Goal: Information Seeking & Learning: Learn about a topic

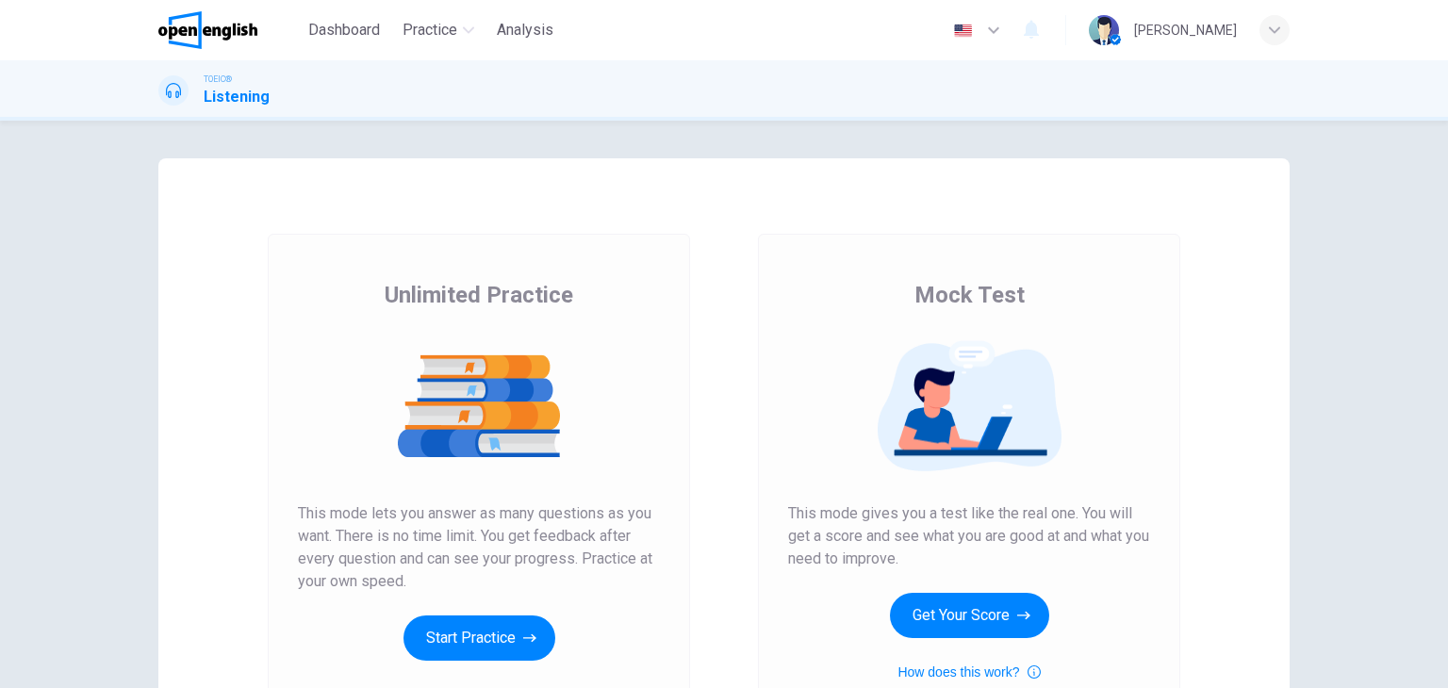
click at [459, 640] on button "Start Practice" at bounding box center [479, 637] width 152 height 45
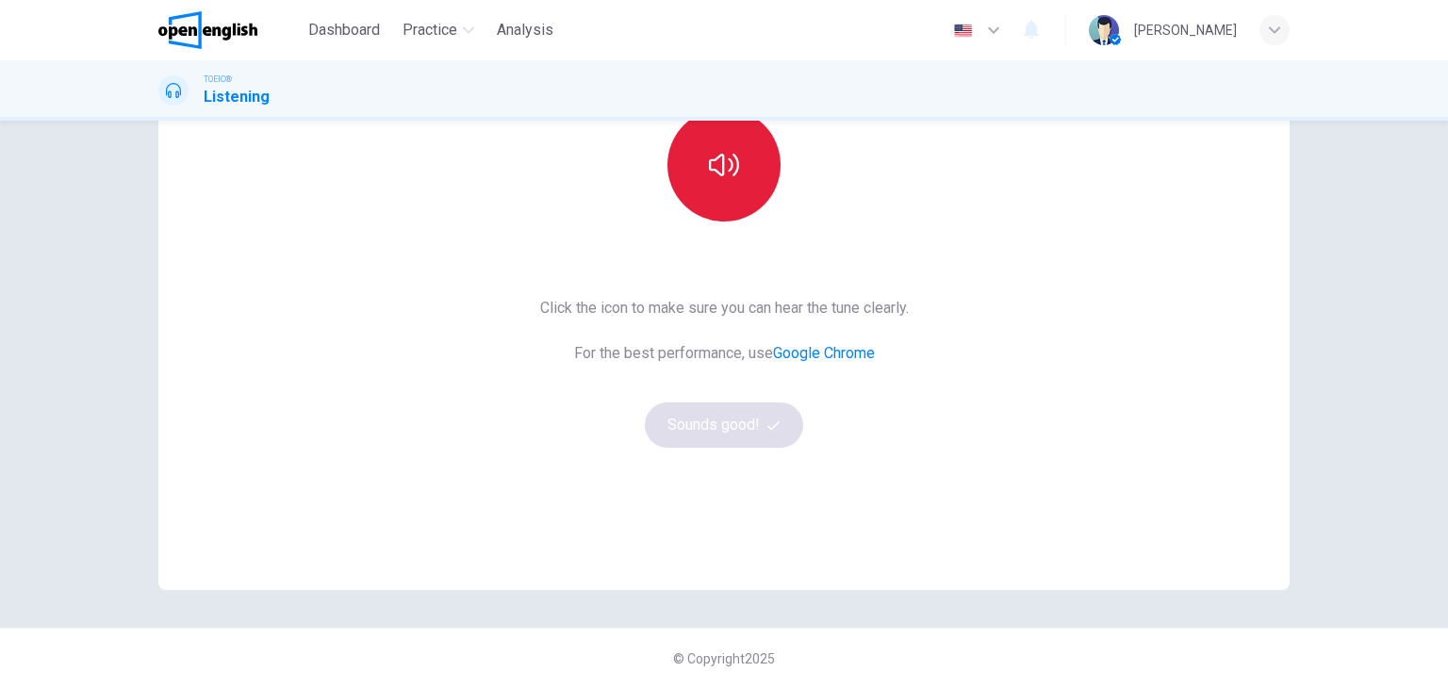
scroll to position [129, 0]
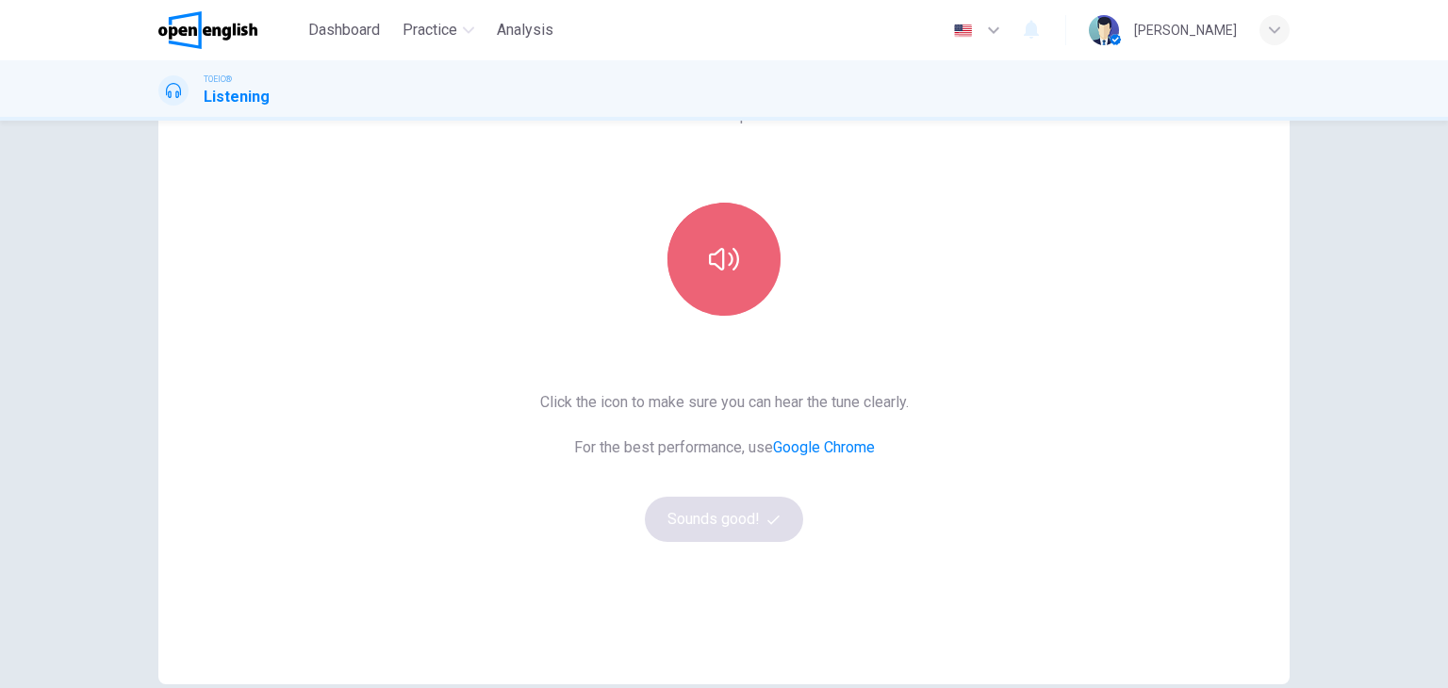
click at [736, 268] on button "button" at bounding box center [723, 259] width 113 height 113
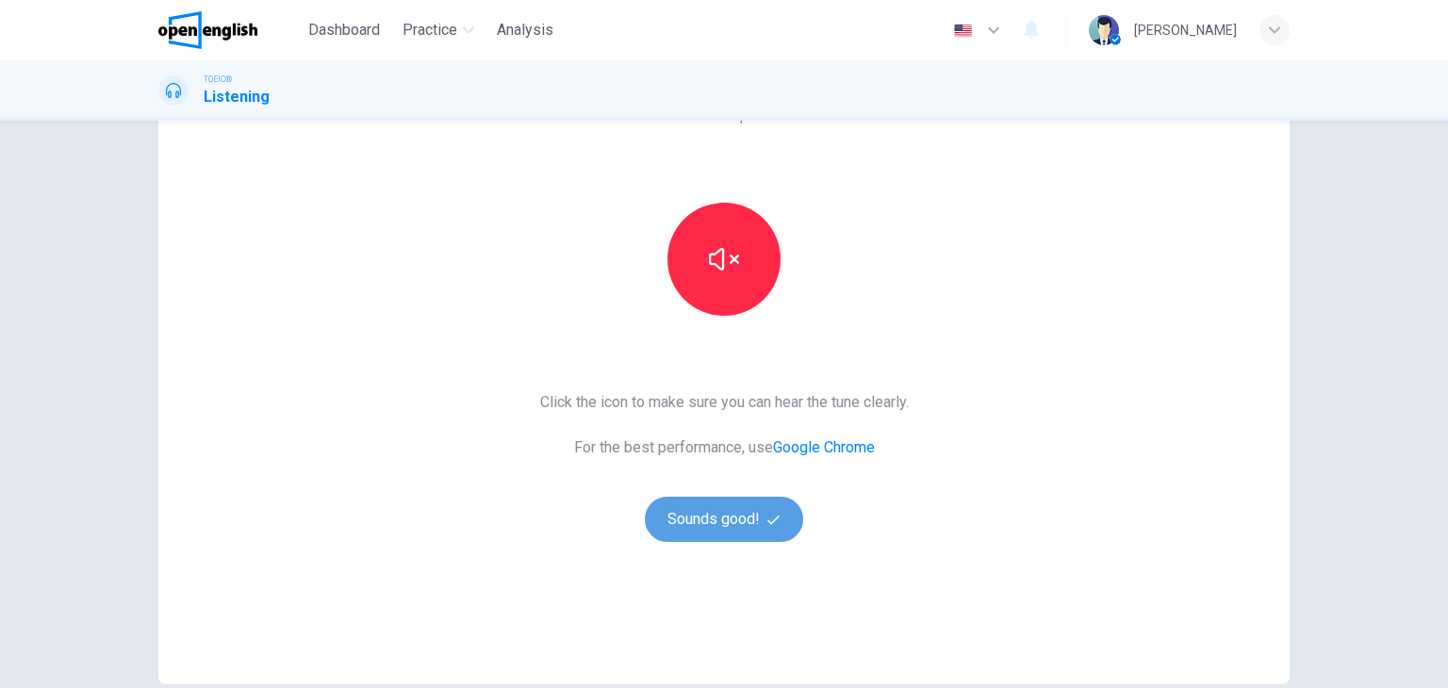
click at [730, 513] on button "Sounds good!" at bounding box center [724, 519] width 158 height 45
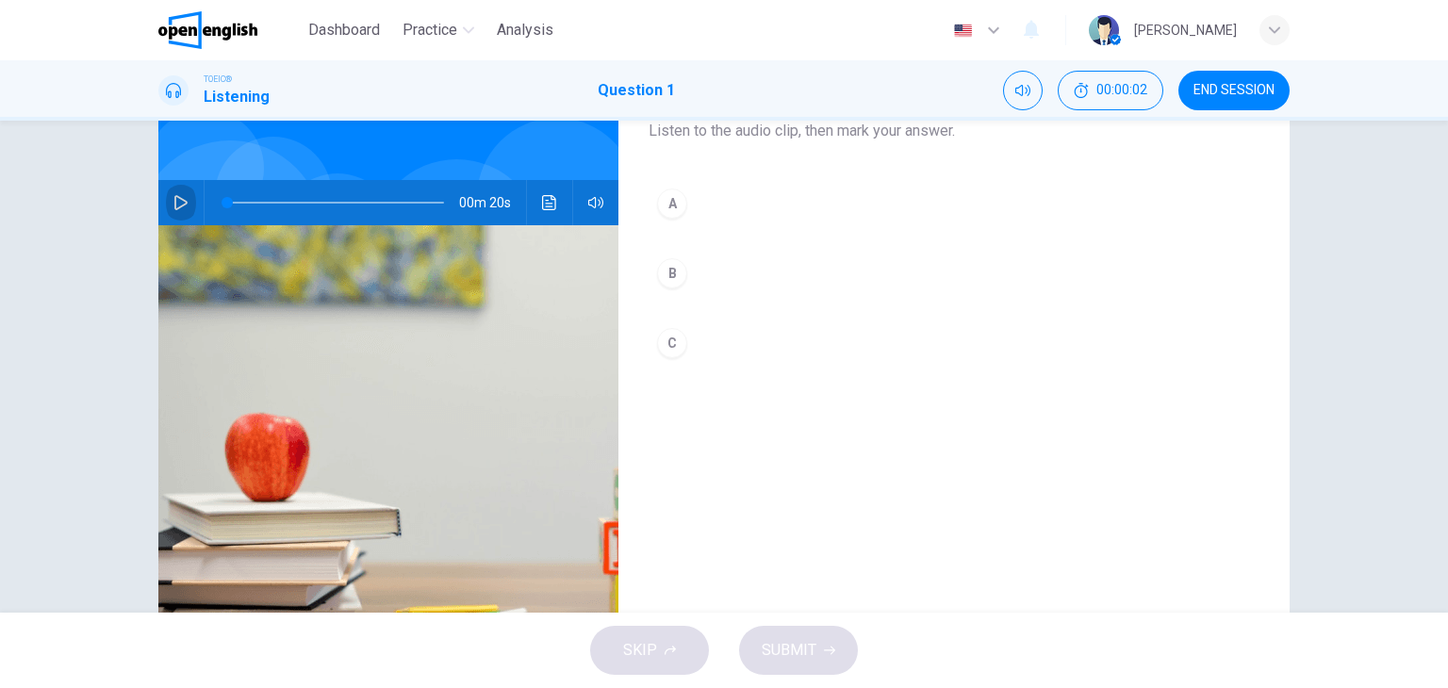
click at [174, 197] on icon "button" at bounding box center [180, 202] width 13 height 15
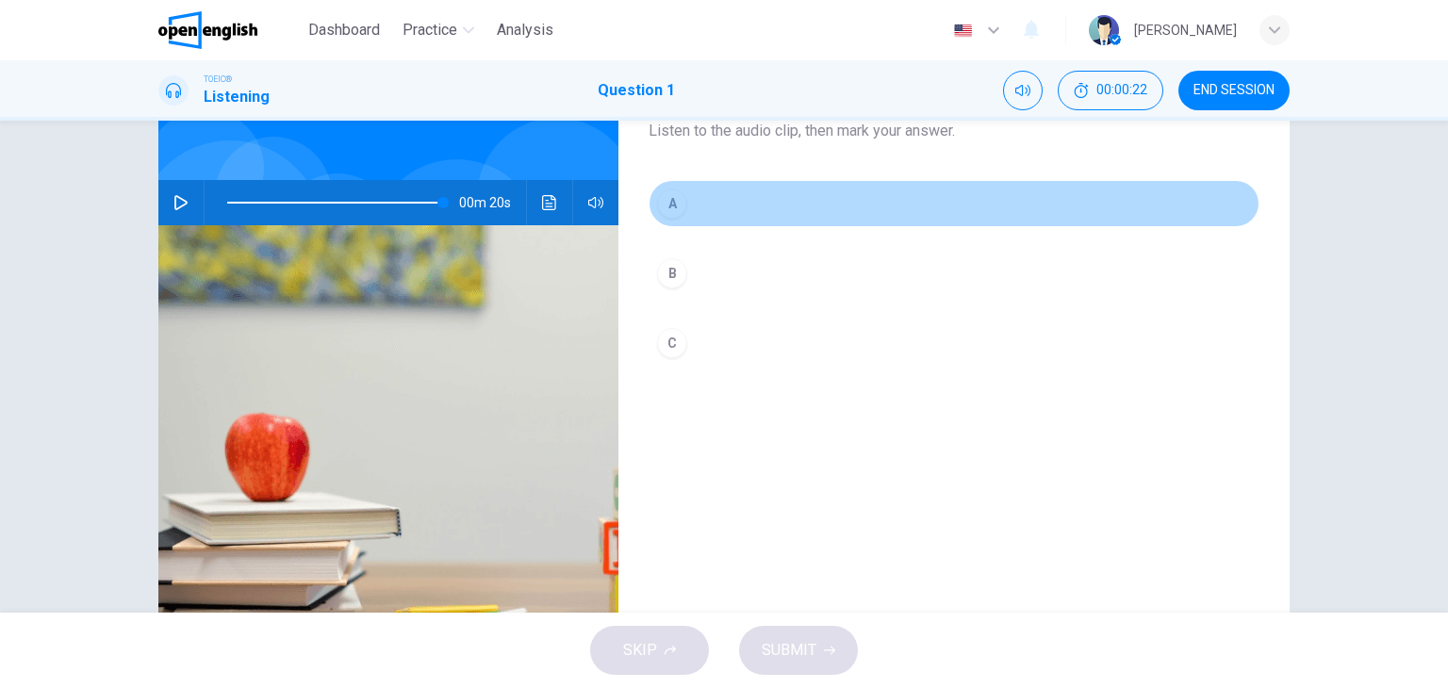
type input "*"
click at [666, 191] on div "A" at bounding box center [672, 204] width 30 height 30
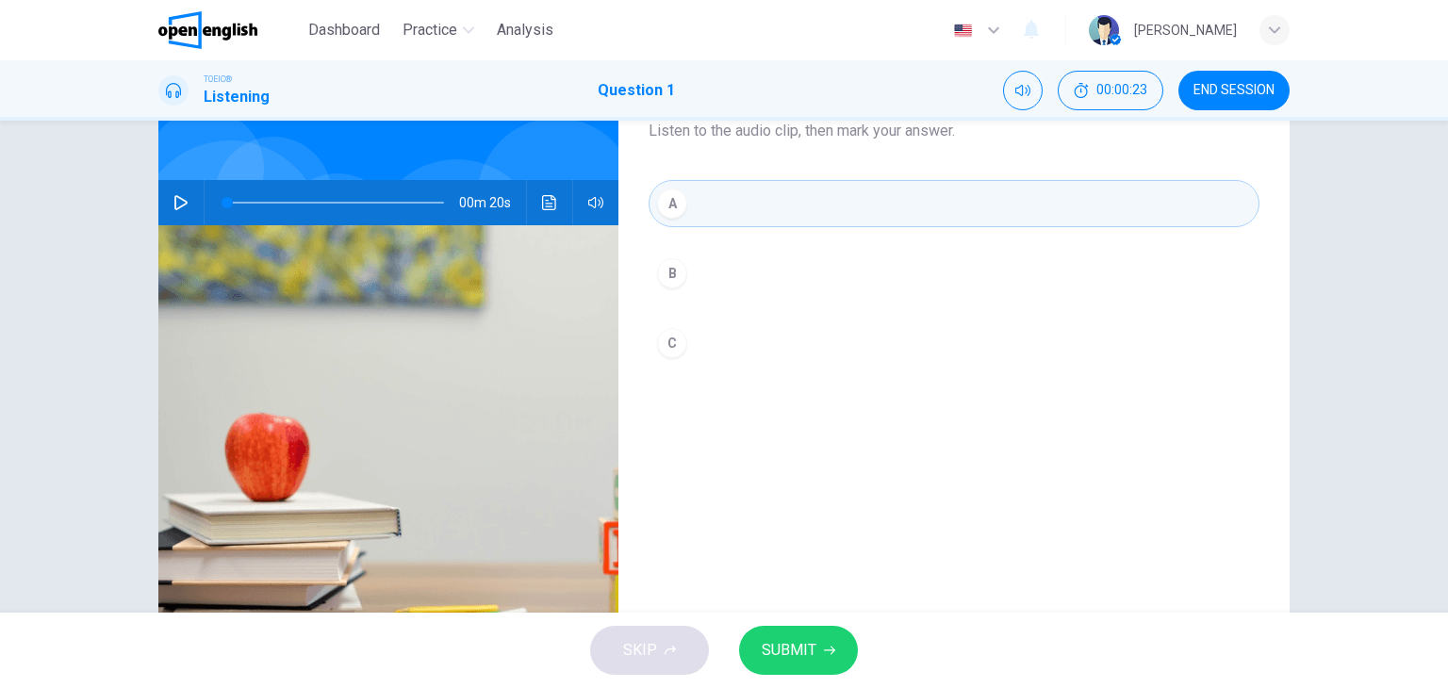
drag, startPoint x: 757, startPoint y: 615, endPoint x: 765, endPoint y: 631, distance: 18.1
click at [765, 630] on div "SKIP SUBMIT" at bounding box center [724, 650] width 1448 height 75
click at [776, 645] on span "SUBMIT" at bounding box center [789, 650] width 55 height 26
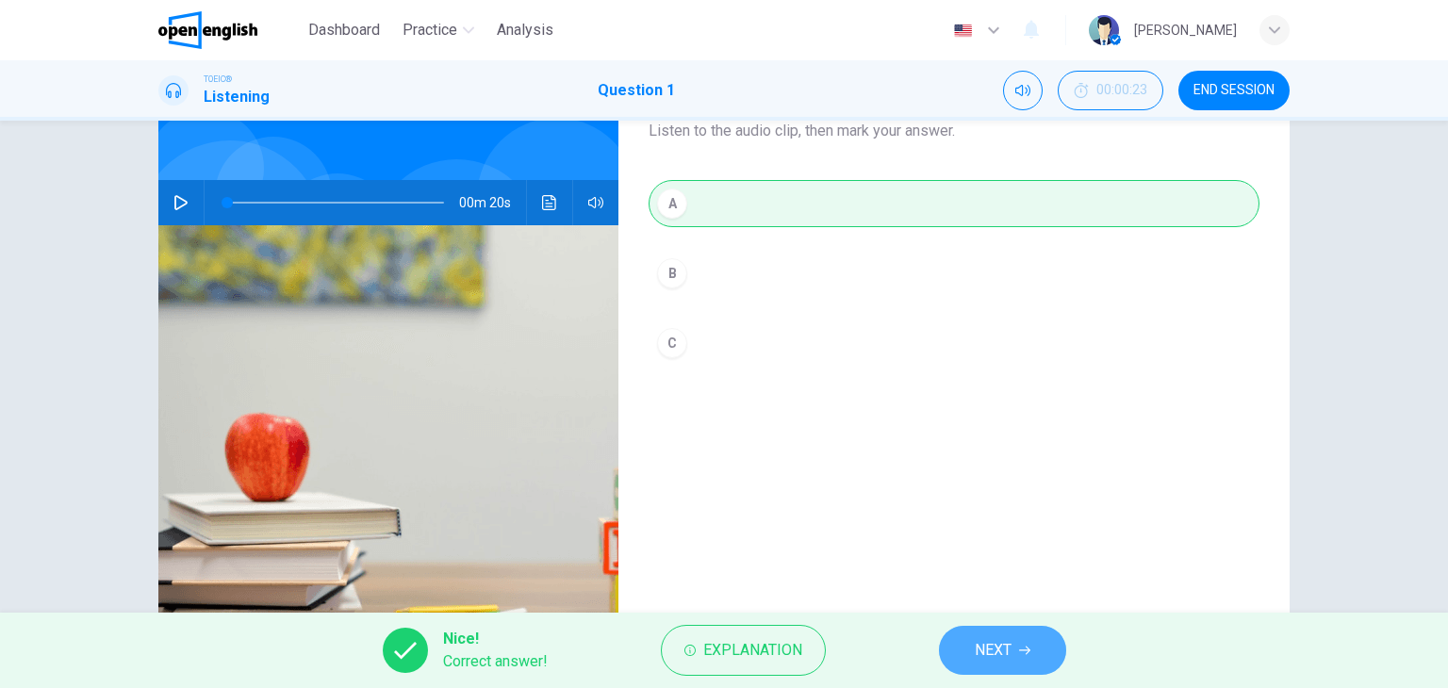
click at [995, 659] on span "NEXT" at bounding box center [993, 650] width 37 height 26
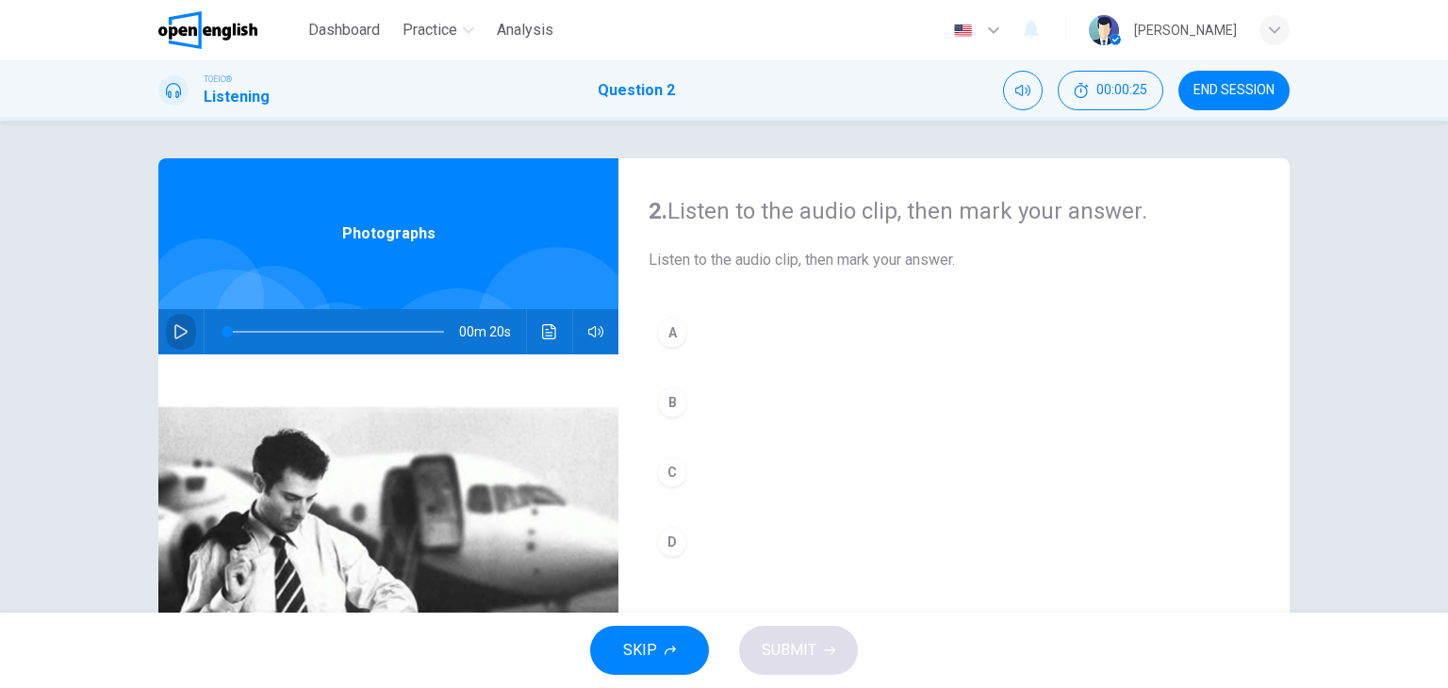
click at [179, 335] on icon "button" at bounding box center [180, 331] width 15 height 15
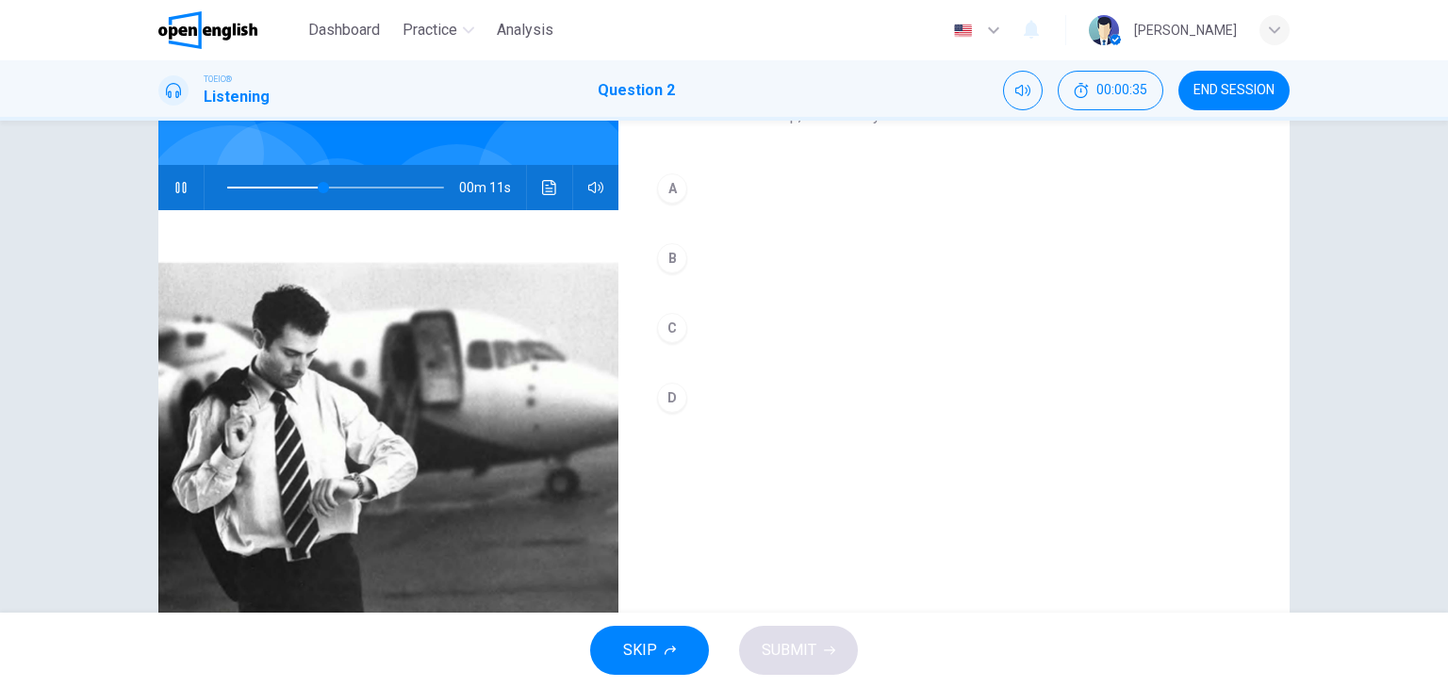
scroll to position [189, 0]
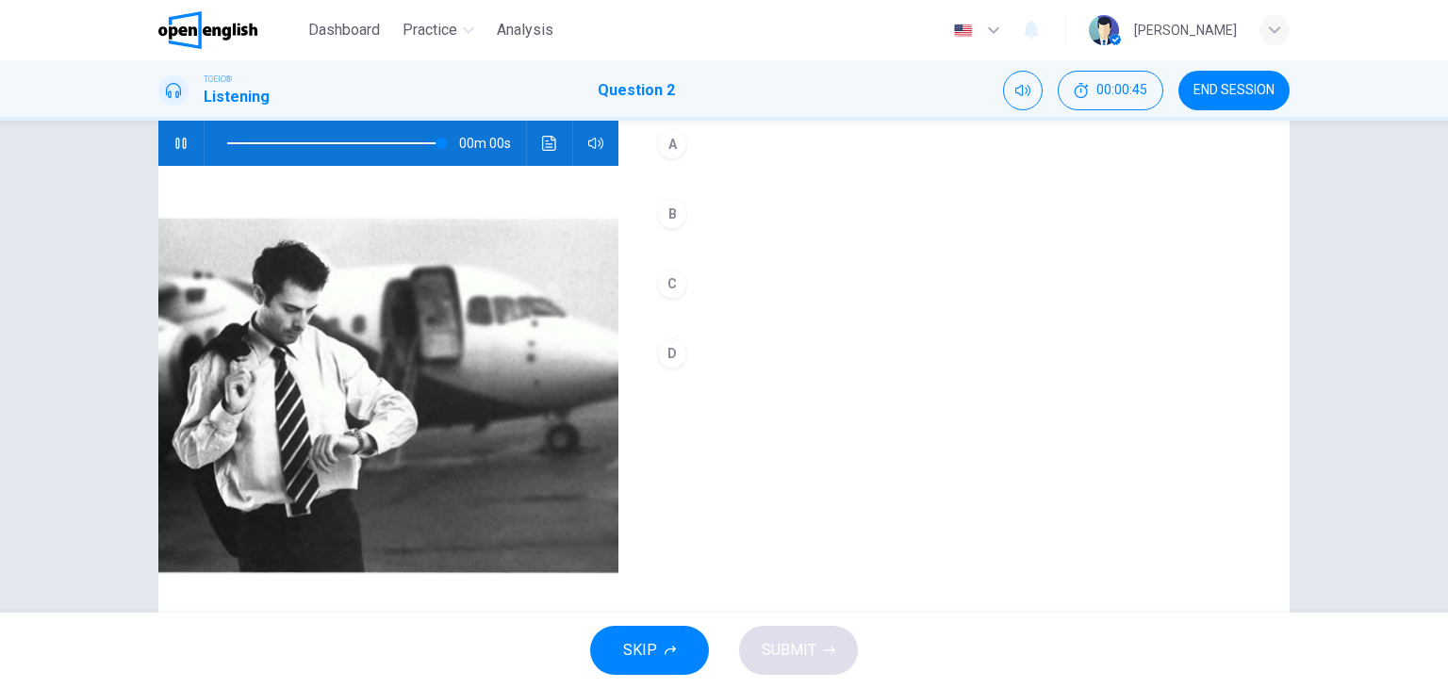
type input "*"
click at [667, 212] on div "B" at bounding box center [672, 214] width 30 height 30
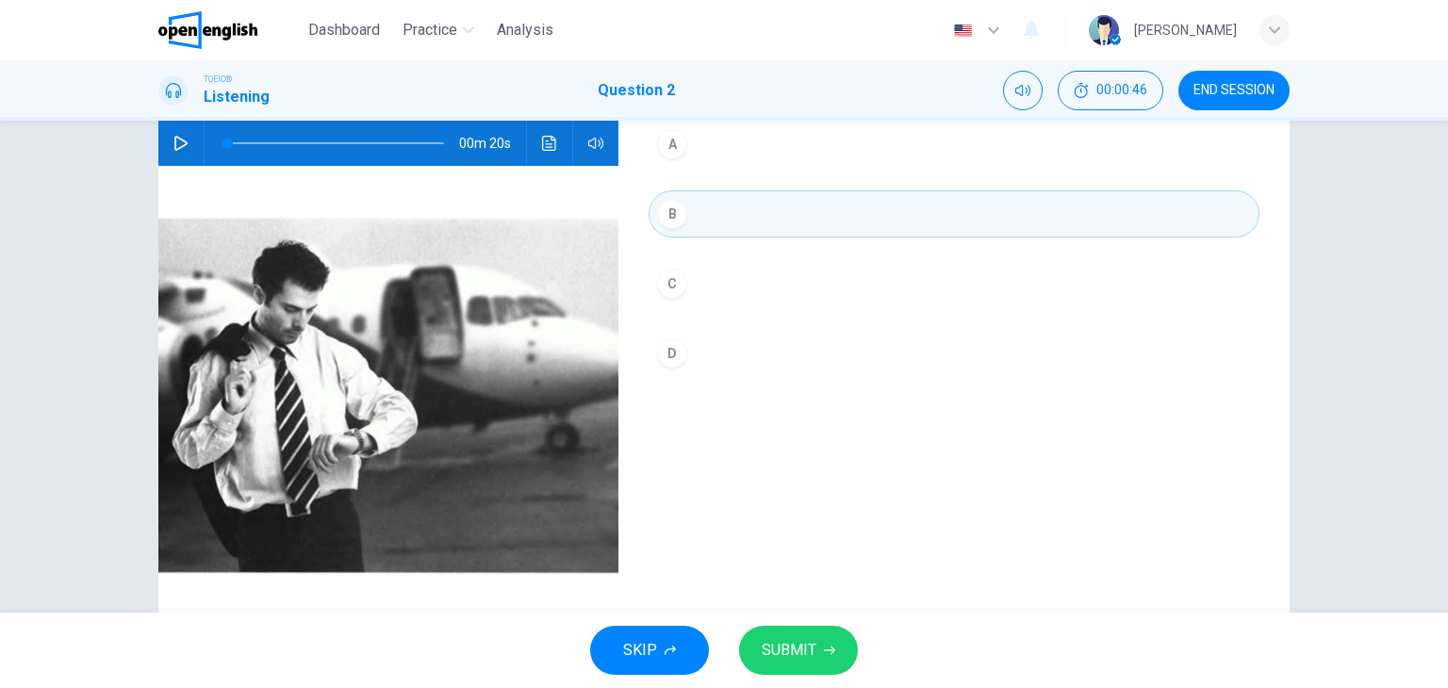
click at [797, 645] on span "SUBMIT" at bounding box center [789, 650] width 55 height 26
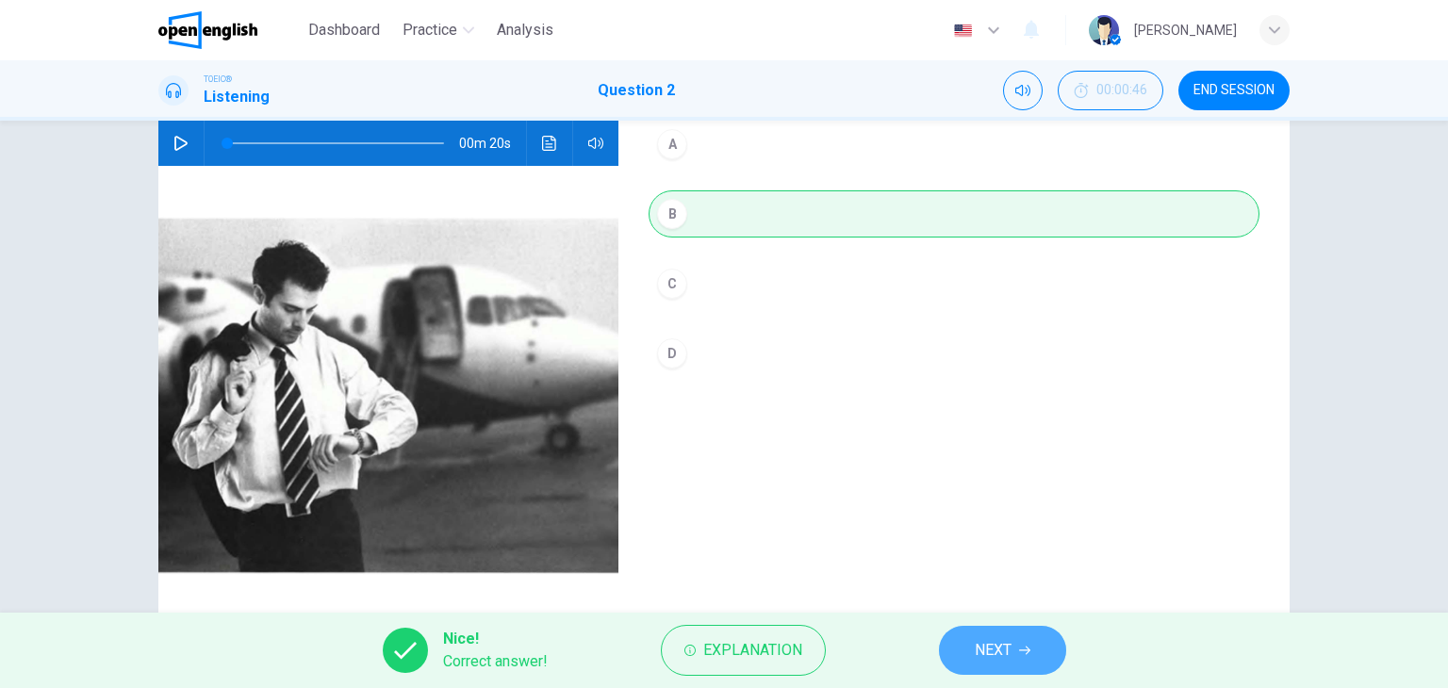
click at [1047, 646] on button "NEXT" at bounding box center [1002, 650] width 127 height 49
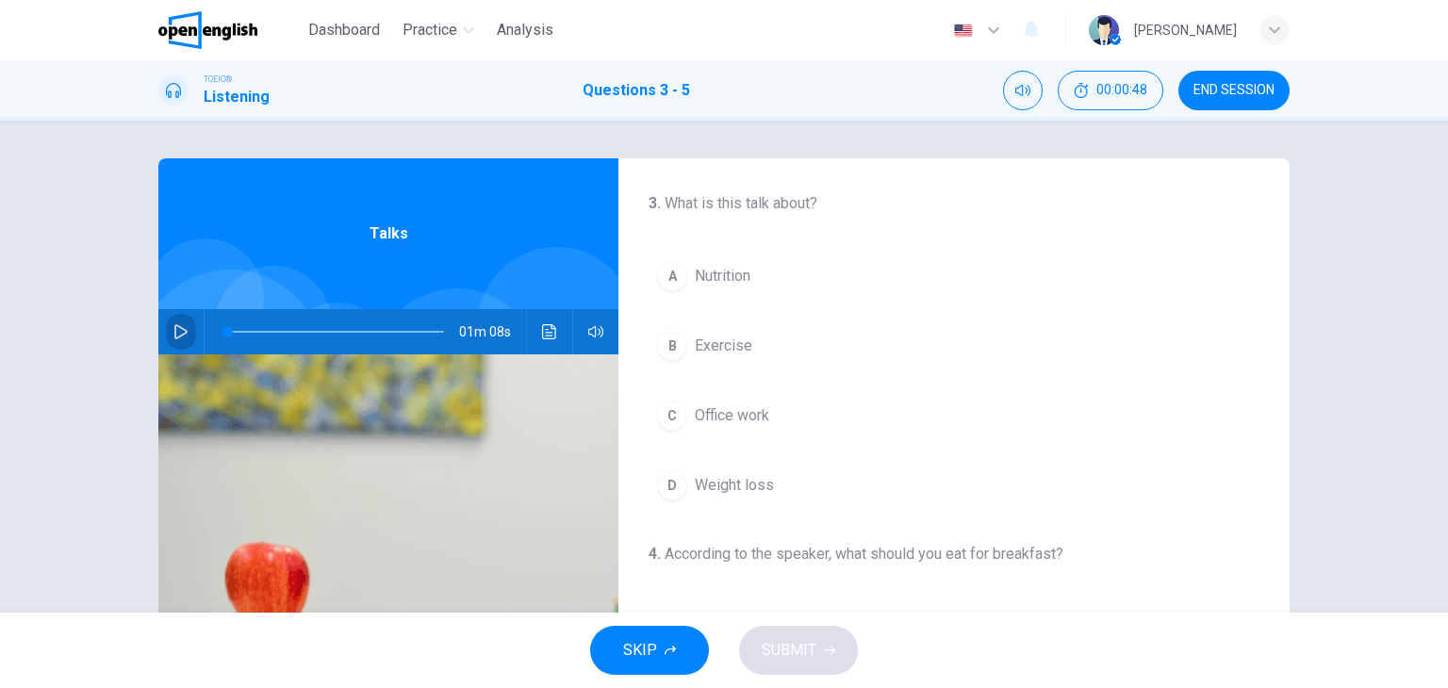
click at [181, 325] on icon "button" at bounding box center [180, 331] width 15 height 15
click at [665, 348] on div "B" at bounding box center [672, 346] width 30 height 30
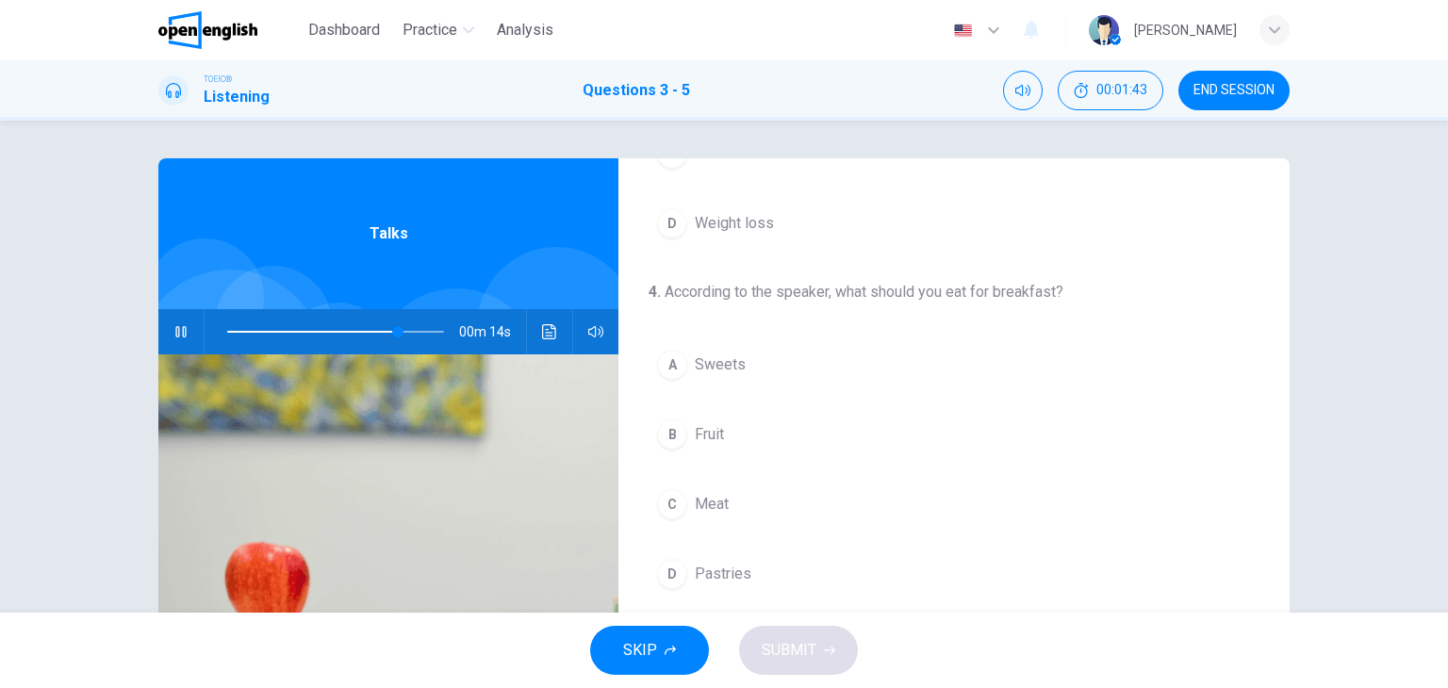
scroll to position [283, 0]
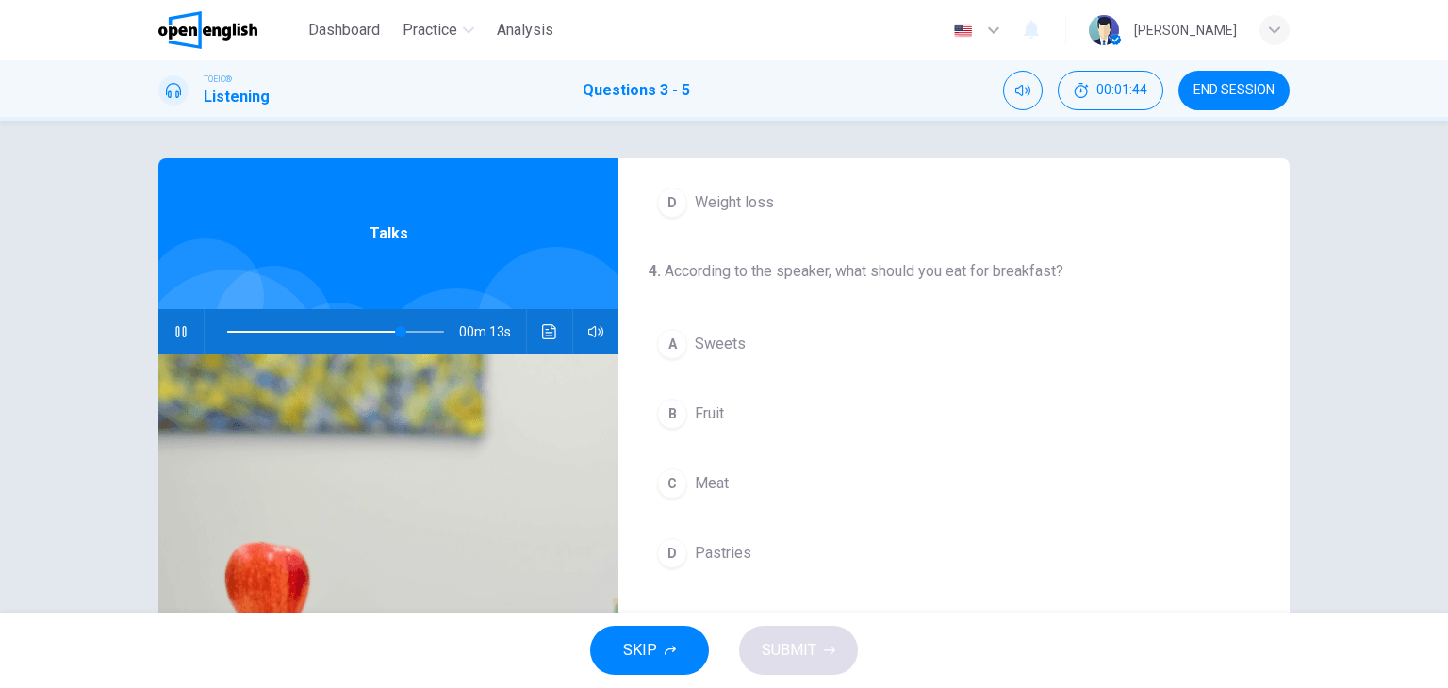
click at [663, 413] on div "B" at bounding box center [672, 414] width 30 height 30
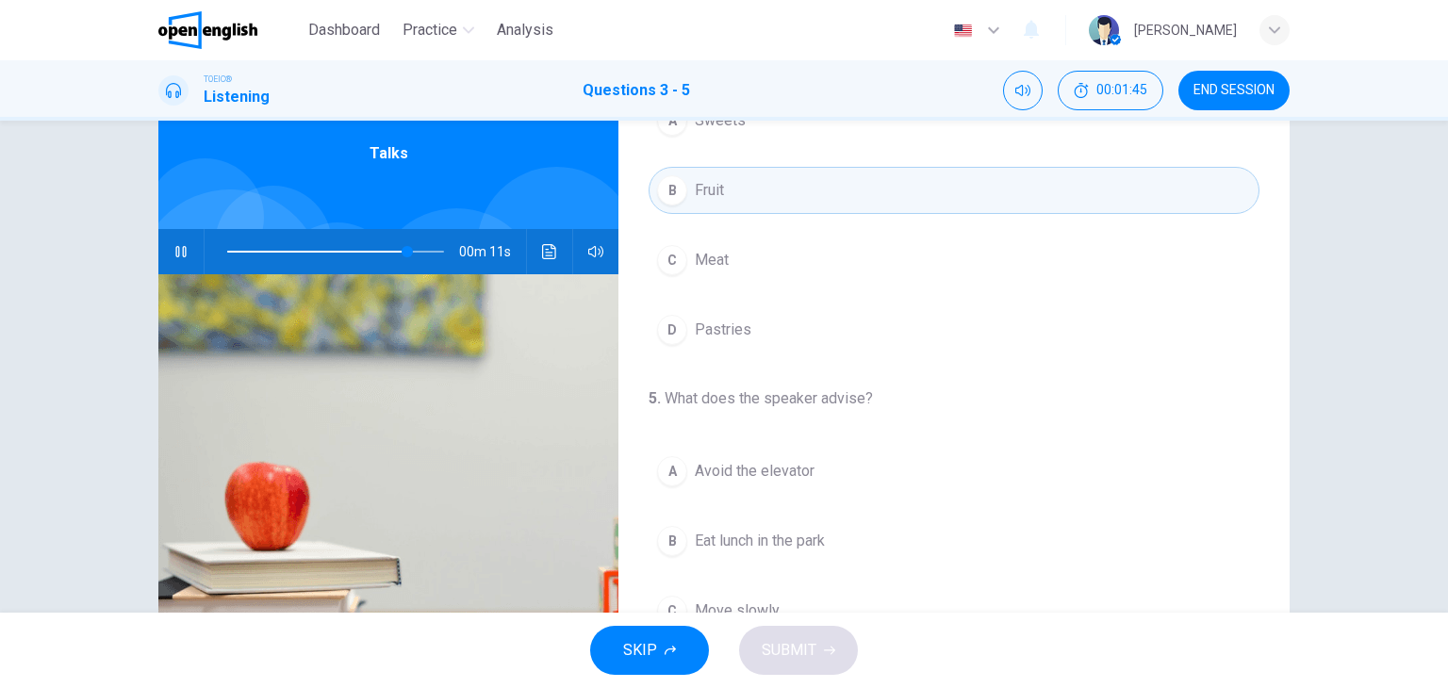
scroll to position [189, 0]
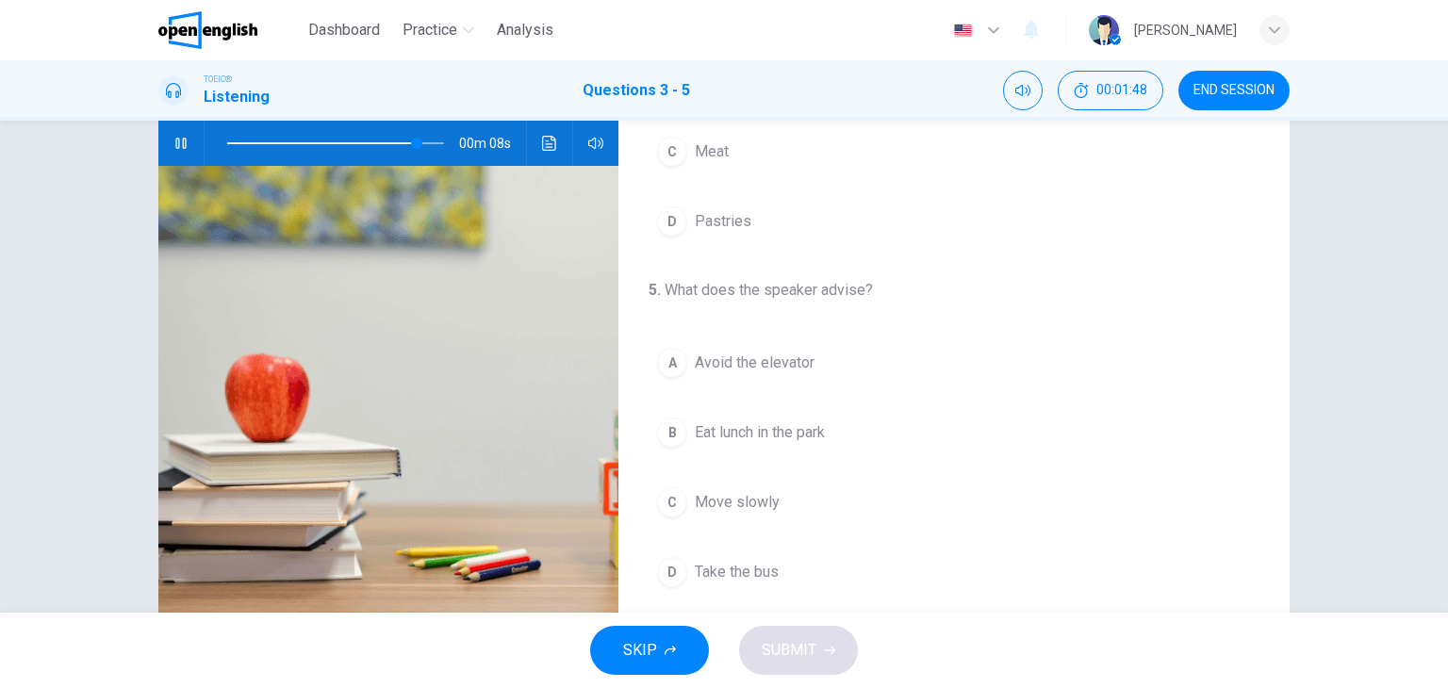
click at [667, 354] on div "A" at bounding box center [672, 363] width 30 height 30
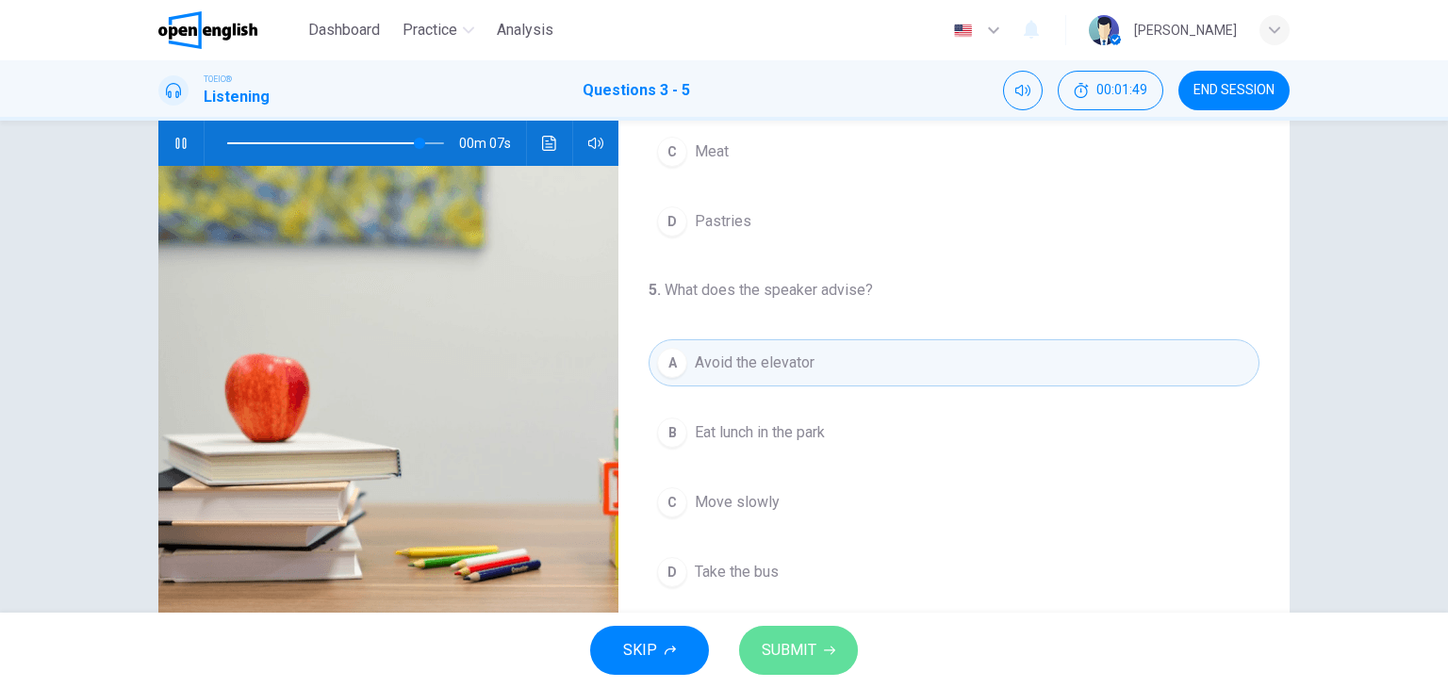
click at [785, 655] on span "SUBMIT" at bounding box center [789, 650] width 55 height 26
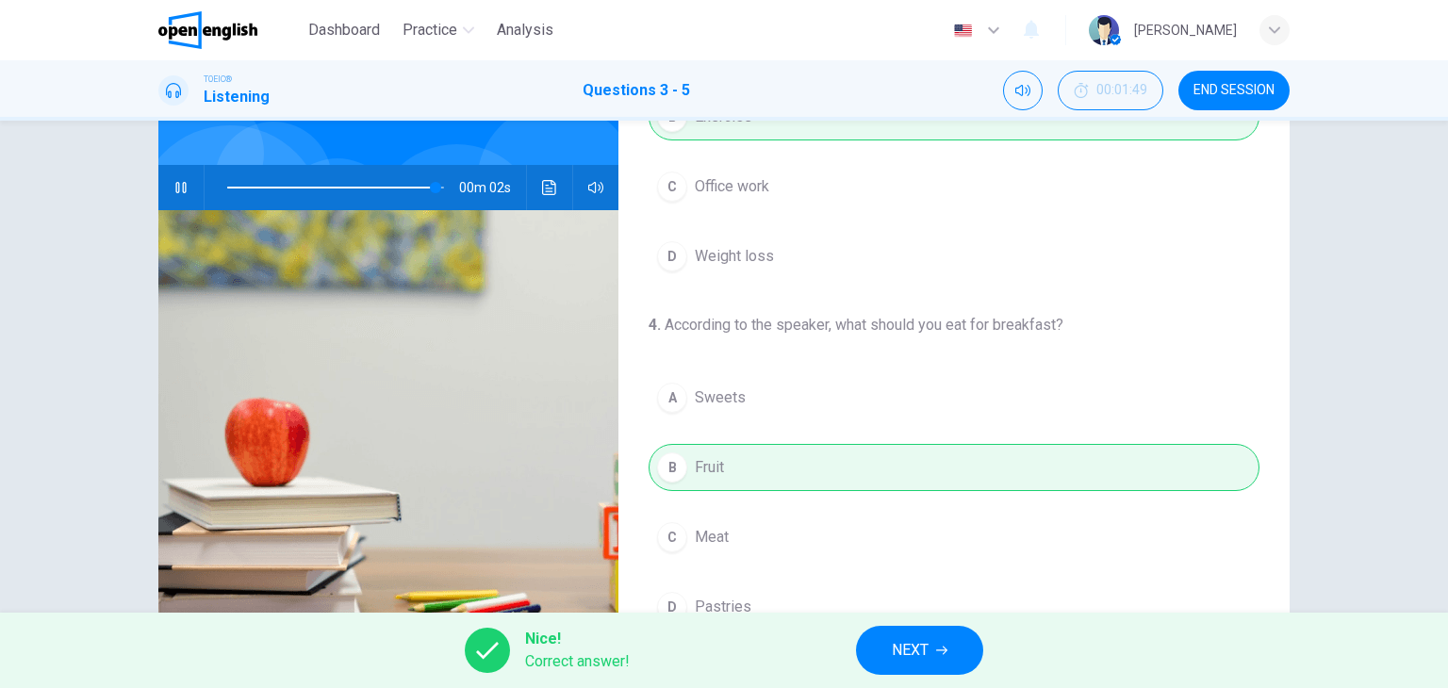
scroll to position [0, 0]
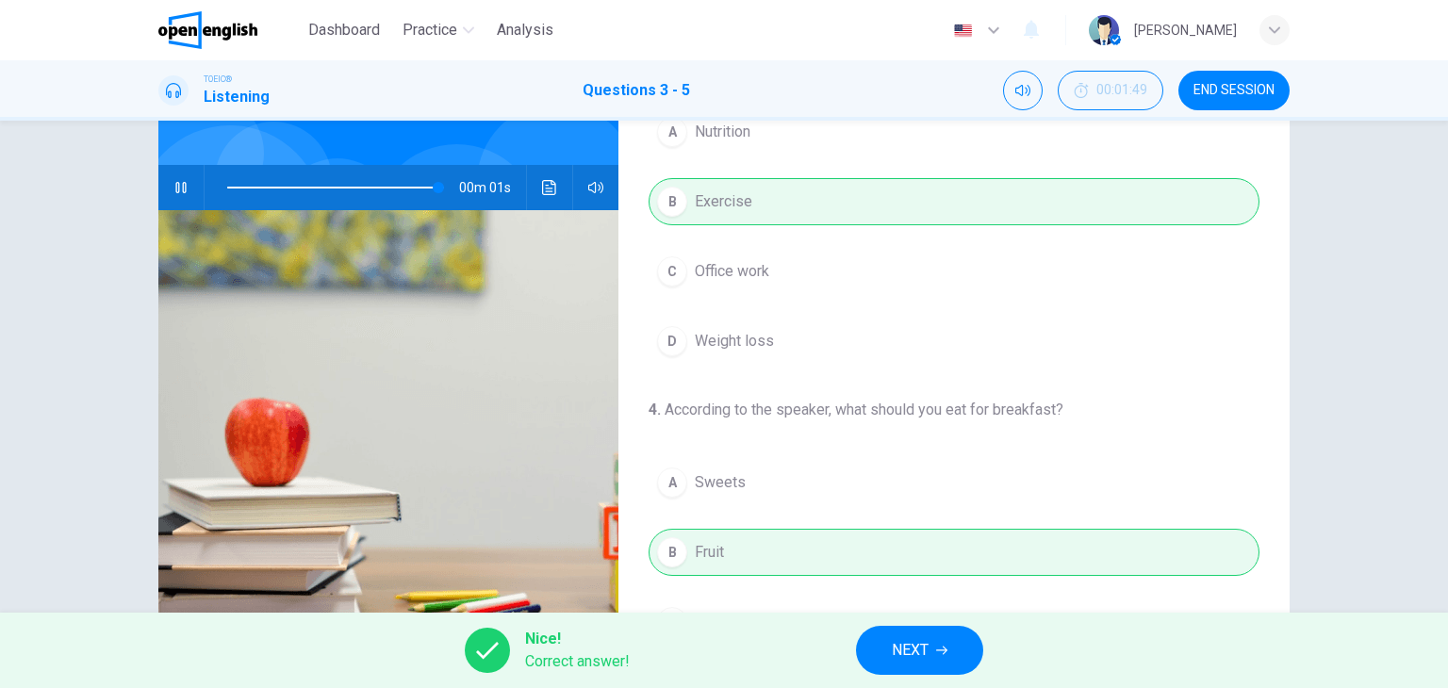
type input "**"
click at [927, 641] on span "NEXT" at bounding box center [910, 650] width 37 height 26
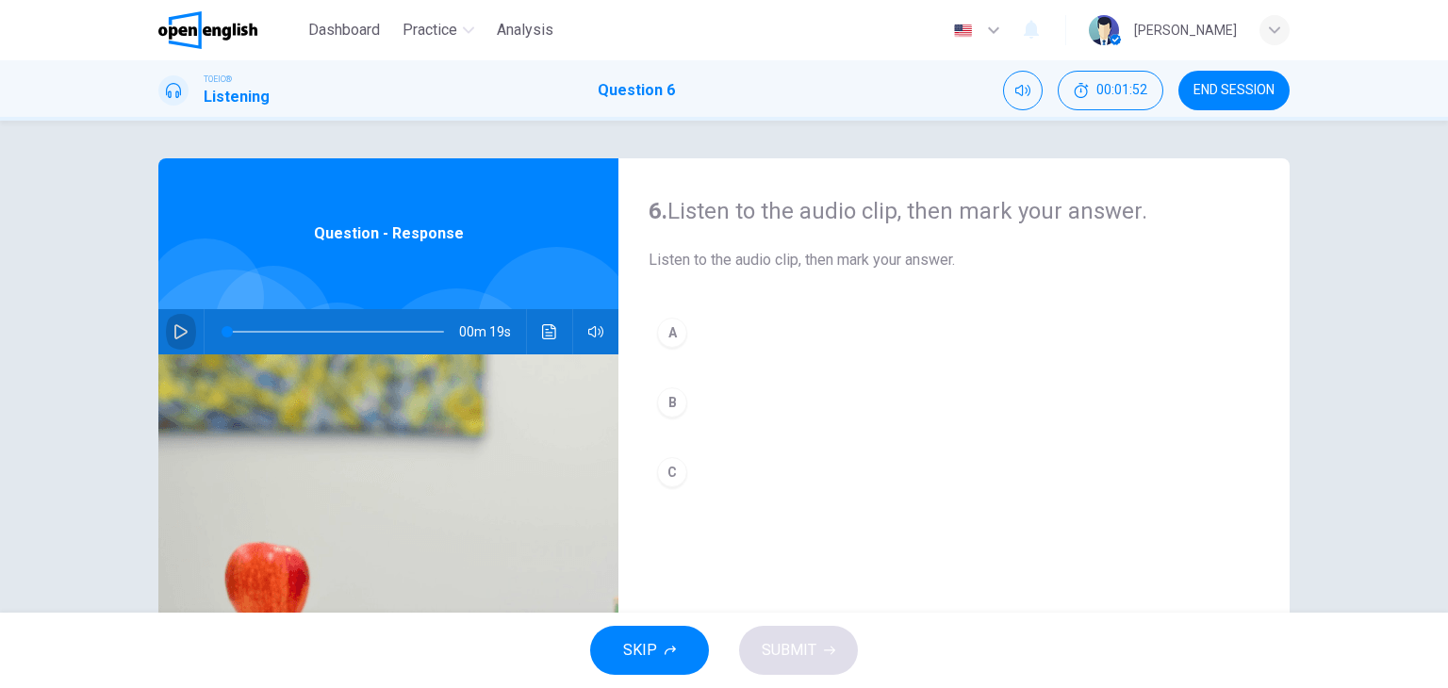
click at [174, 336] on icon "button" at bounding box center [180, 331] width 13 height 15
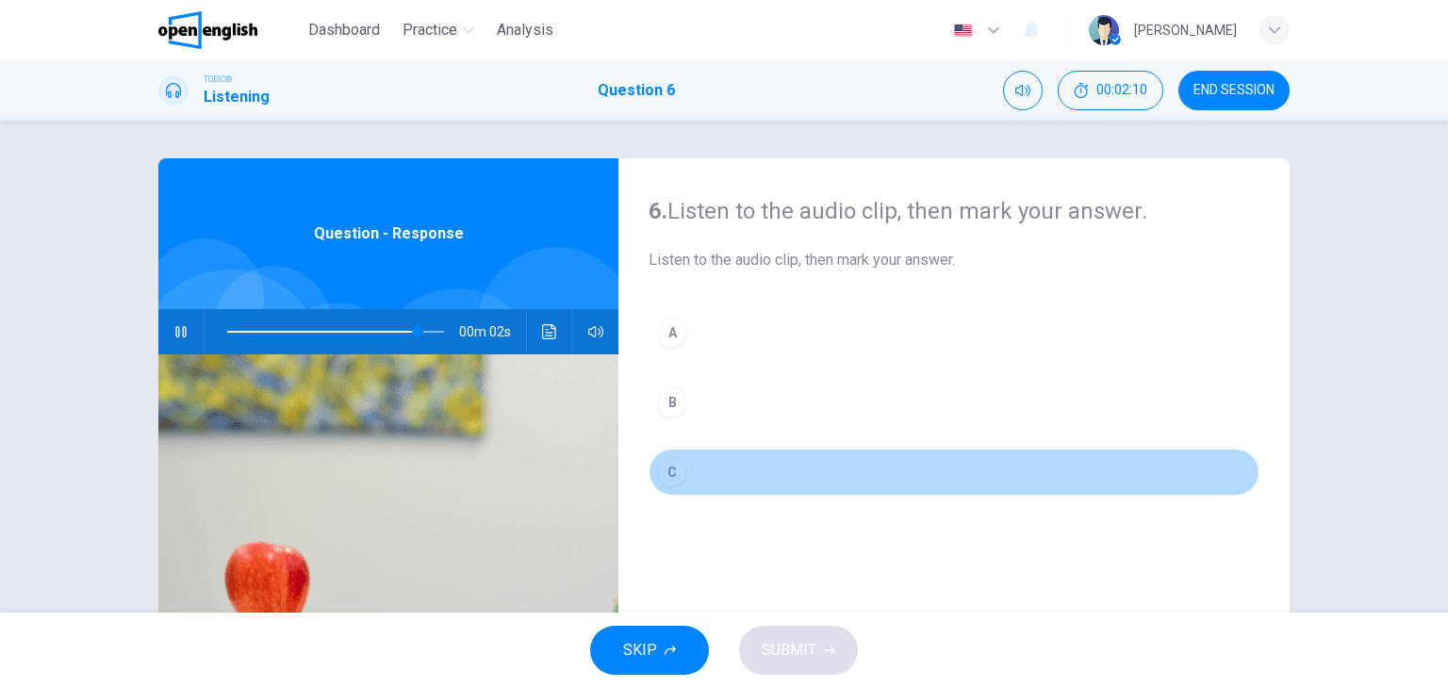
click at [672, 472] on div "C" at bounding box center [672, 472] width 30 height 30
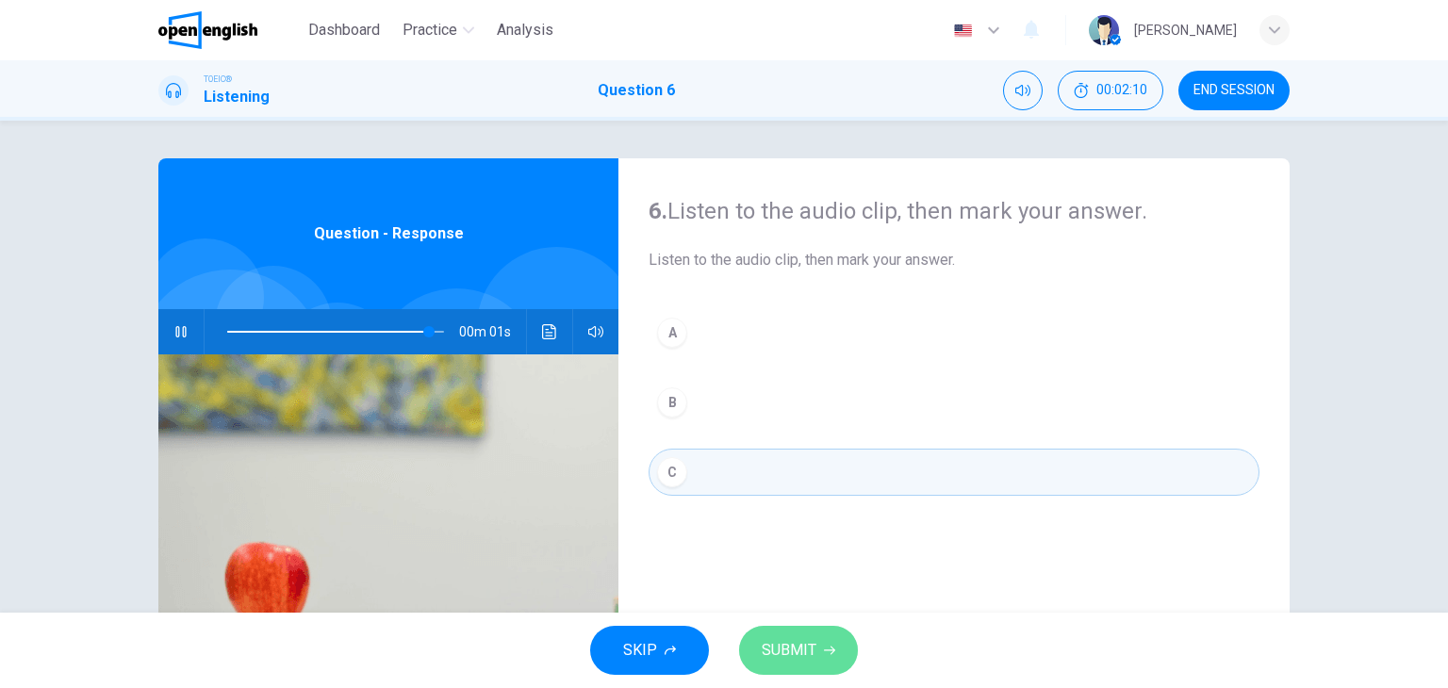
click at [790, 653] on span "SUBMIT" at bounding box center [789, 650] width 55 height 26
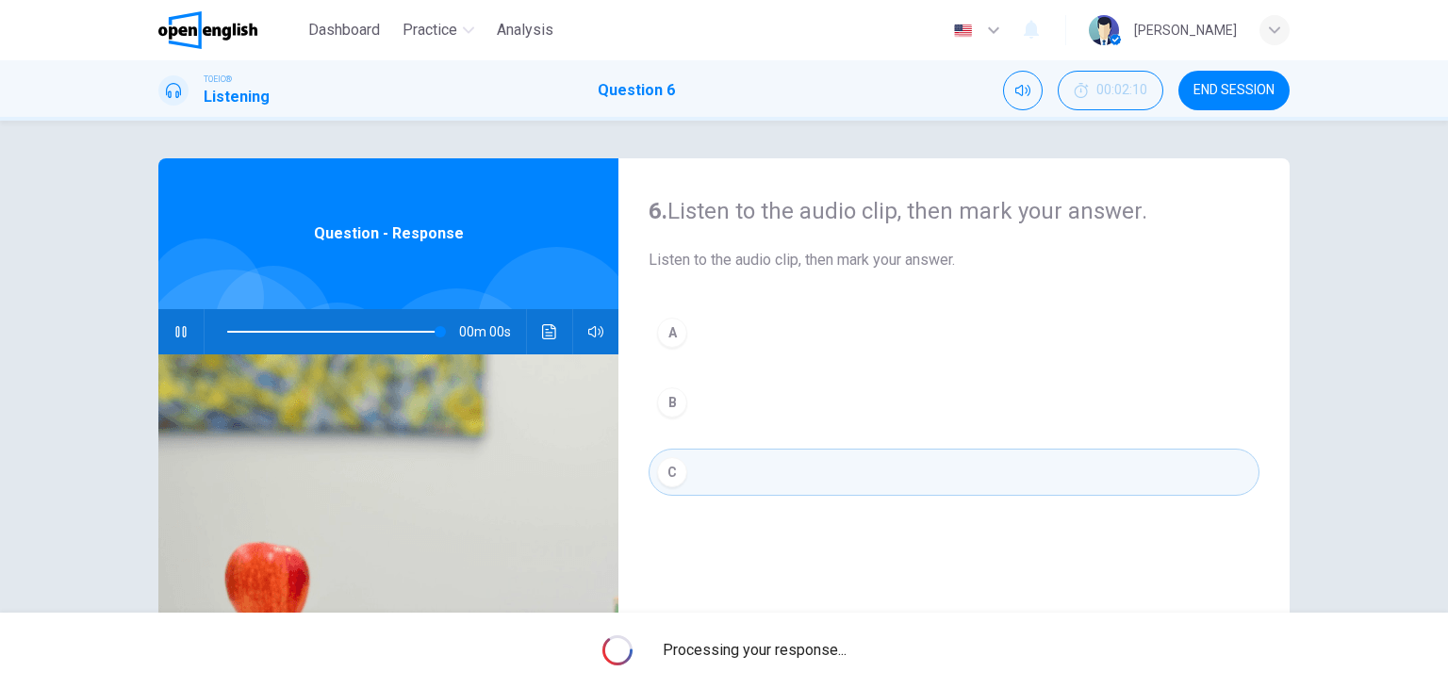
type input "*"
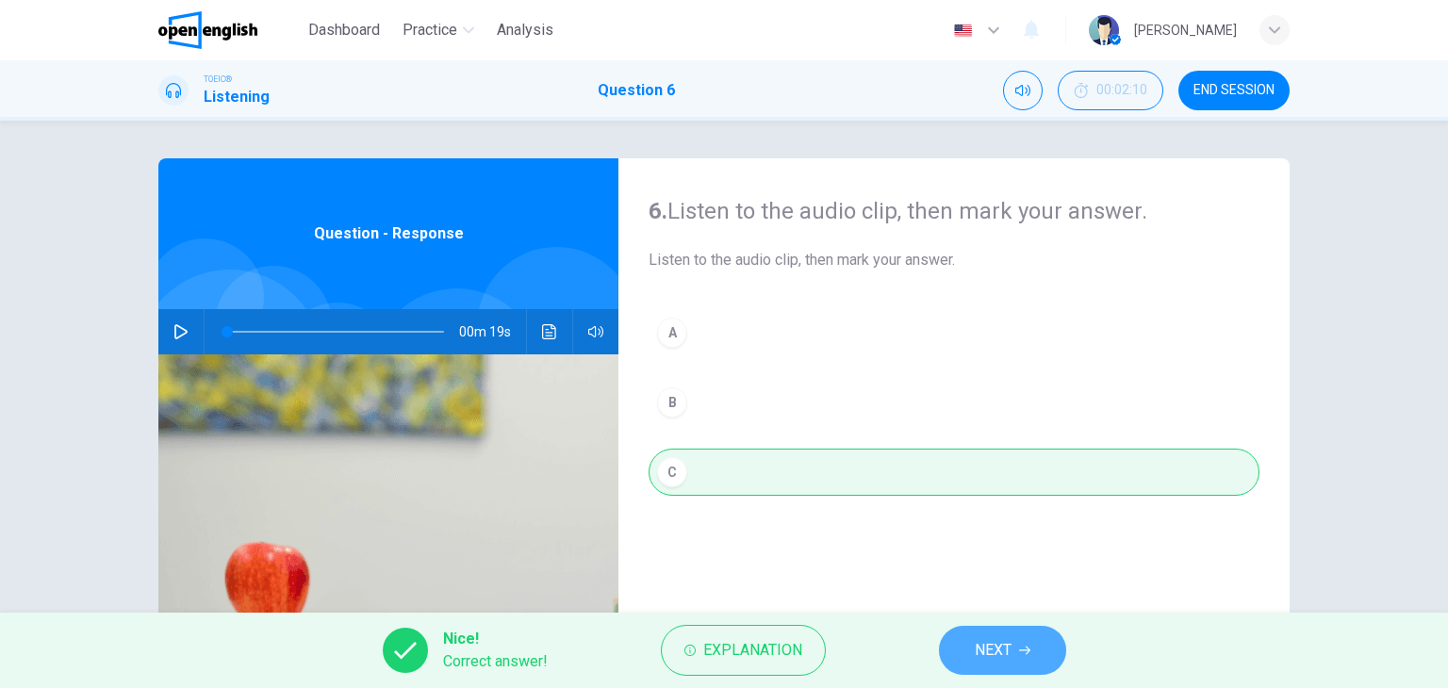
click at [1007, 649] on span "NEXT" at bounding box center [993, 650] width 37 height 26
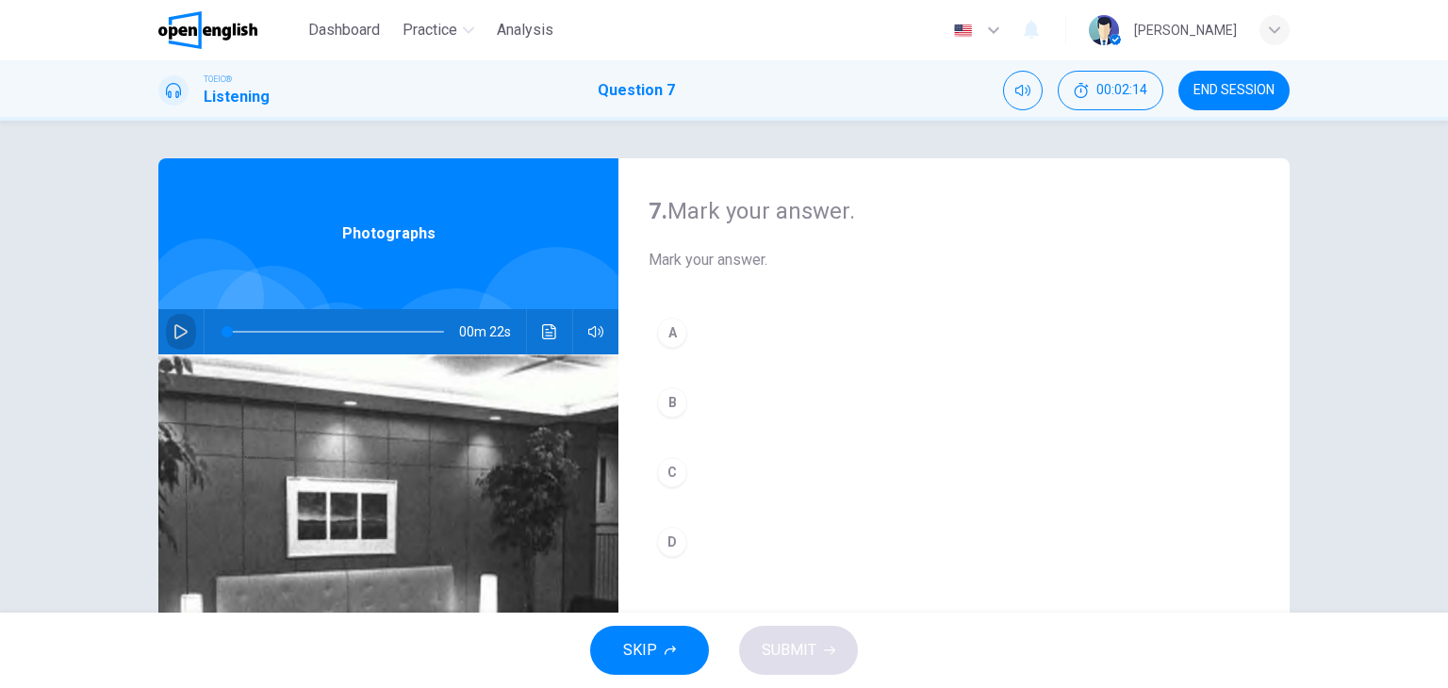
click at [181, 324] on icon "button" at bounding box center [180, 331] width 15 height 15
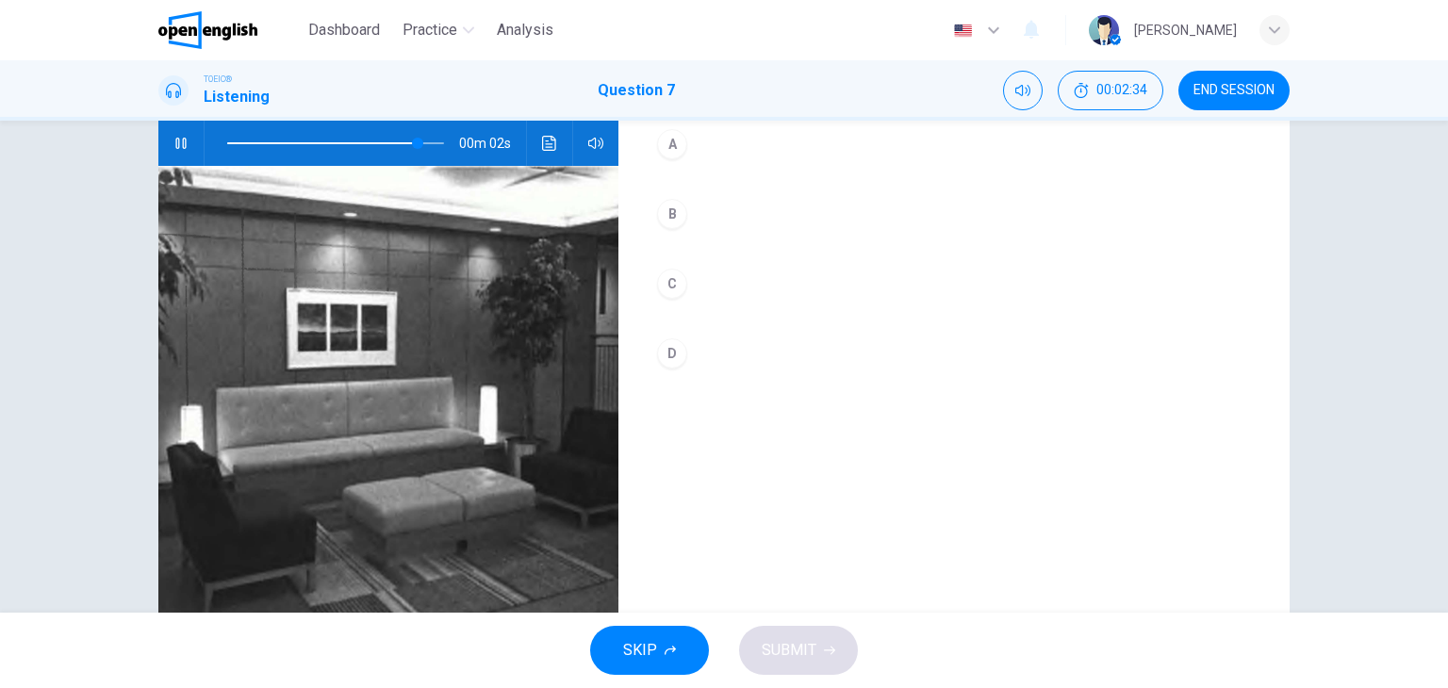
click at [668, 285] on div "C" at bounding box center [672, 284] width 30 height 30
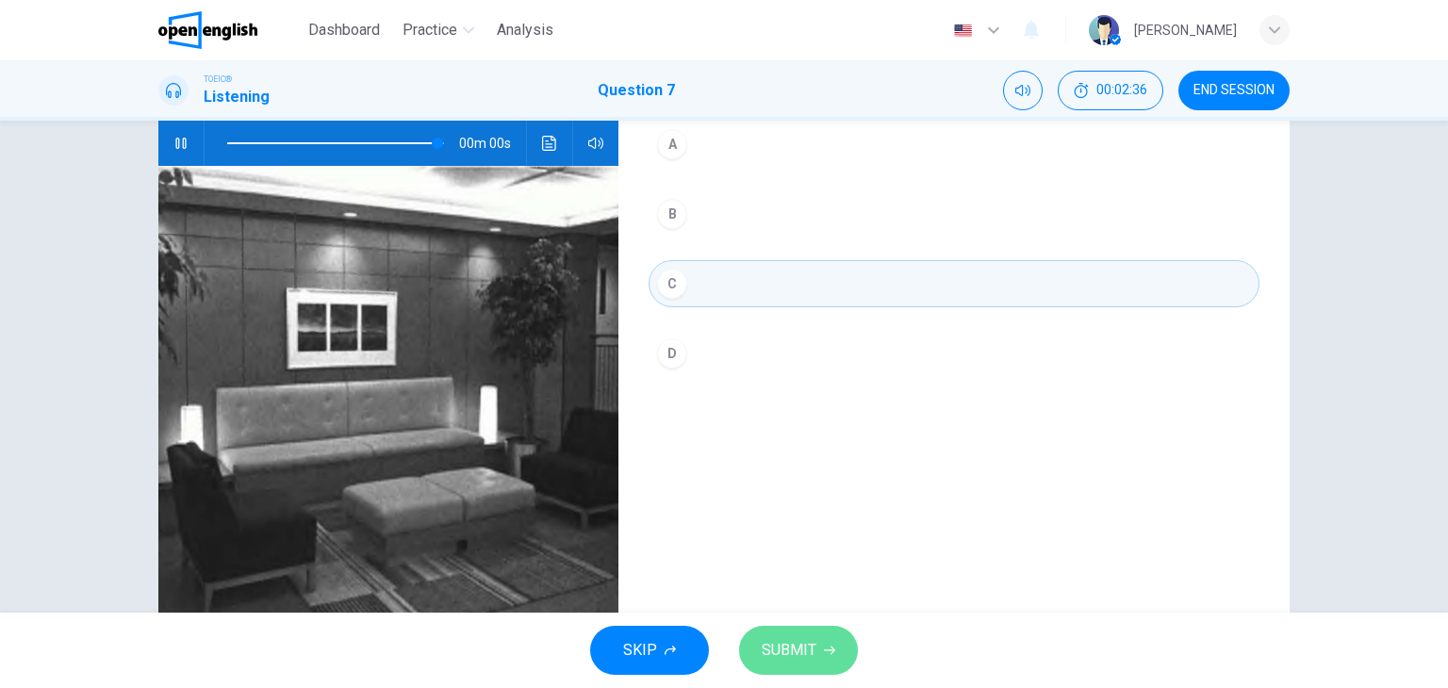
click at [815, 644] on button "SUBMIT" at bounding box center [798, 650] width 119 height 49
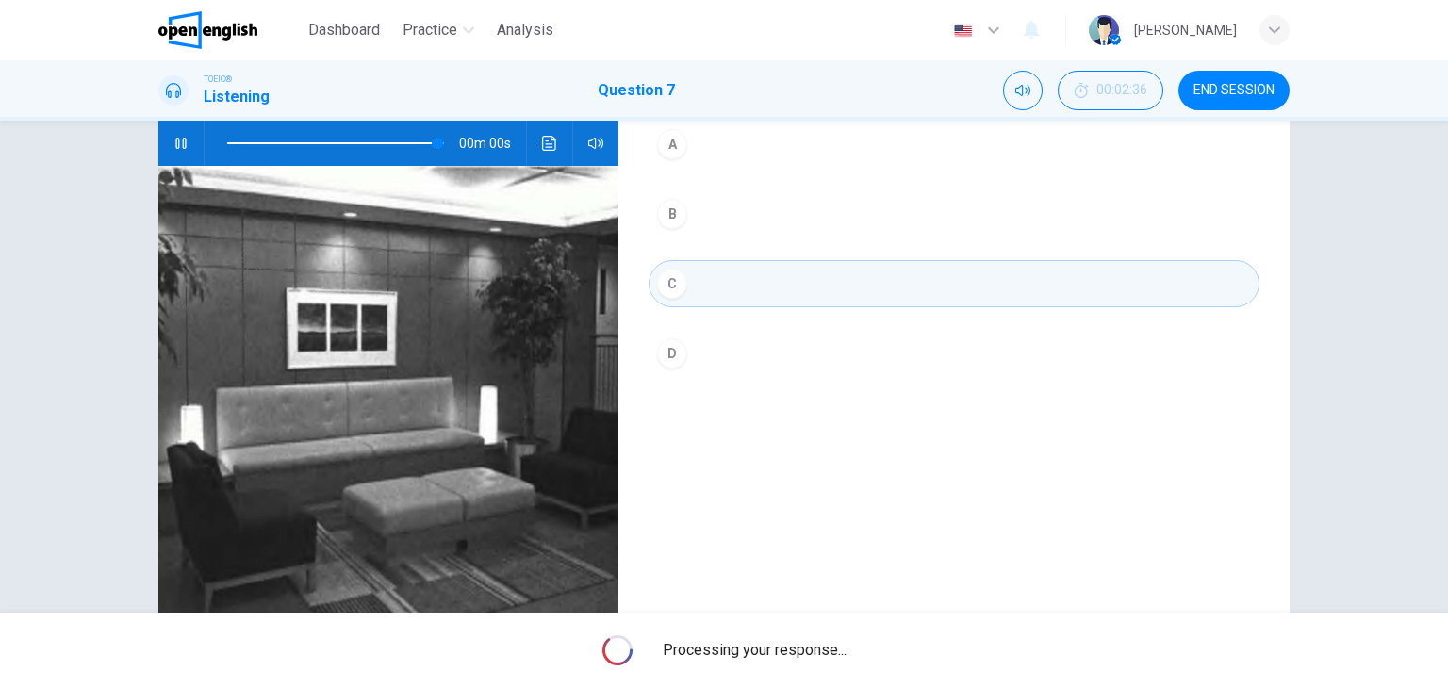
type input "*"
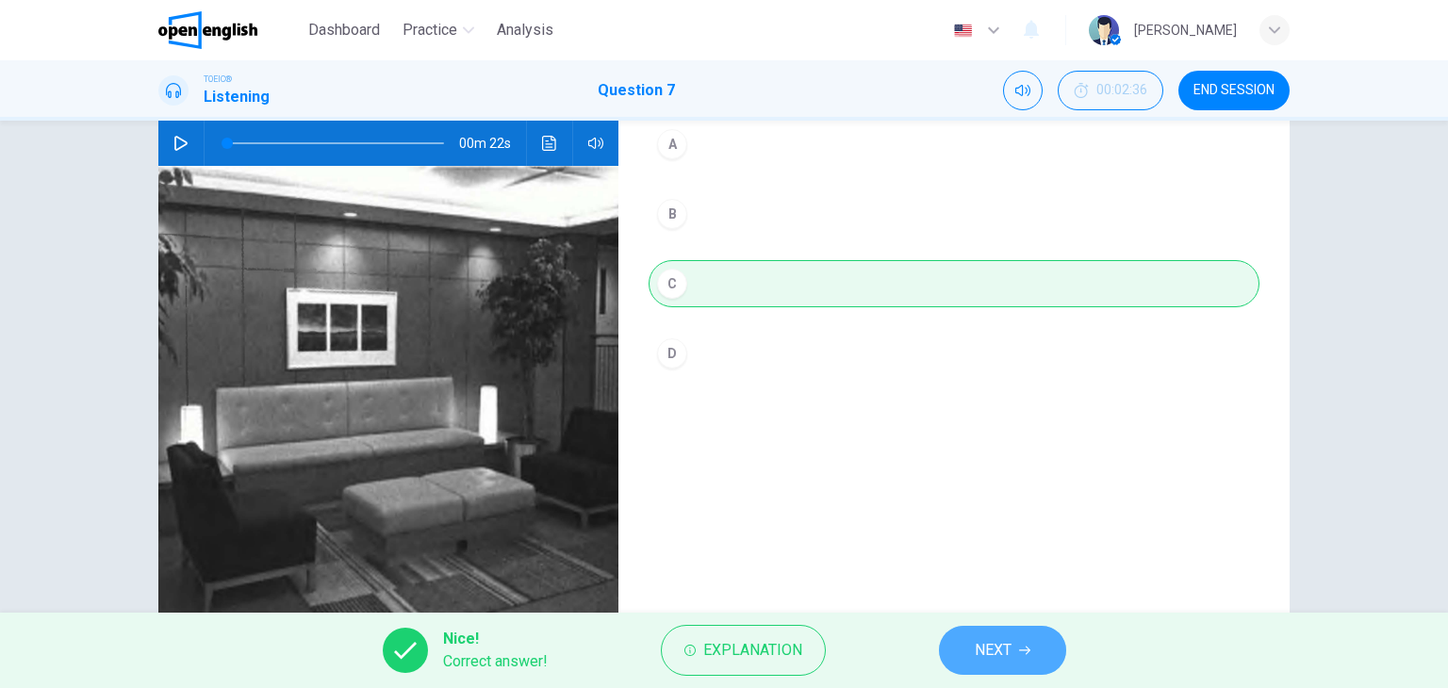
click at [1023, 648] on icon "button" at bounding box center [1024, 650] width 11 height 11
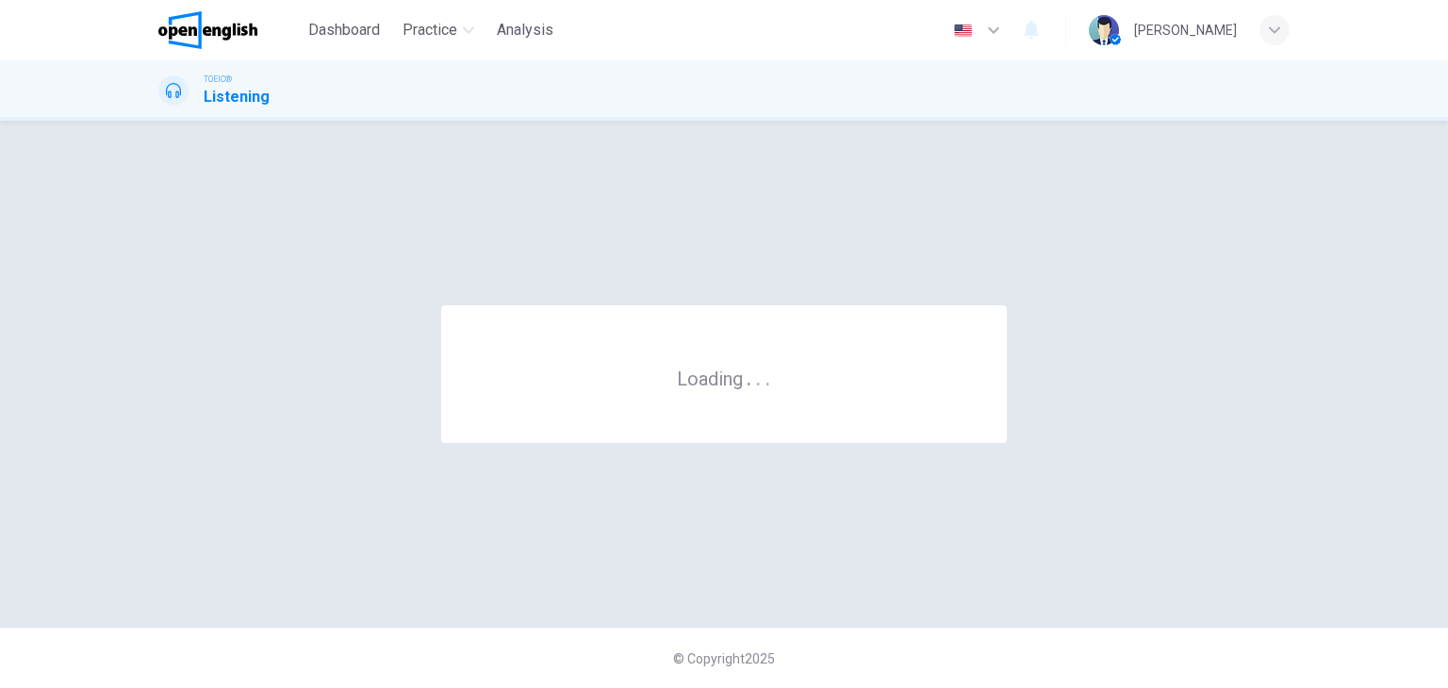
scroll to position [0, 0]
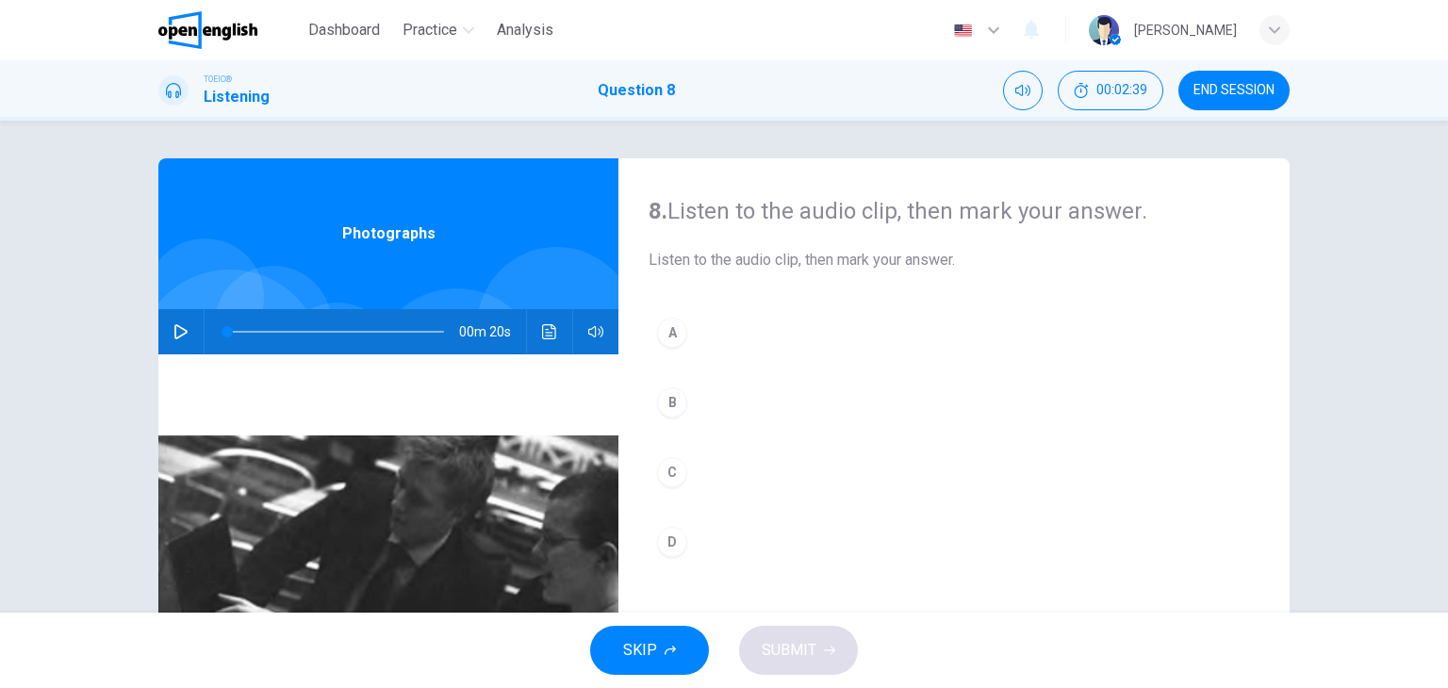
click at [181, 329] on icon "button" at bounding box center [180, 331] width 15 height 15
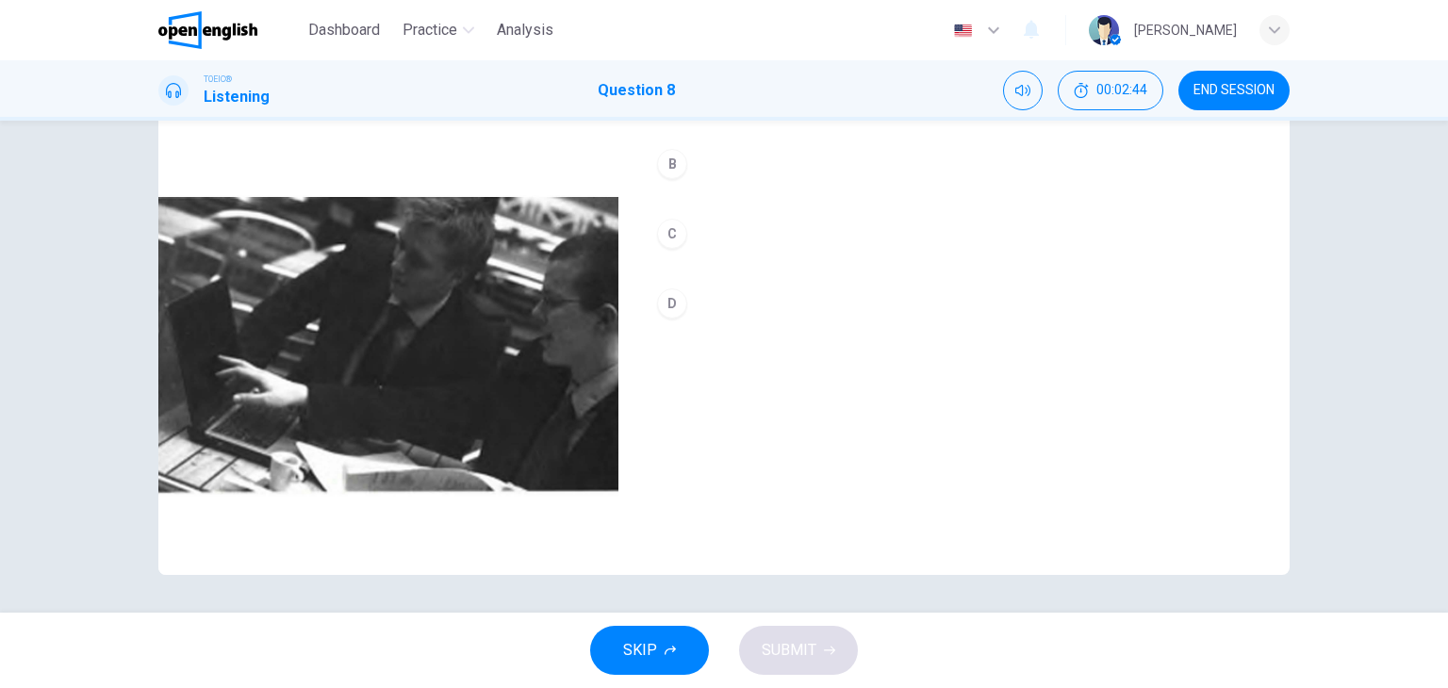
scroll to position [144, 0]
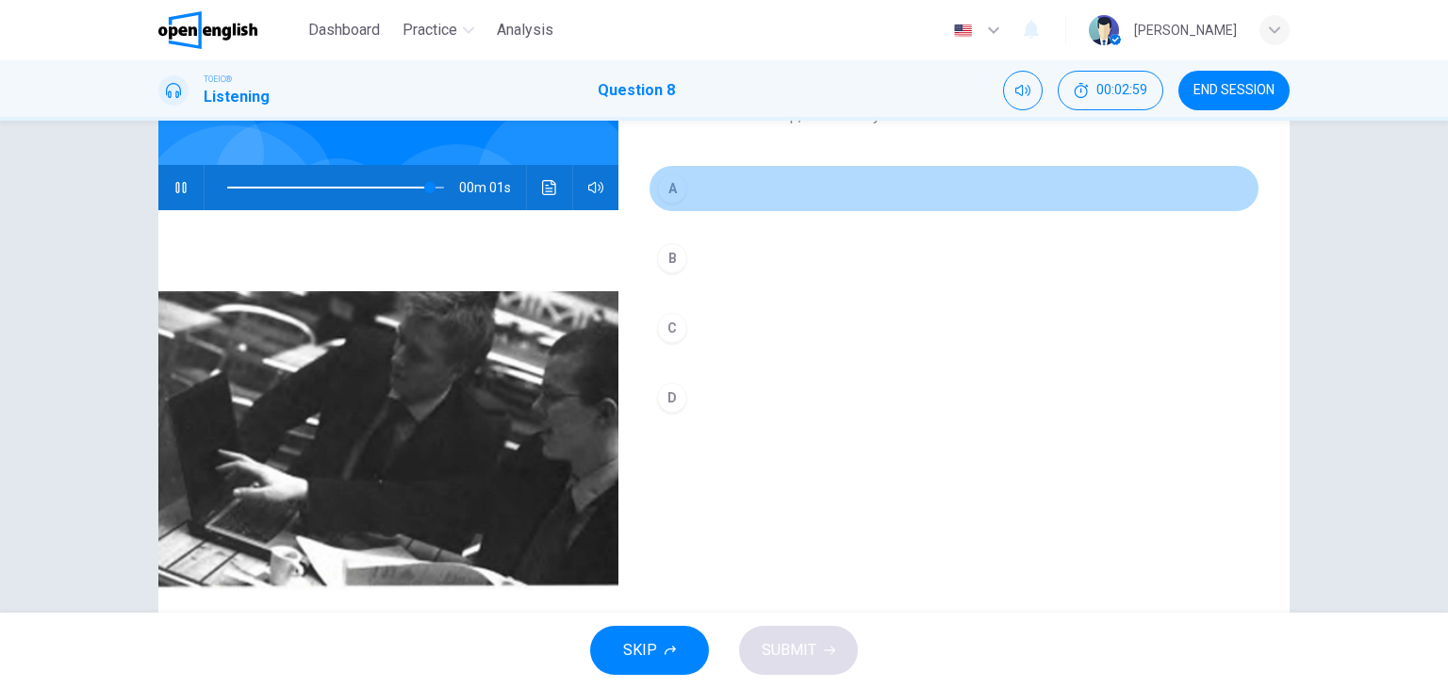
click at [670, 192] on div "A" at bounding box center [672, 188] width 30 height 30
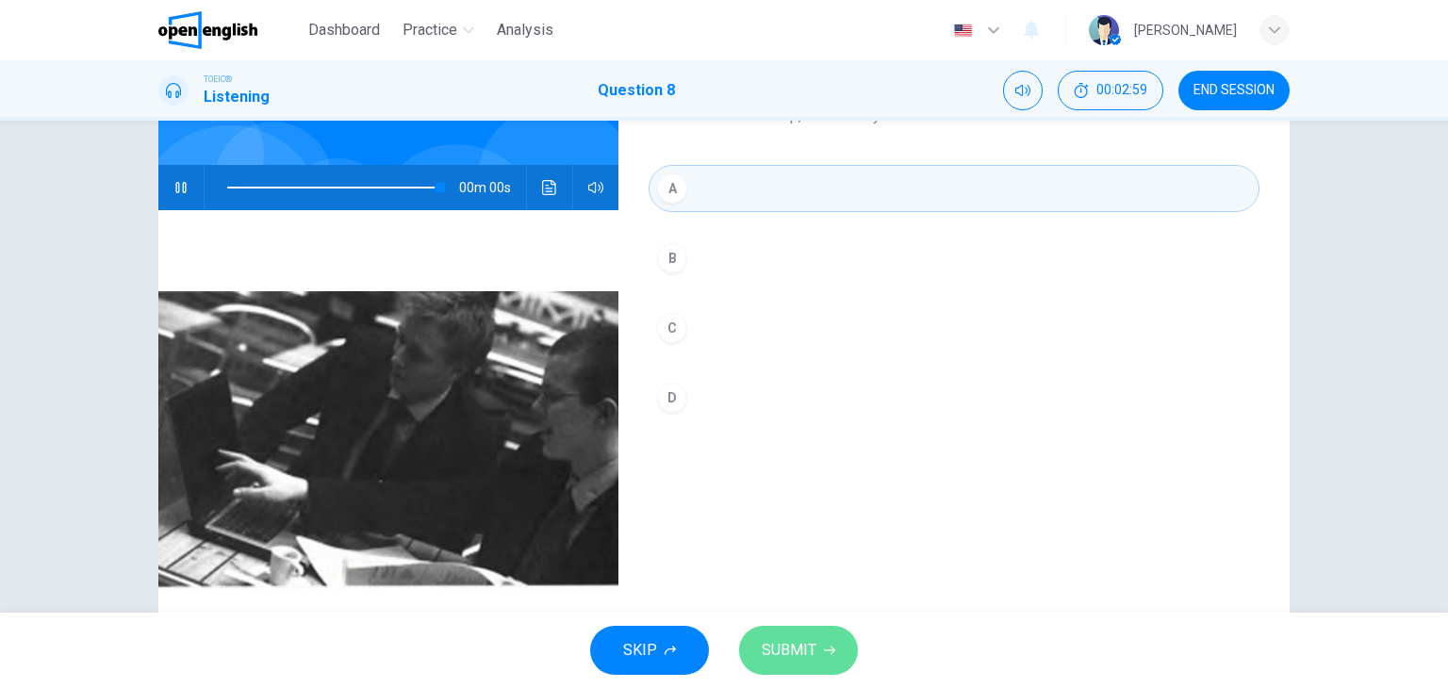
type input "*"
click at [792, 656] on span "SUBMIT" at bounding box center [789, 650] width 55 height 26
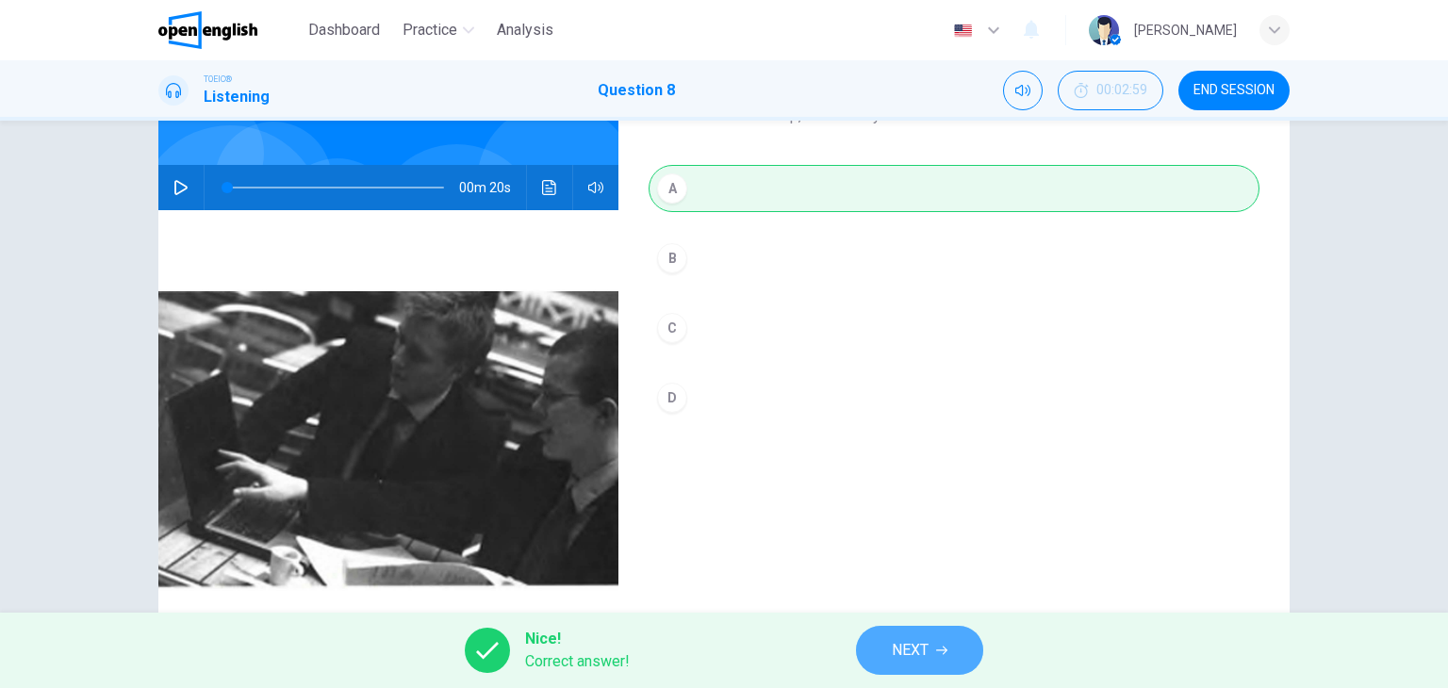
click at [954, 646] on button "NEXT" at bounding box center [919, 650] width 127 height 49
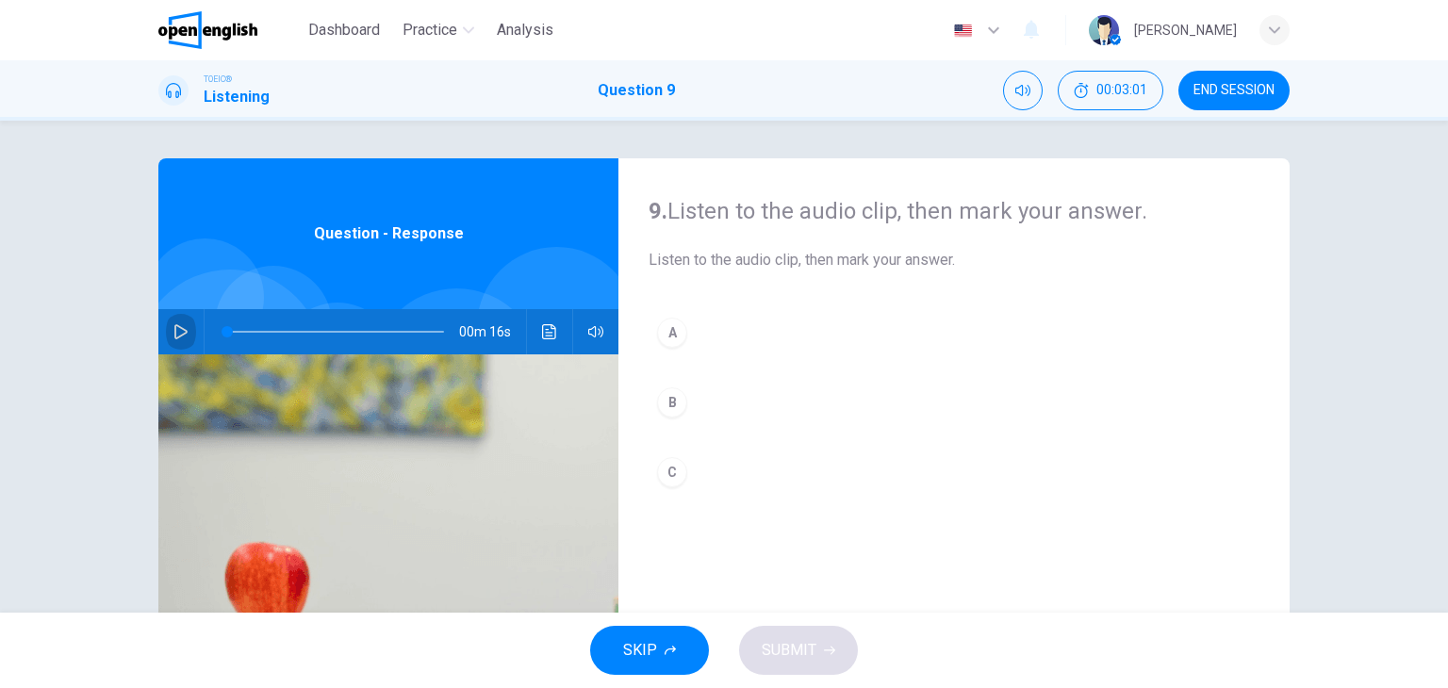
click at [181, 326] on icon "button" at bounding box center [180, 331] width 15 height 15
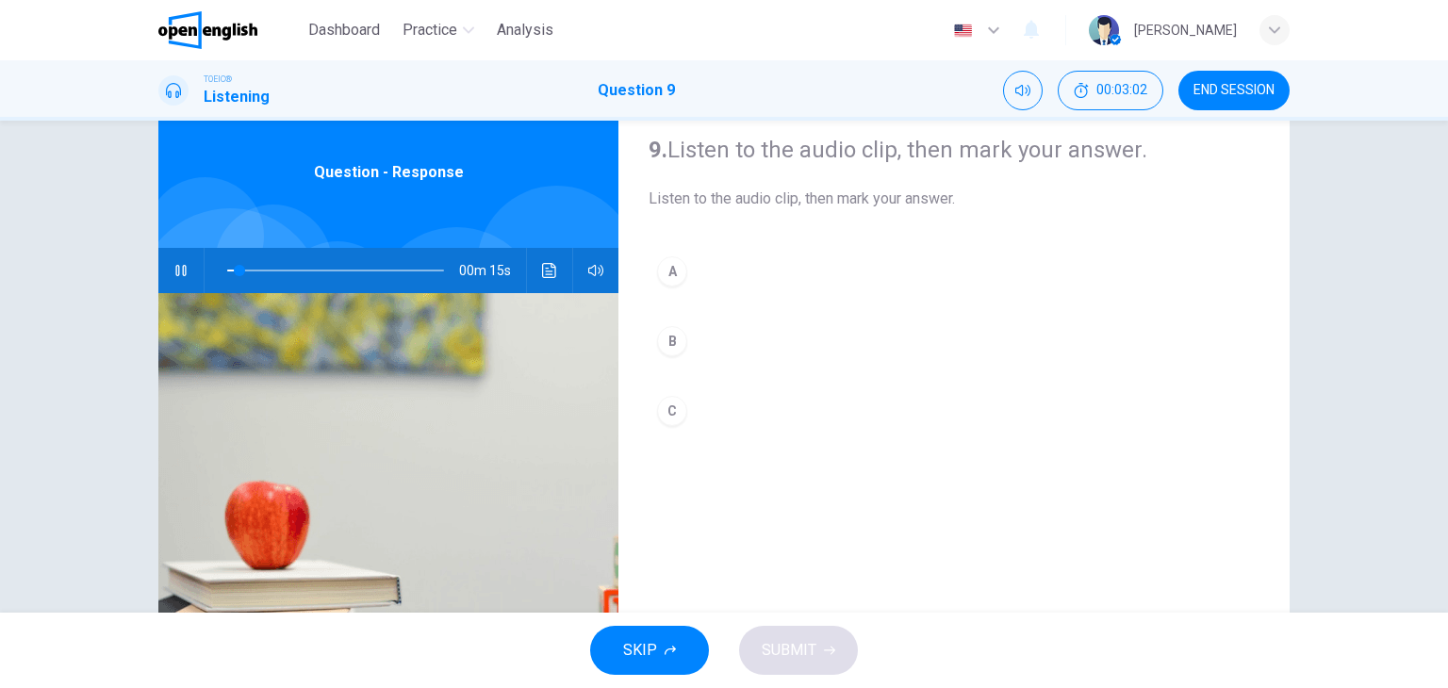
scroll to position [94, 0]
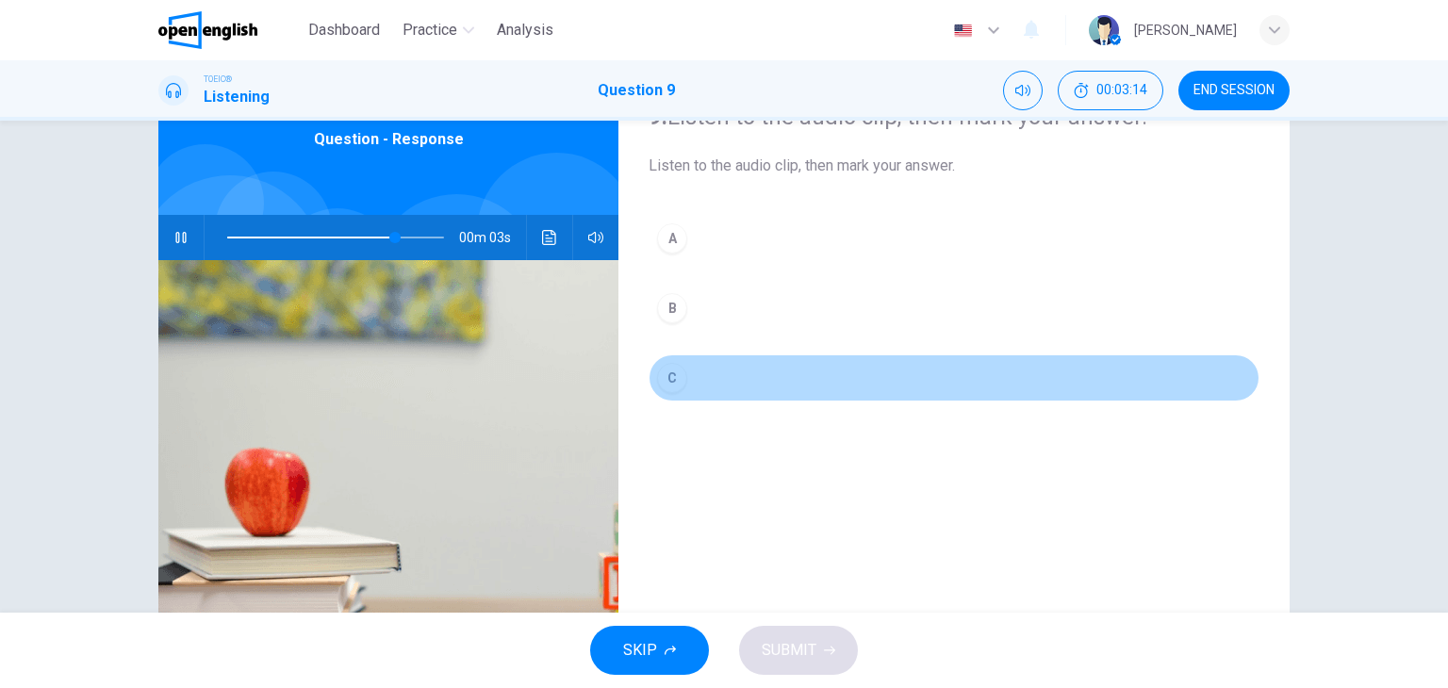
click at [670, 378] on div "C" at bounding box center [672, 378] width 30 height 30
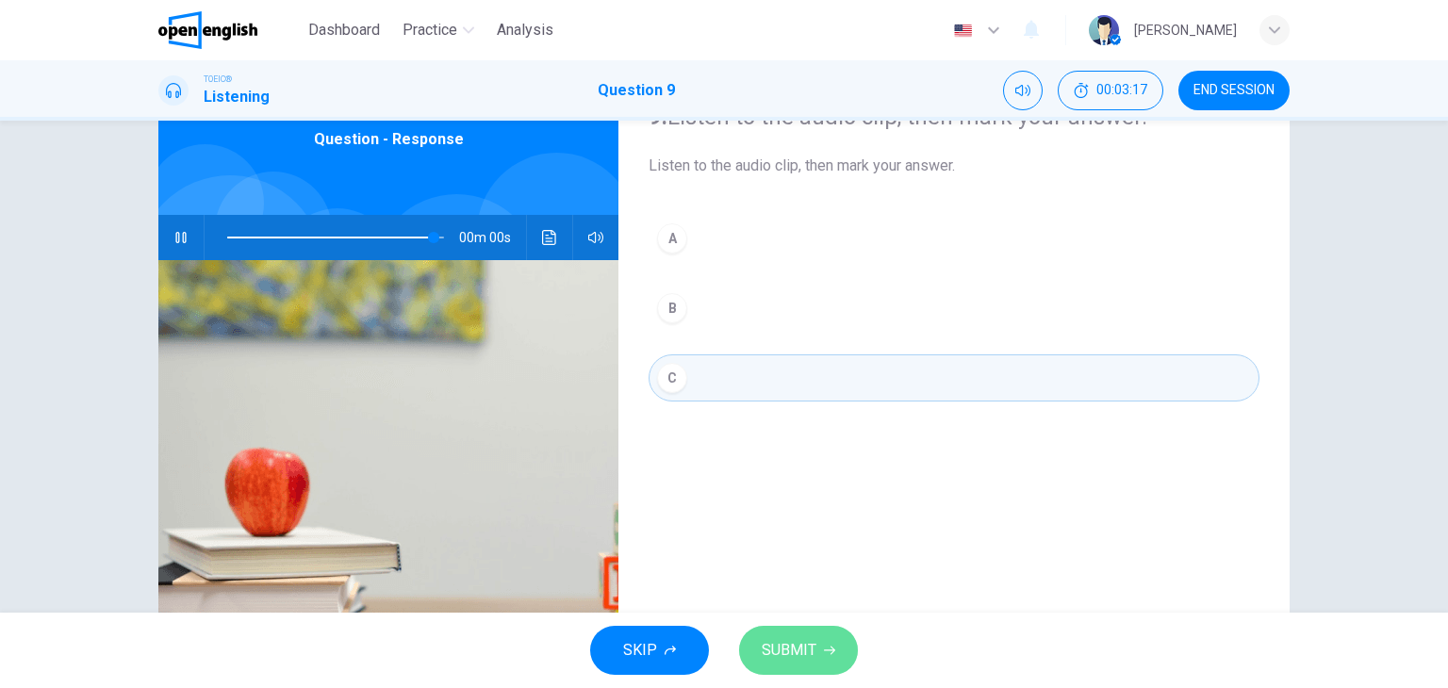
click at [796, 653] on span "SUBMIT" at bounding box center [789, 650] width 55 height 26
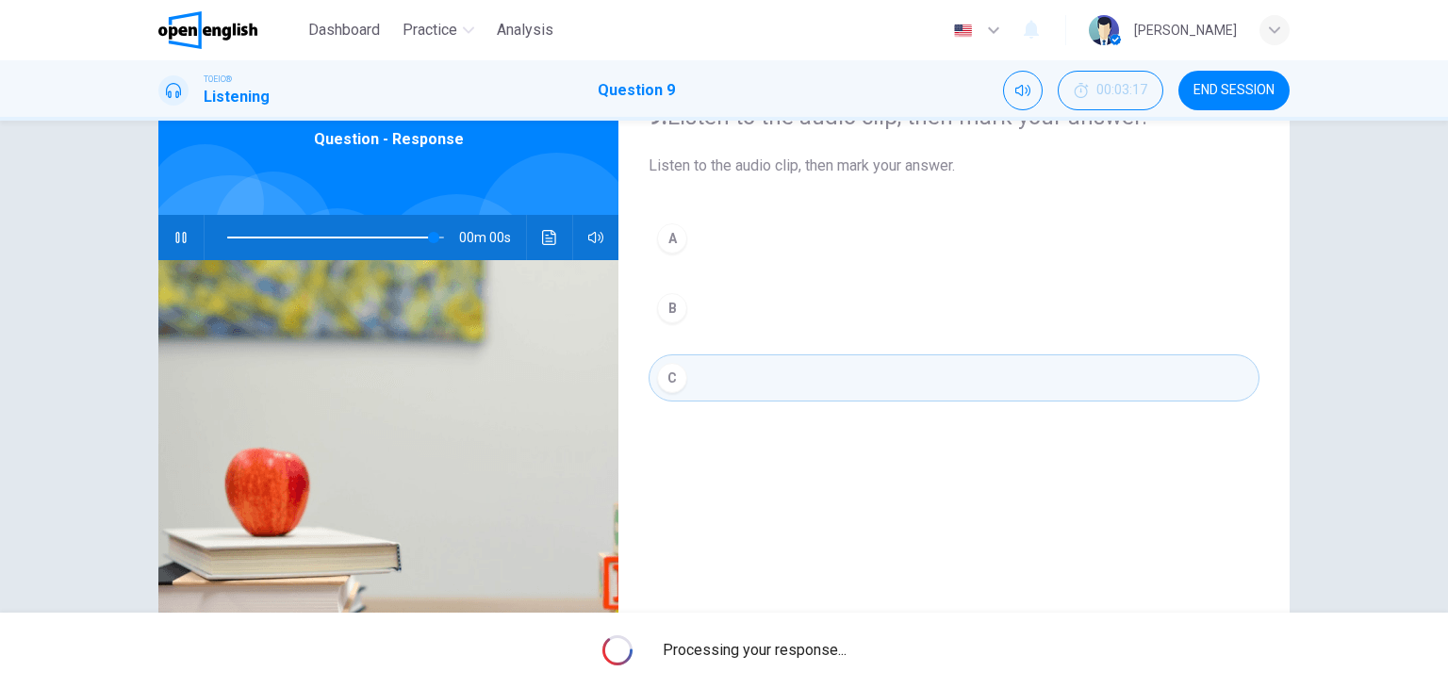
type input "*"
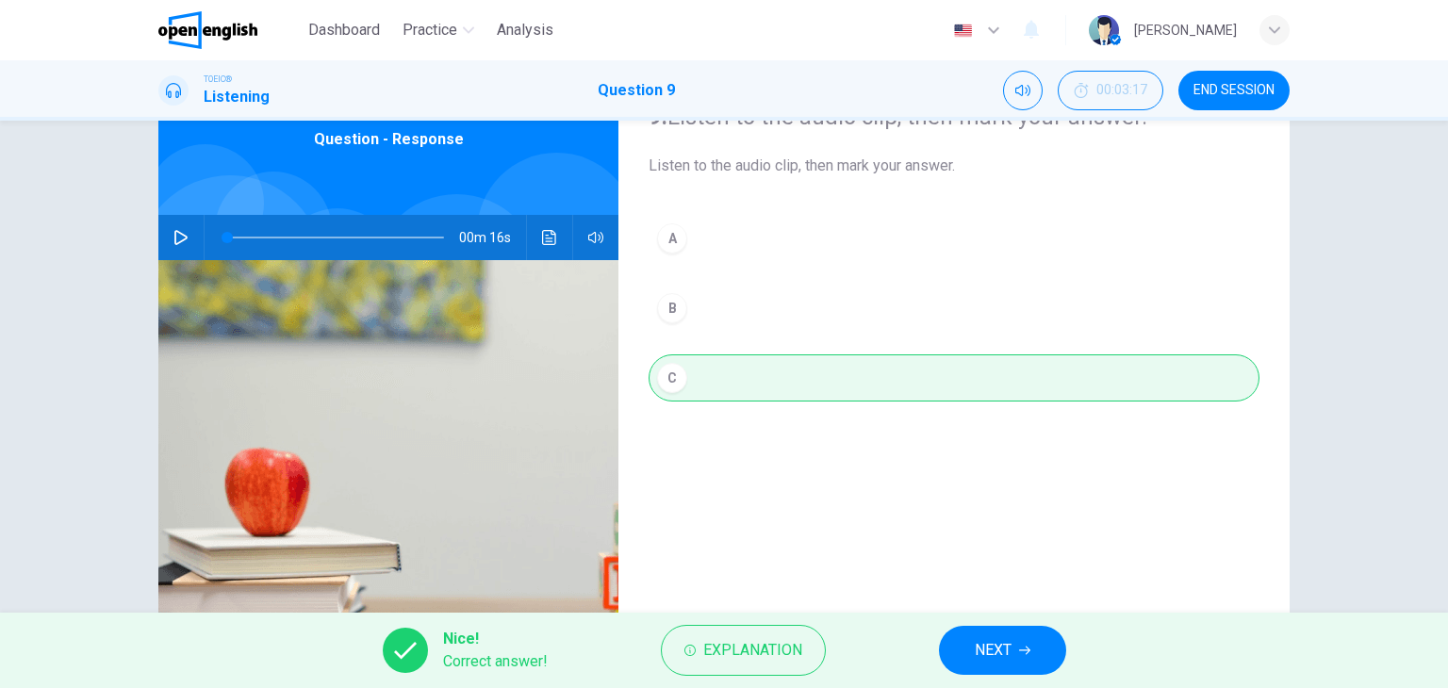
click at [1039, 649] on button "NEXT" at bounding box center [1002, 650] width 127 height 49
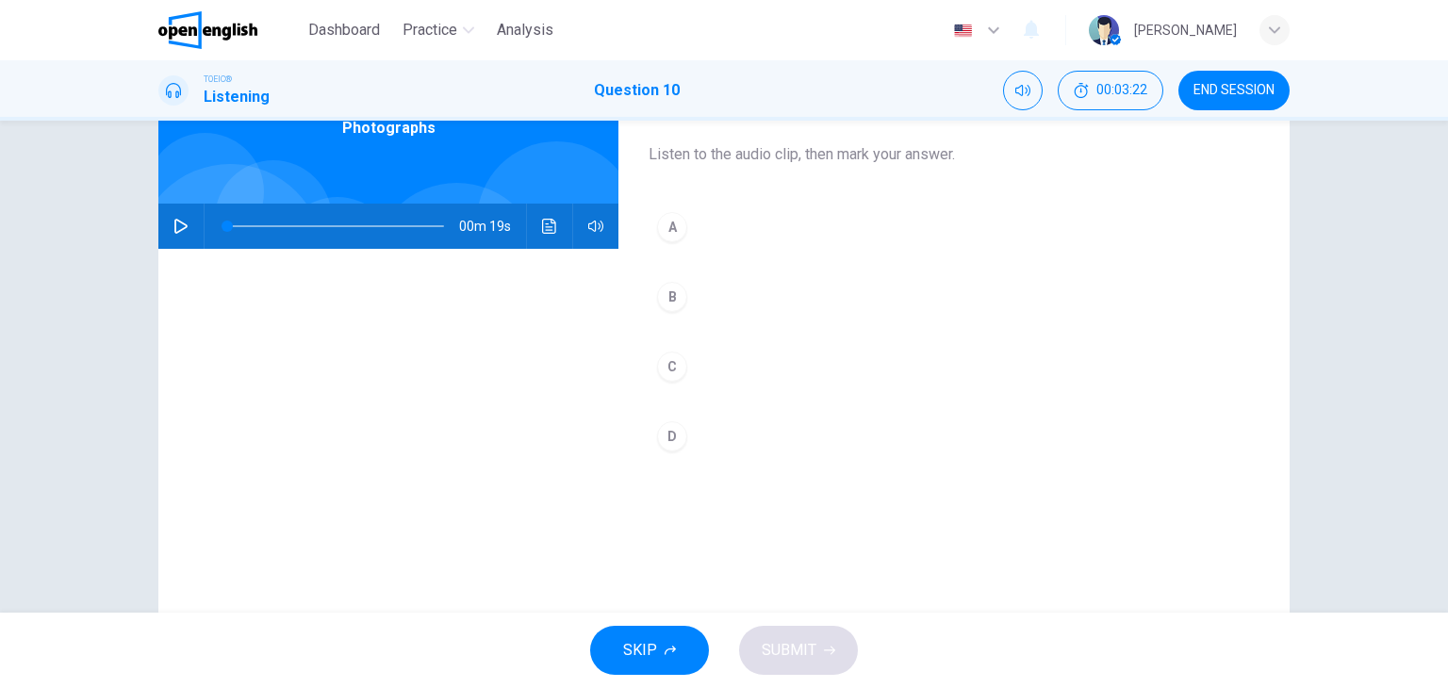
scroll to position [0, 0]
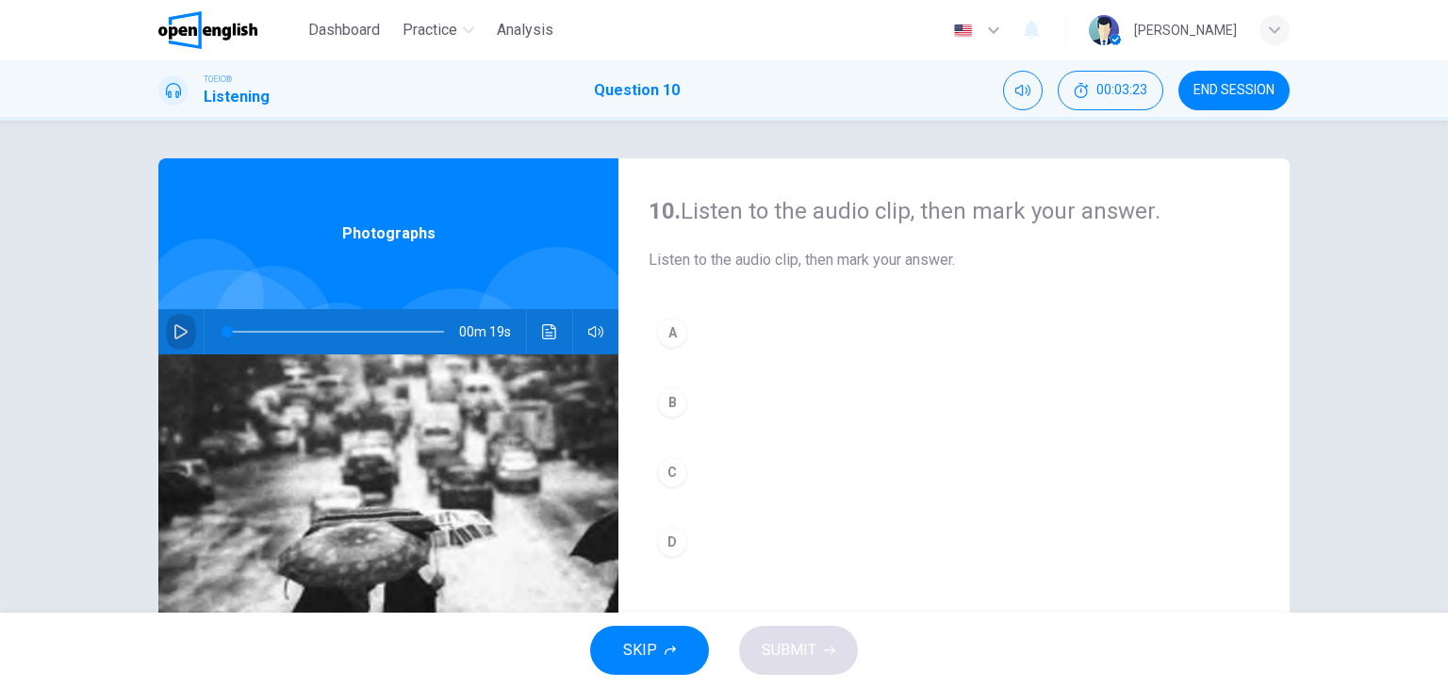
click at [185, 332] on button "button" at bounding box center [181, 331] width 30 height 45
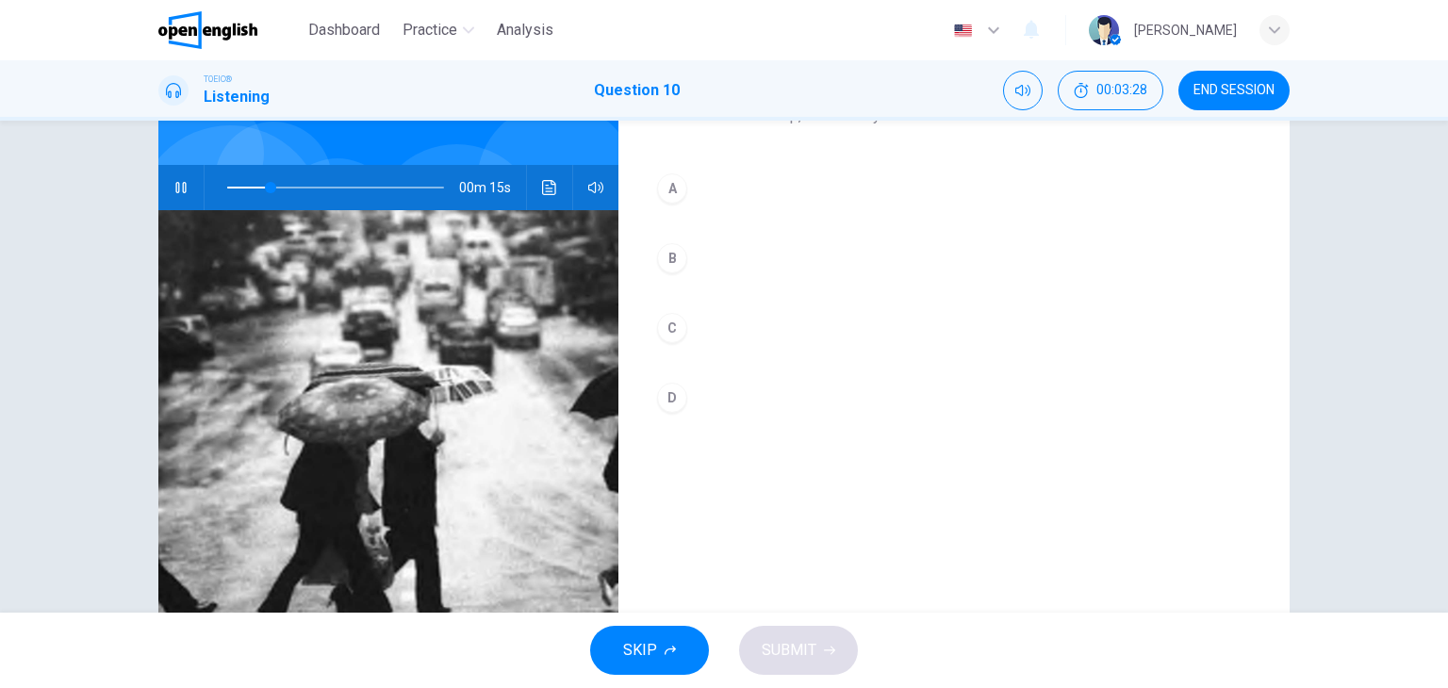
scroll to position [189, 0]
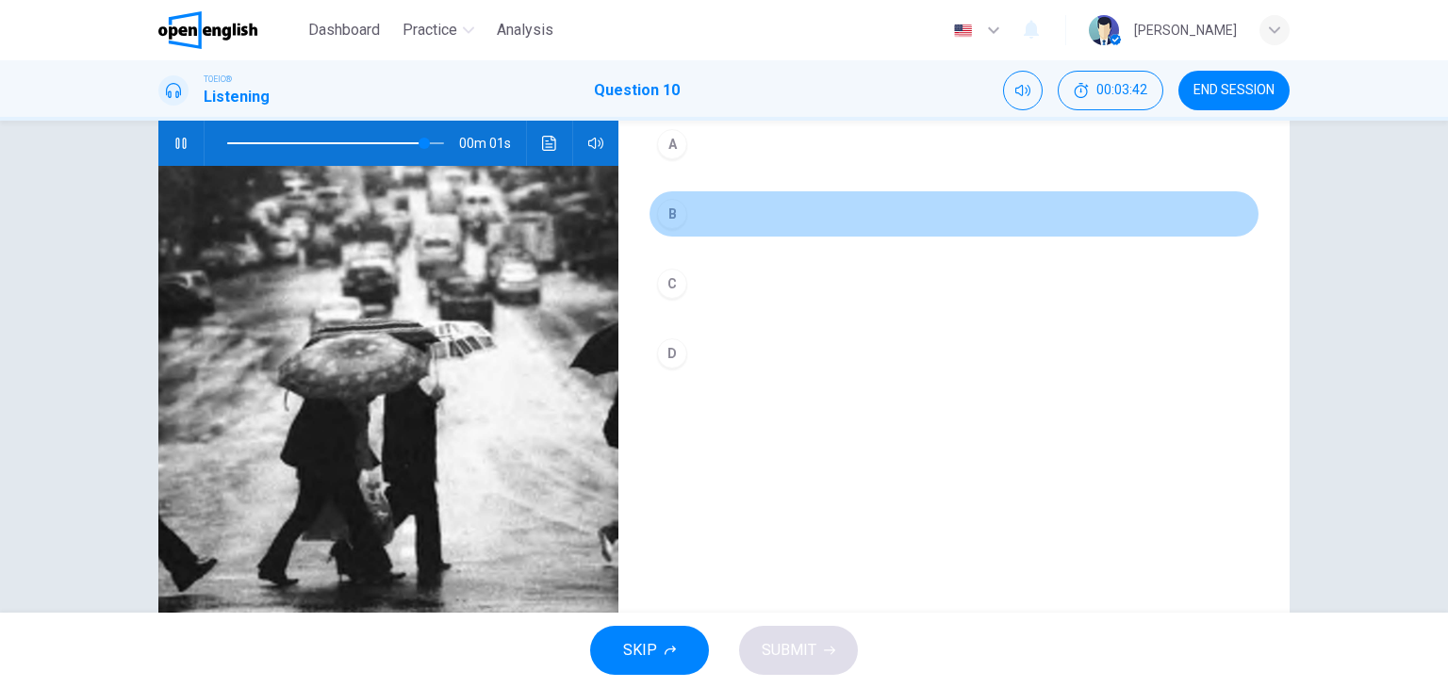
click at [661, 208] on div "B" at bounding box center [672, 214] width 30 height 30
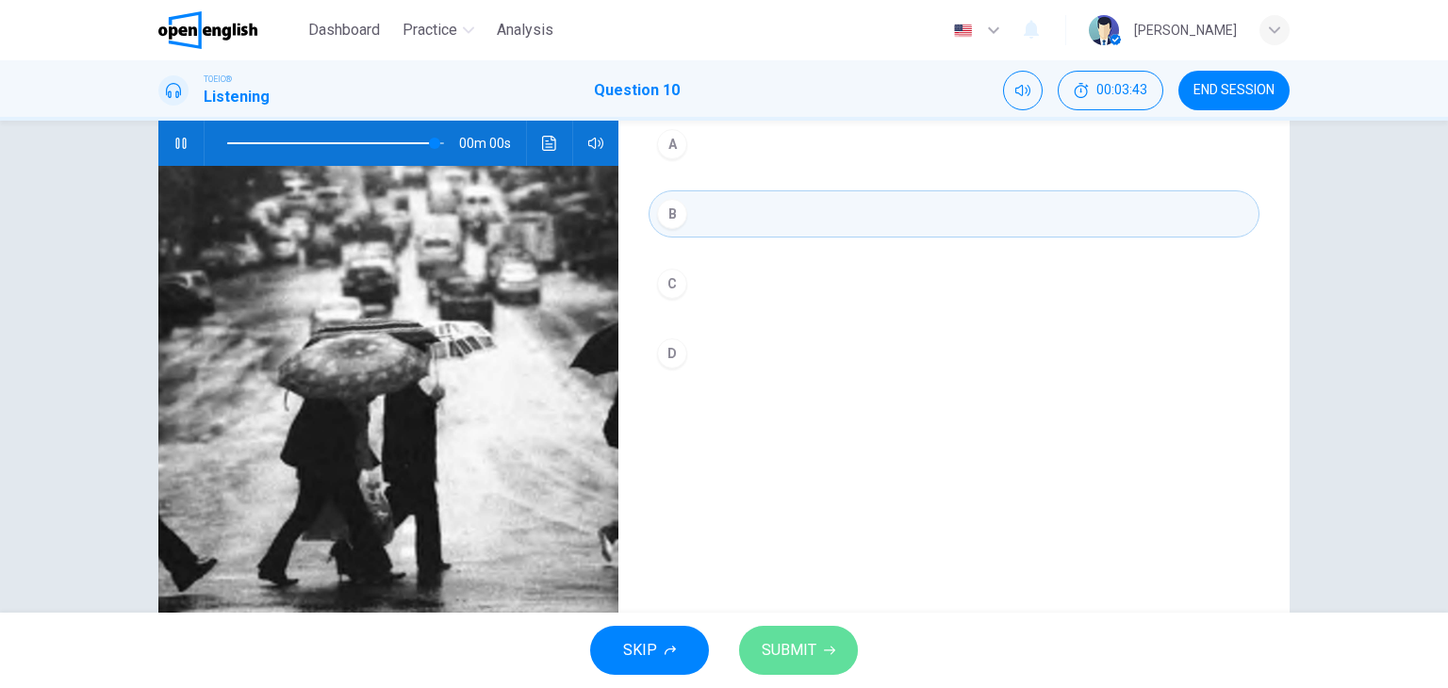
click at [789, 643] on span "SUBMIT" at bounding box center [789, 650] width 55 height 26
type input "*"
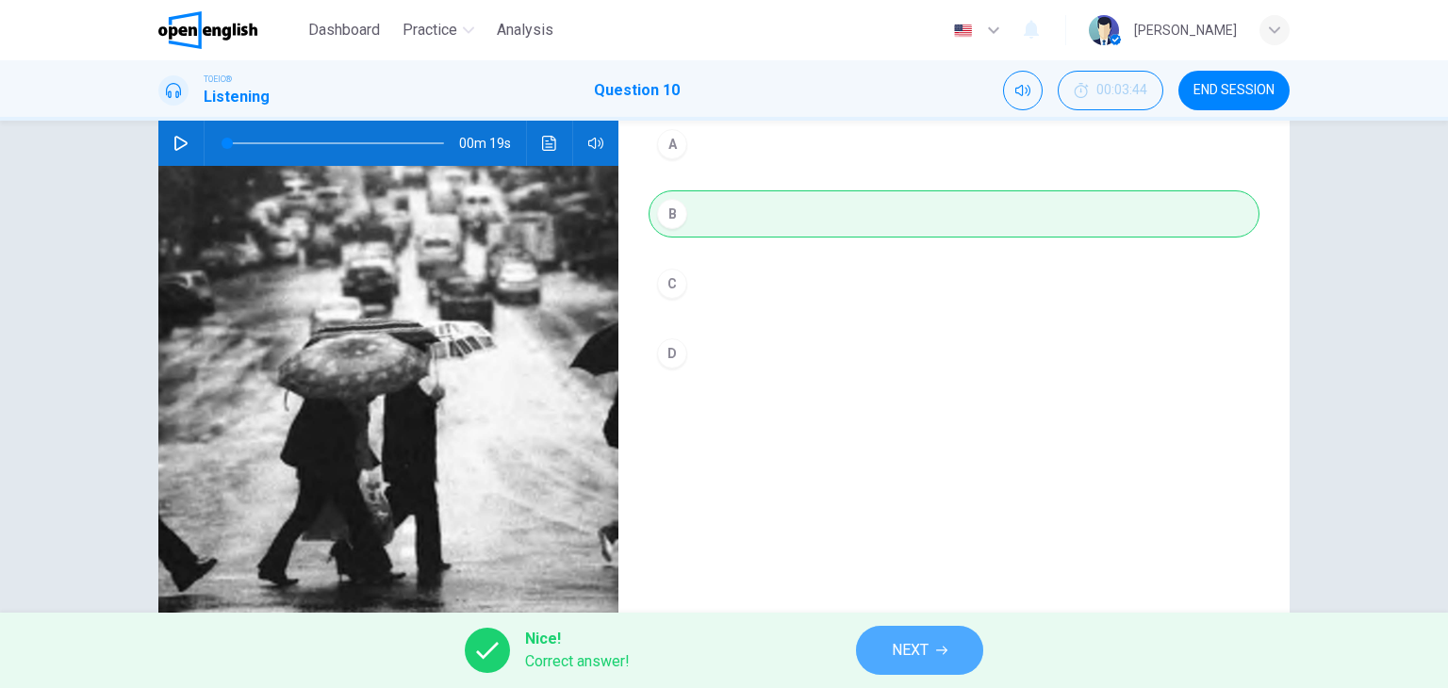
click at [910, 657] on span "NEXT" at bounding box center [910, 650] width 37 height 26
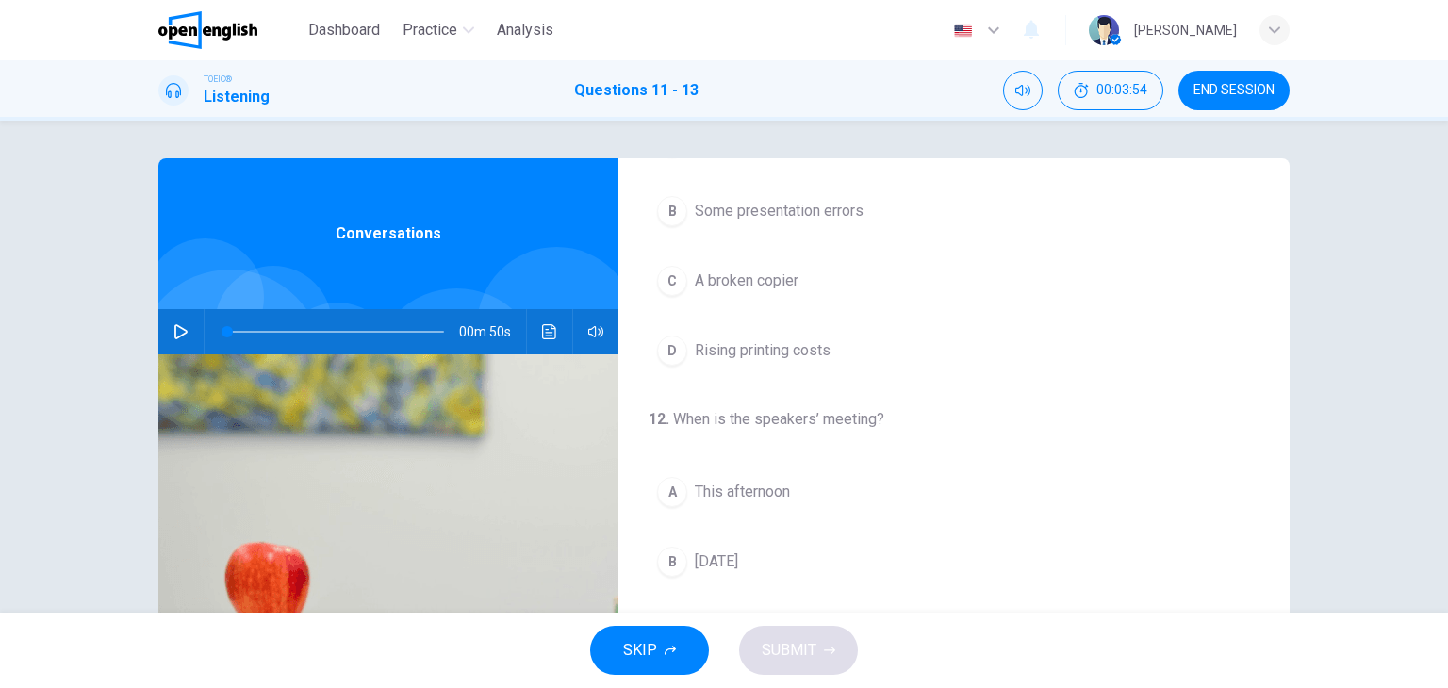
scroll to position [0, 0]
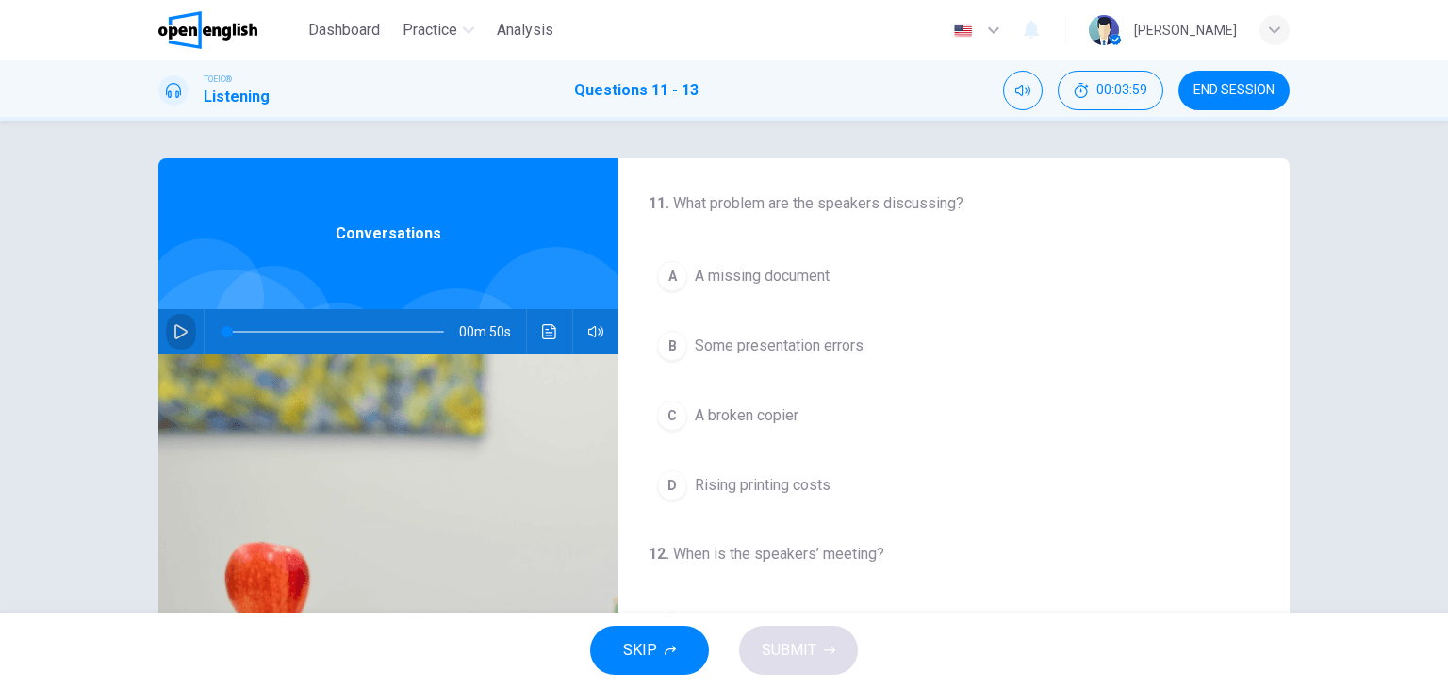
click at [166, 331] on button "button" at bounding box center [181, 331] width 30 height 45
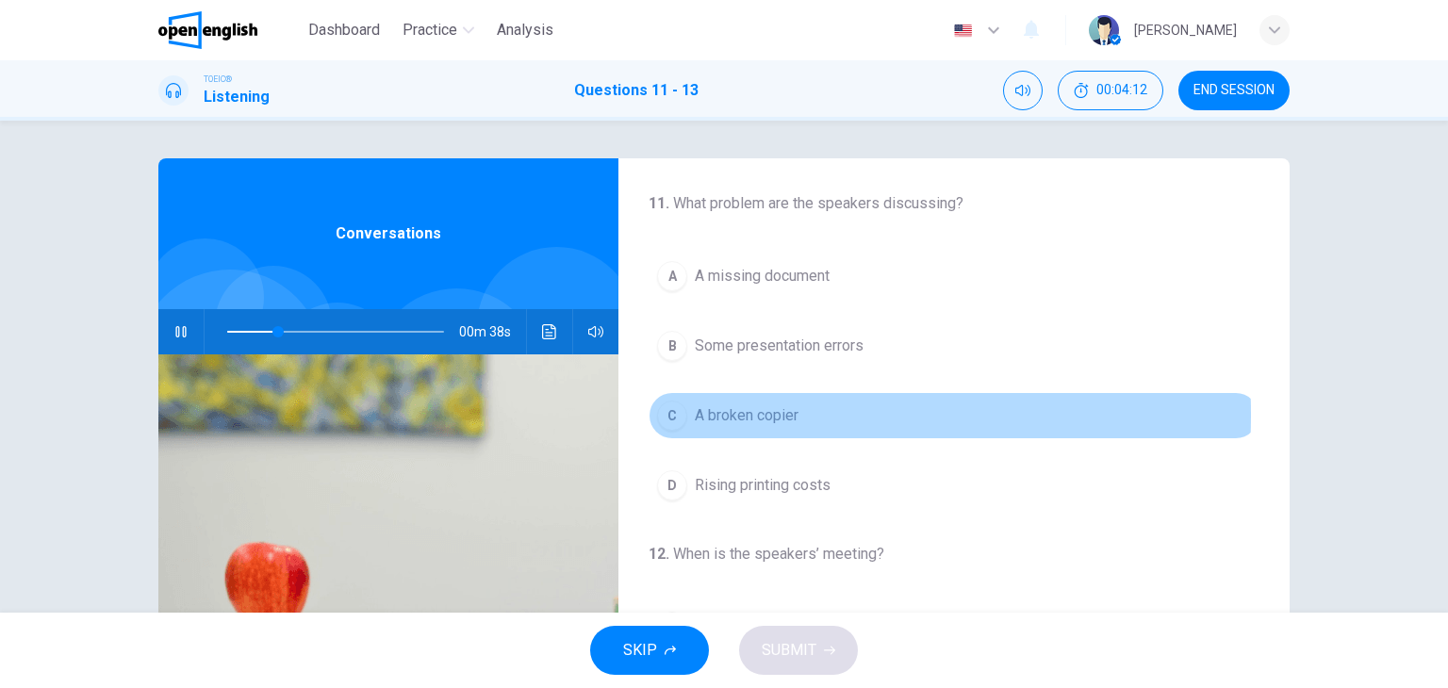
click at [668, 414] on div "C" at bounding box center [672, 416] width 30 height 30
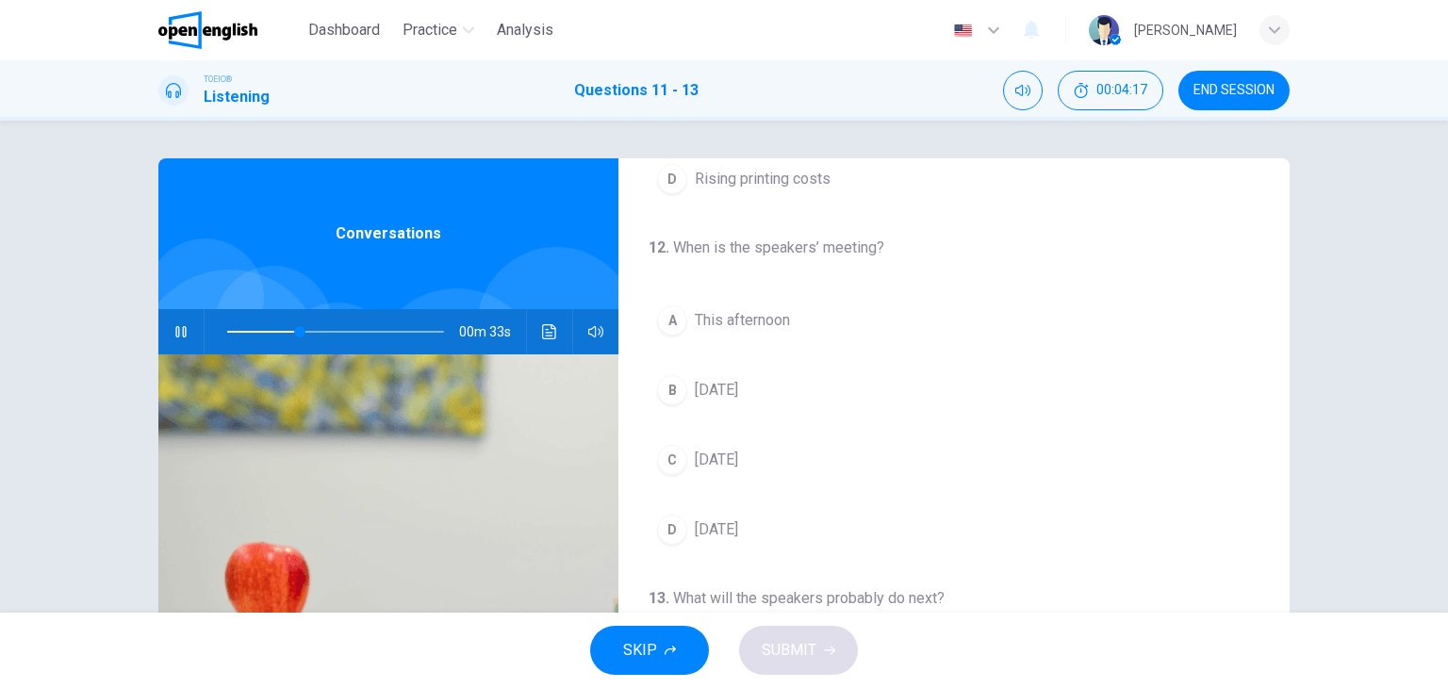
scroll to position [377, 0]
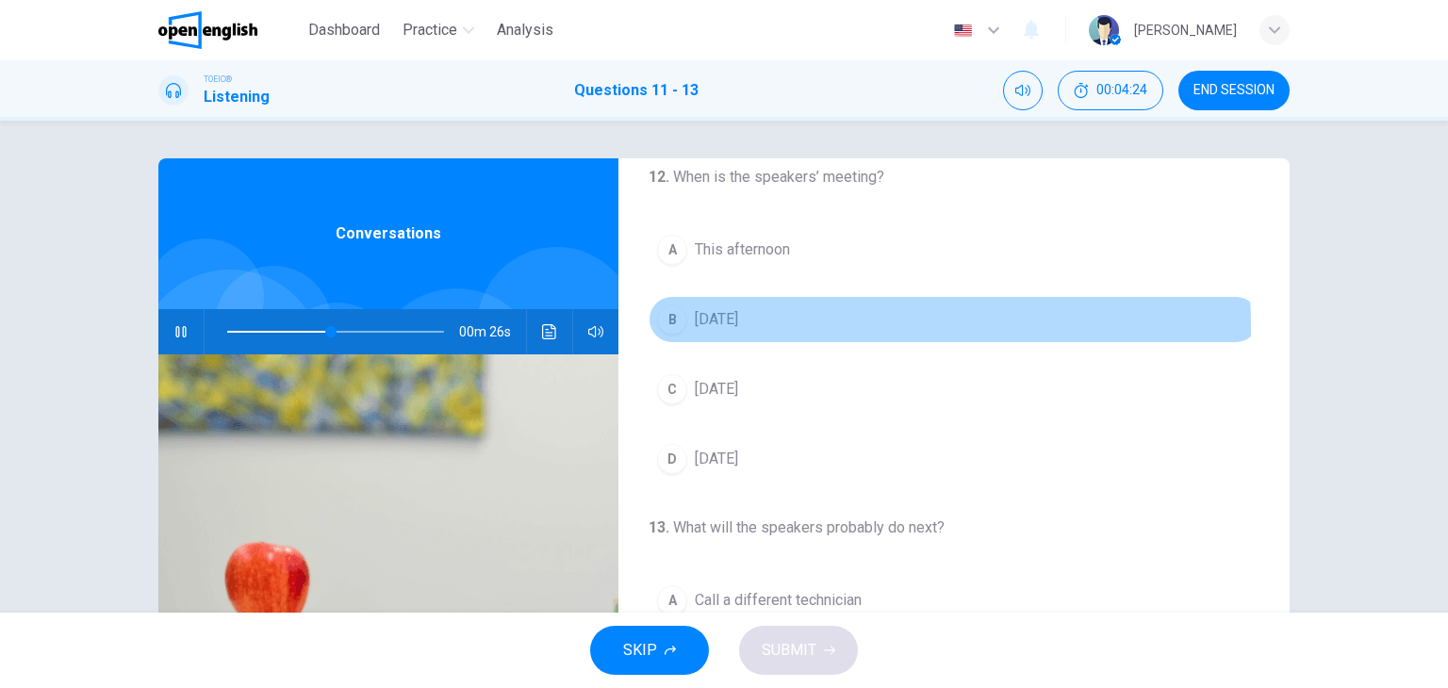
click at [654, 326] on button "B [DATE]" at bounding box center [953, 319] width 611 height 47
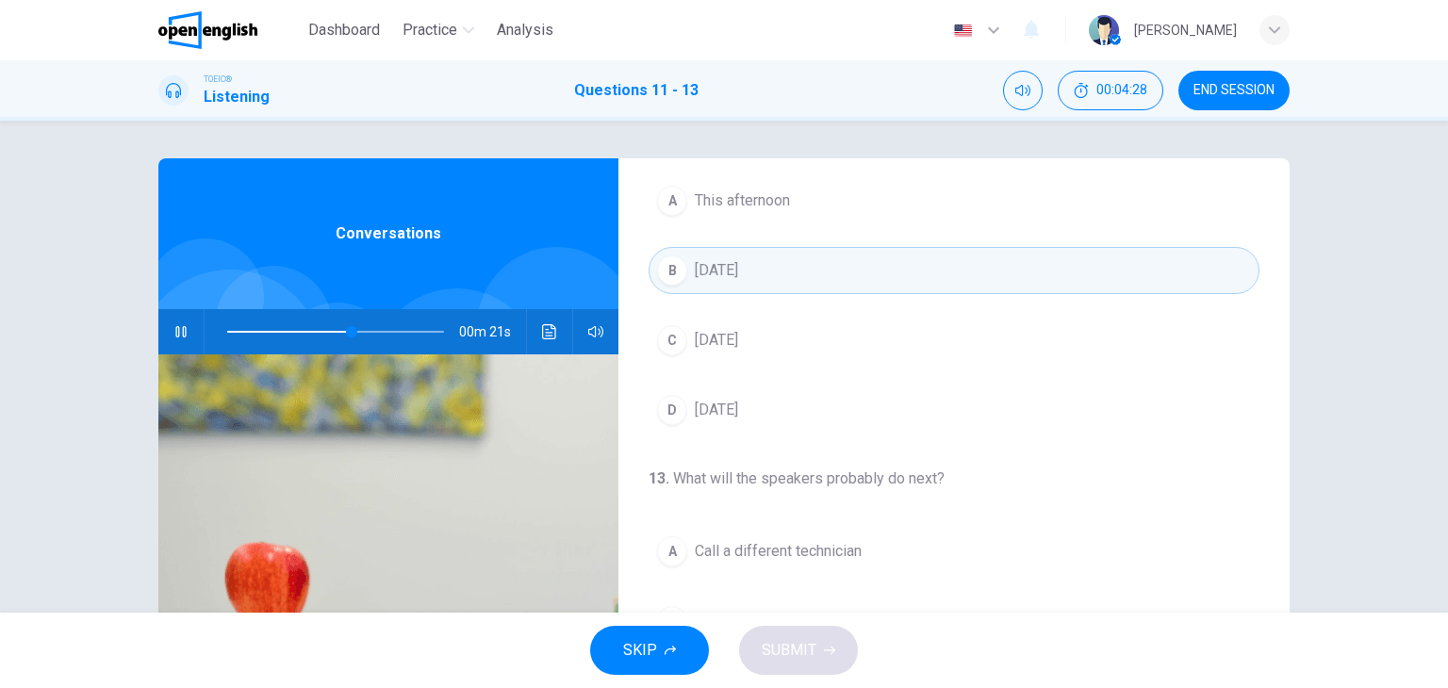
scroll to position [189, 0]
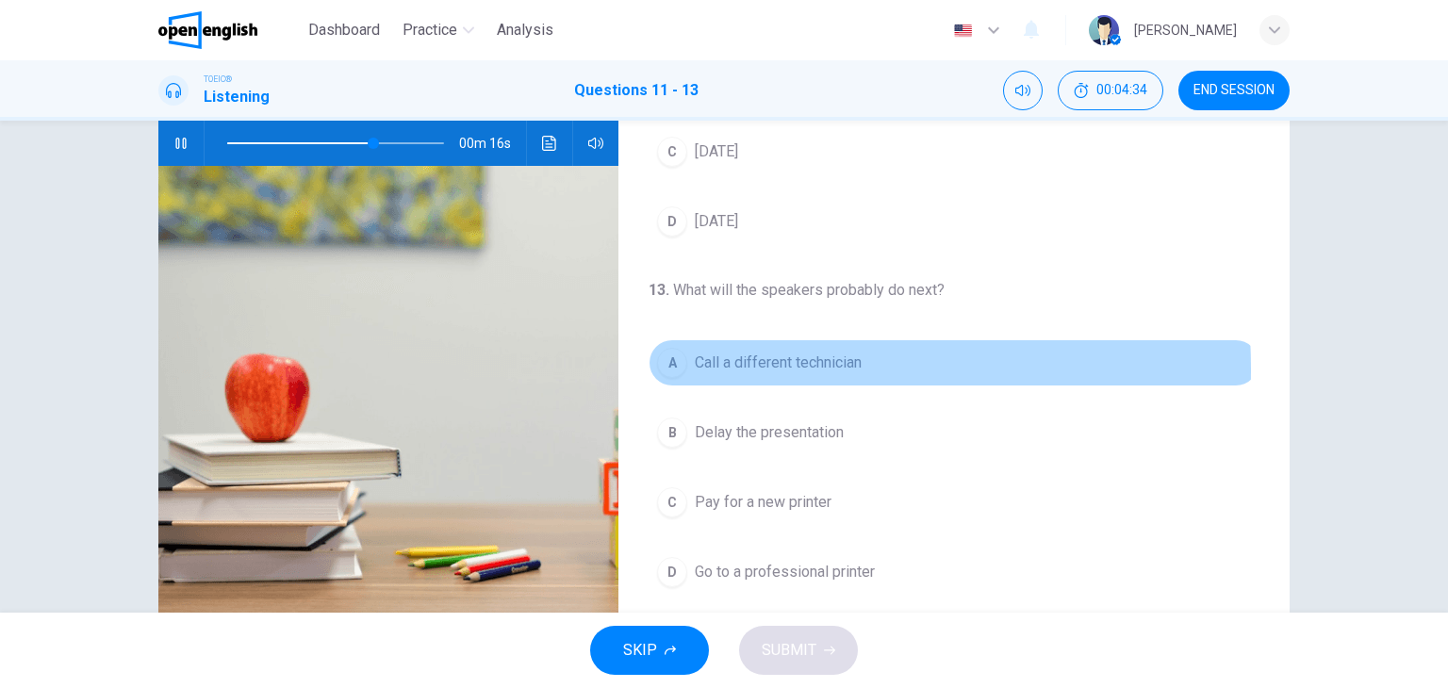
click at [666, 369] on div "A" at bounding box center [672, 363] width 30 height 30
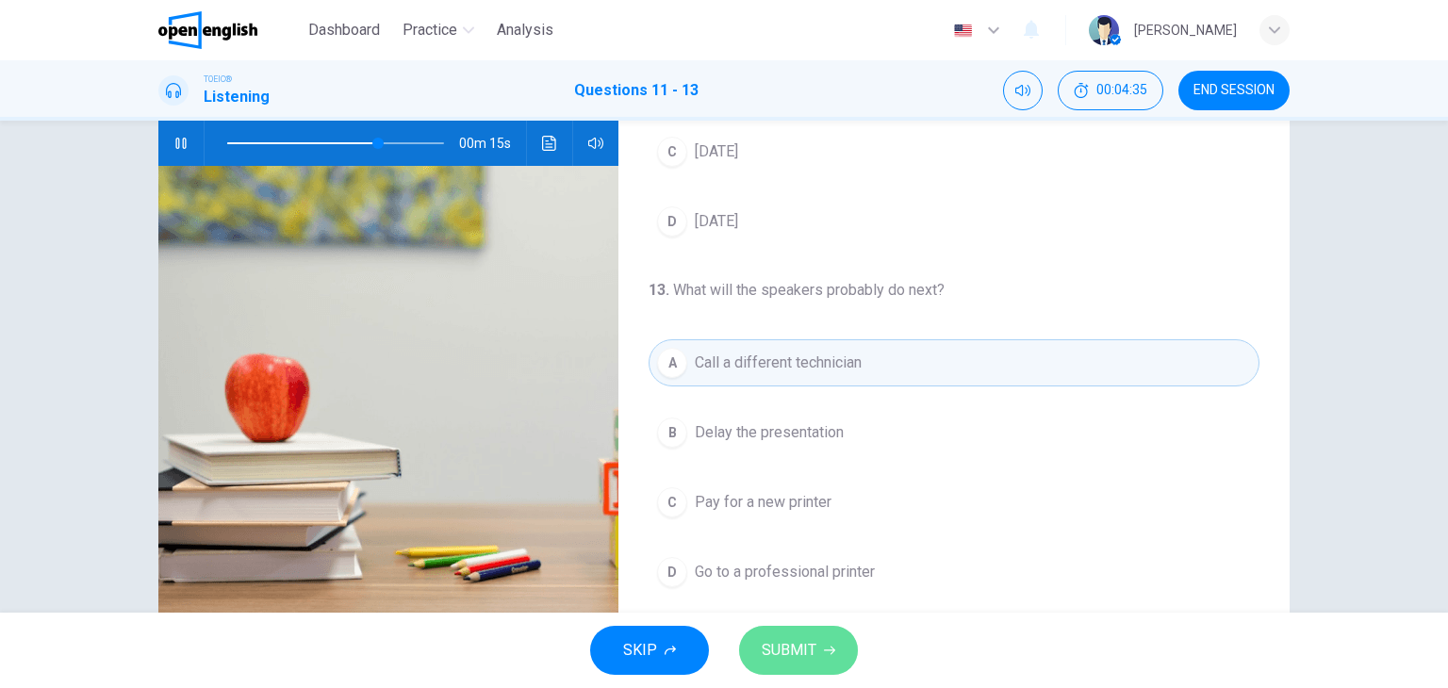
click at [786, 649] on span "SUBMIT" at bounding box center [789, 650] width 55 height 26
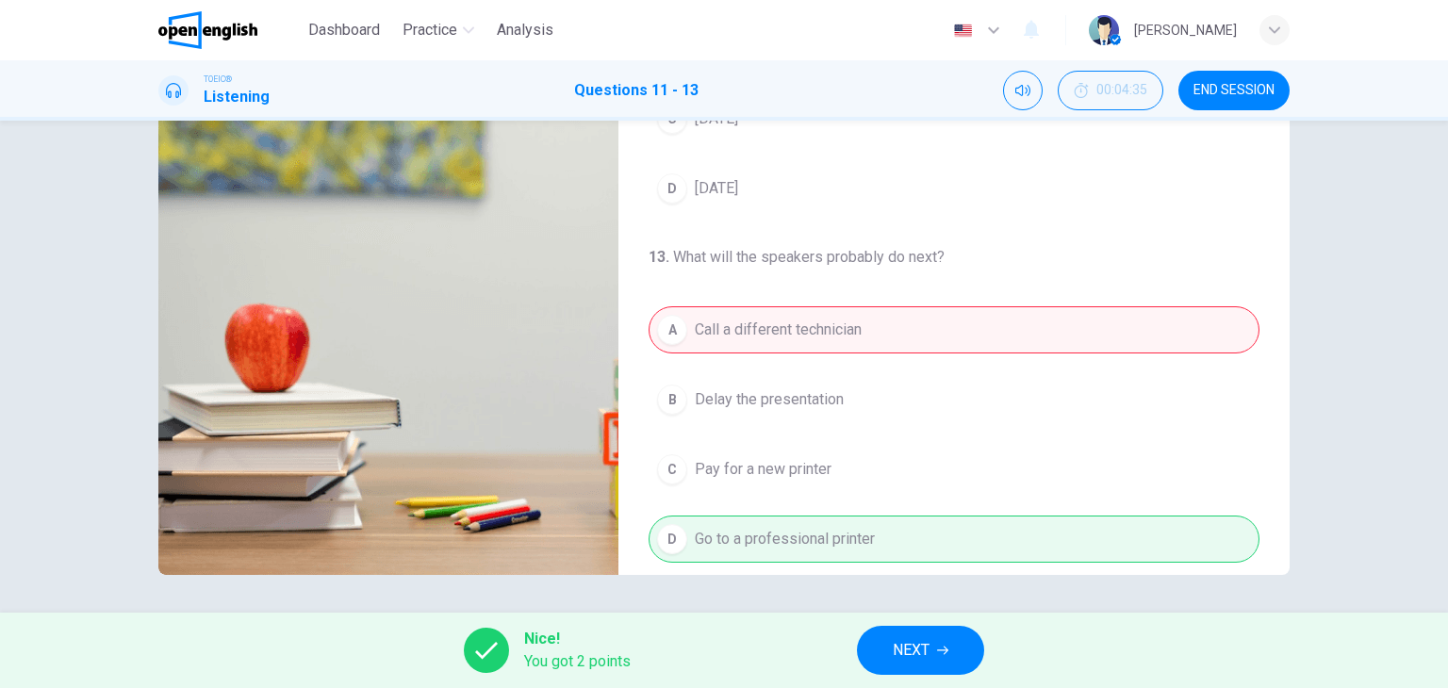
scroll to position [426, 0]
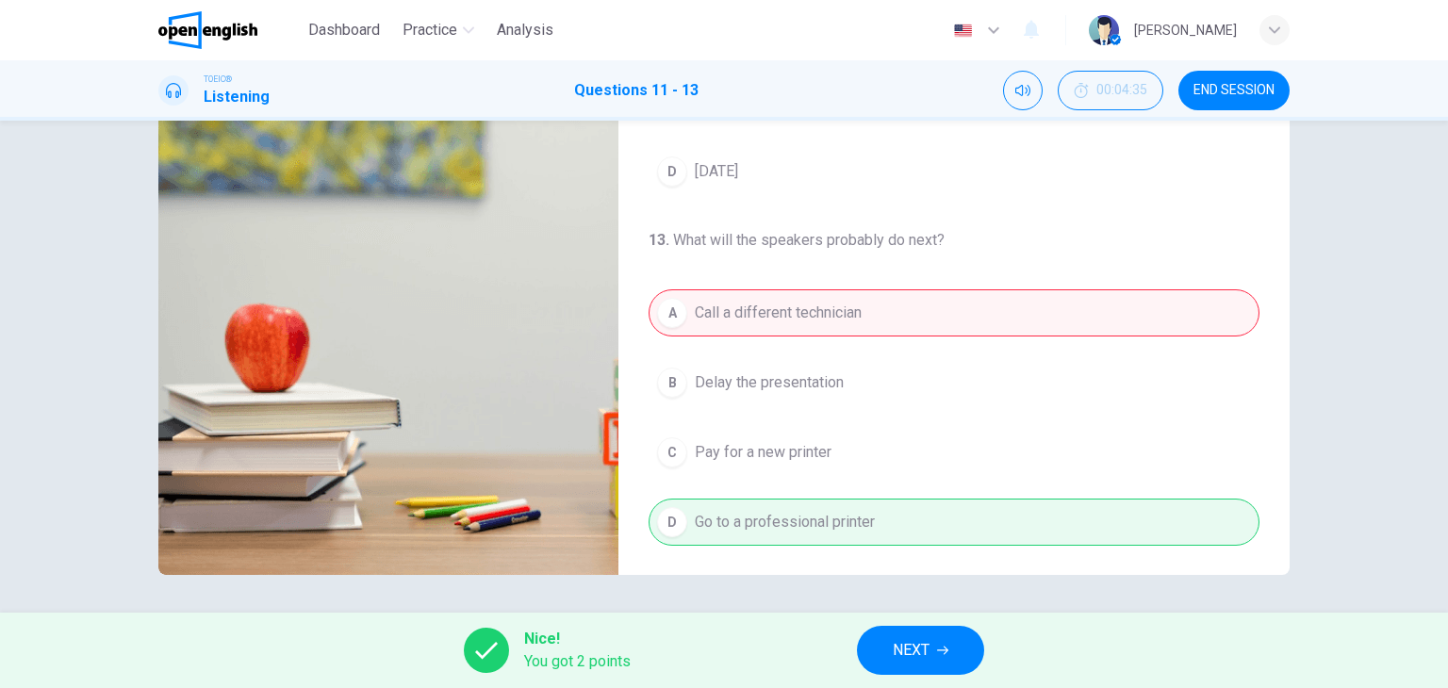
type input "**"
click at [924, 648] on span "NEXT" at bounding box center [911, 650] width 37 height 26
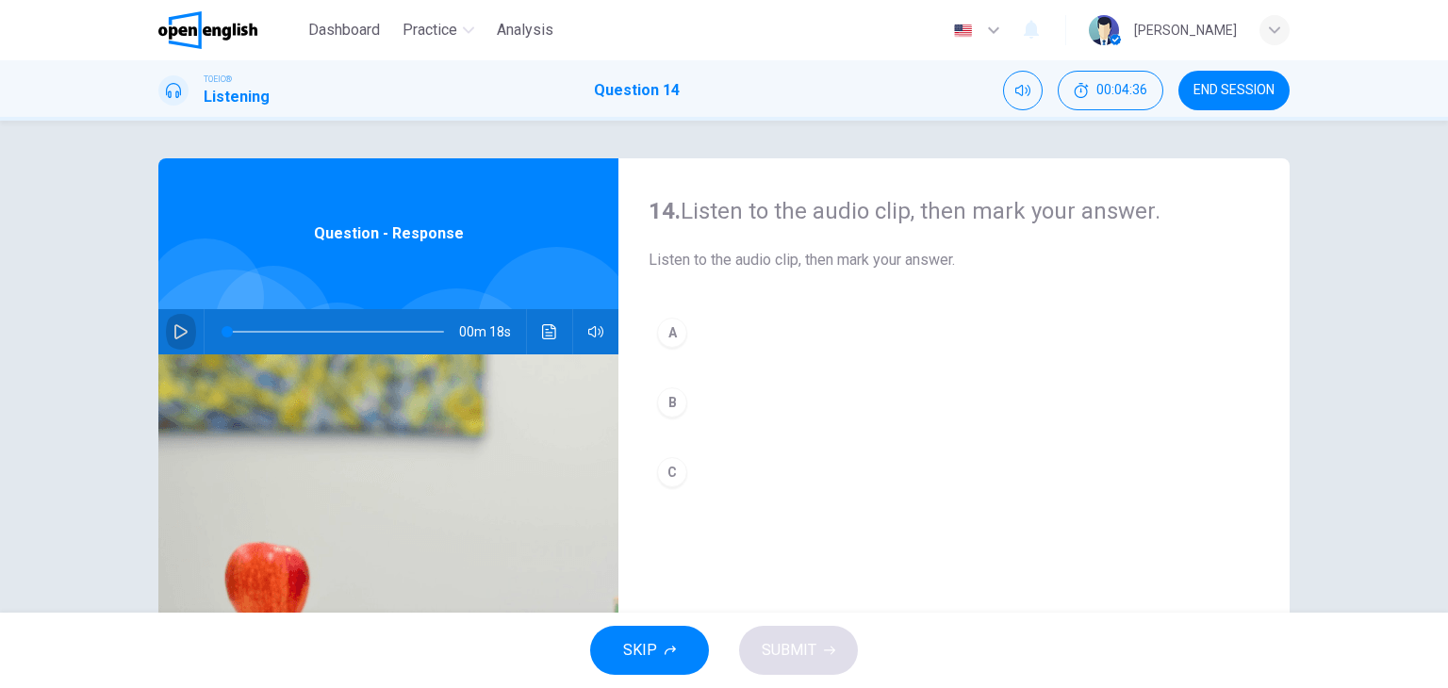
click at [176, 331] on icon "button" at bounding box center [180, 331] width 15 height 15
click at [669, 473] on div "C" at bounding box center [672, 472] width 30 height 30
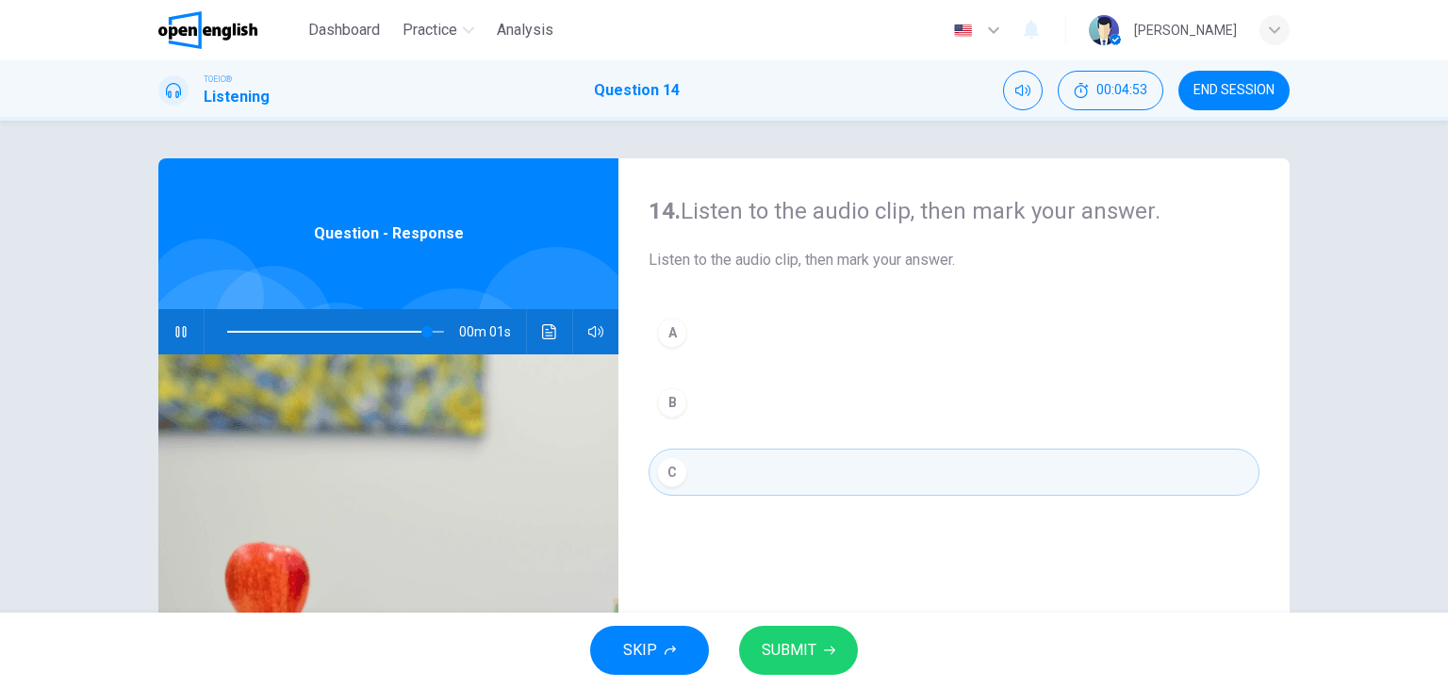
click at [788, 648] on span "SUBMIT" at bounding box center [789, 650] width 55 height 26
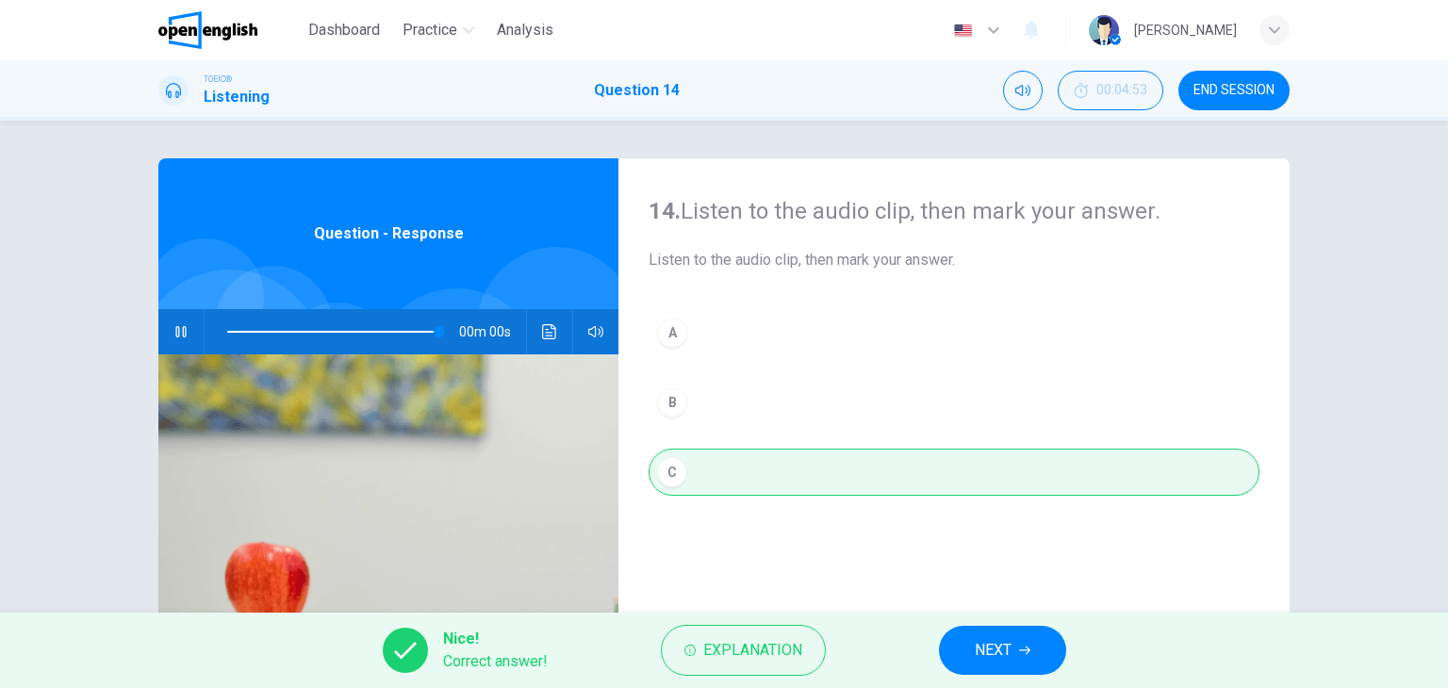
type input "*"
click at [973, 651] on button "NEXT" at bounding box center [1002, 650] width 127 height 49
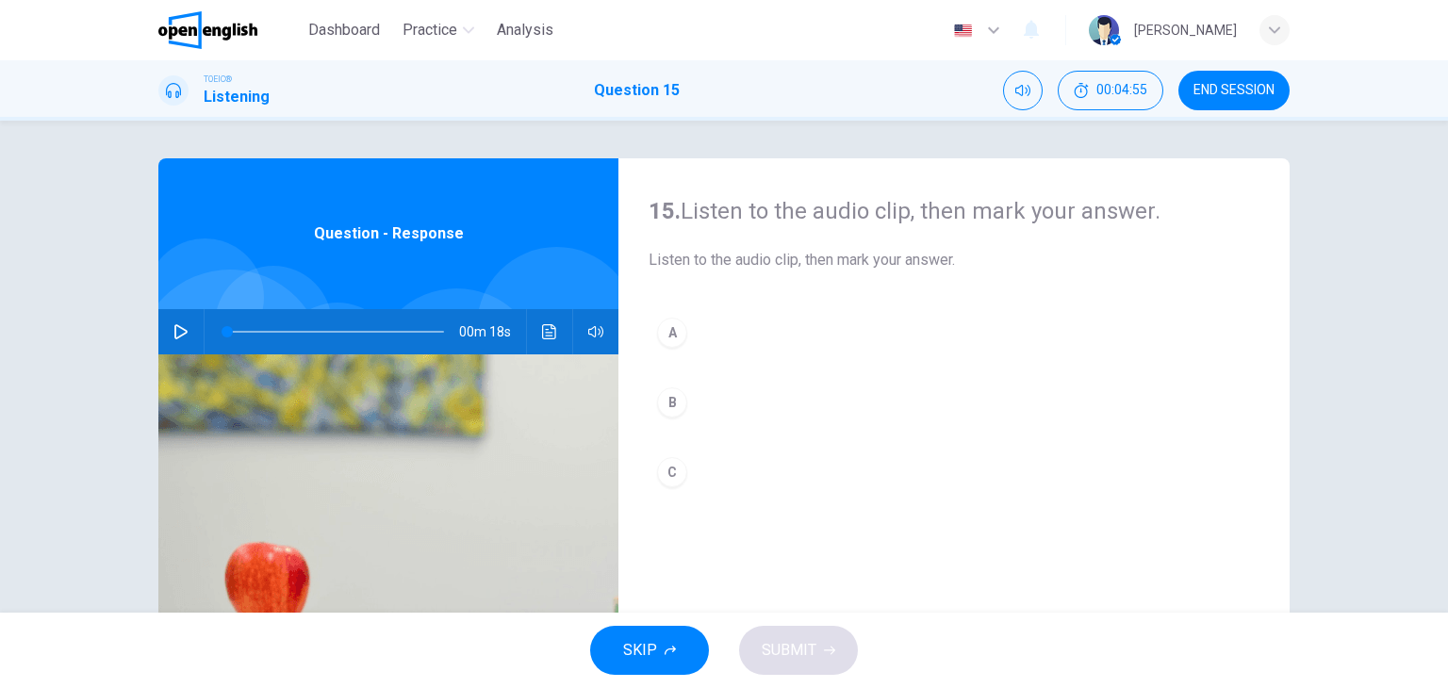
click at [175, 329] on icon "button" at bounding box center [180, 331] width 15 height 15
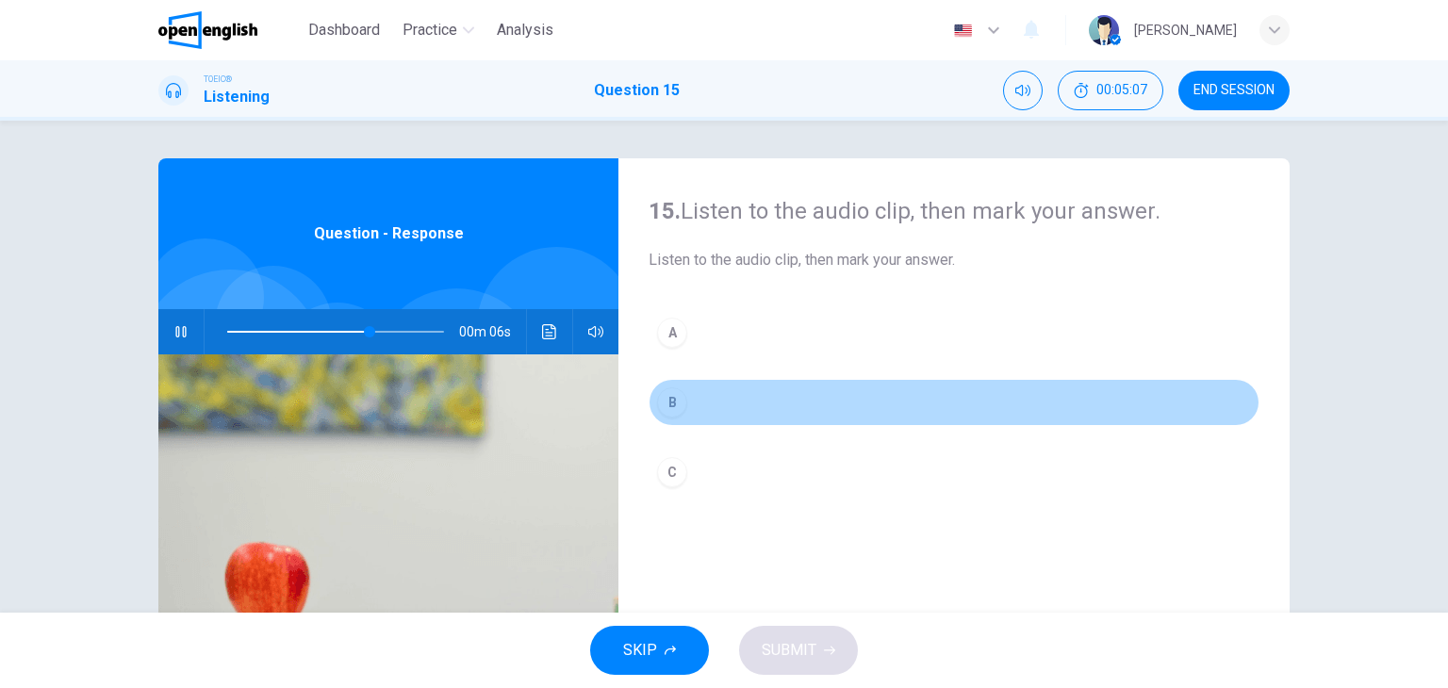
click at [673, 400] on div "B" at bounding box center [672, 402] width 30 height 30
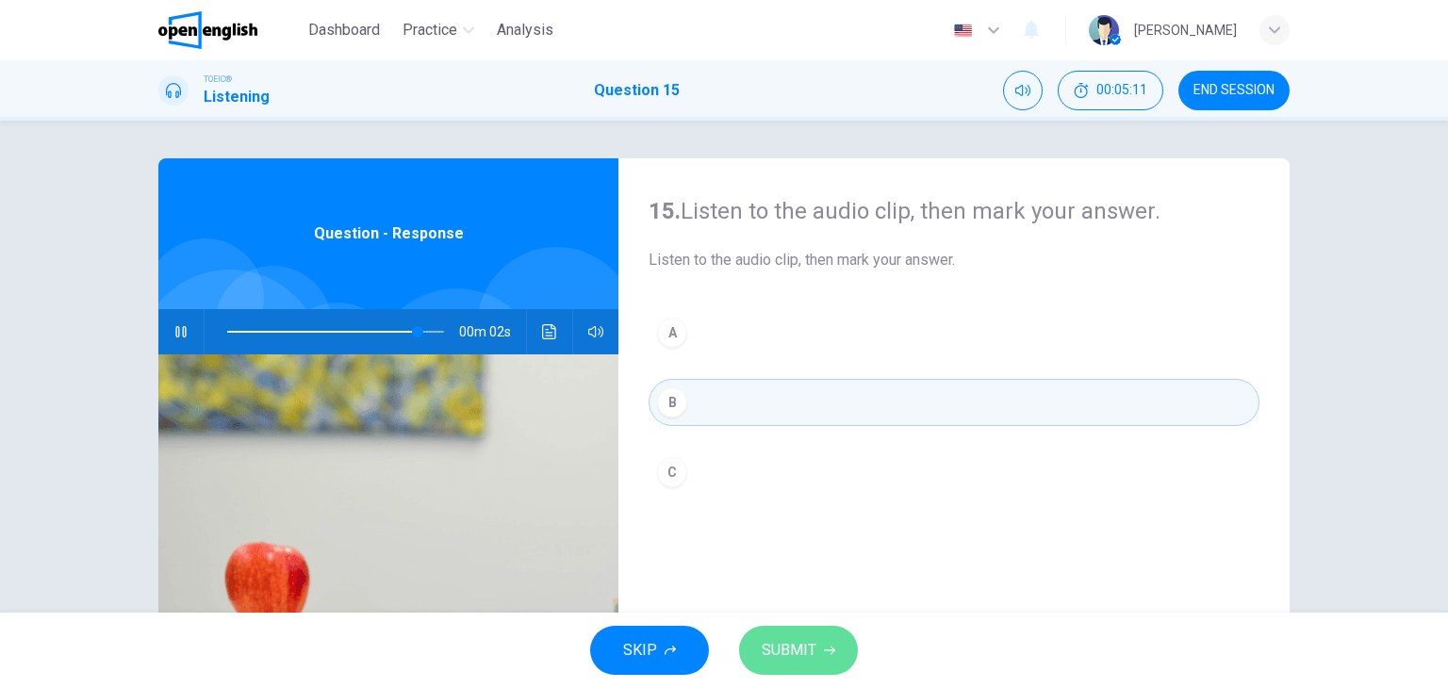
click at [836, 643] on button "SUBMIT" at bounding box center [798, 650] width 119 height 49
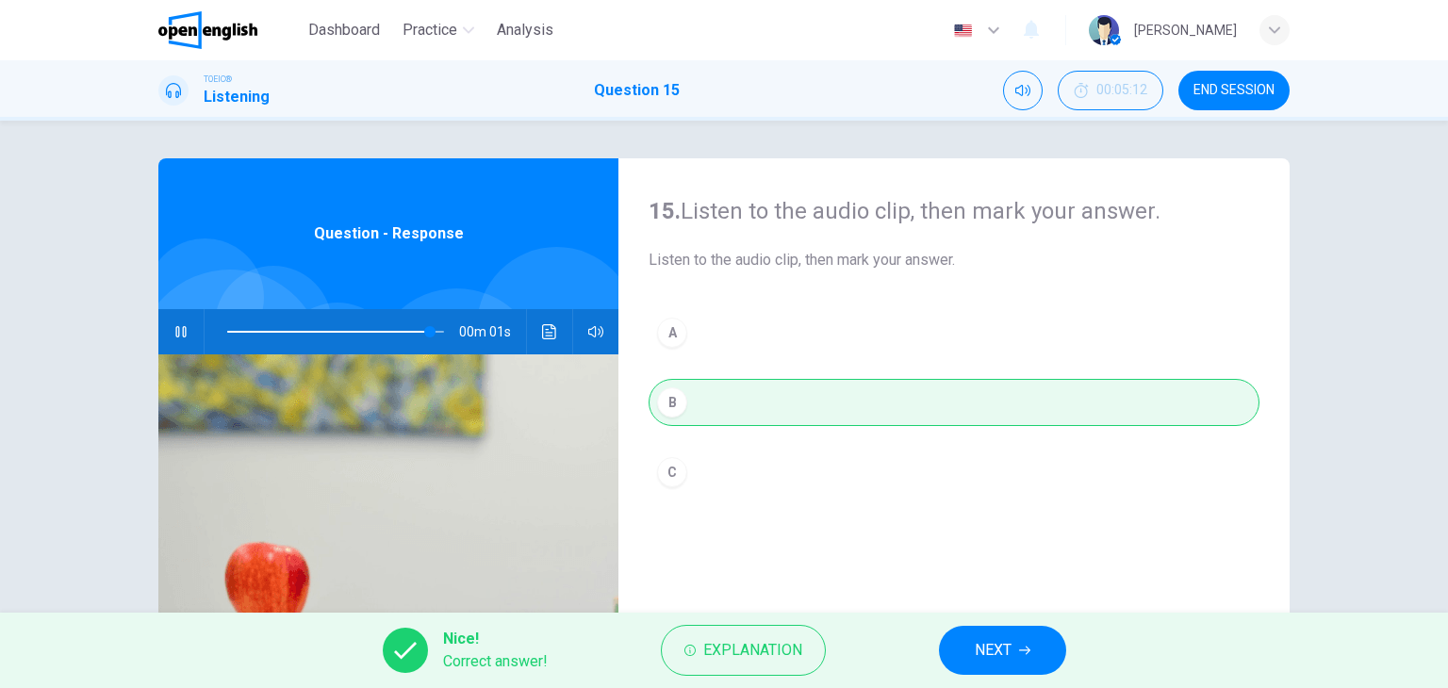
type input "**"
click at [1017, 649] on button "NEXT" at bounding box center [1002, 650] width 127 height 49
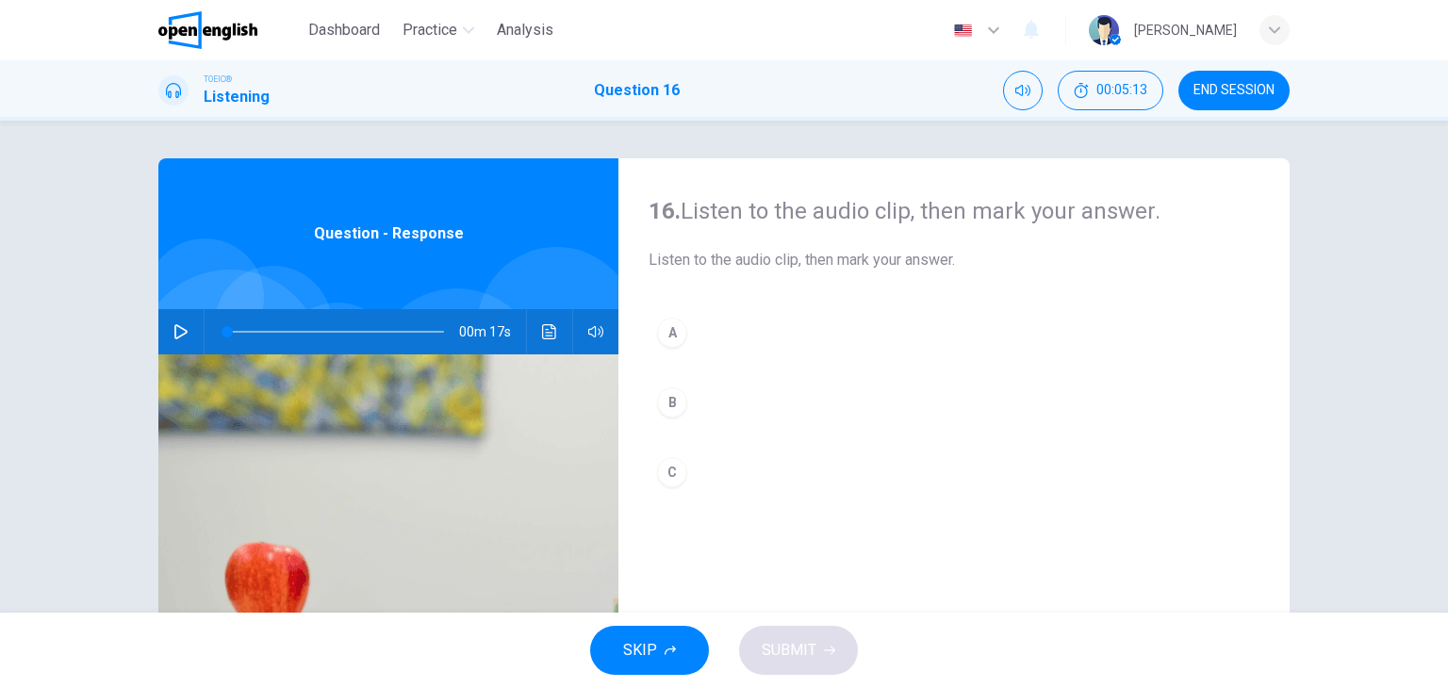
click at [177, 328] on icon "button" at bounding box center [180, 331] width 13 height 15
click at [671, 392] on div "B" at bounding box center [672, 402] width 30 height 30
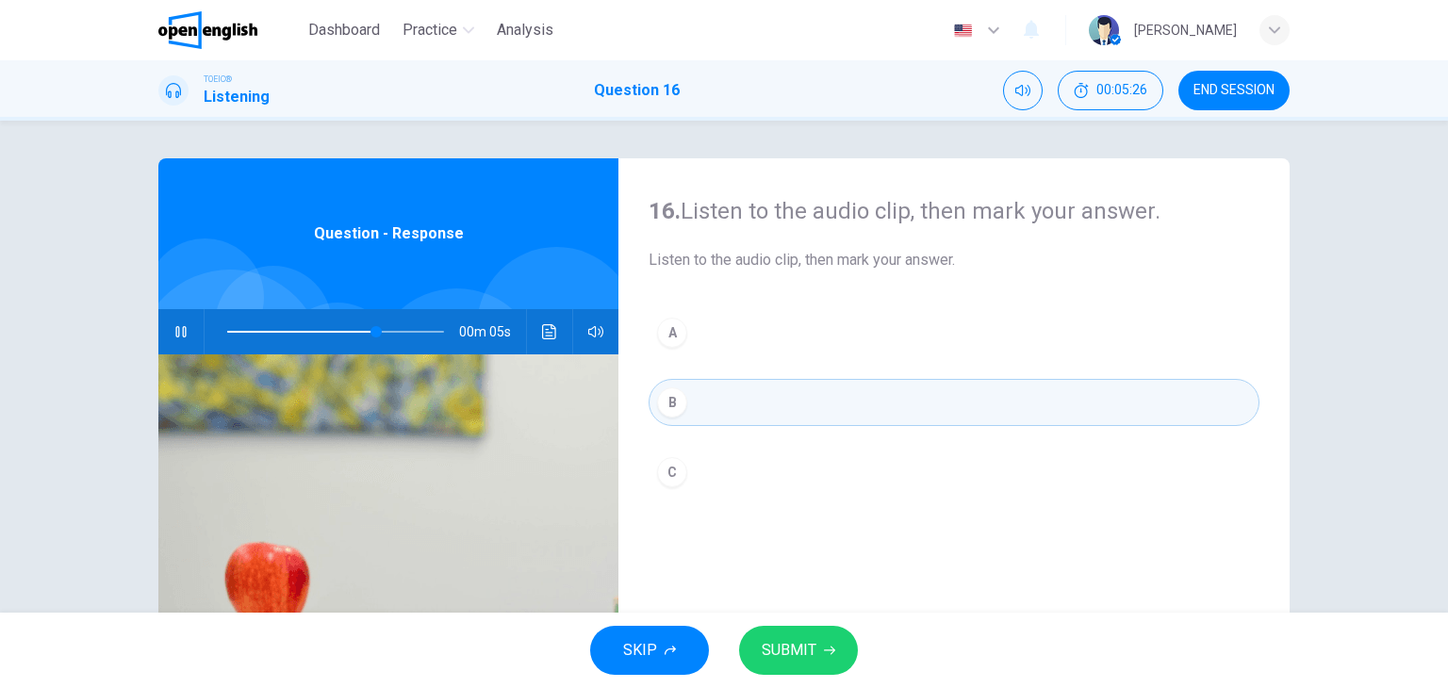
click at [811, 653] on span "SUBMIT" at bounding box center [789, 650] width 55 height 26
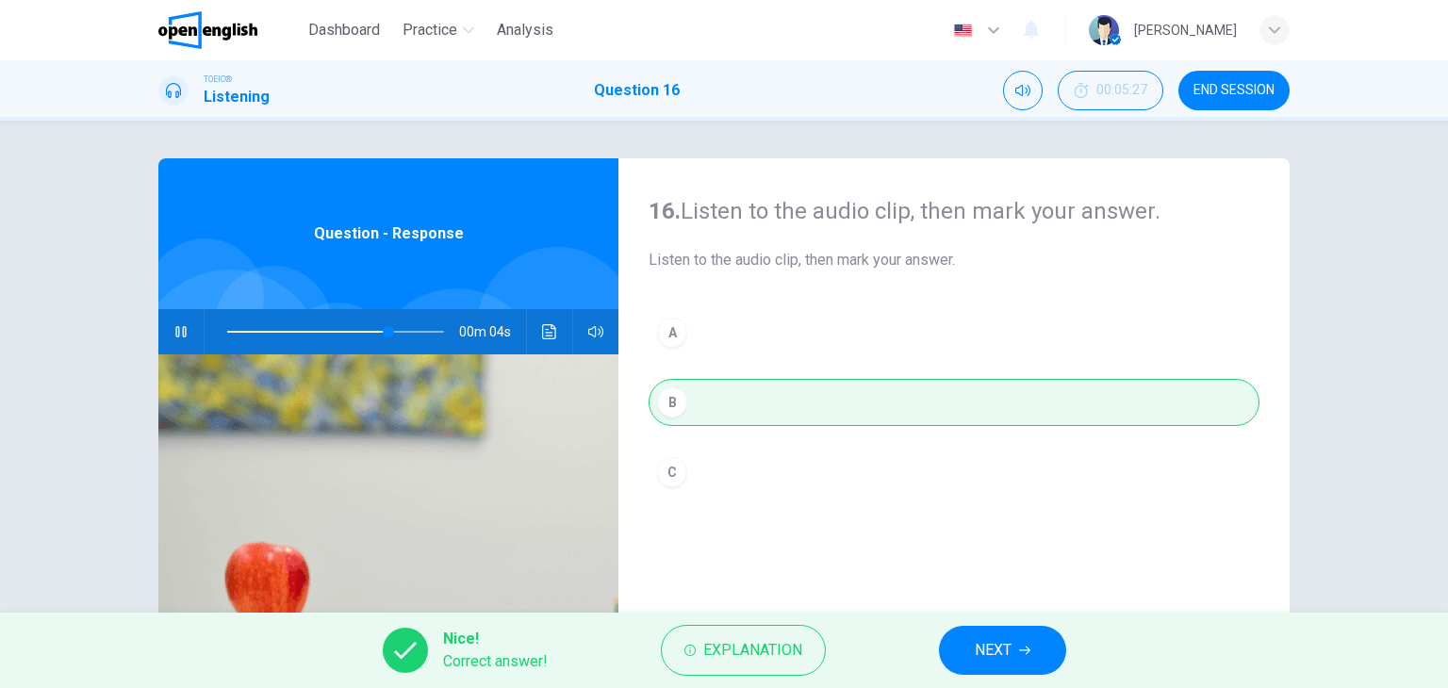
type input "**"
click at [1003, 654] on span "NEXT" at bounding box center [993, 650] width 37 height 26
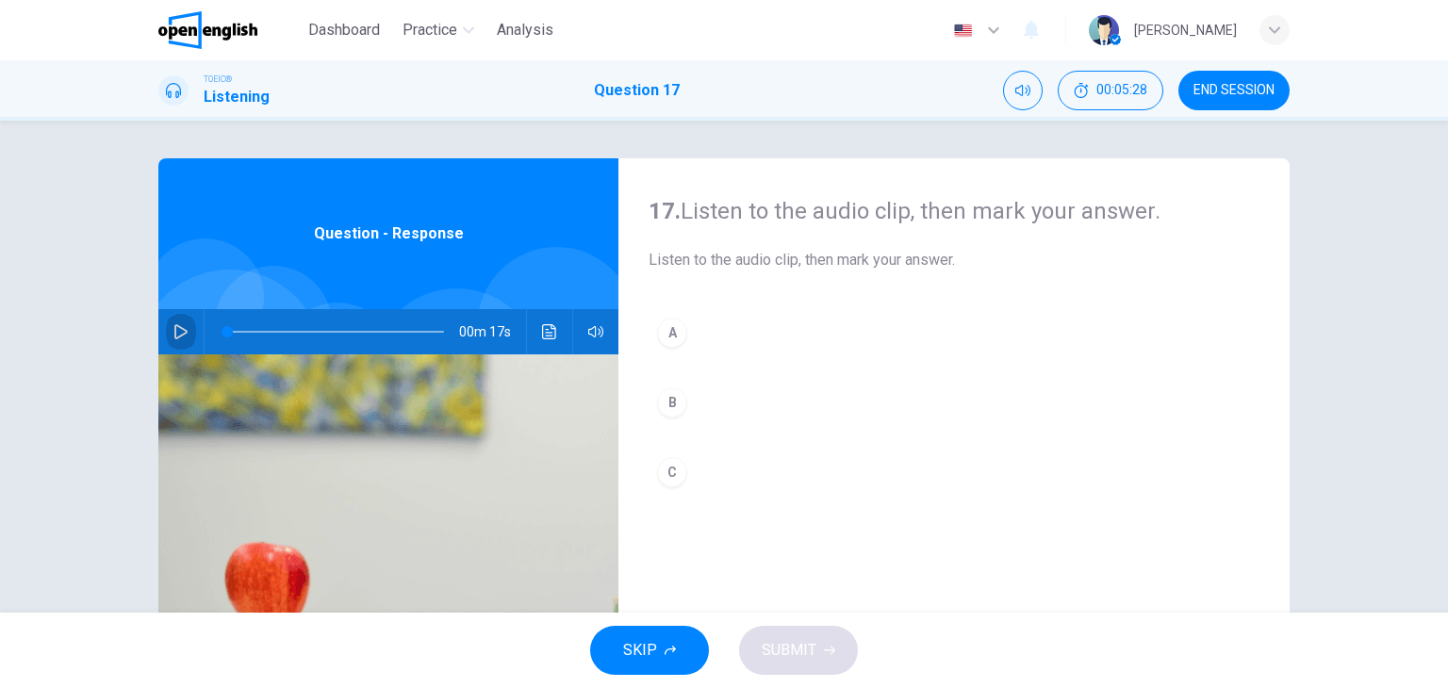
click at [180, 330] on icon "button" at bounding box center [180, 331] width 13 height 15
click at [671, 330] on div "A" at bounding box center [672, 333] width 30 height 30
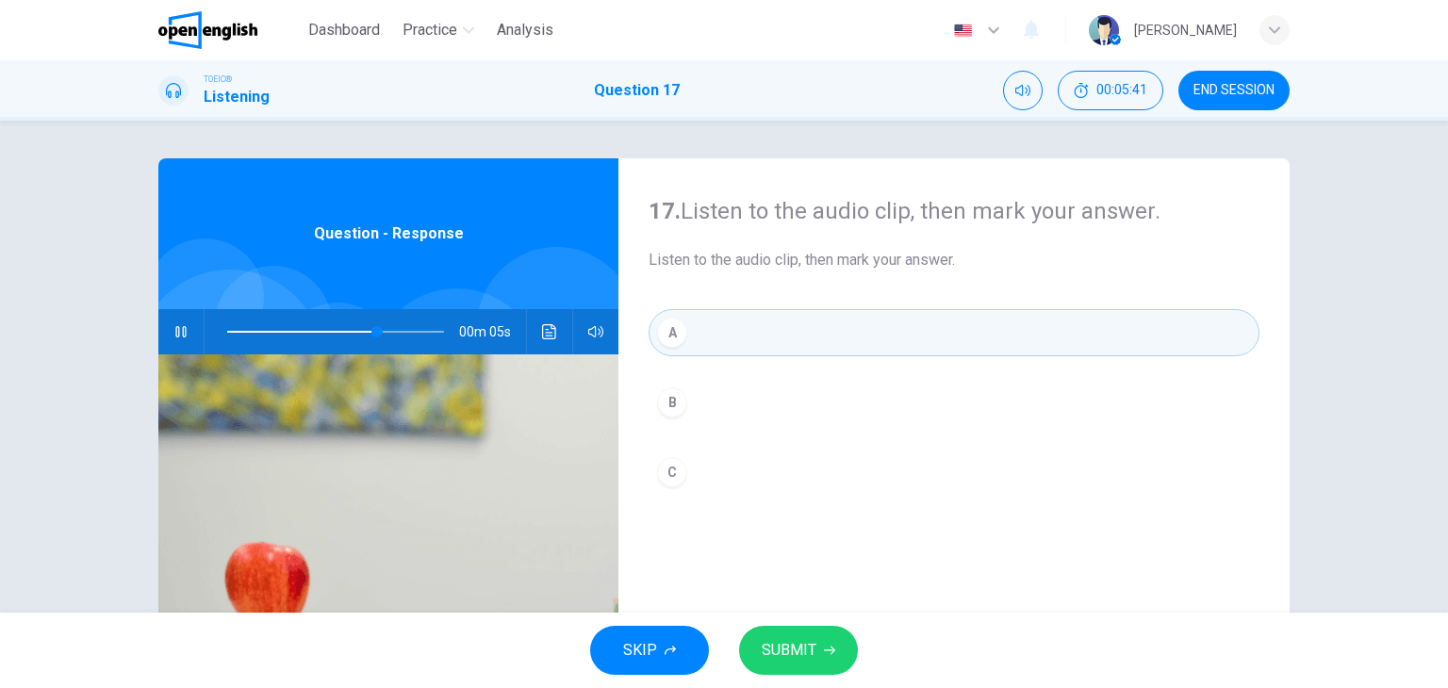
click at [820, 653] on button "SUBMIT" at bounding box center [798, 650] width 119 height 49
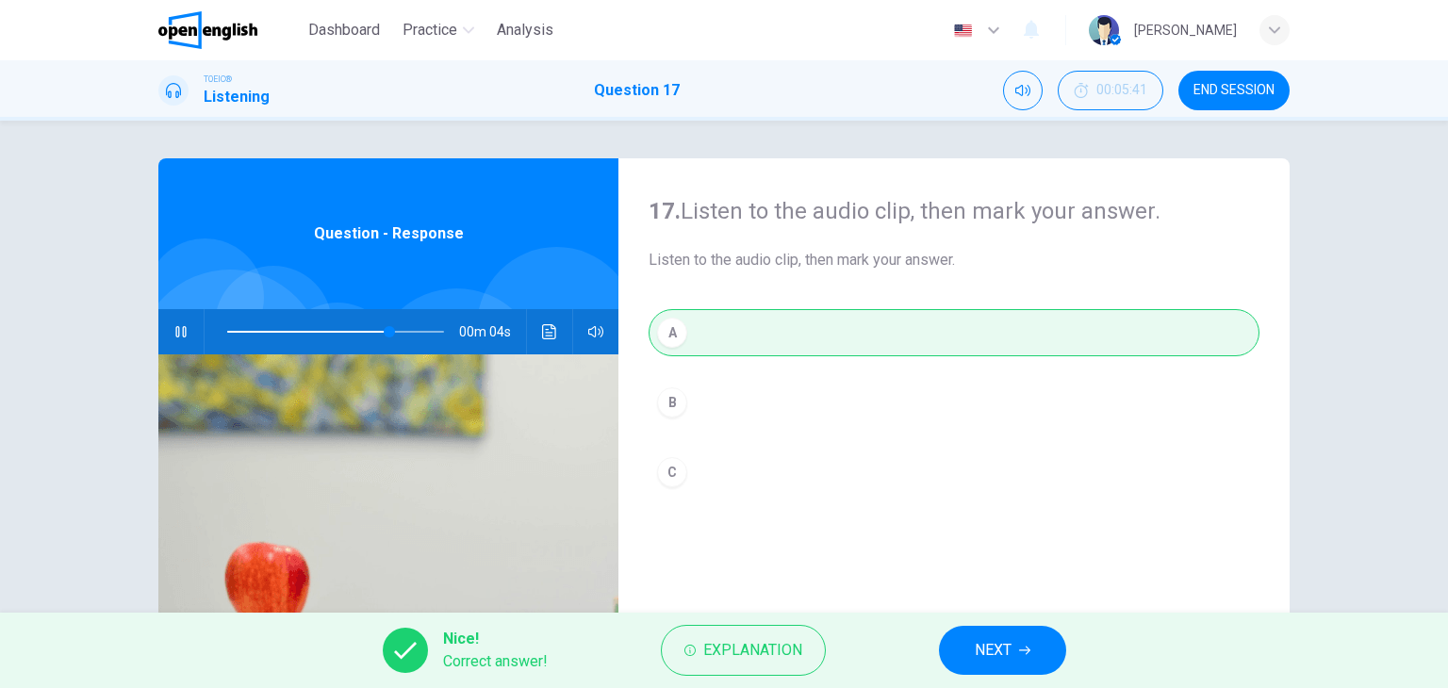
type input "**"
click at [1013, 646] on button "NEXT" at bounding box center [1002, 650] width 127 height 49
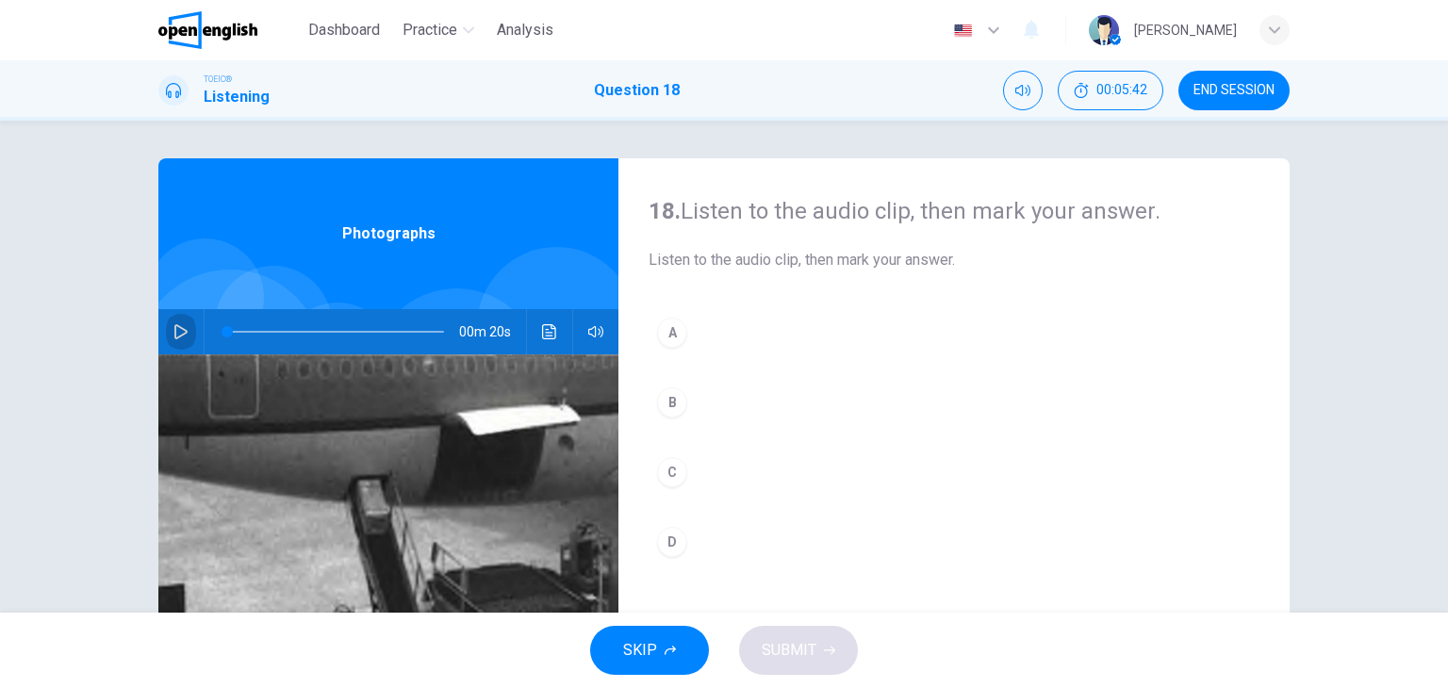
click at [179, 327] on icon "button" at bounding box center [180, 331] width 15 height 15
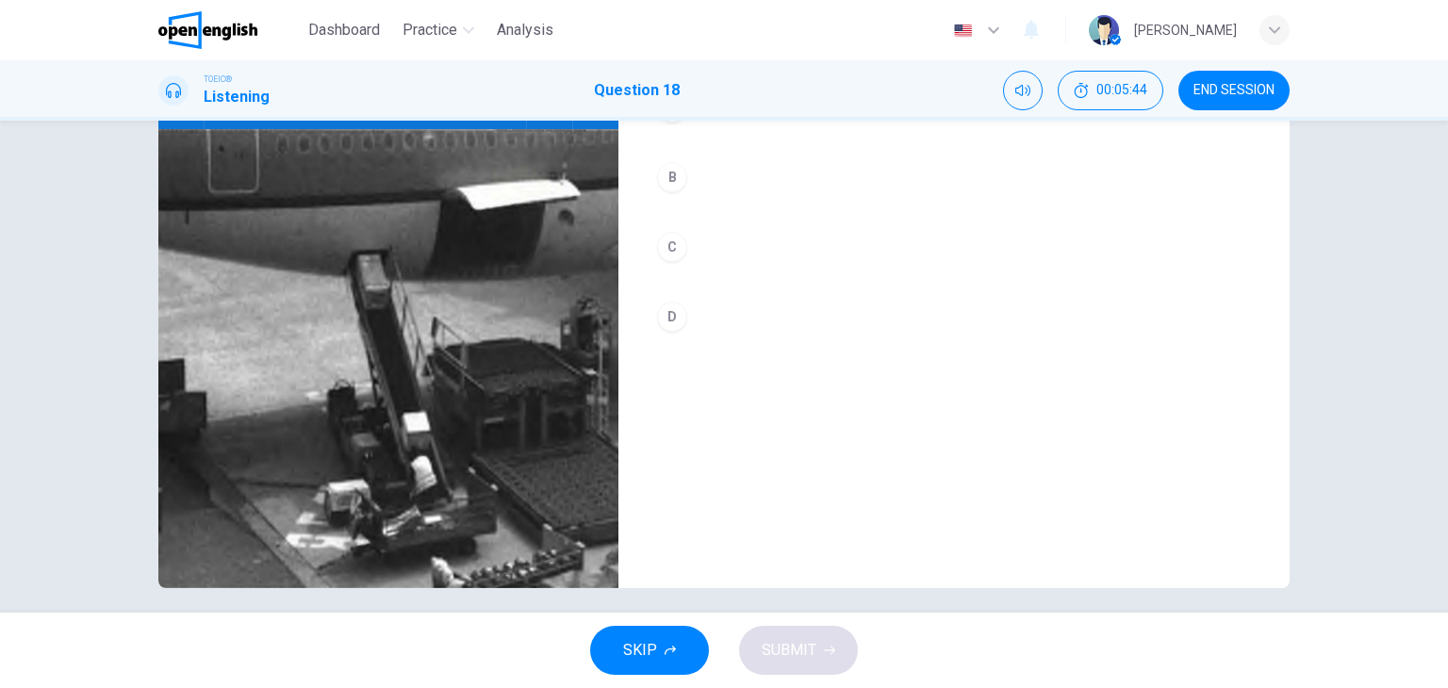
scroll to position [238, 0]
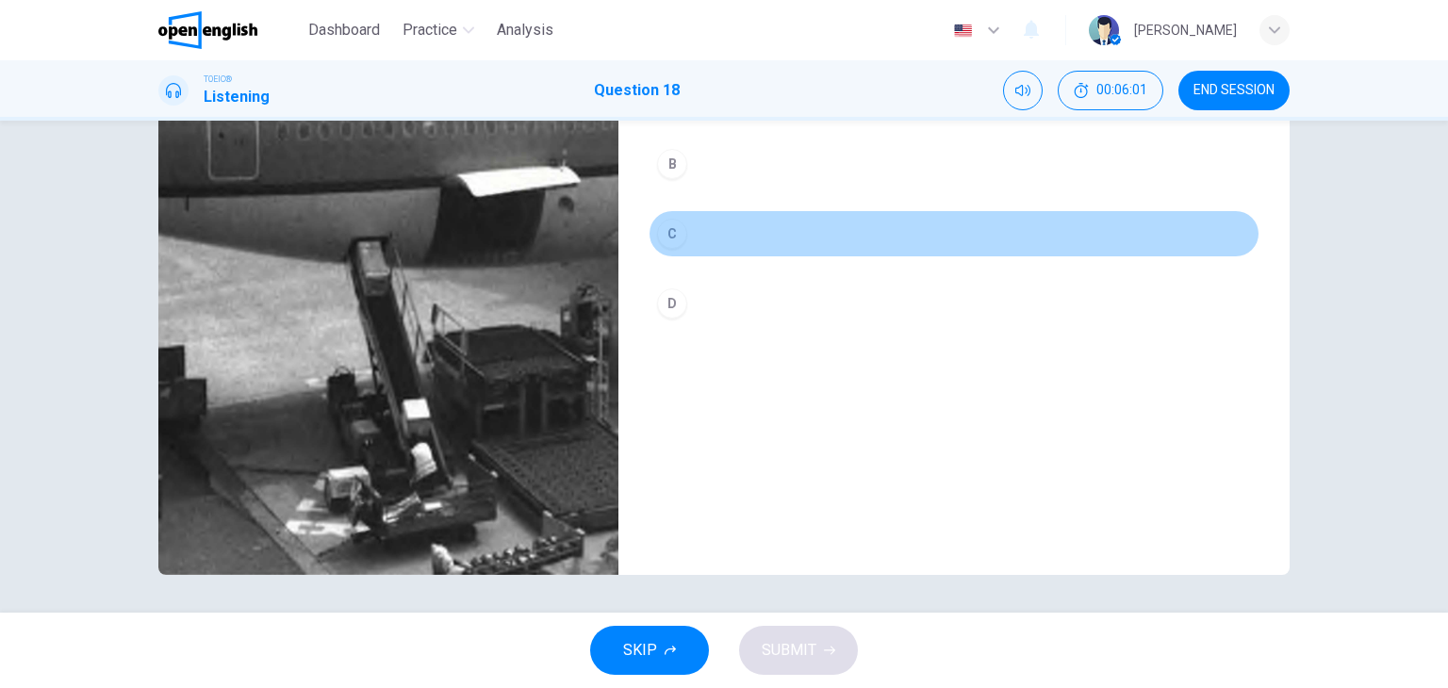
click at [674, 230] on div "C" at bounding box center [672, 234] width 30 height 30
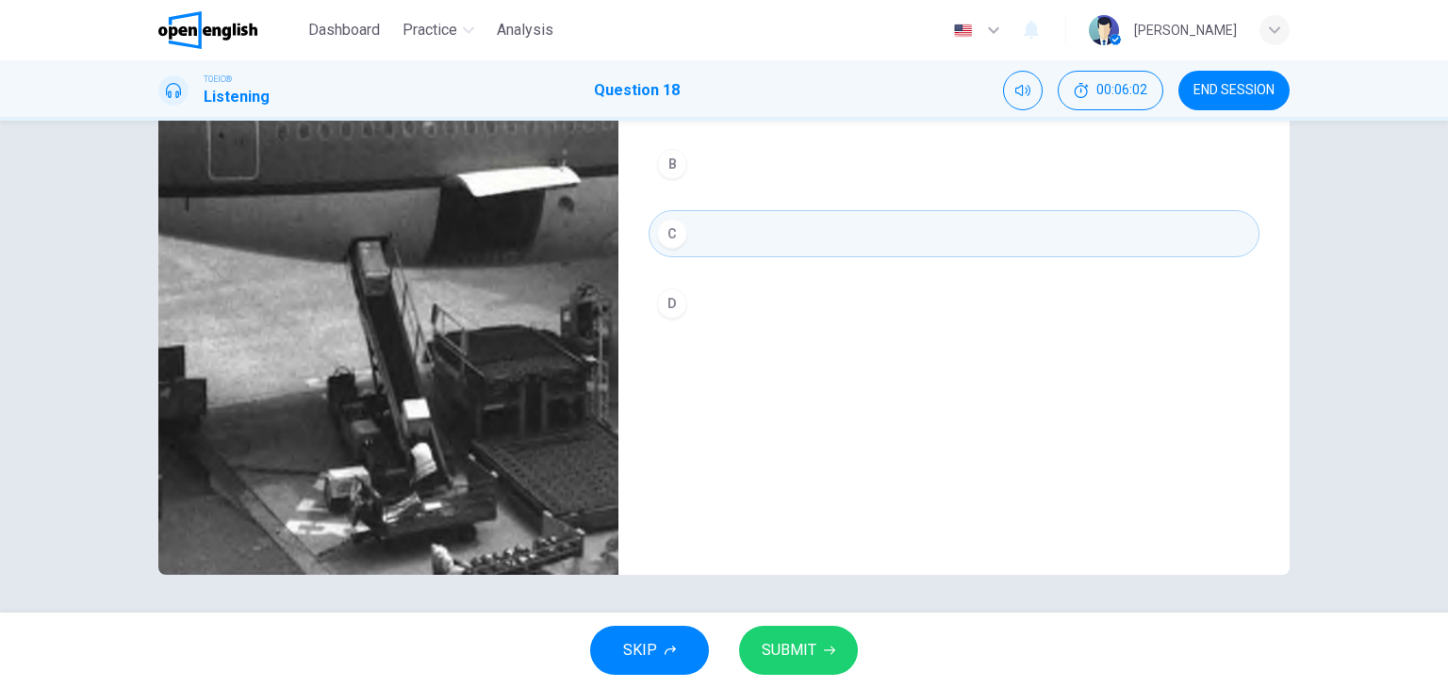
drag, startPoint x: 811, startPoint y: 659, endPoint x: 812, endPoint y: 645, distance: 14.3
click at [812, 645] on span "SUBMIT" at bounding box center [789, 650] width 55 height 26
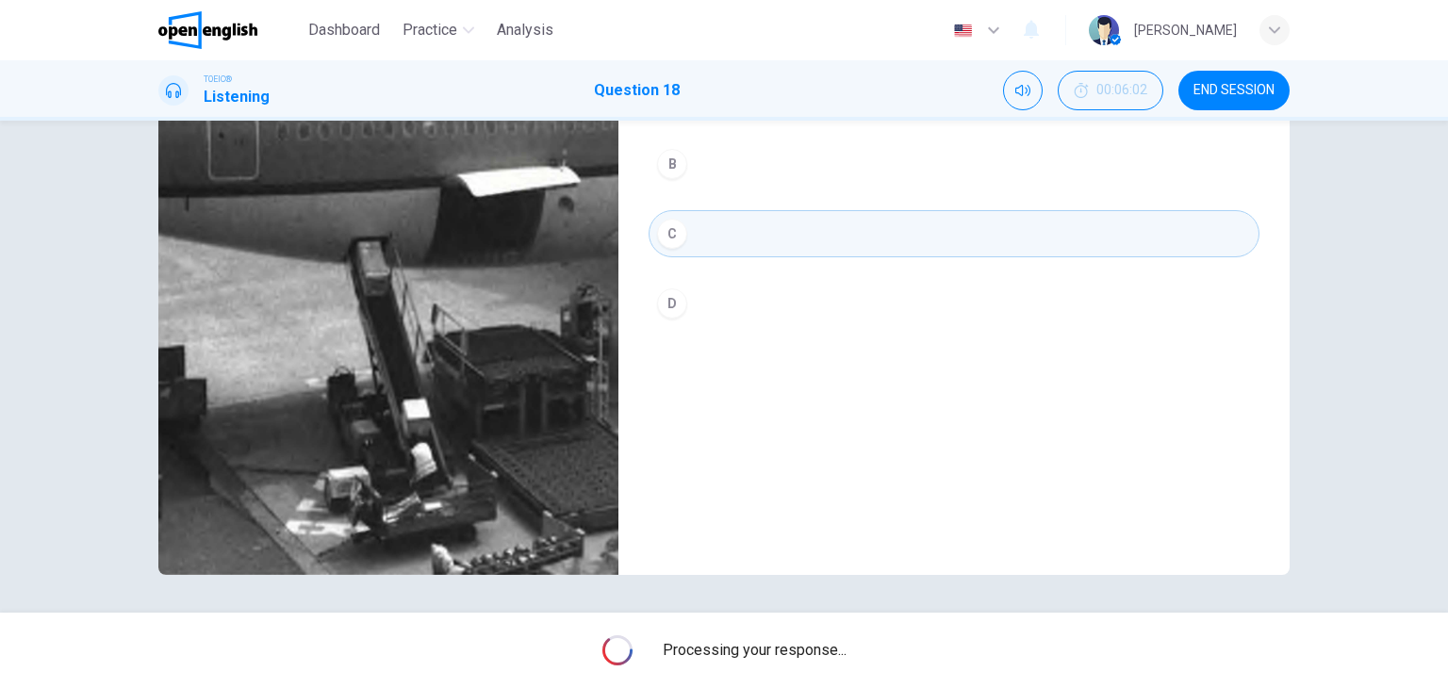
type input "*"
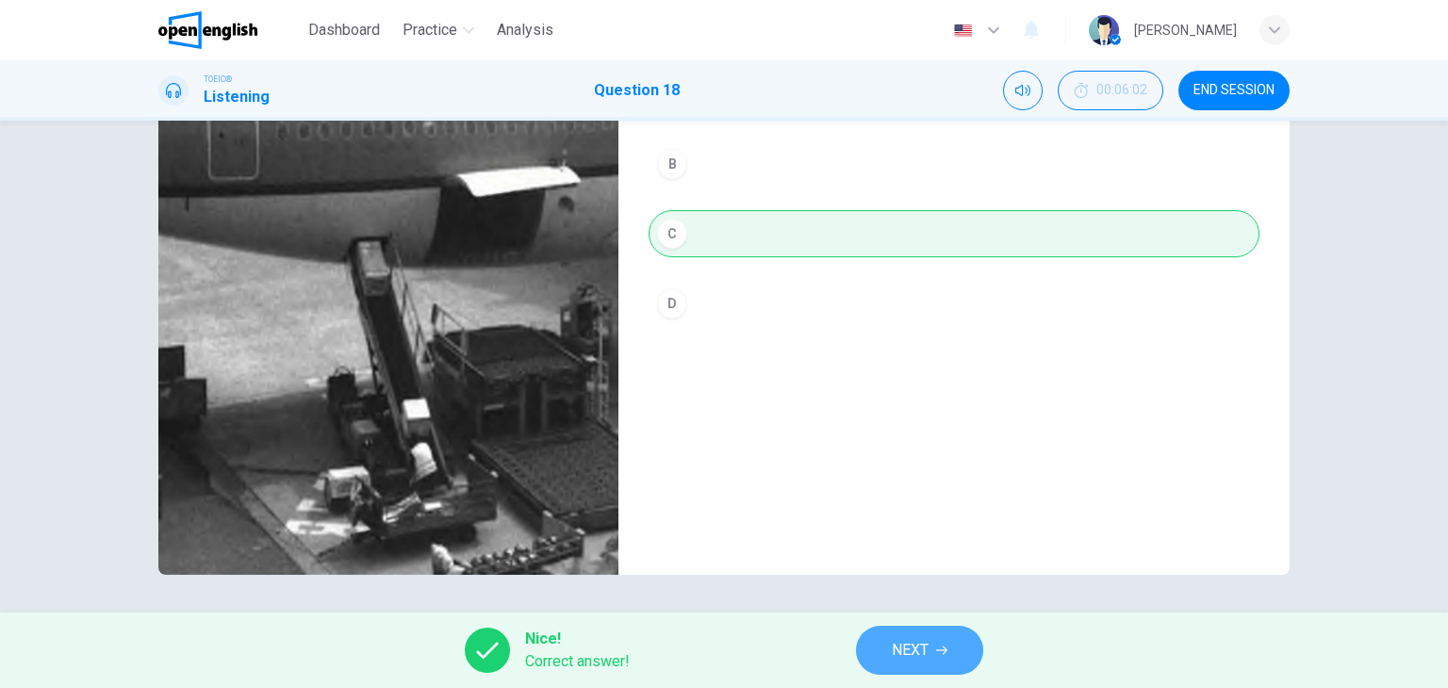
drag, startPoint x: 950, startPoint y: 649, endPoint x: 838, endPoint y: 596, distance: 124.4
click at [947, 642] on button "NEXT" at bounding box center [919, 650] width 127 height 49
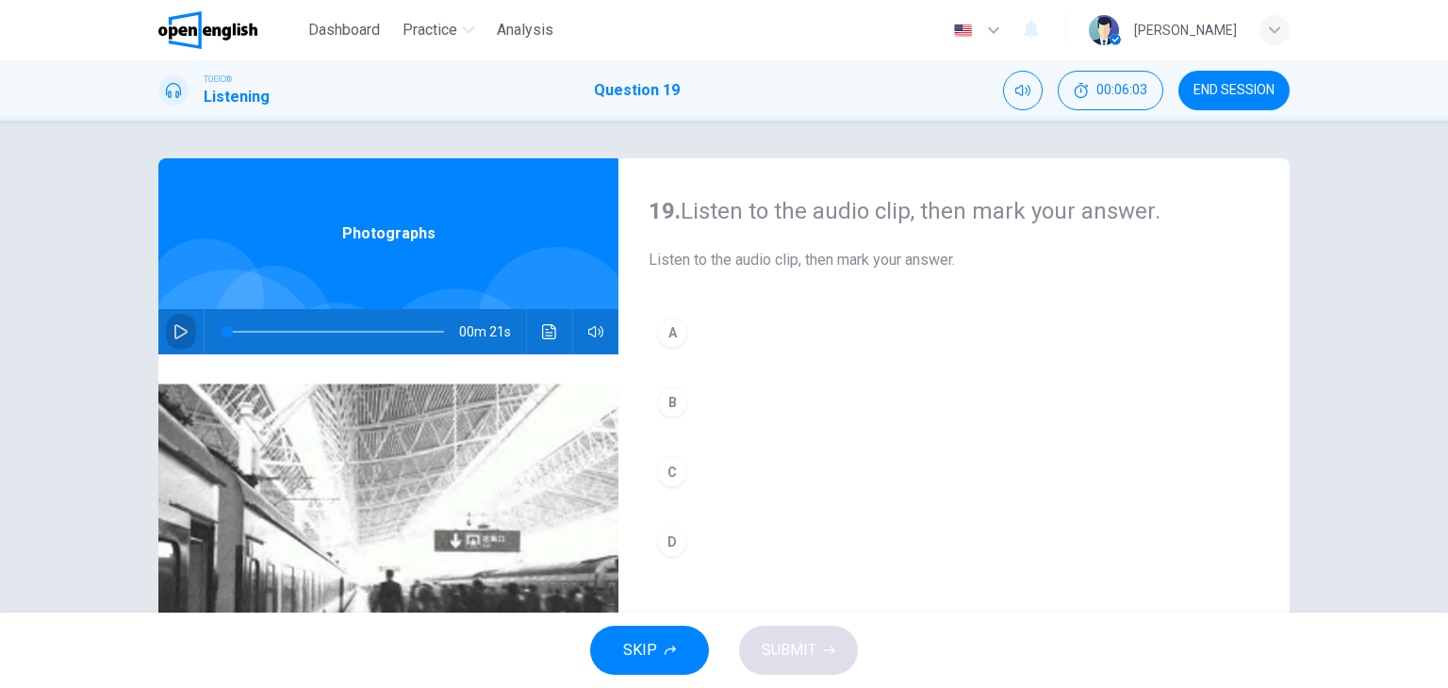
click at [181, 325] on icon "button" at bounding box center [180, 331] width 15 height 15
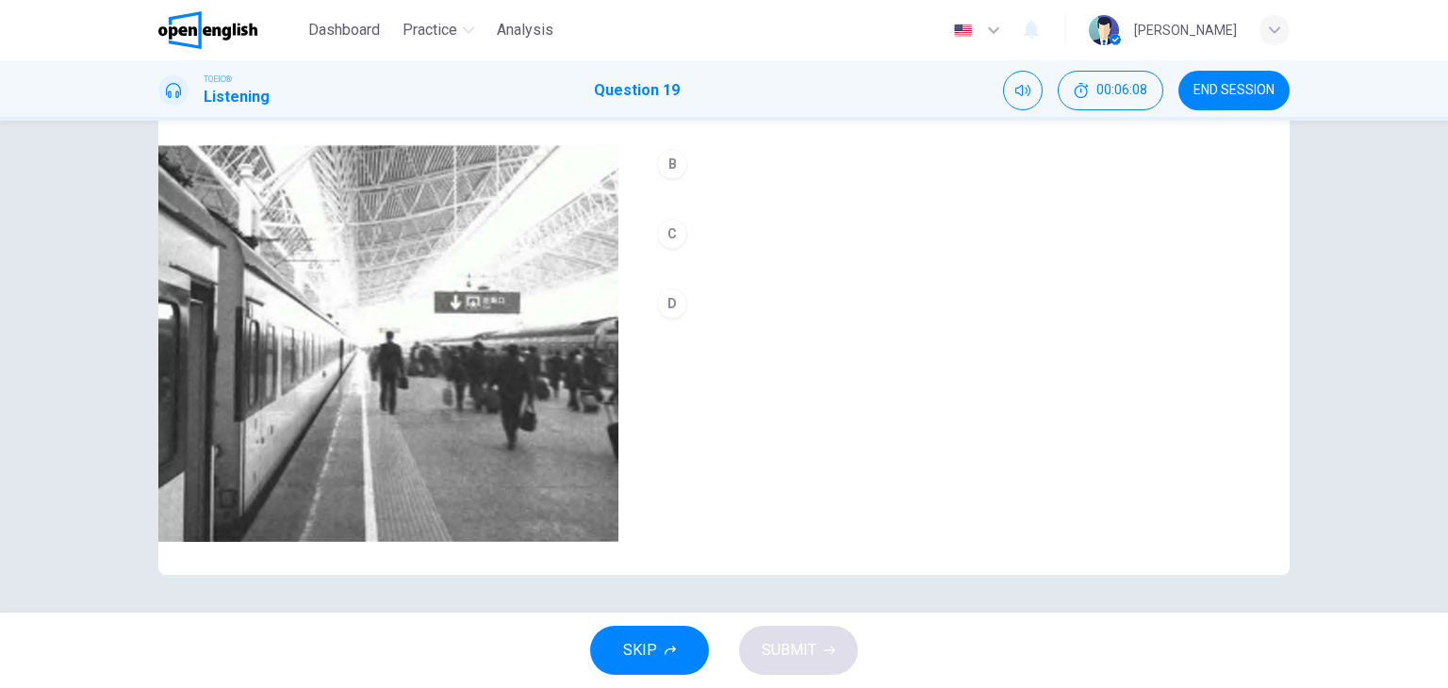
scroll to position [144, 0]
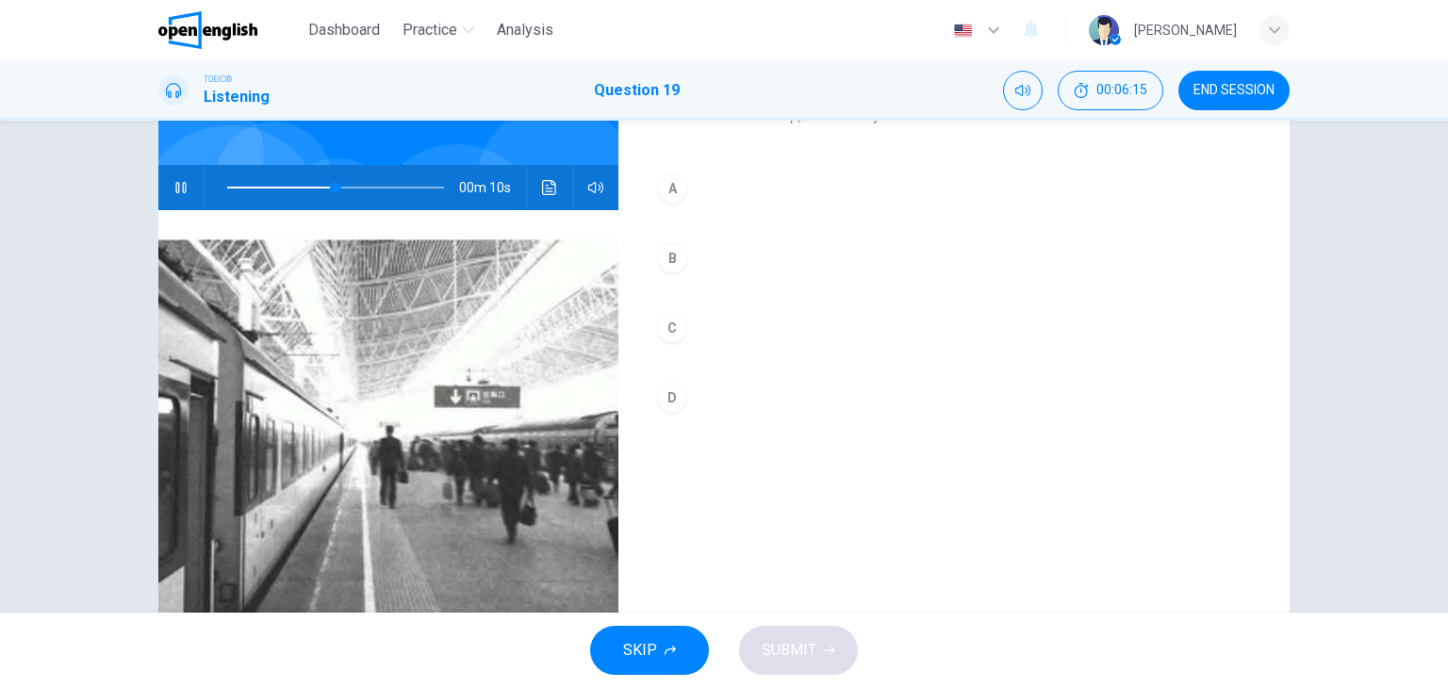
click at [657, 185] on div "A" at bounding box center [672, 188] width 30 height 30
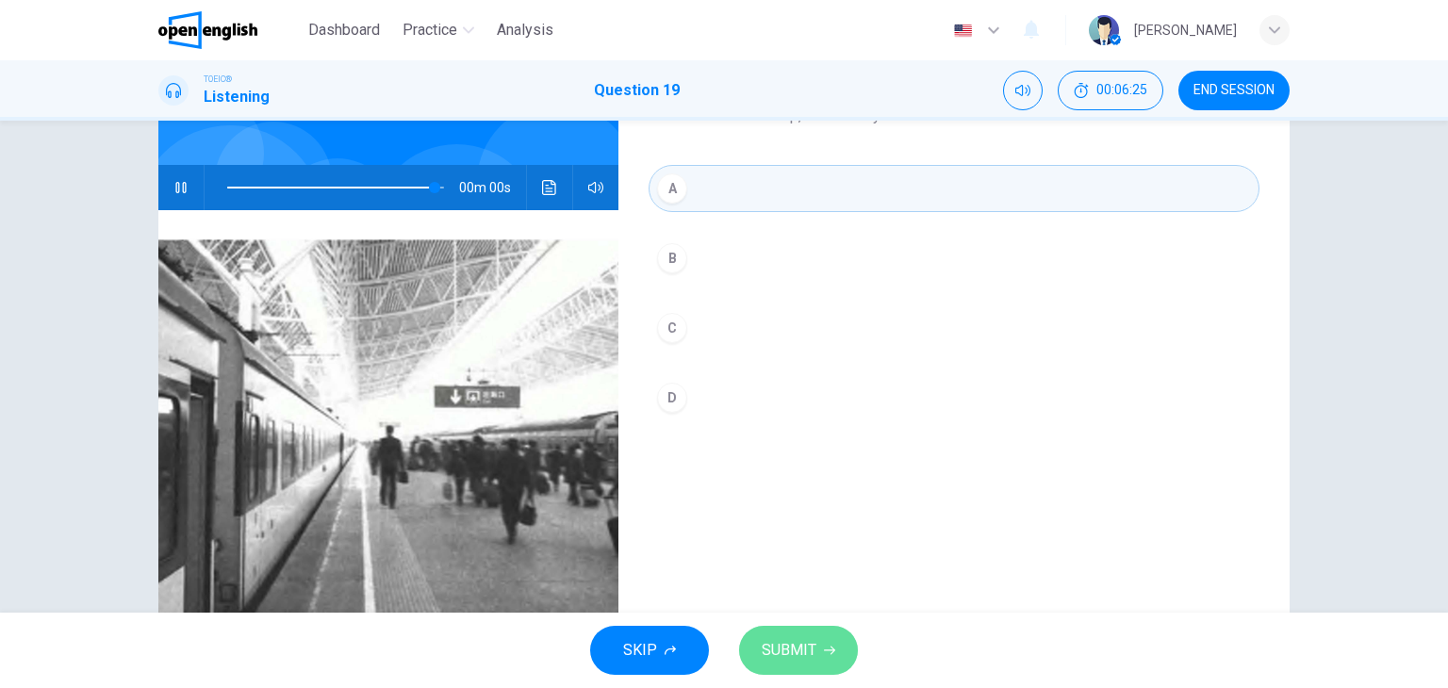
click at [807, 655] on span "SUBMIT" at bounding box center [789, 650] width 55 height 26
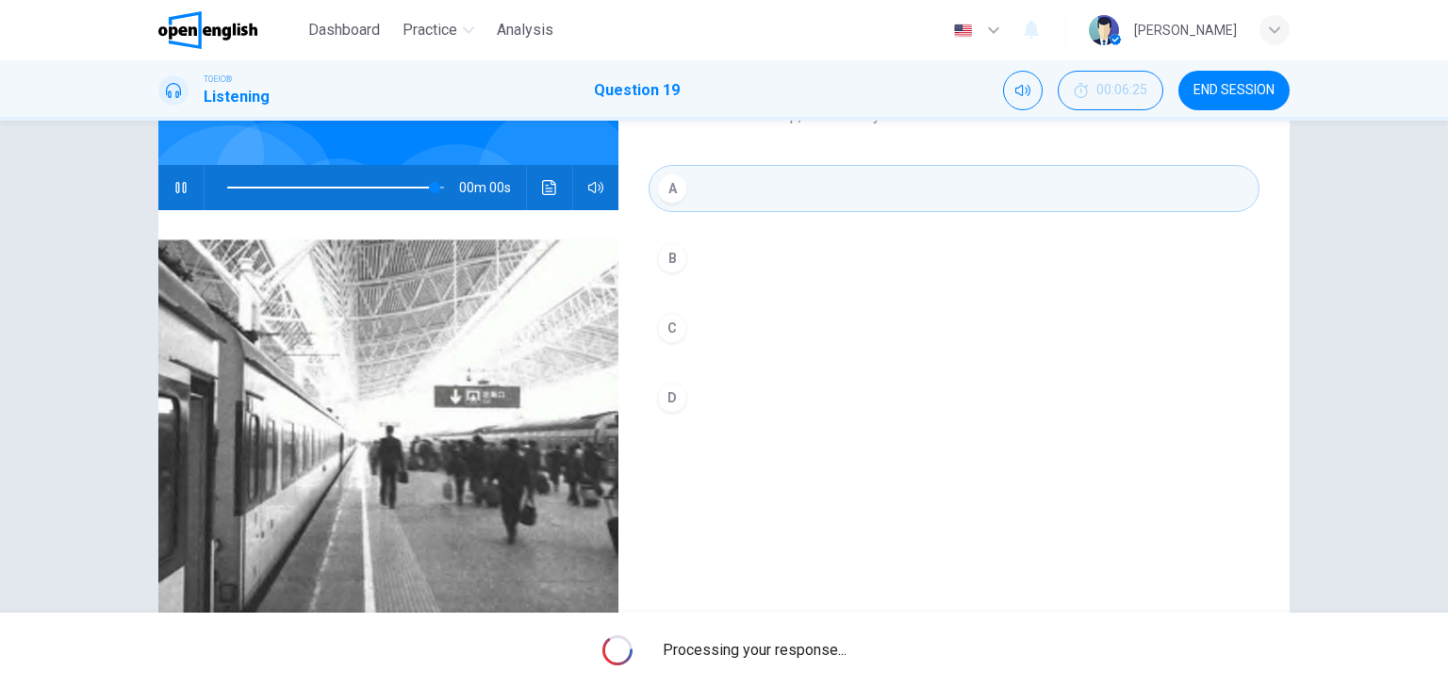
type input "*"
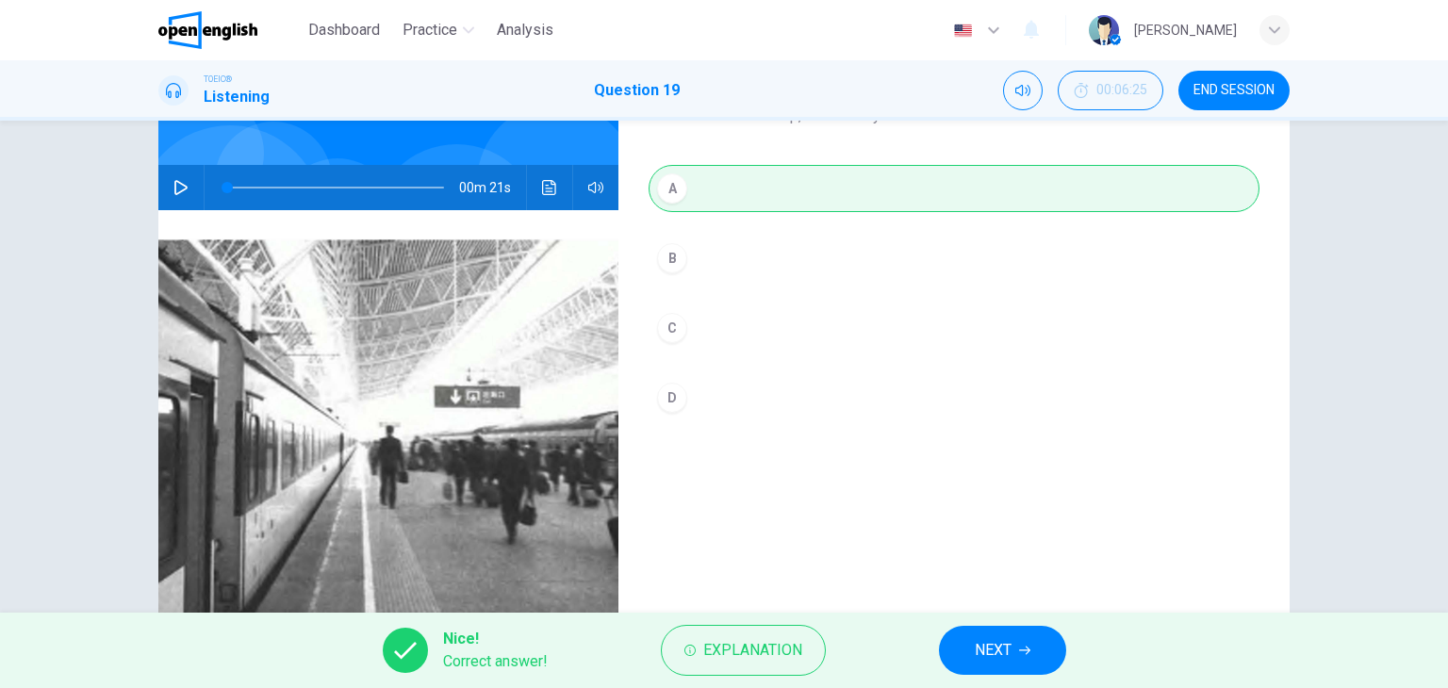
click at [1008, 646] on span "NEXT" at bounding box center [993, 650] width 37 height 26
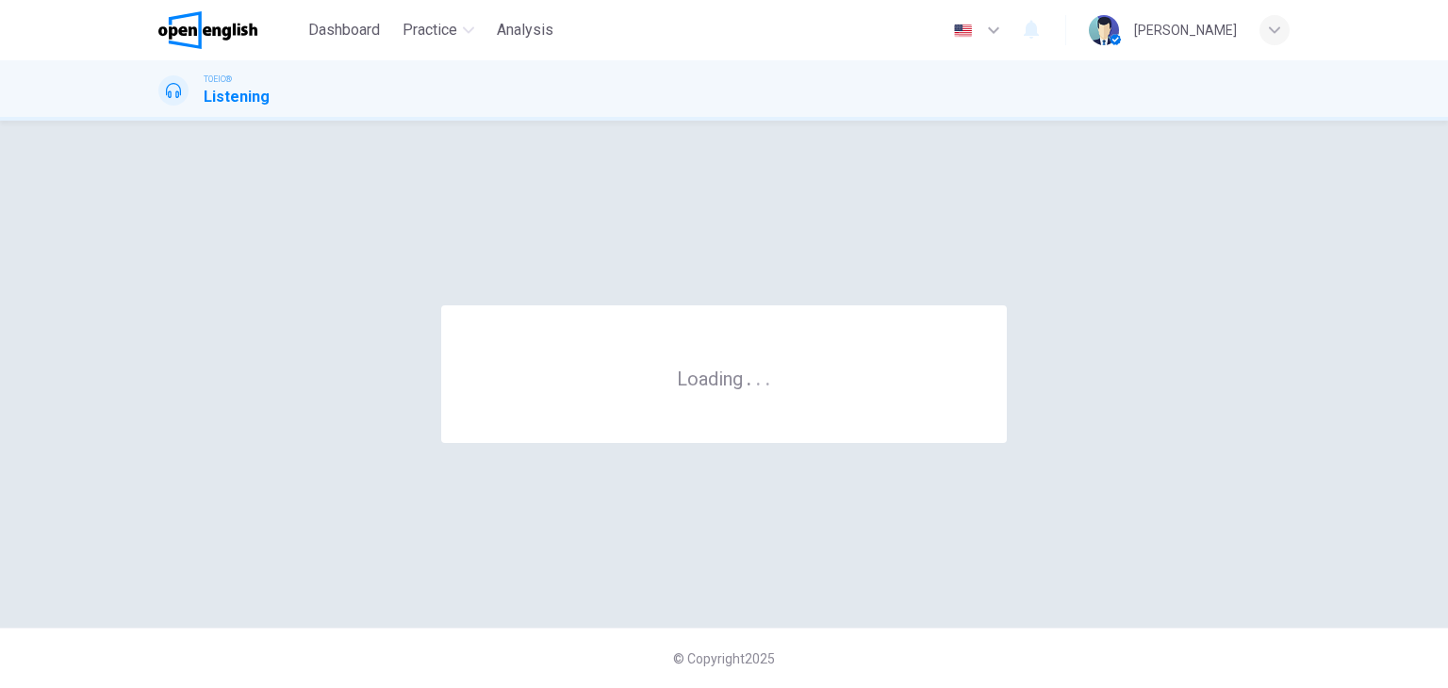
scroll to position [0, 0]
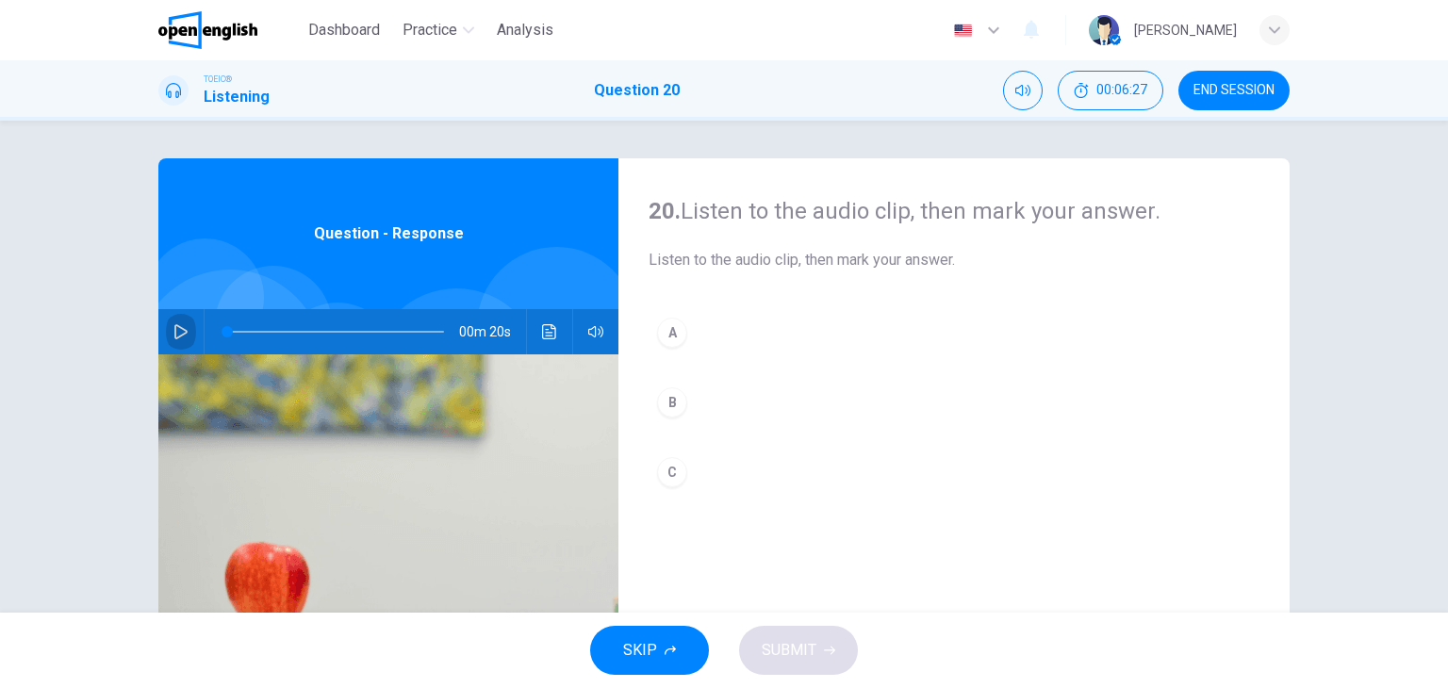
click at [174, 329] on icon "button" at bounding box center [180, 331] width 13 height 15
click at [660, 335] on div "A" at bounding box center [672, 333] width 30 height 30
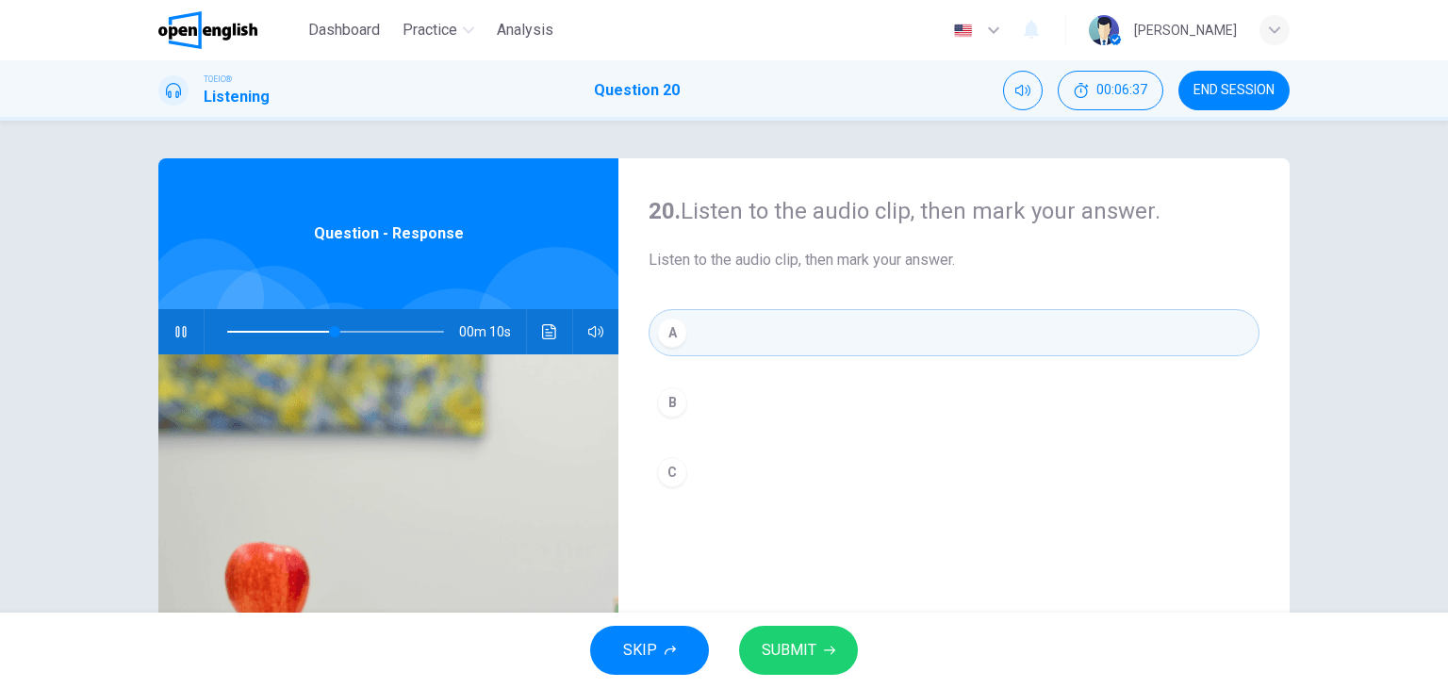
scroll to position [189, 0]
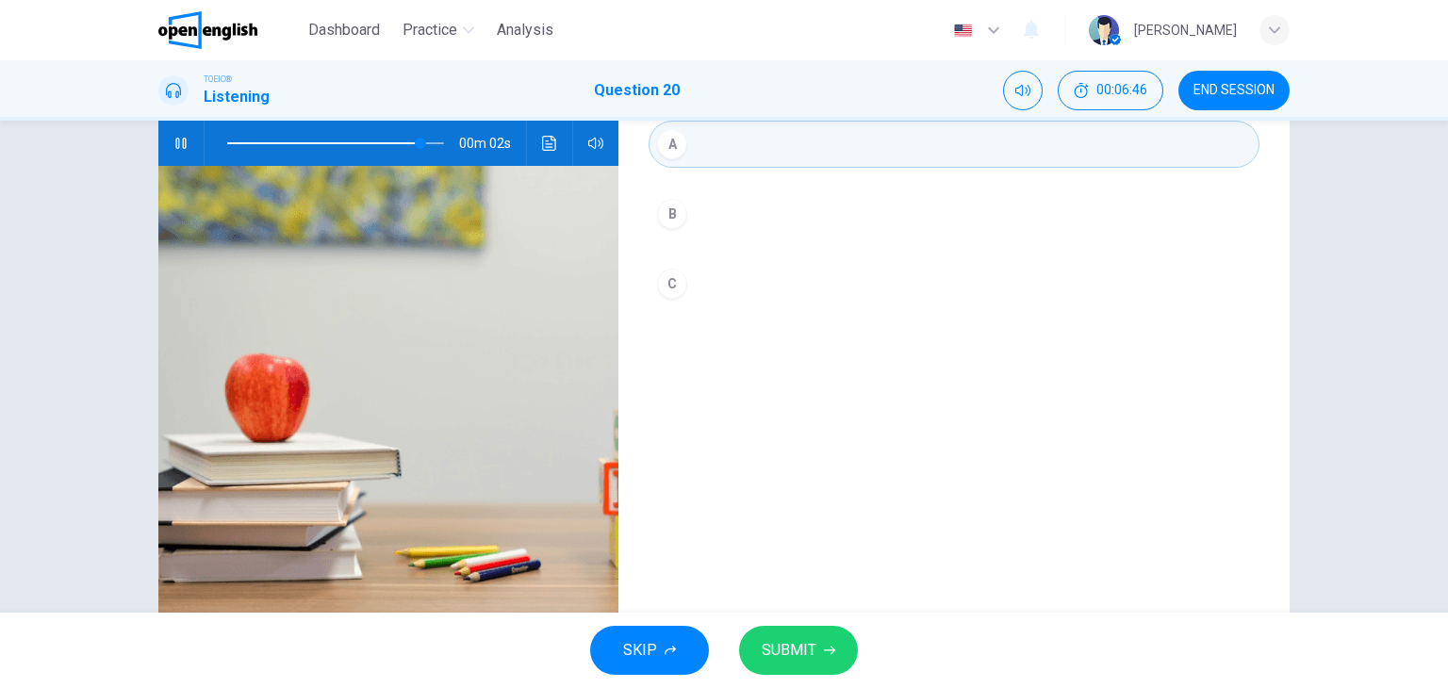
click at [828, 655] on icon "button" at bounding box center [829, 650] width 11 height 11
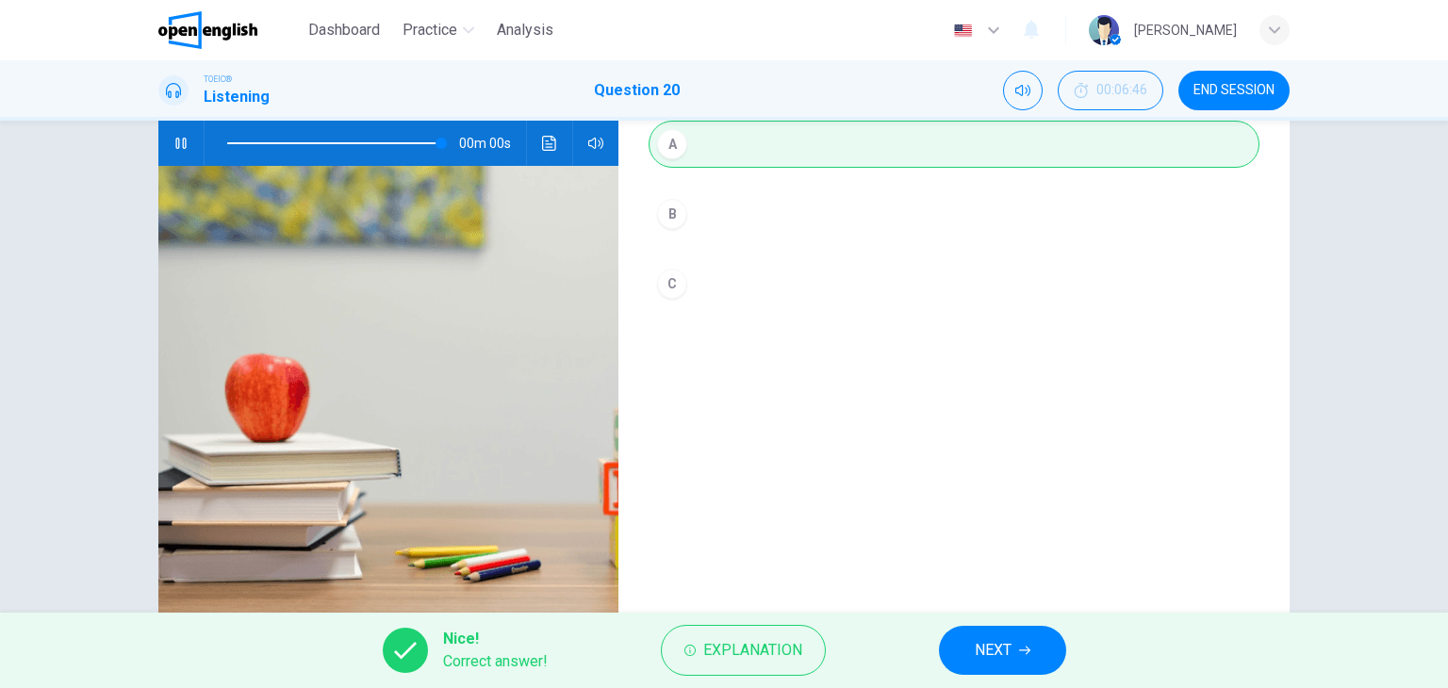
type input "*"
click at [992, 651] on span "NEXT" at bounding box center [993, 650] width 37 height 26
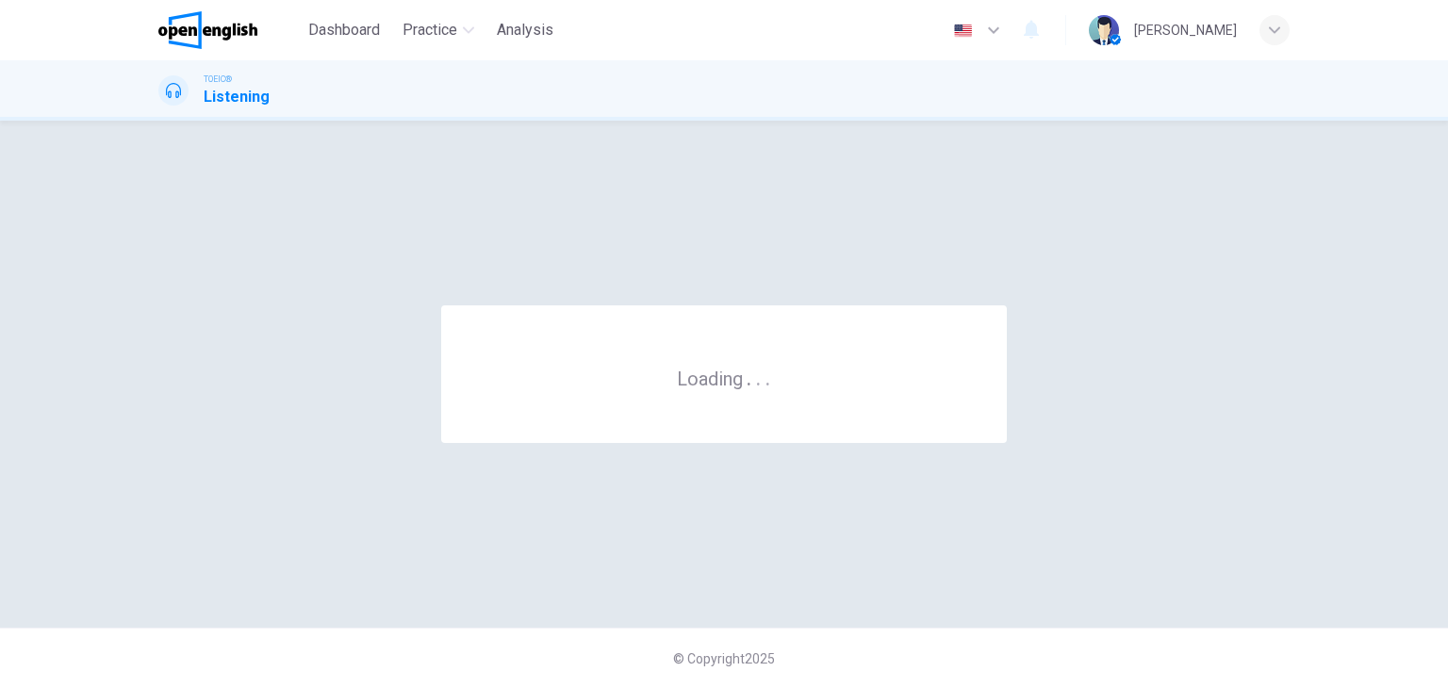
scroll to position [0, 0]
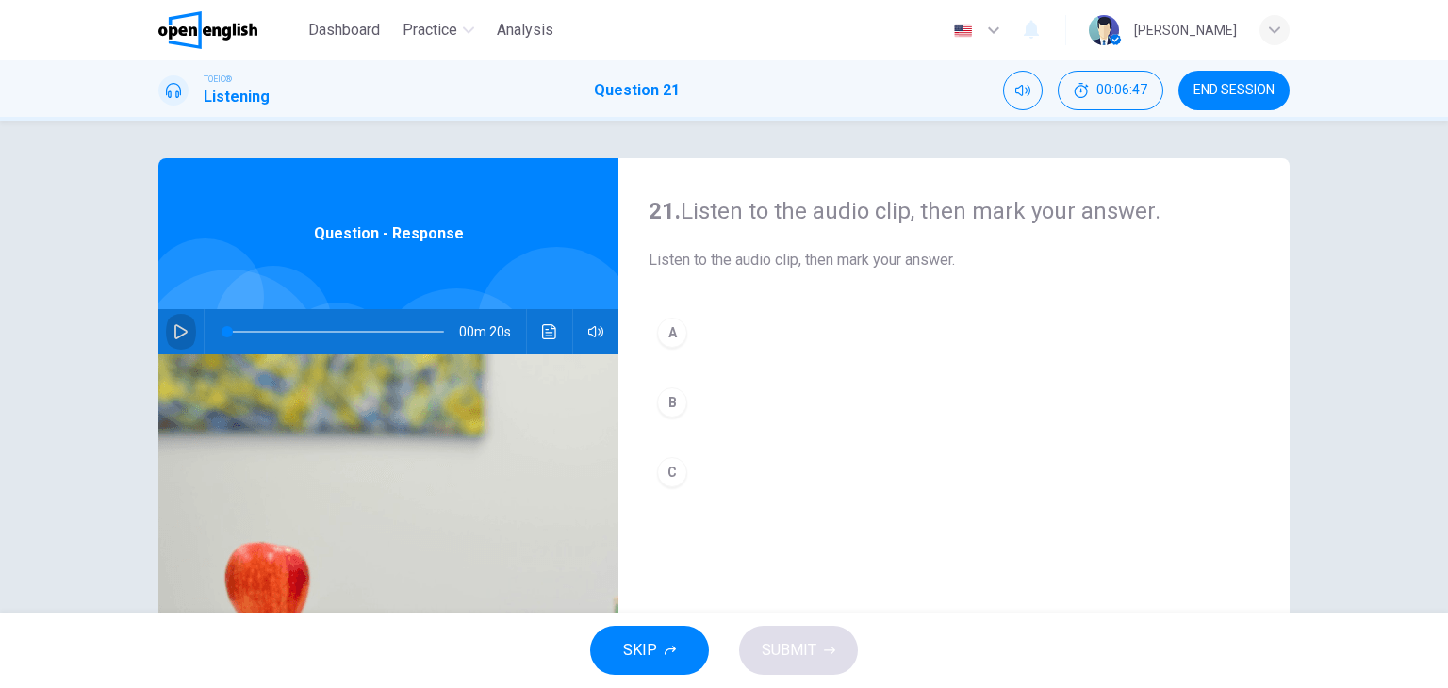
click at [181, 322] on button "button" at bounding box center [181, 331] width 30 height 45
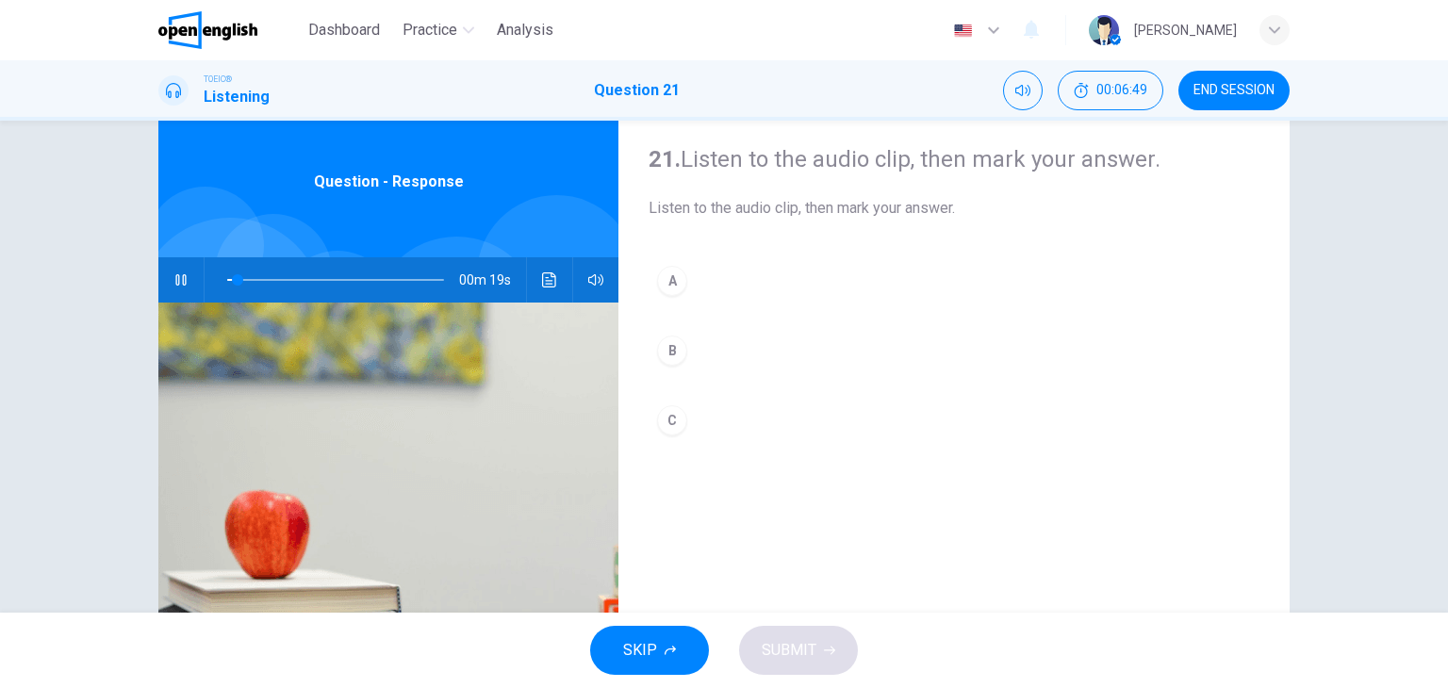
scroll to position [94, 0]
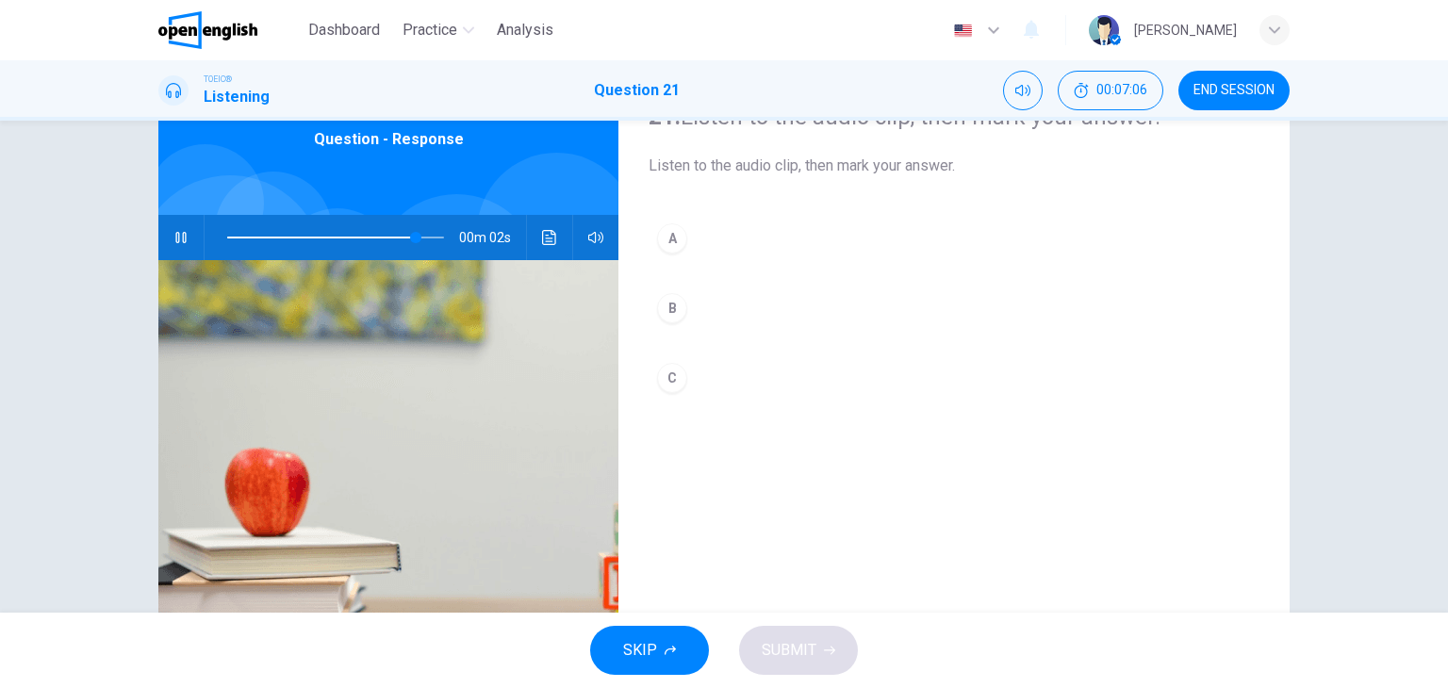
click at [666, 378] on div "C" at bounding box center [672, 378] width 30 height 30
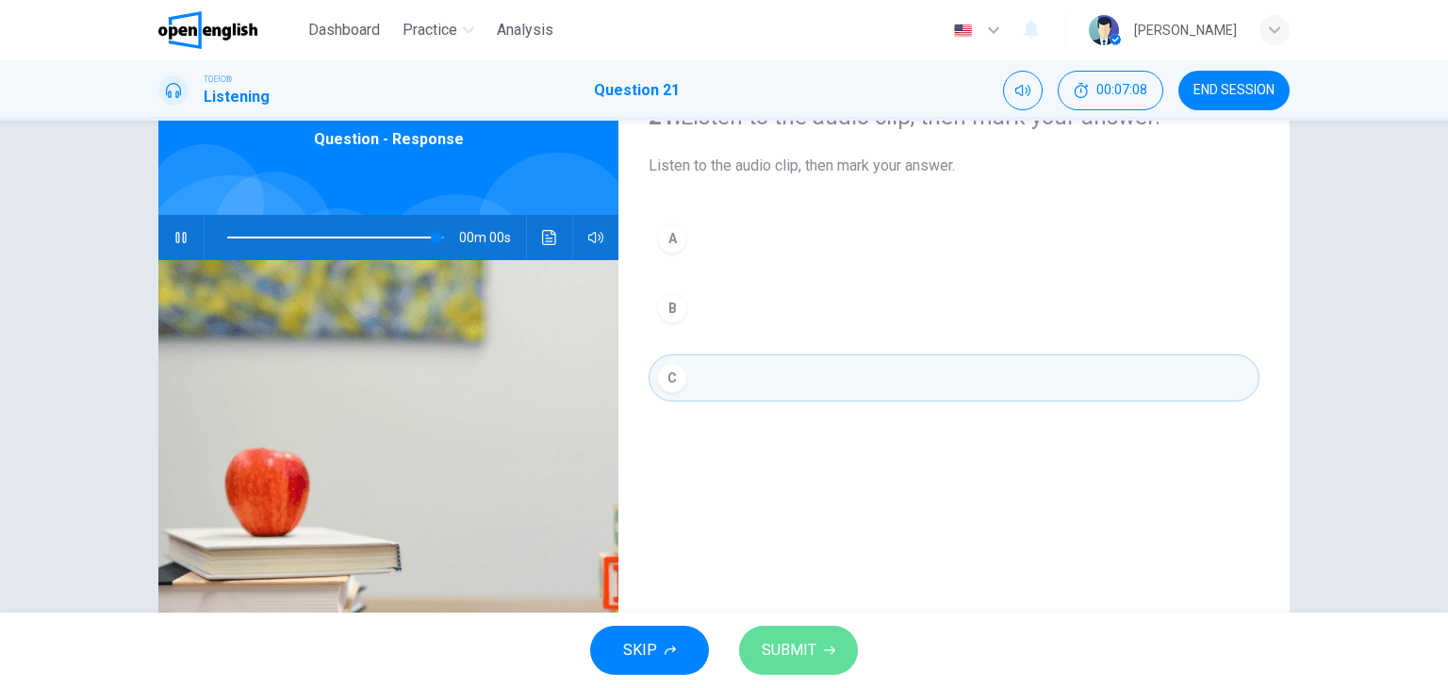
click at [801, 663] on span "SUBMIT" at bounding box center [789, 650] width 55 height 26
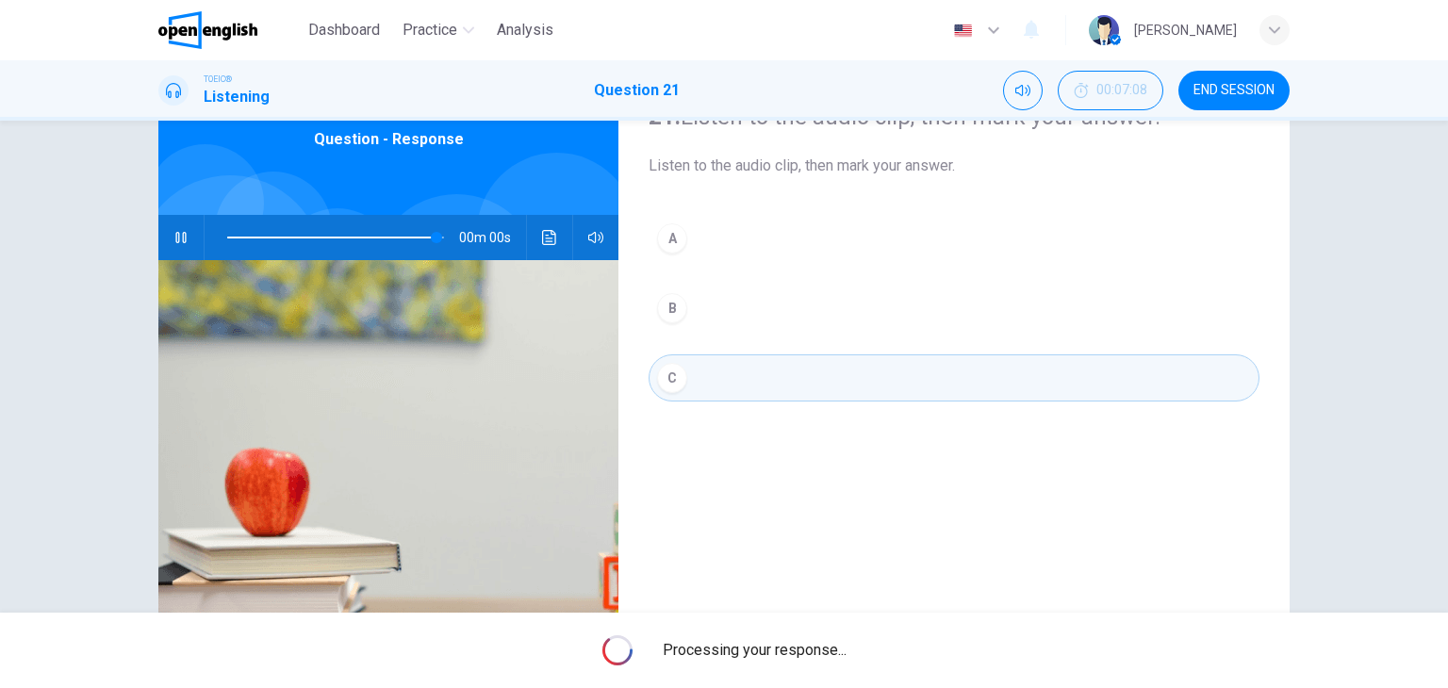
type input "*"
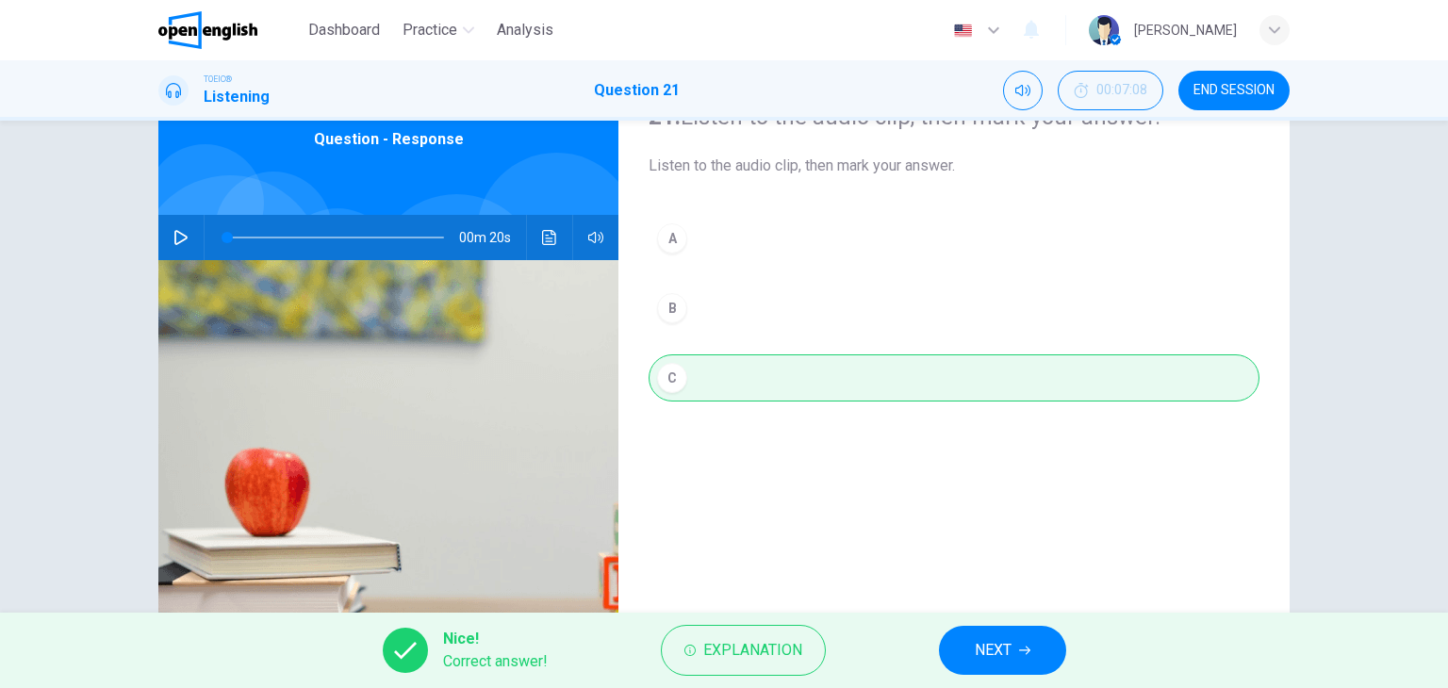
click at [994, 651] on span "NEXT" at bounding box center [993, 650] width 37 height 26
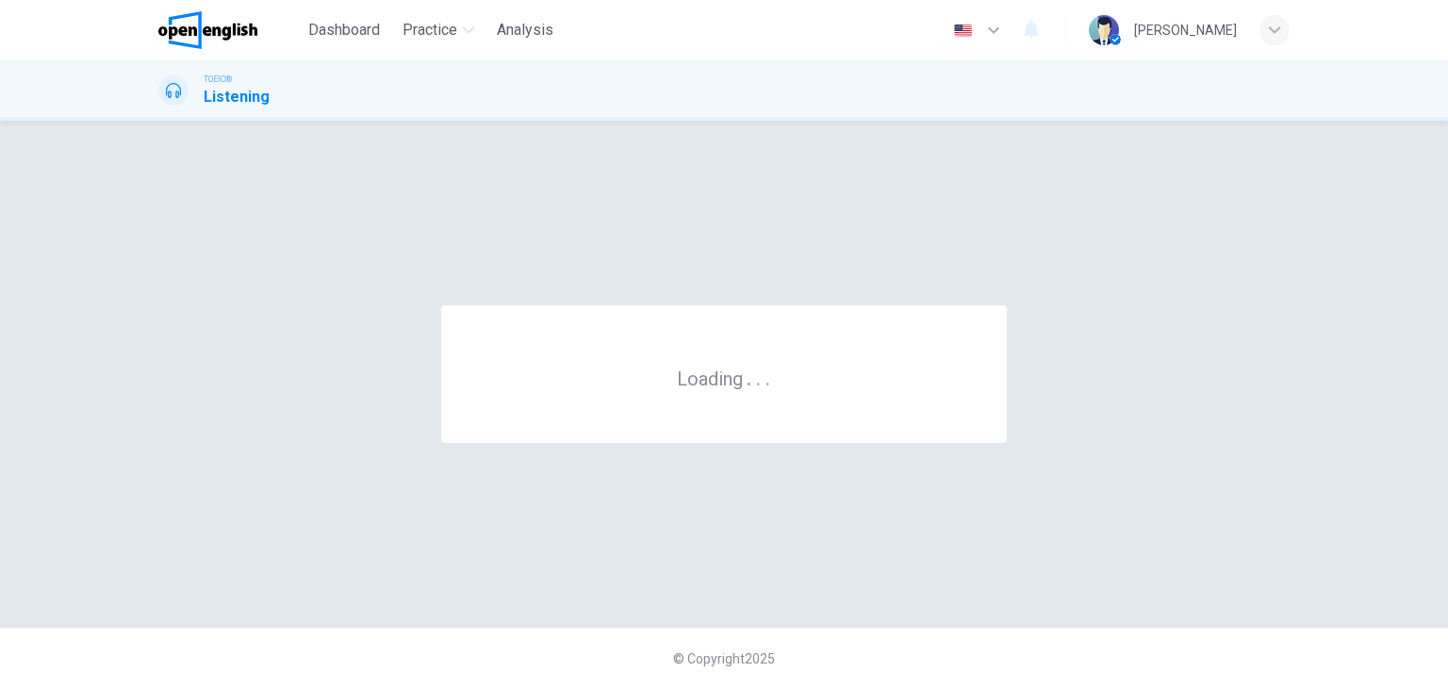
scroll to position [0, 0]
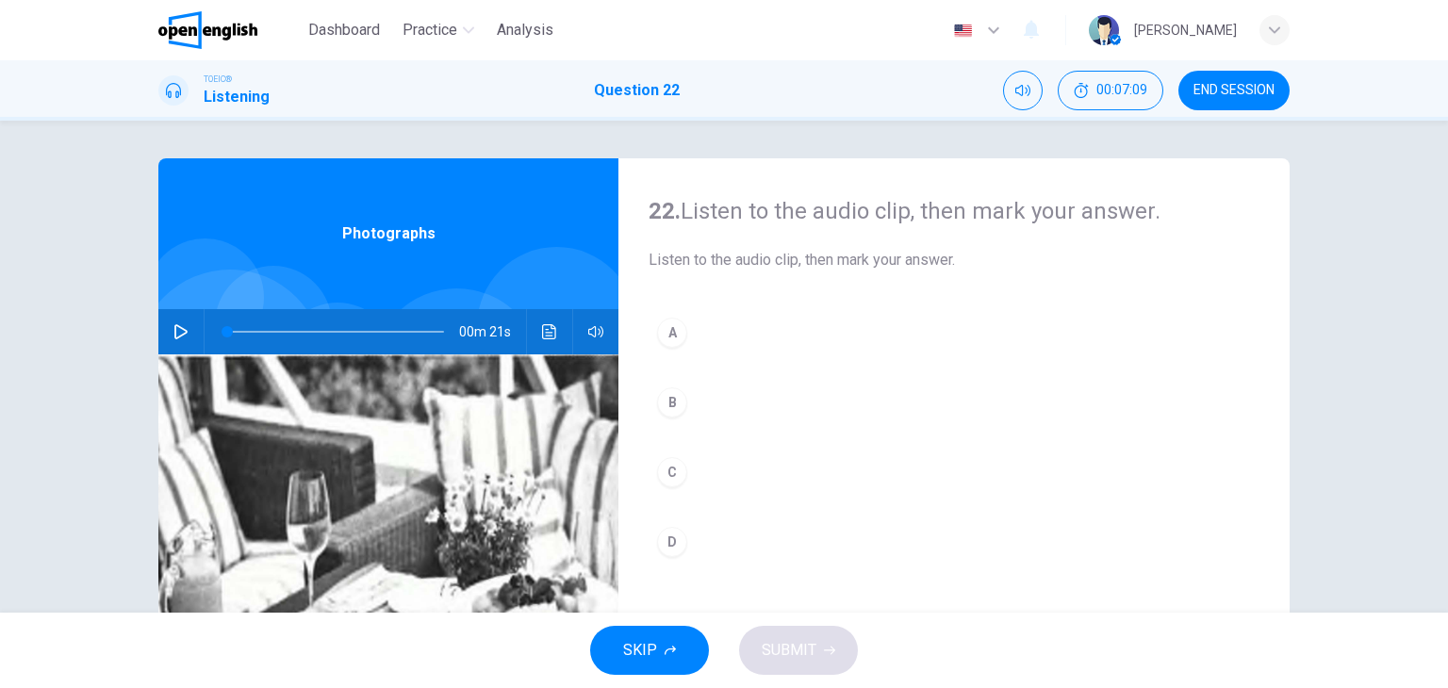
click at [174, 329] on icon "button" at bounding box center [180, 331] width 15 height 15
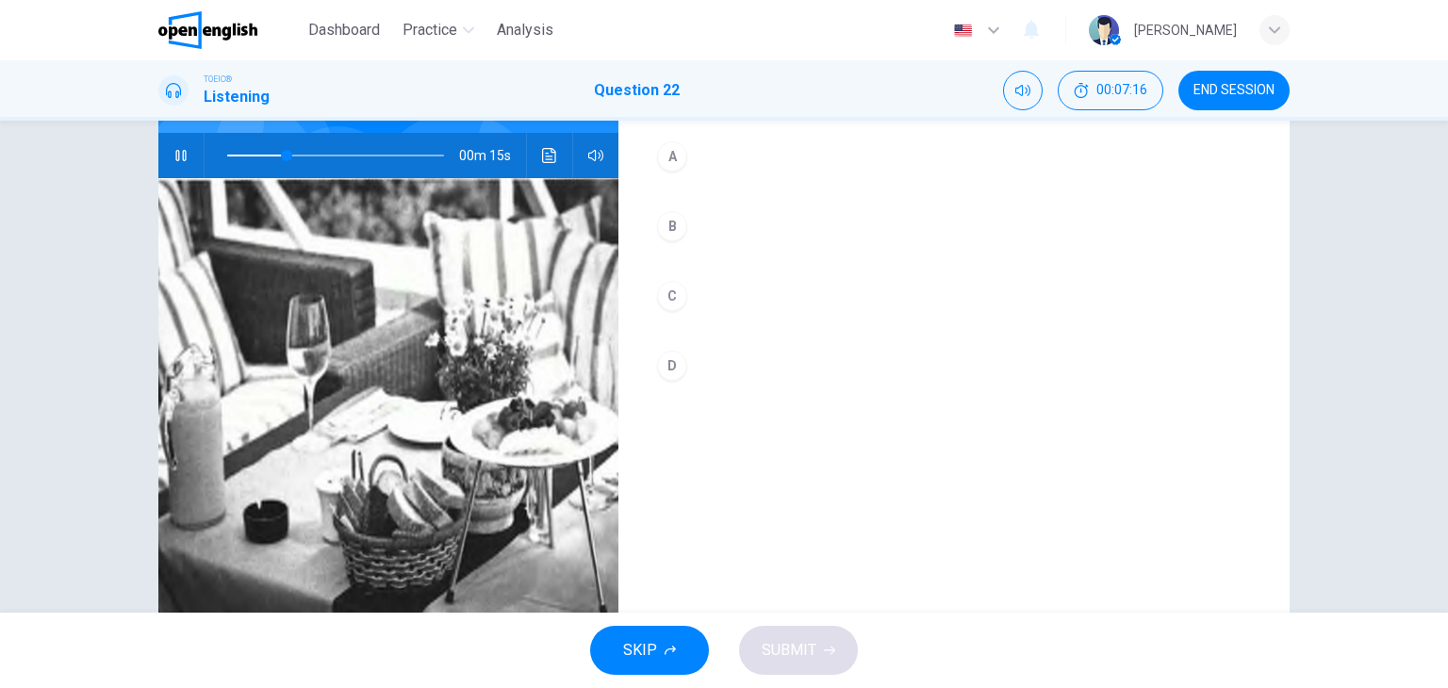
scroll to position [189, 0]
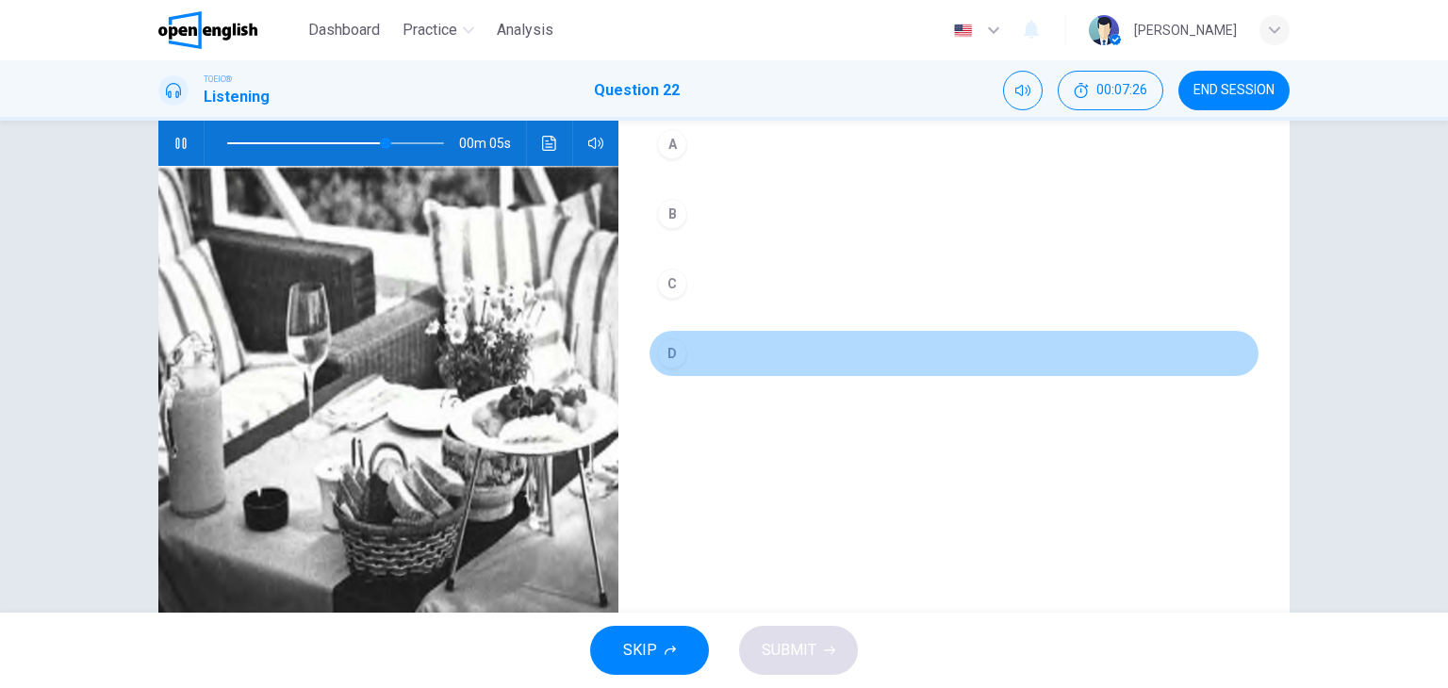
click at [666, 348] on div "D" at bounding box center [672, 353] width 30 height 30
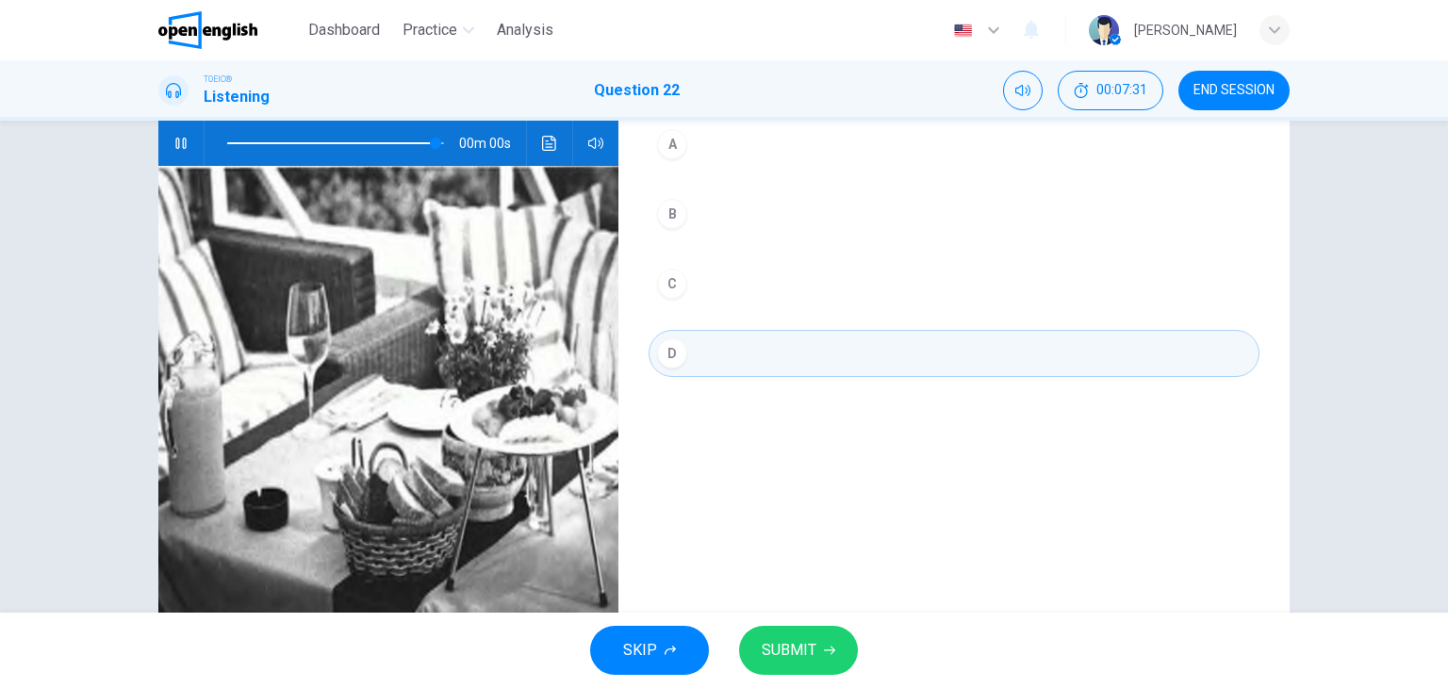
type input "*"
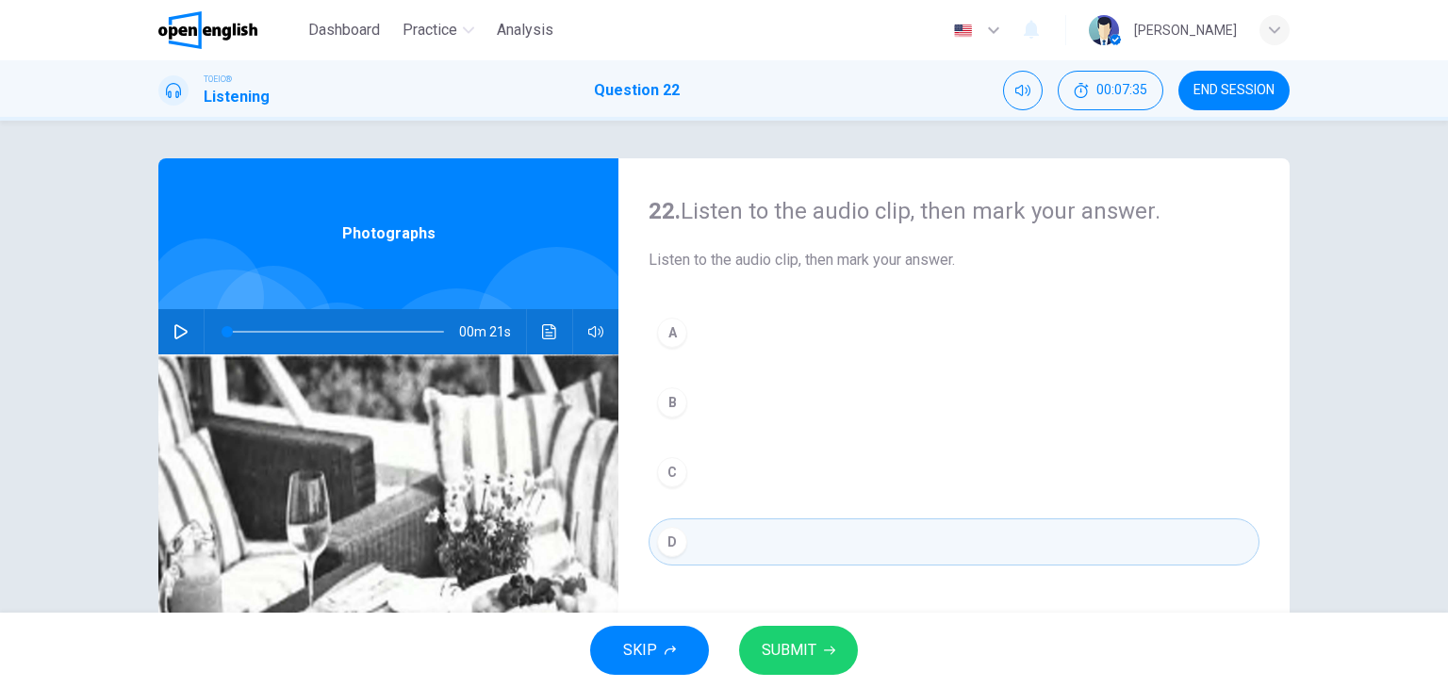
scroll to position [238, 0]
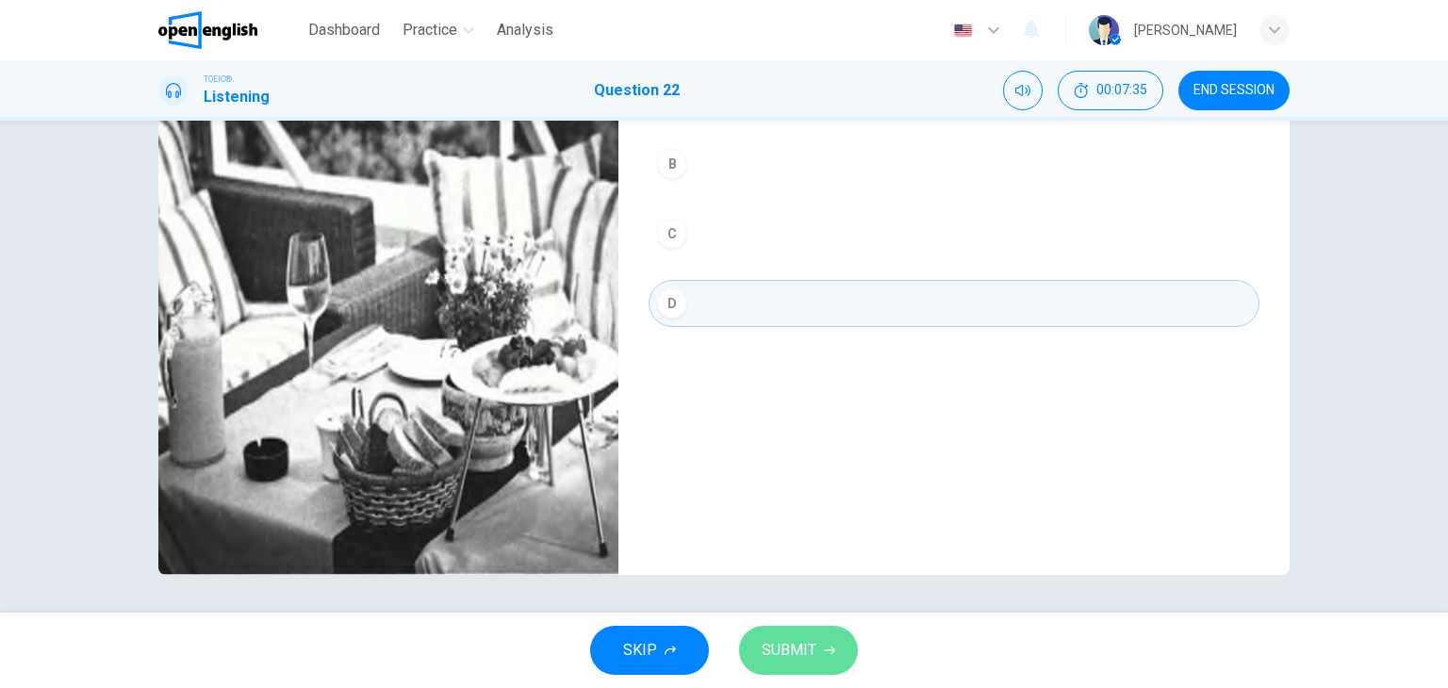
click at [818, 649] on button "SUBMIT" at bounding box center [798, 650] width 119 height 49
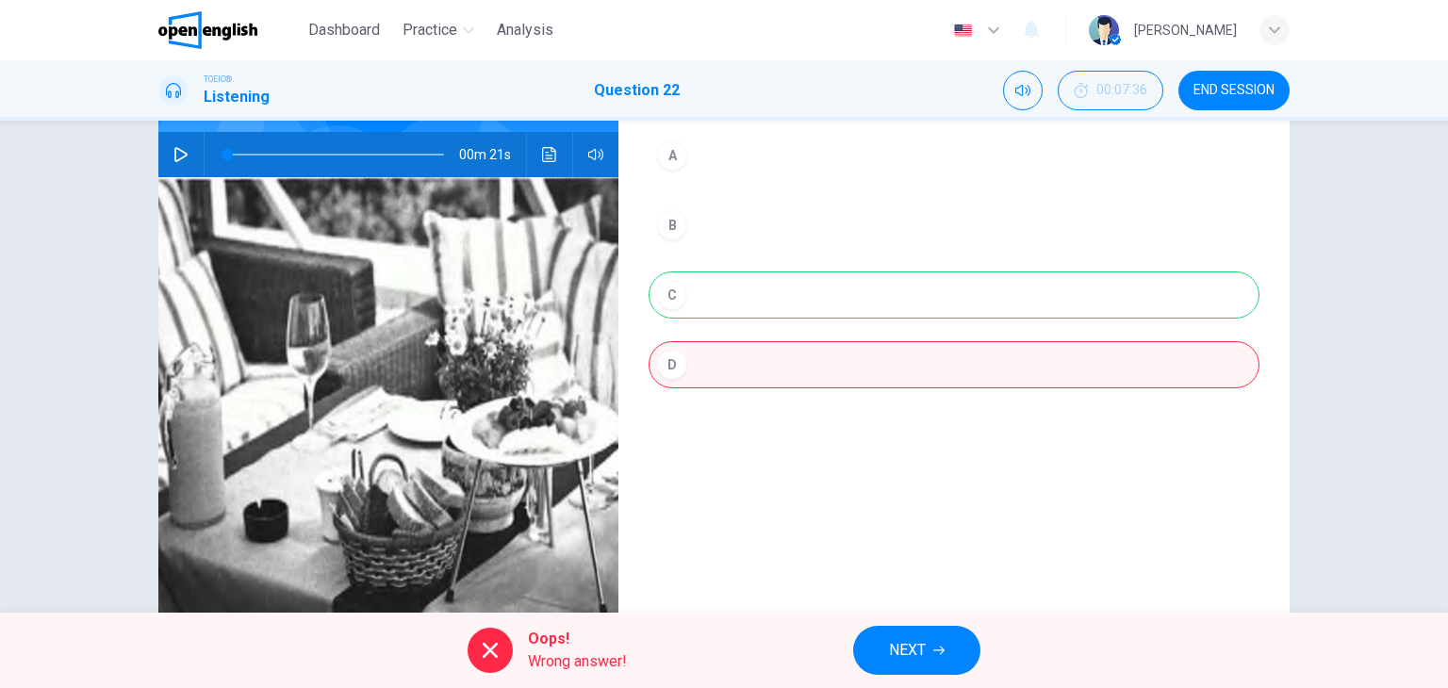
scroll to position [144, 0]
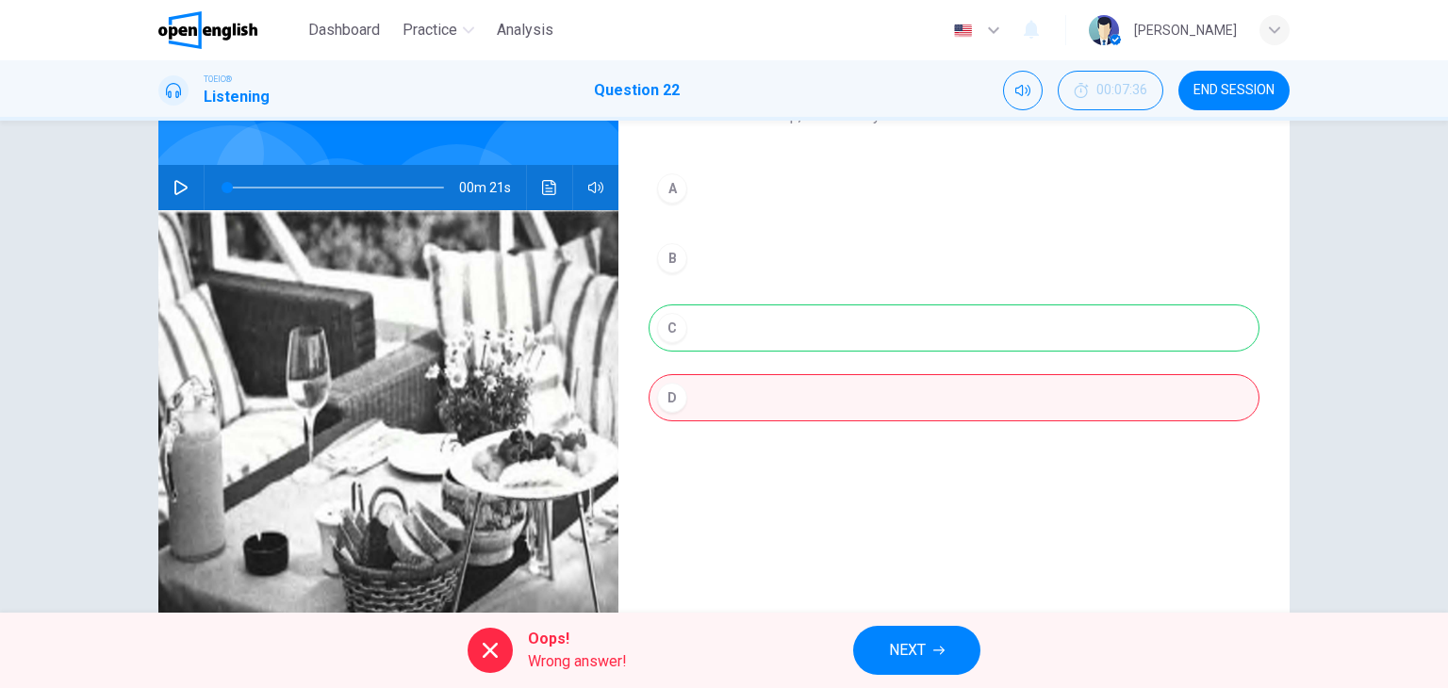
click at [552, 180] on button "Click to see the audio transcription" at bounding box center [549, 187] width 30 height 45
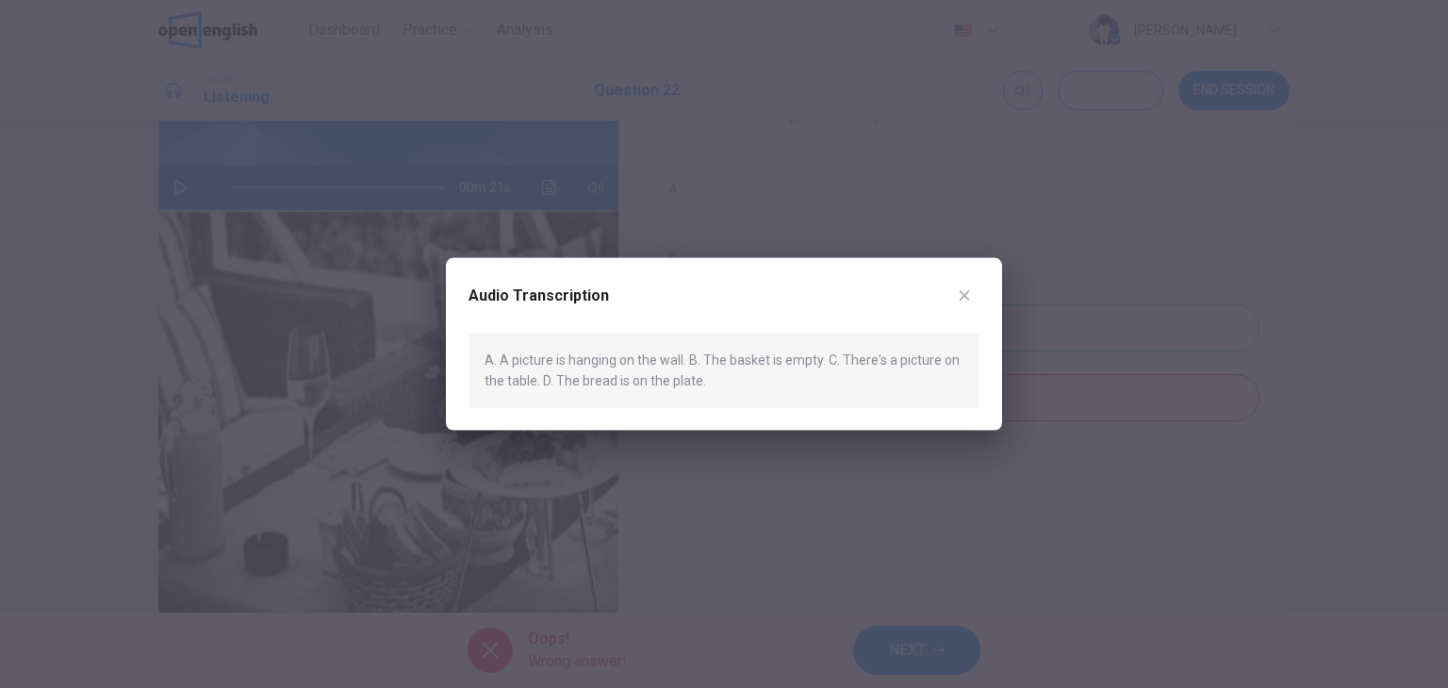
click at [960, 291] on icon "button" at bounding box center [964, 295] width 15 height 15
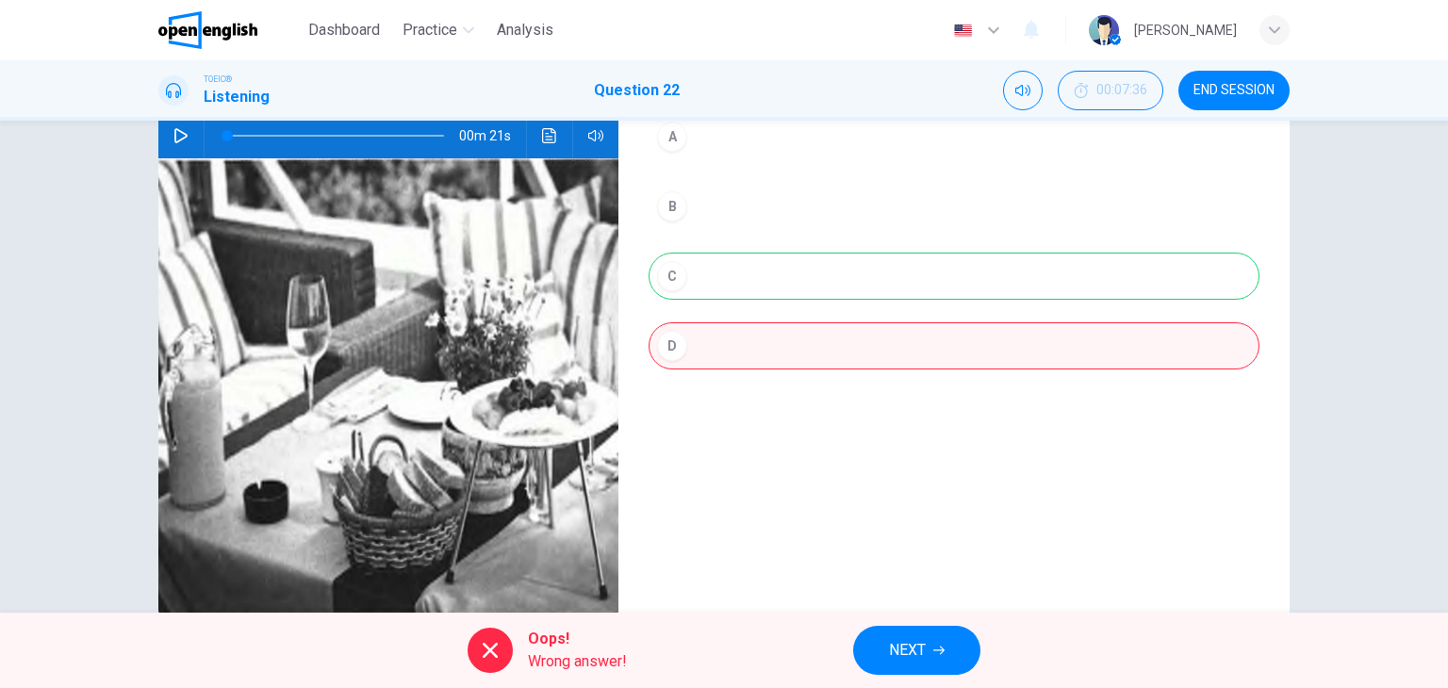
scroll to position [238, 0]
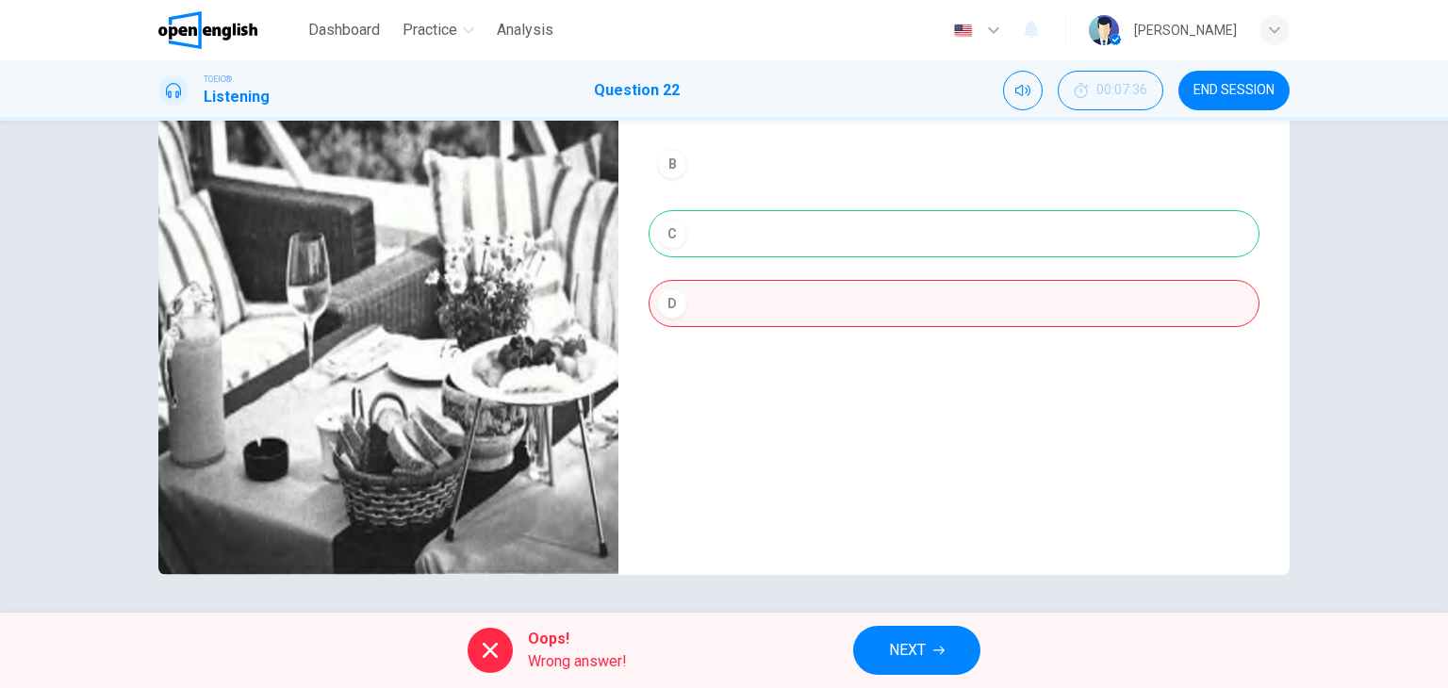
click at [921, 645] on span "NEXT" at bounding box center [907, 650] width 37 height 26
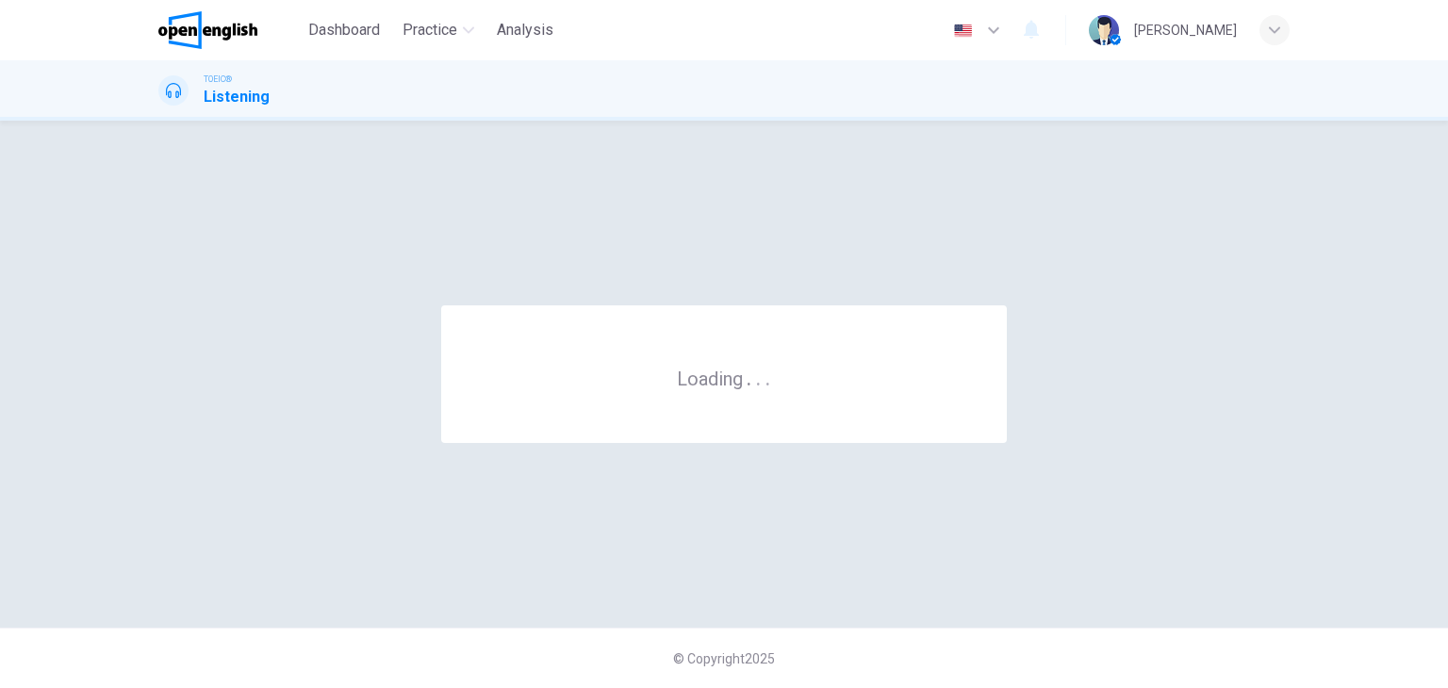
scroll to position [0, 0]
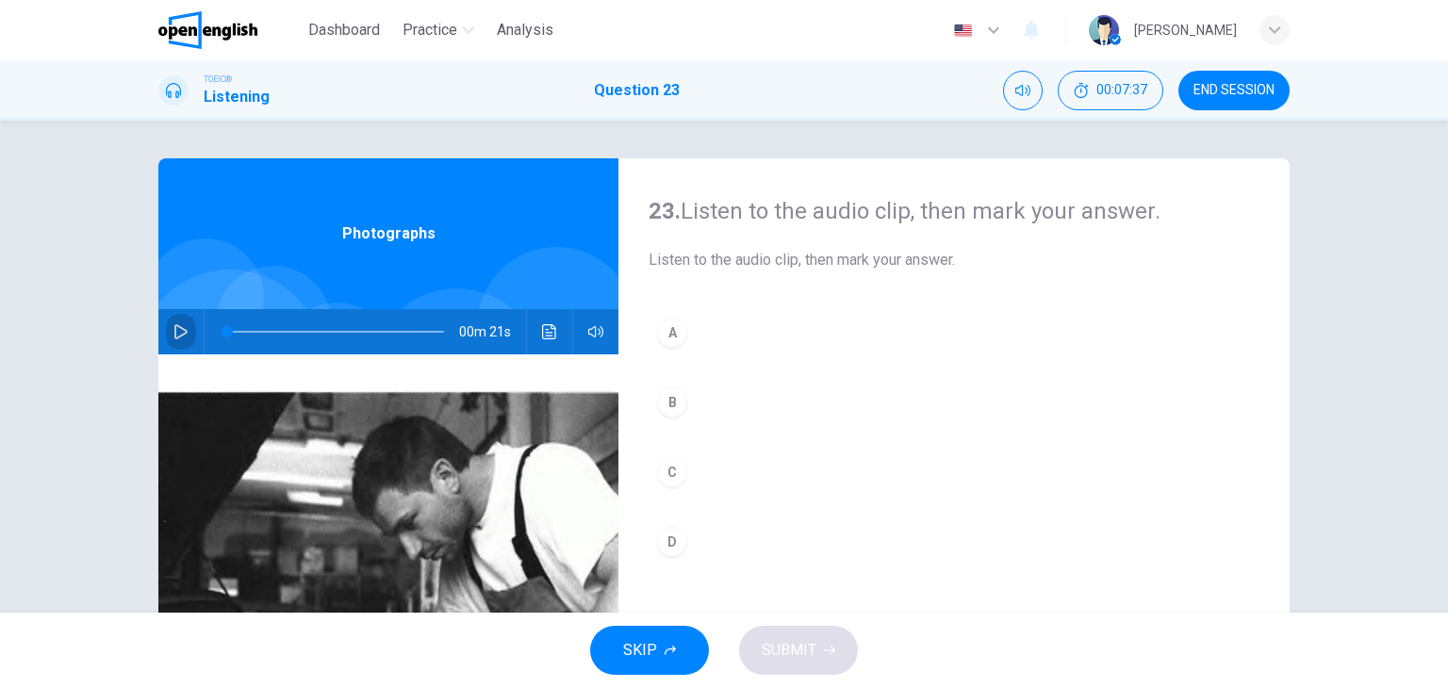
click at [174, 326] on icon "button" at bounding box center [180, 331] width 13 height 15
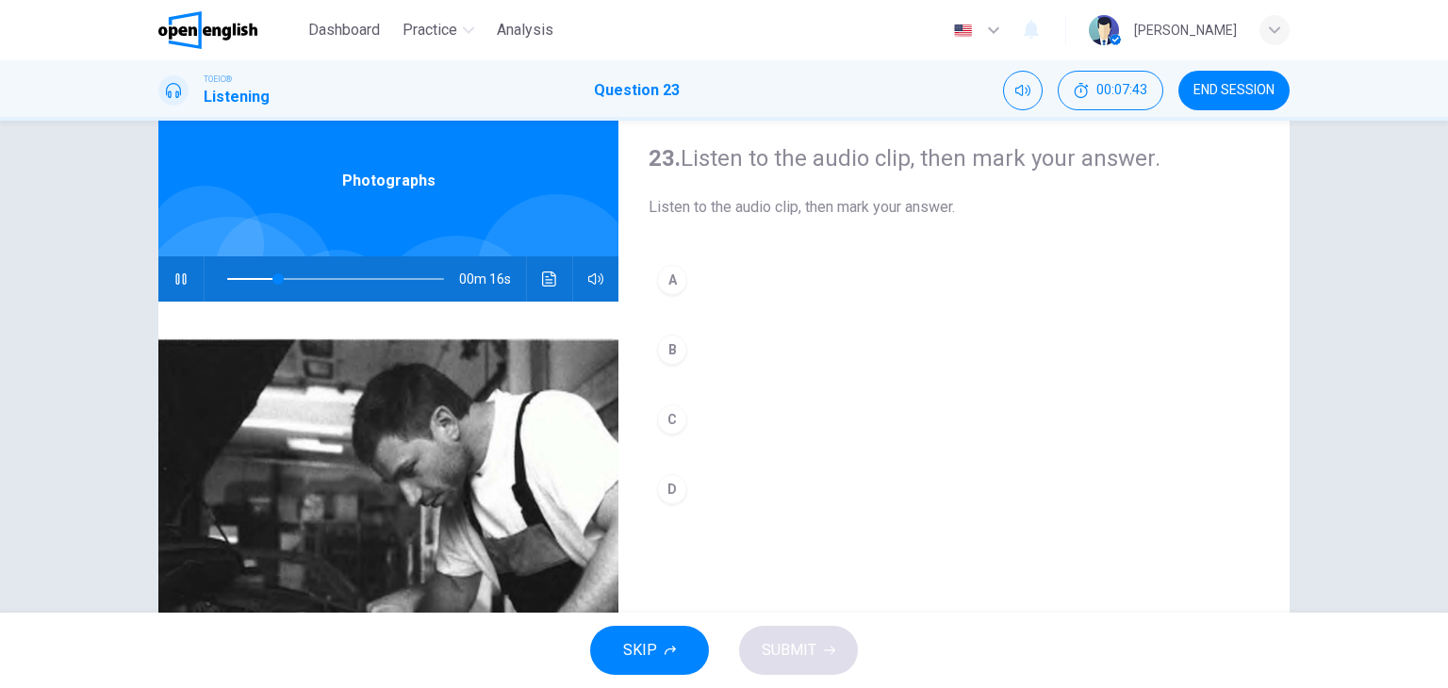
scroll to position [50, 0]
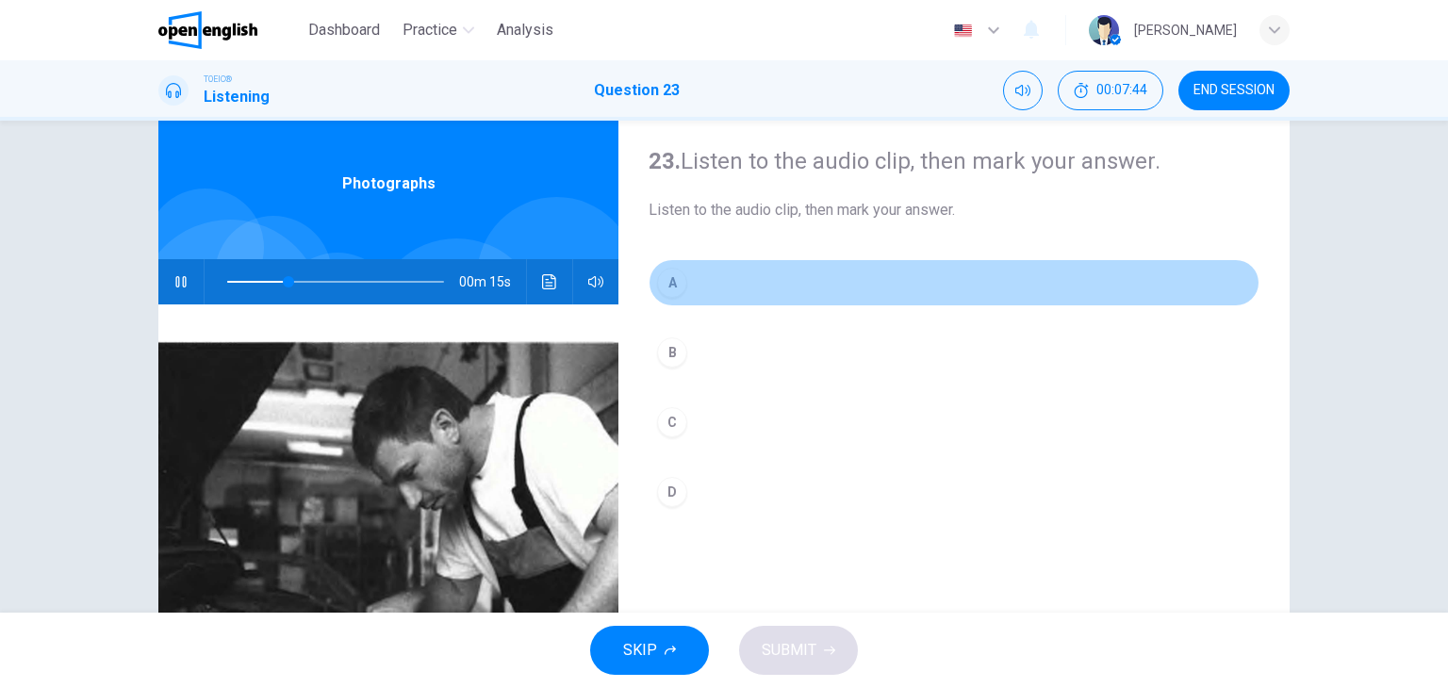
click at [660, 276] on div "A" at bounding box center [672, 283] width 30 height 30
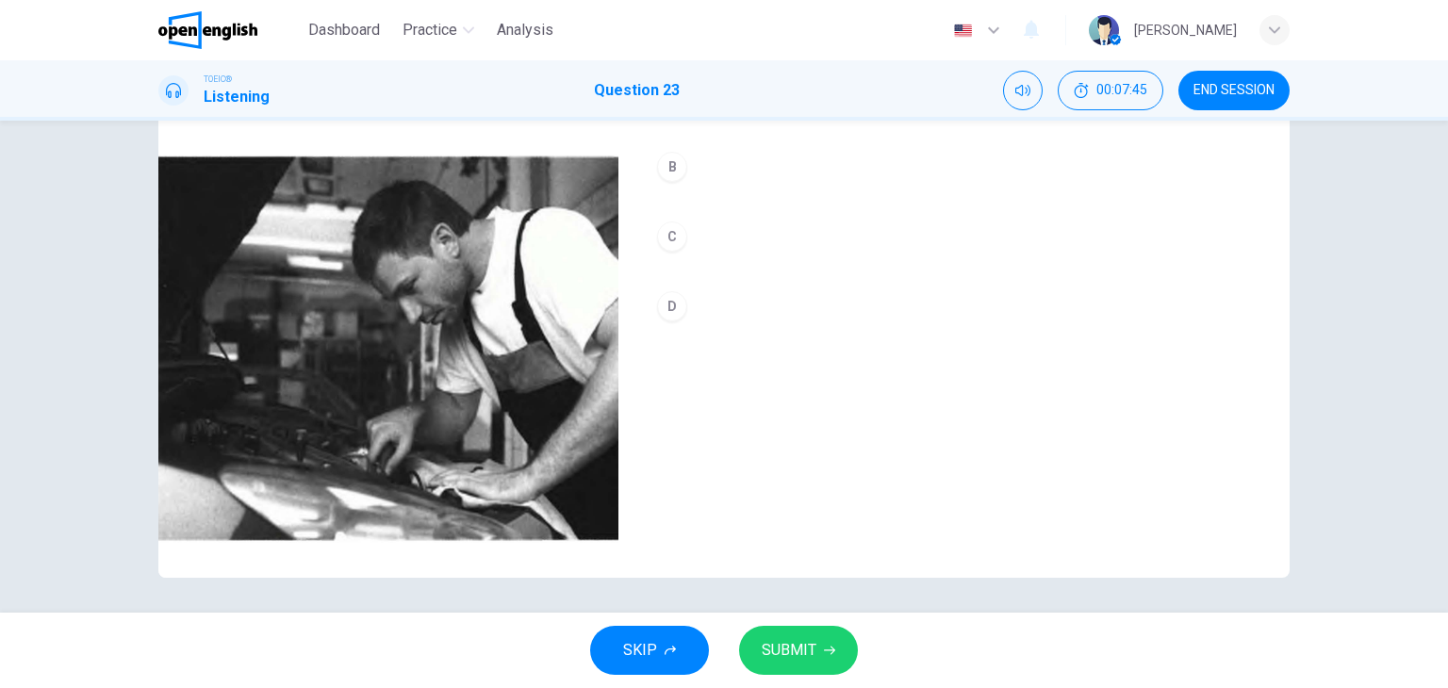
scroll to position [238, 0]
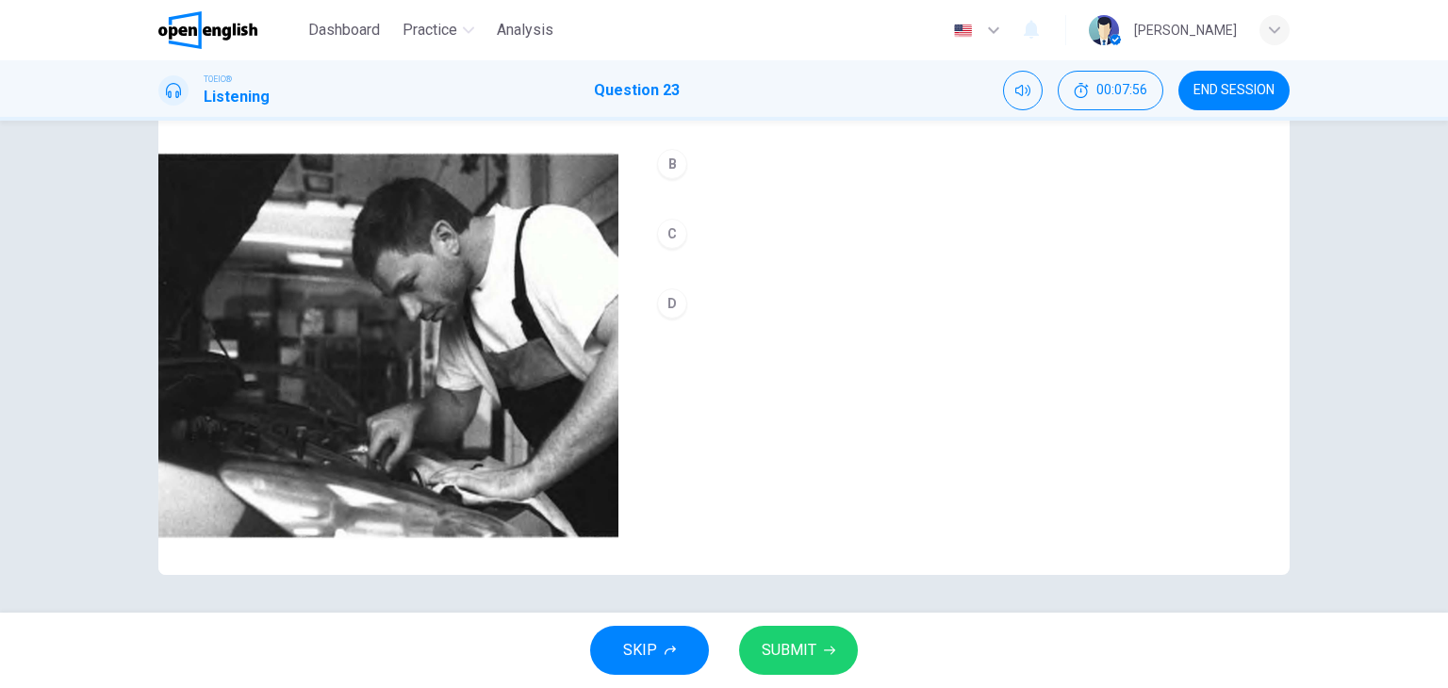
click at [778, 644] on span "SUBMIT" at bounding box center [789, 650] width 55 height 26
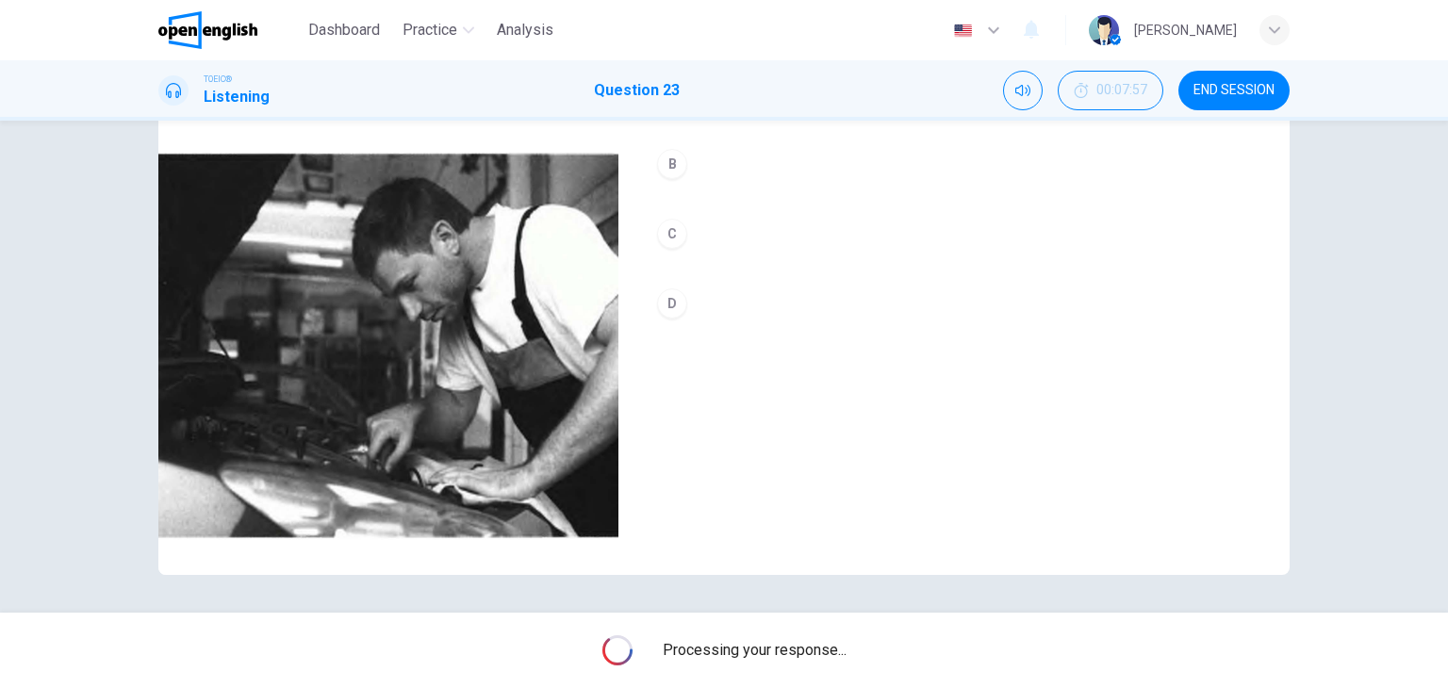
type input "**"
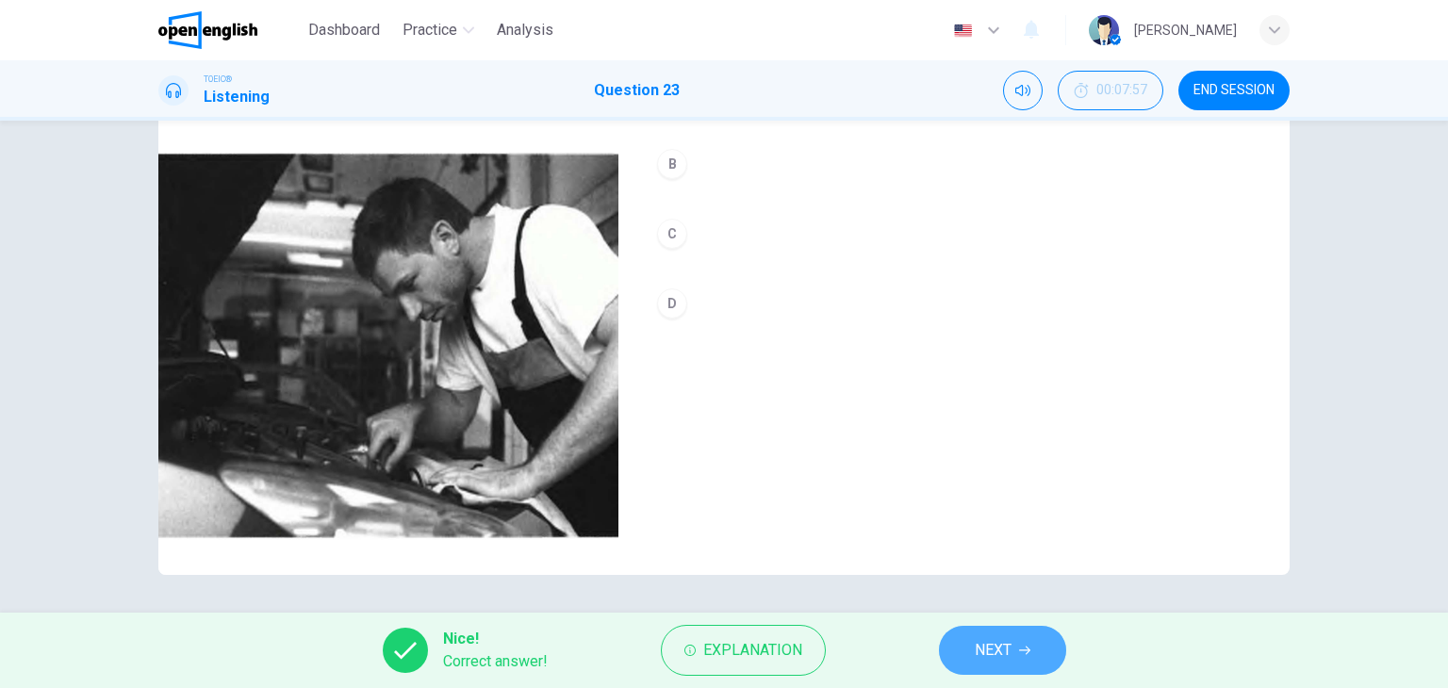
click at [983, 648] on span "NEXT" at bounding box center [993, 650] width 37 height 26
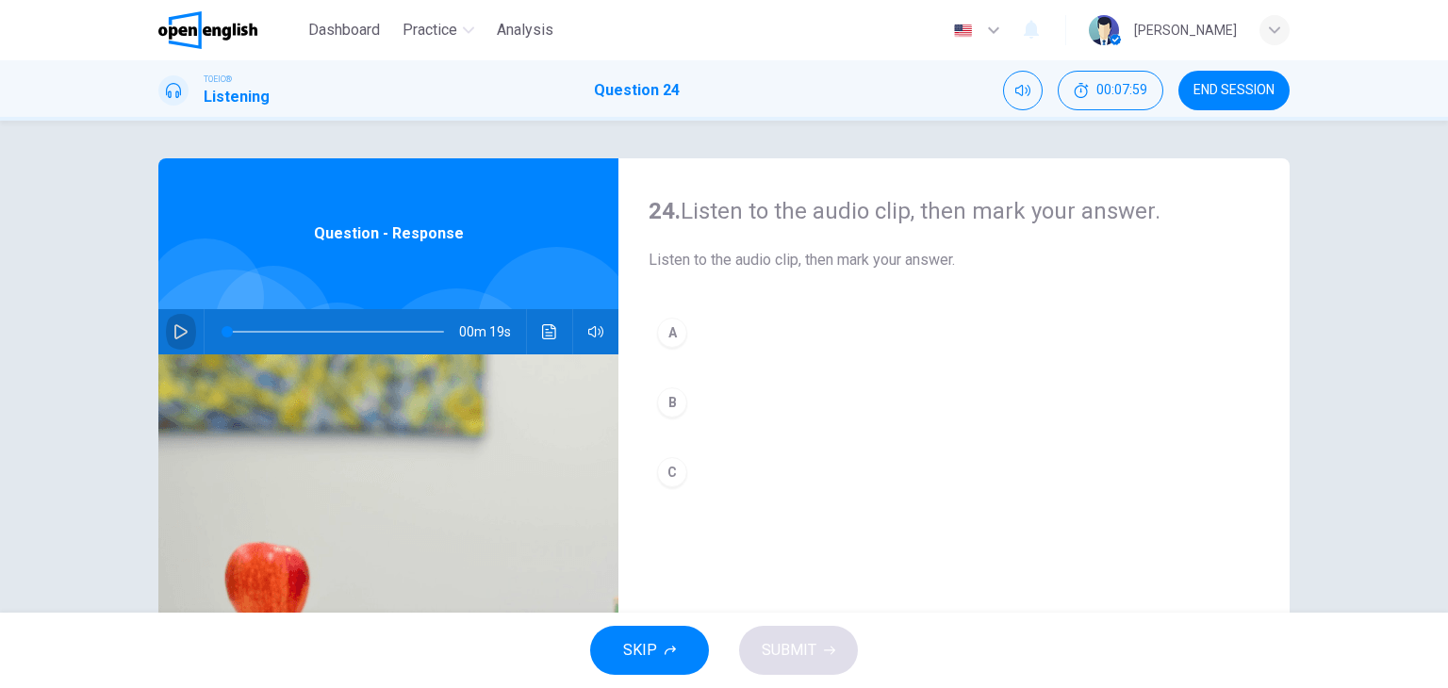
click at [173, 324] on icon "button" at bounding box center [180, 331] width 15 height 15
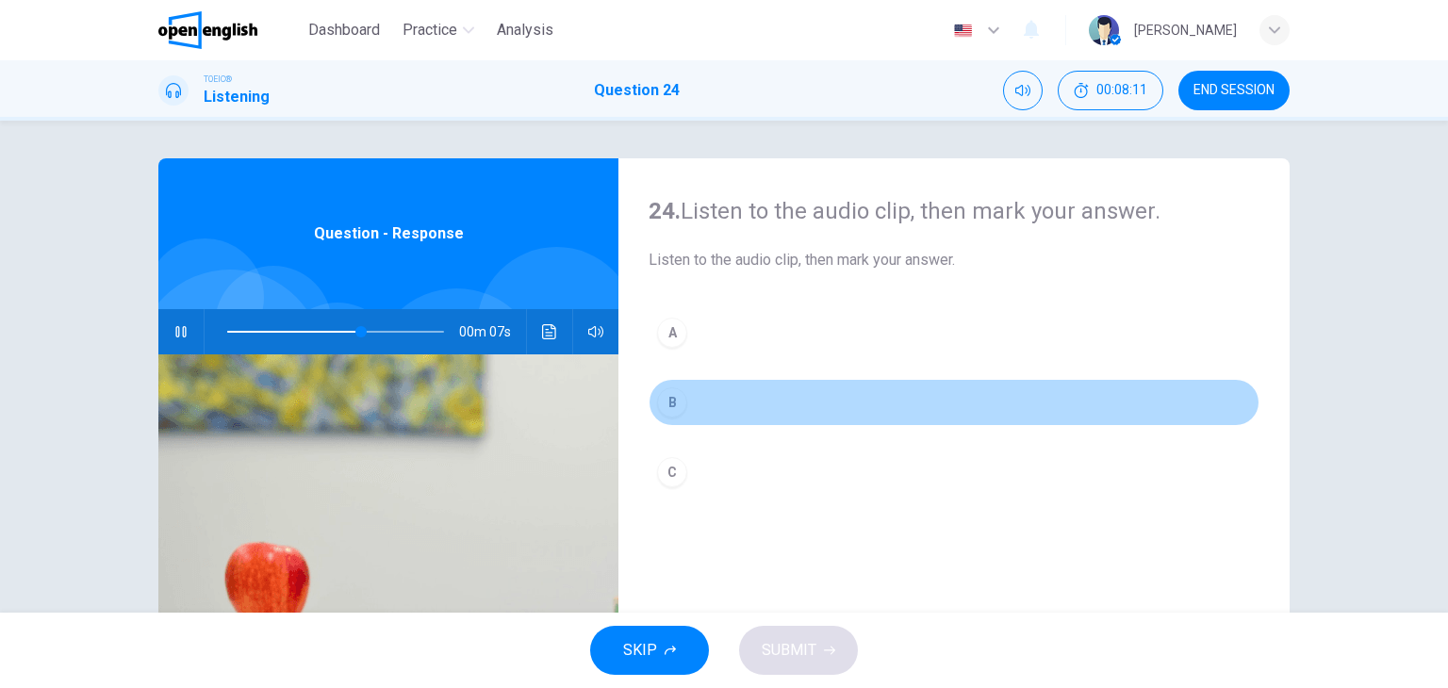
click at [681, 396] on button "B" at bounding box center [953, 402] width 611 height 47
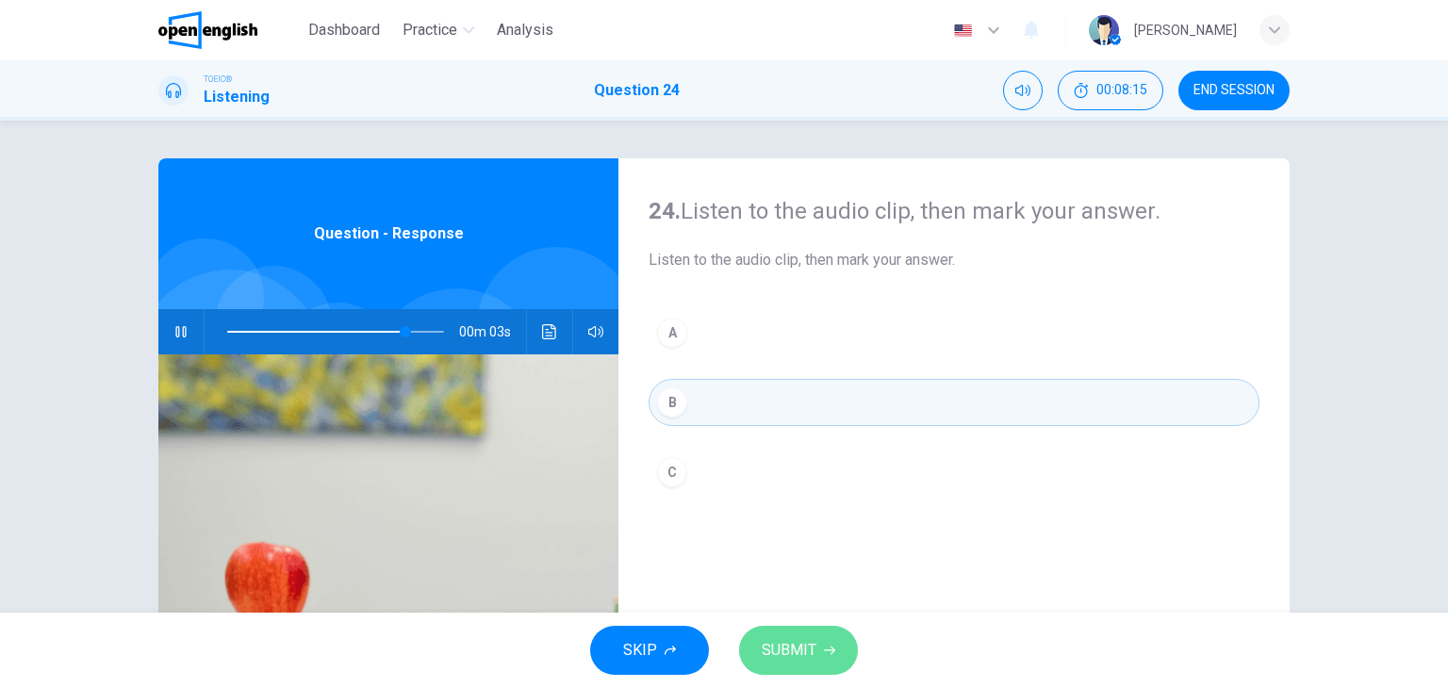
click at [830, 638] on button "SUBMIT" at bounding box center [798, 650] width 119 height 49
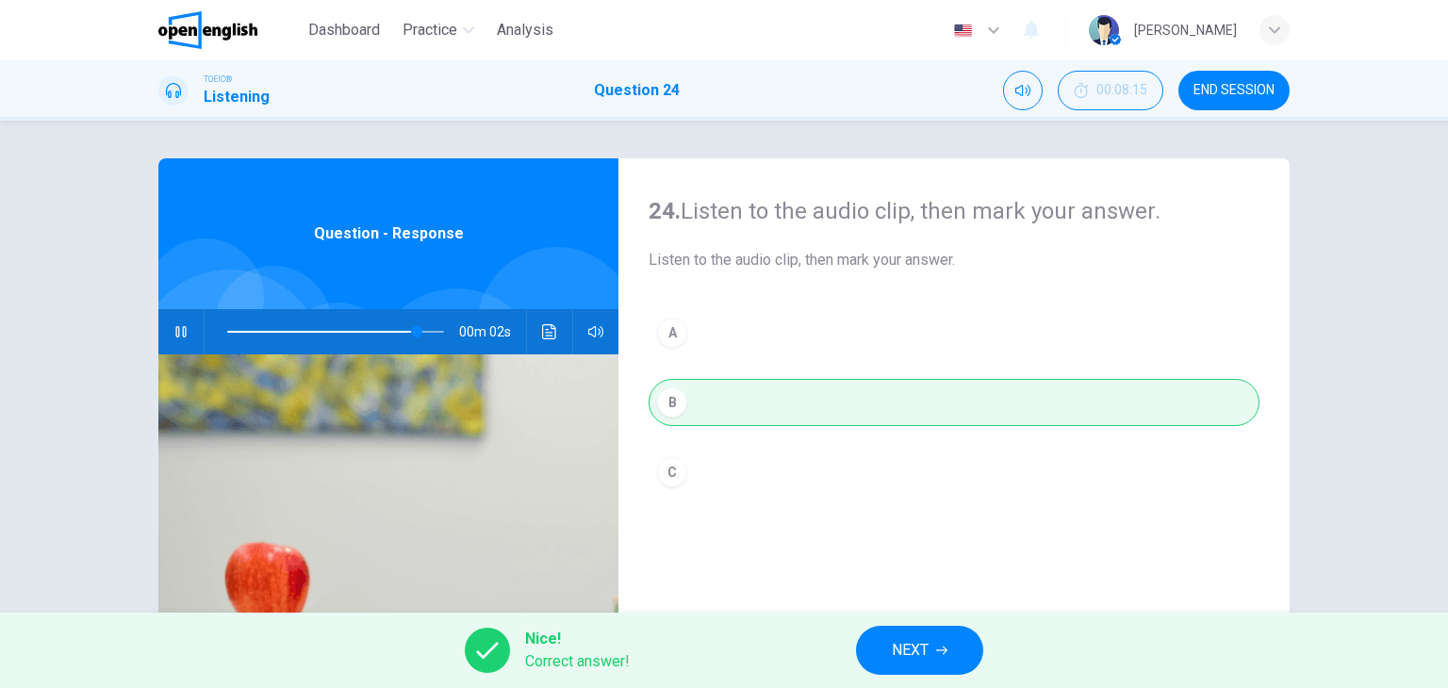
type input "**"
click at [941, 649] on icon "button" at bounding box center [941, 650] width 11 height 11
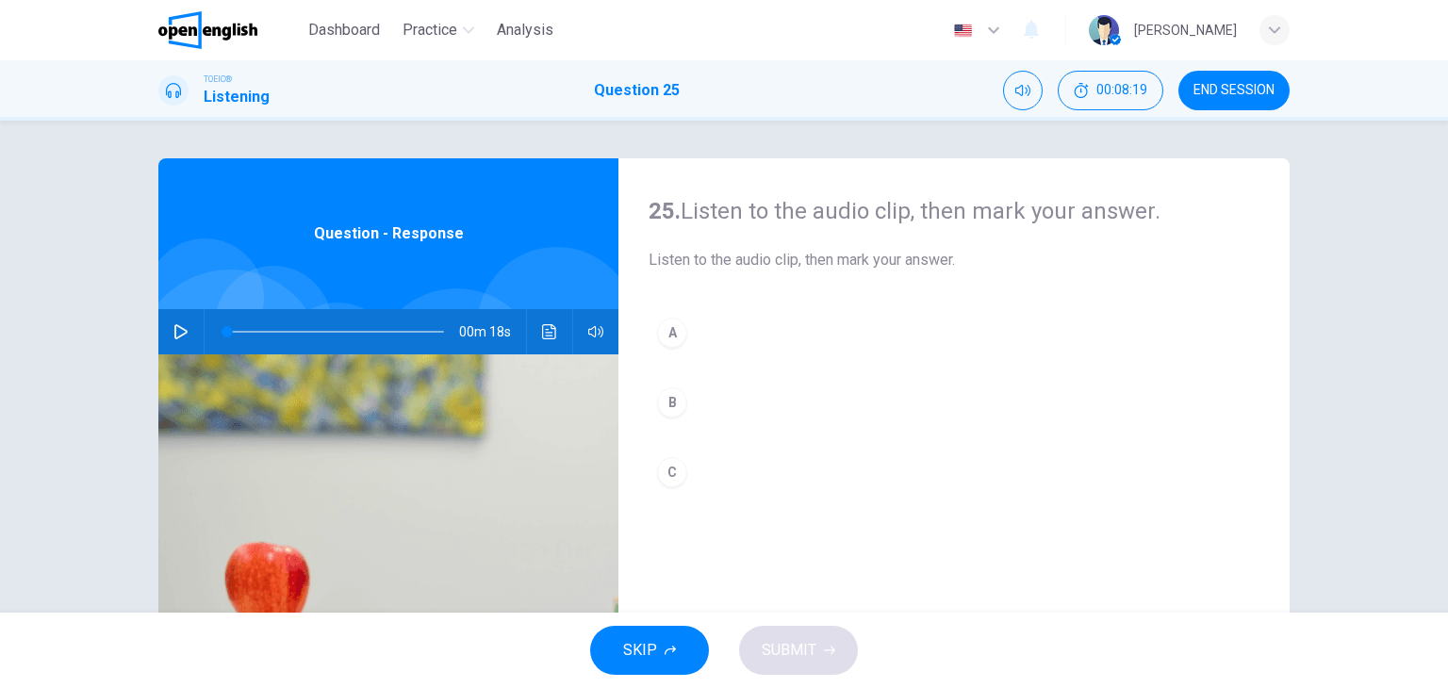
click at [177, 324] on icon "button" at bounding box center [180, 331] width 15 height 15
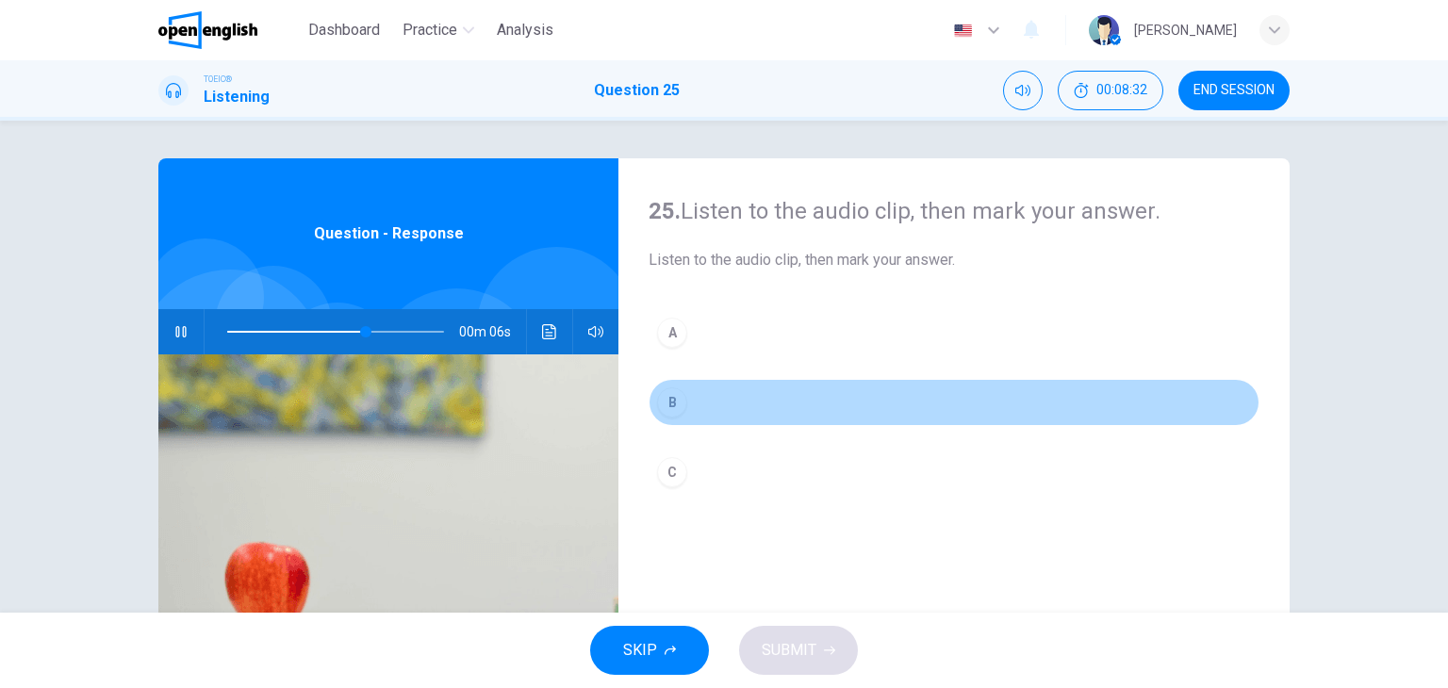
click at [674, 397] on div "B" at bounding box center [672, 402] width 30 height 30
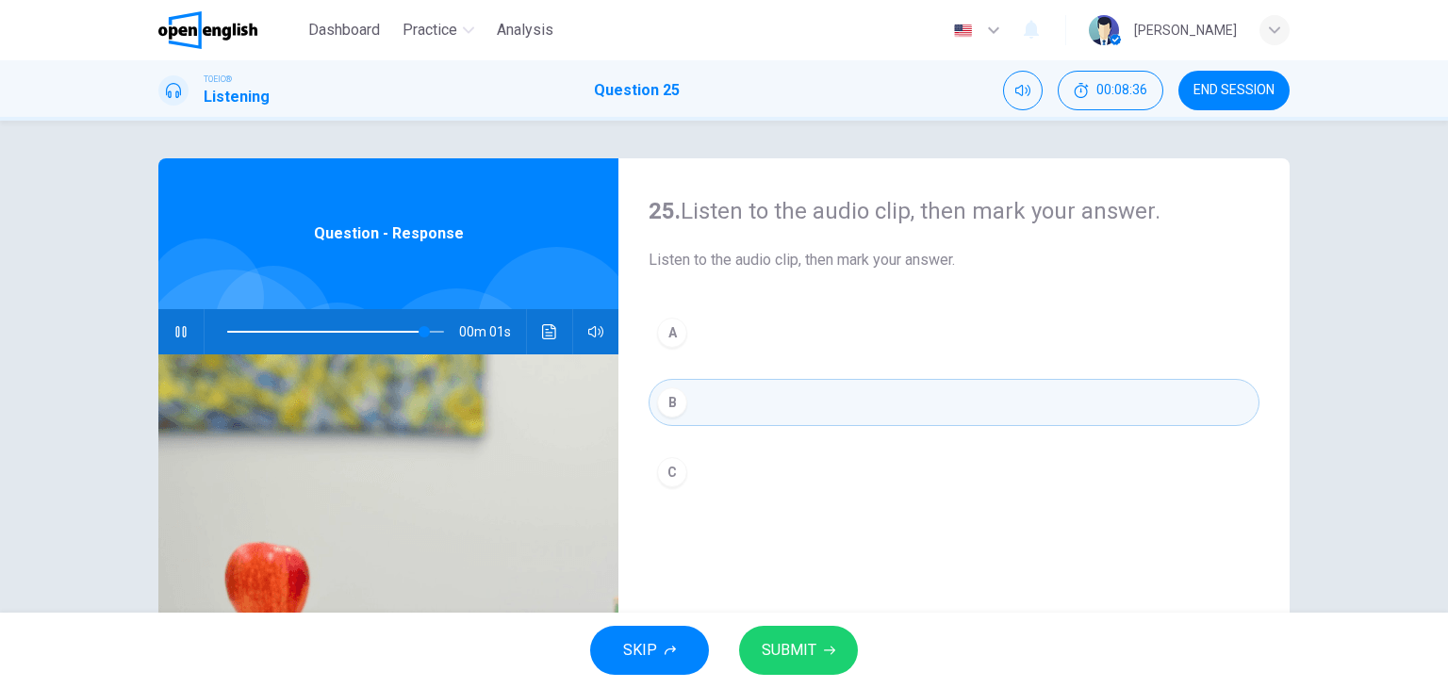
click at [833, 644] on button "SUBMIT" at bounding box center [798, 650] width 119 height 49
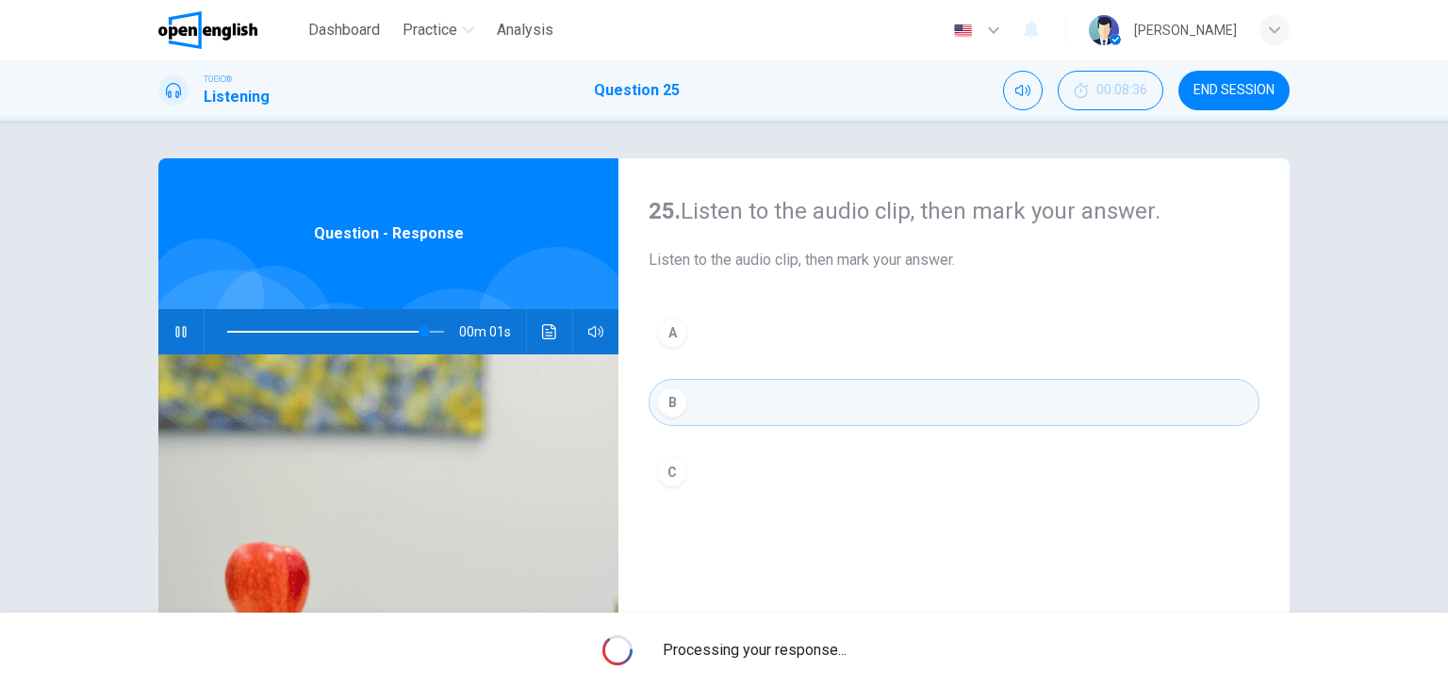
type input "**"
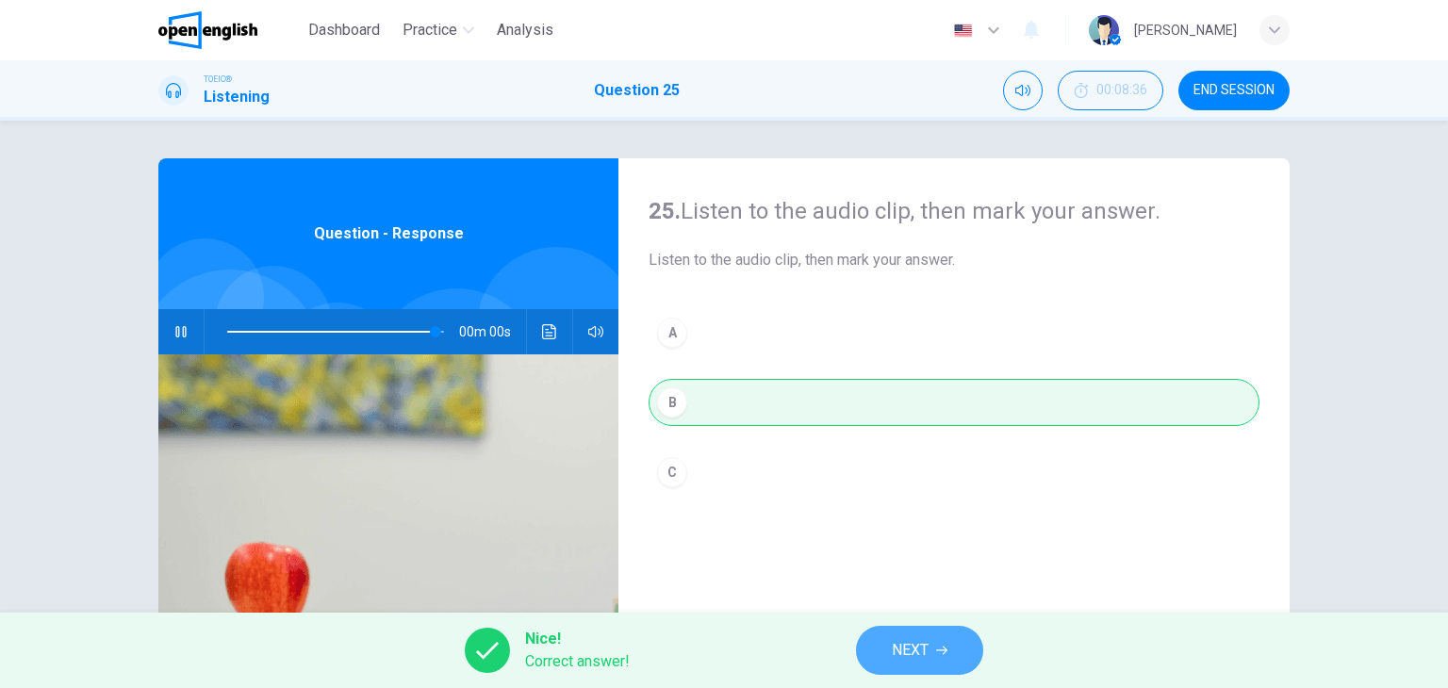
click at [946, 647] on button "NEXT" at bounding box center [919, 650] width 127 height 49
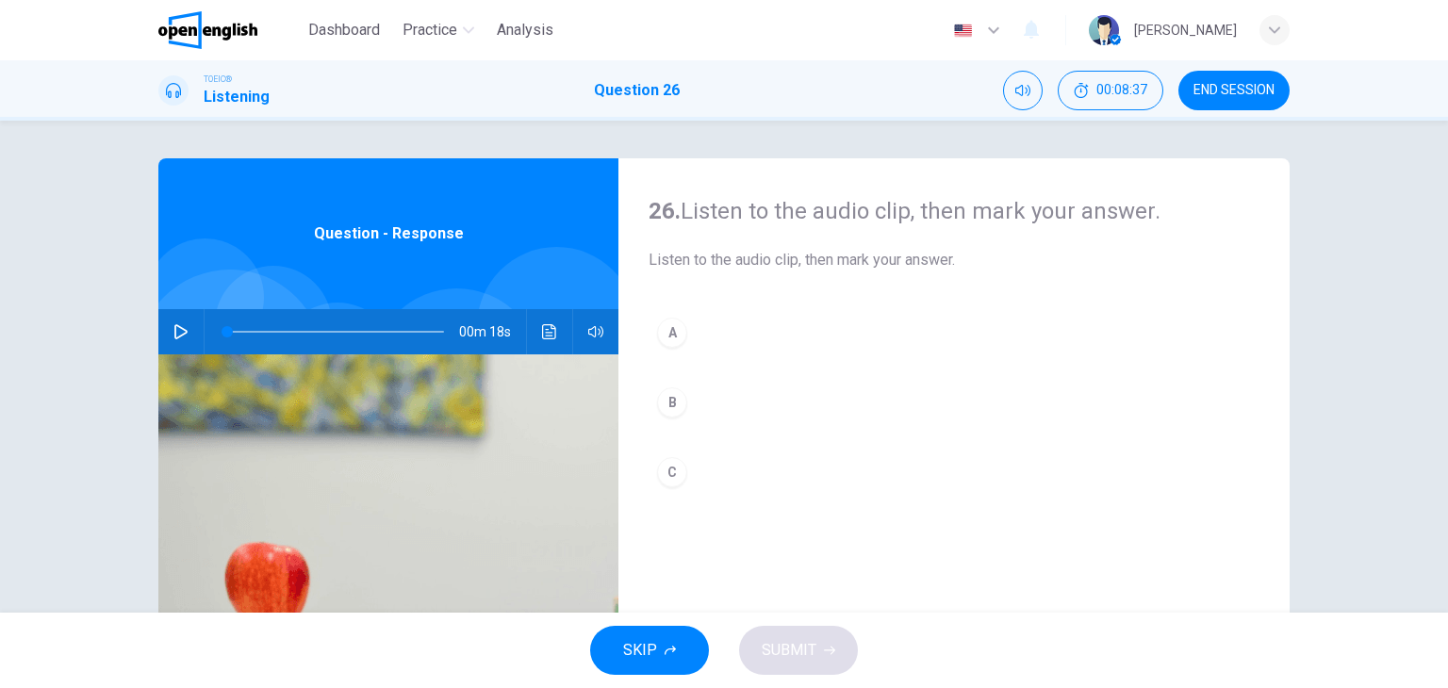
click at [173, 326] on icon "button" at bounding box center [180, 331] width 15 height 15
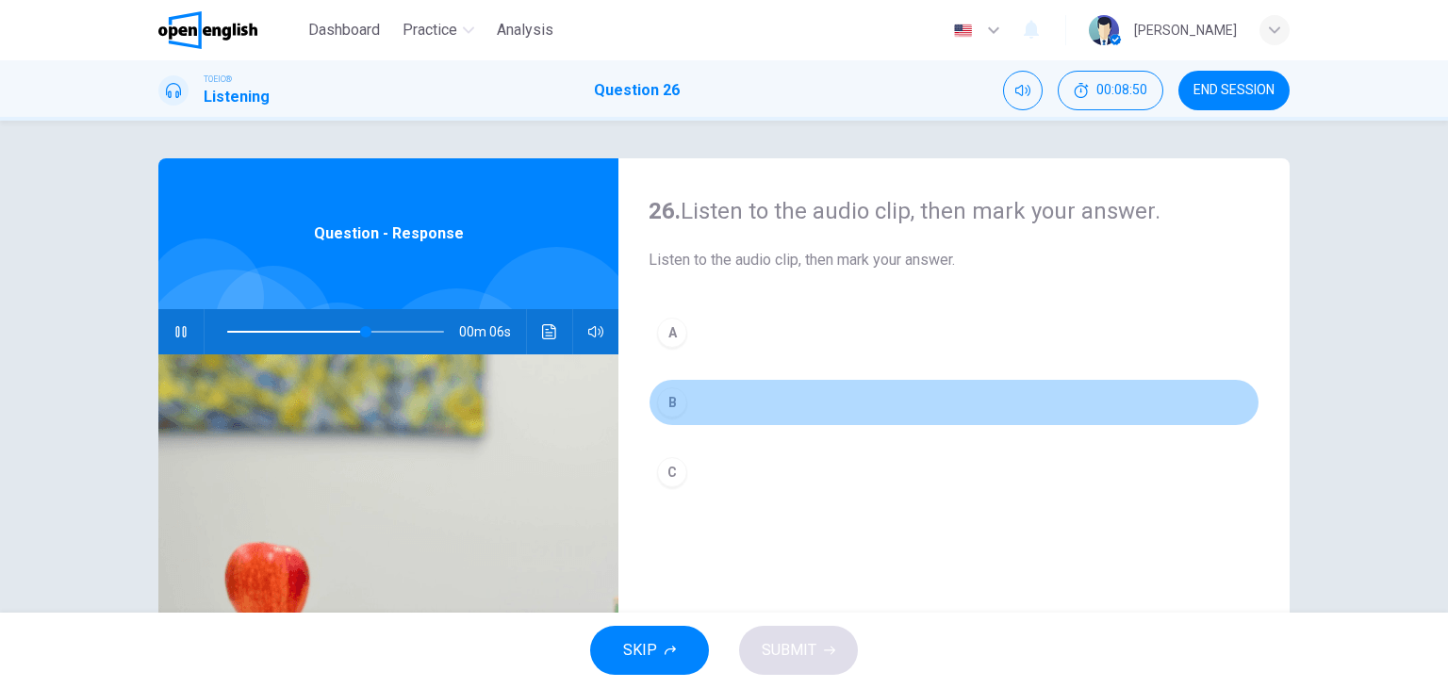
click at [669, 393] on div "B" at bounding box center [672, 402] width 30 height 30
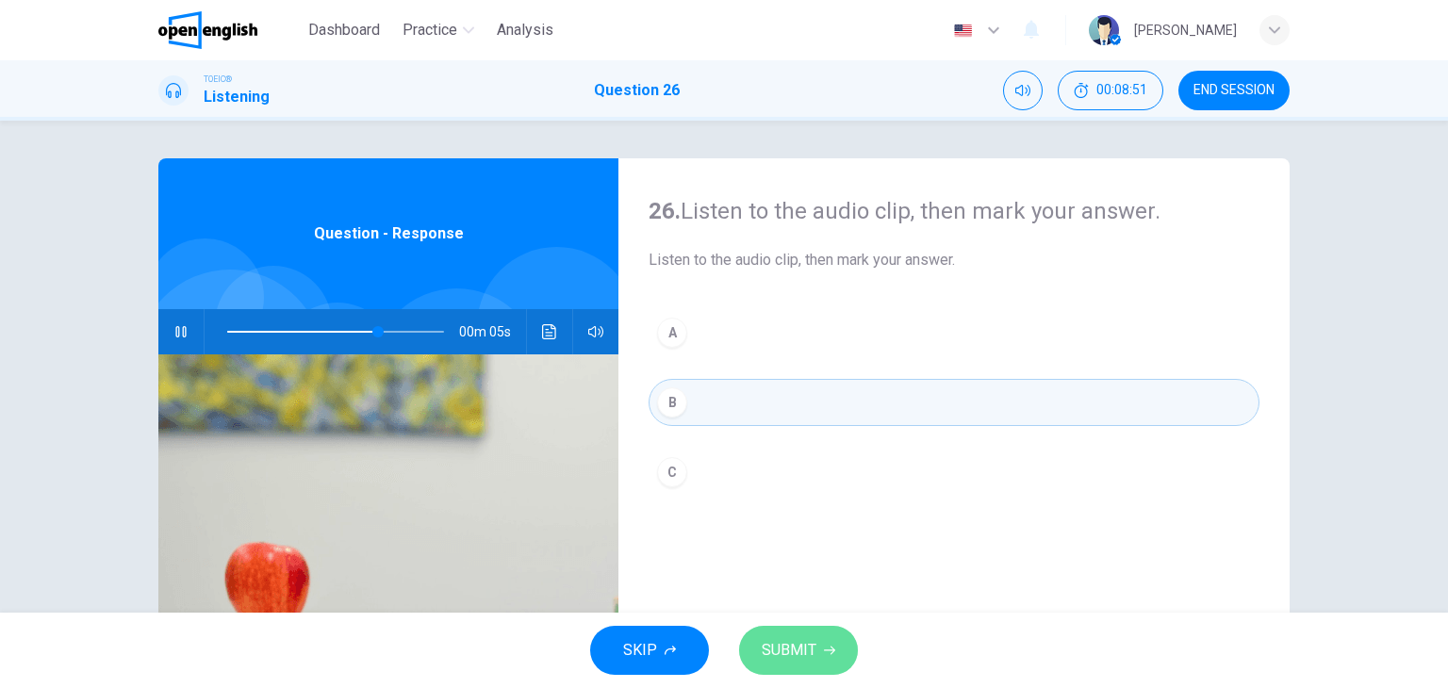
click at [814, 642] on button "SUBMIT" at bounding box center [798, 650] width 119 height 49
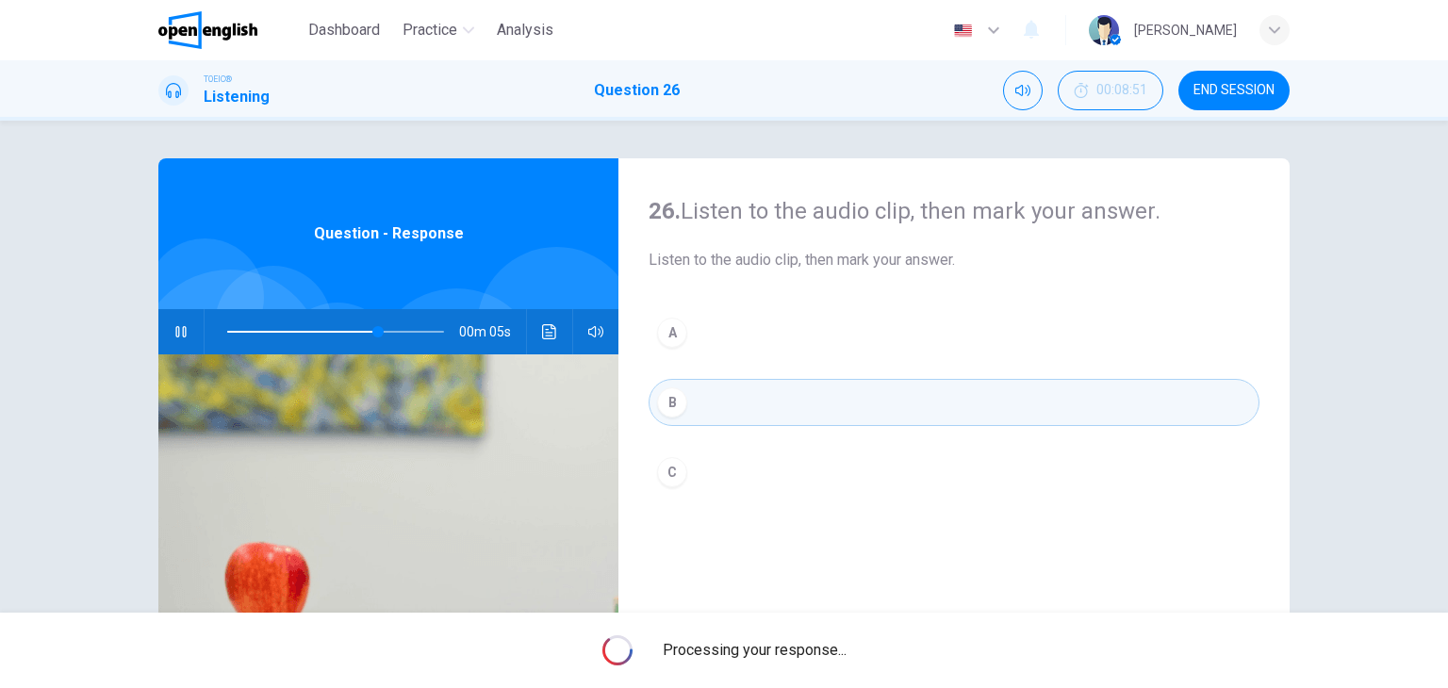
type input "**"
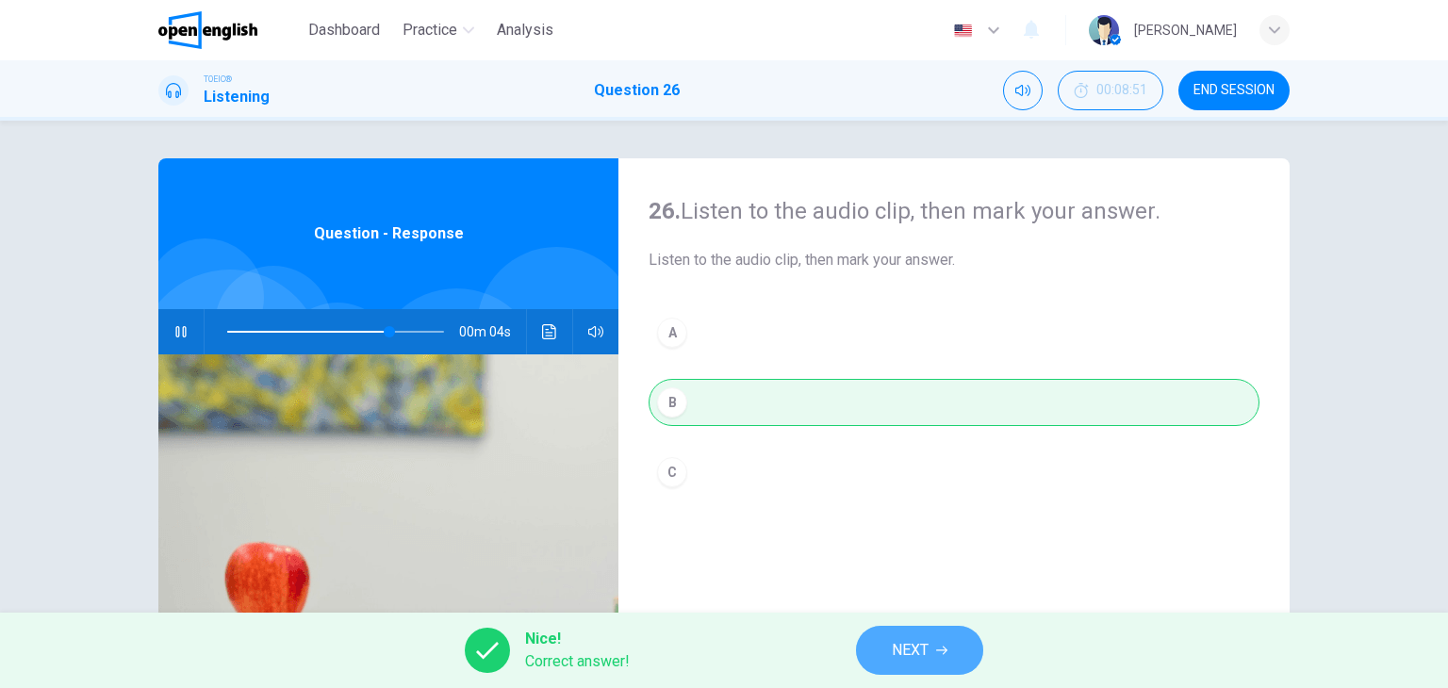
click at [904, 641] on span "NEXT" at bounding box center [910, 650] width 37 height 26
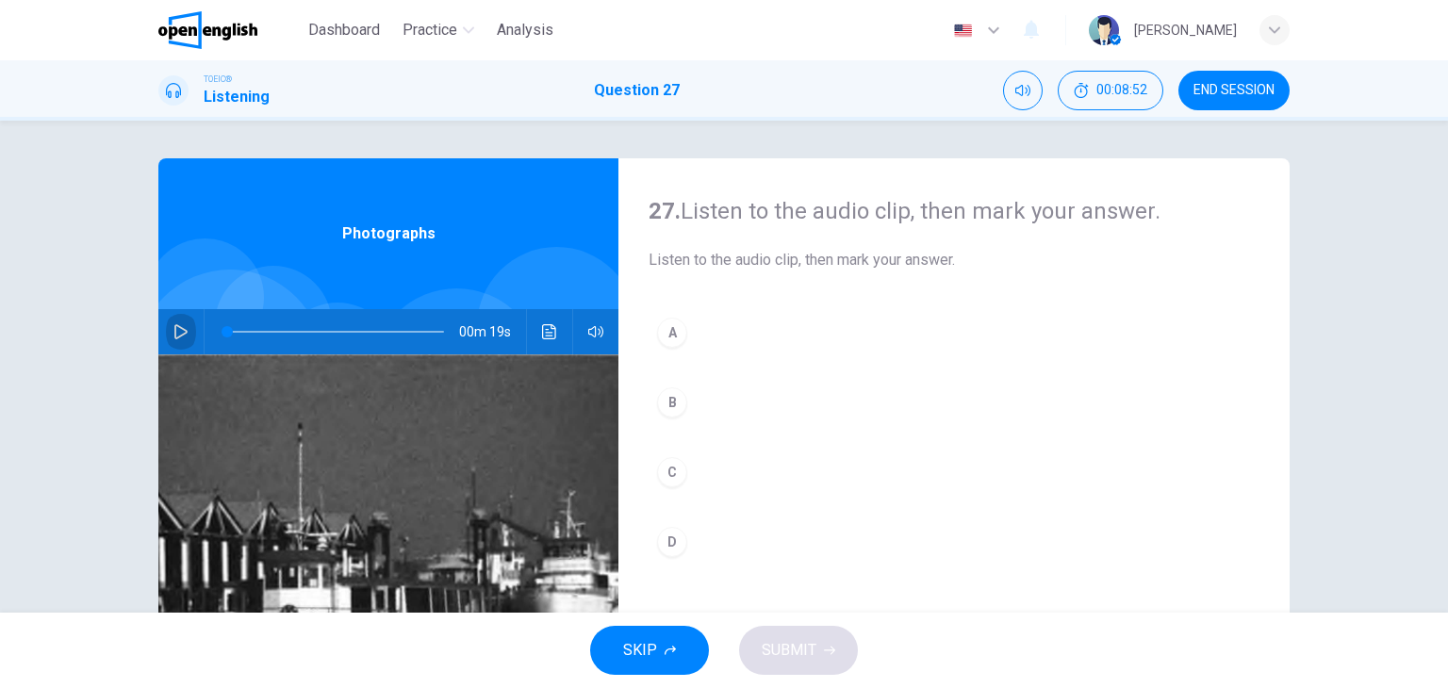
click at [173, 325] on icon "button" at bounding box center [180, 331] width 15 height 15
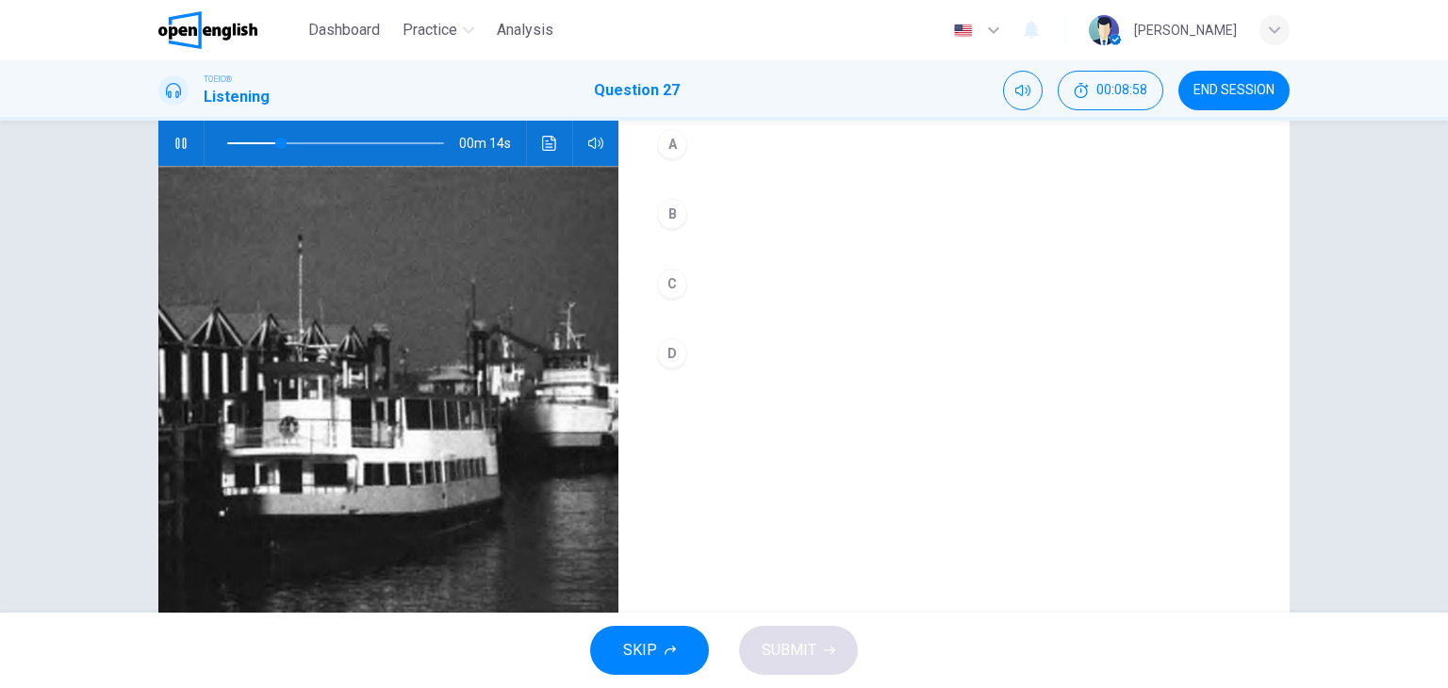
scroll to position [144, 0]
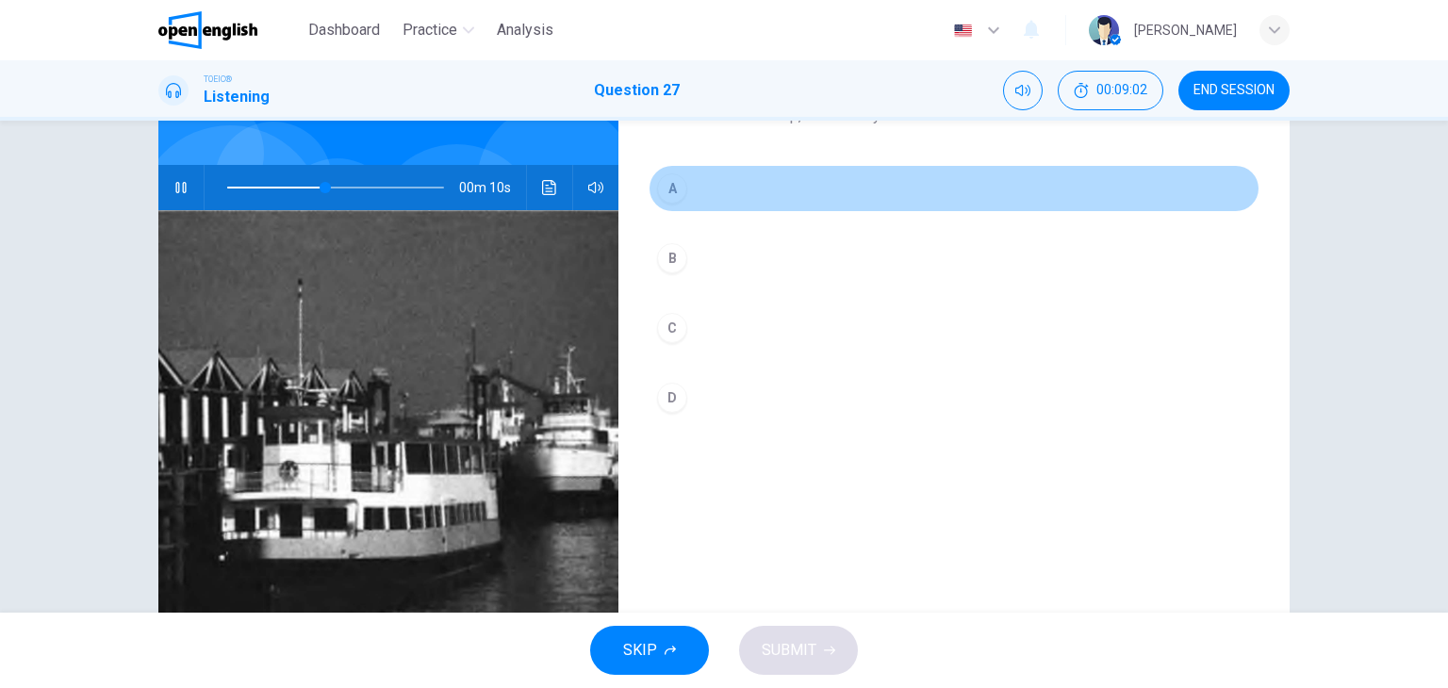
click at [671, 190] on div "A" at bounding box center [672, 188] width 30 height 30
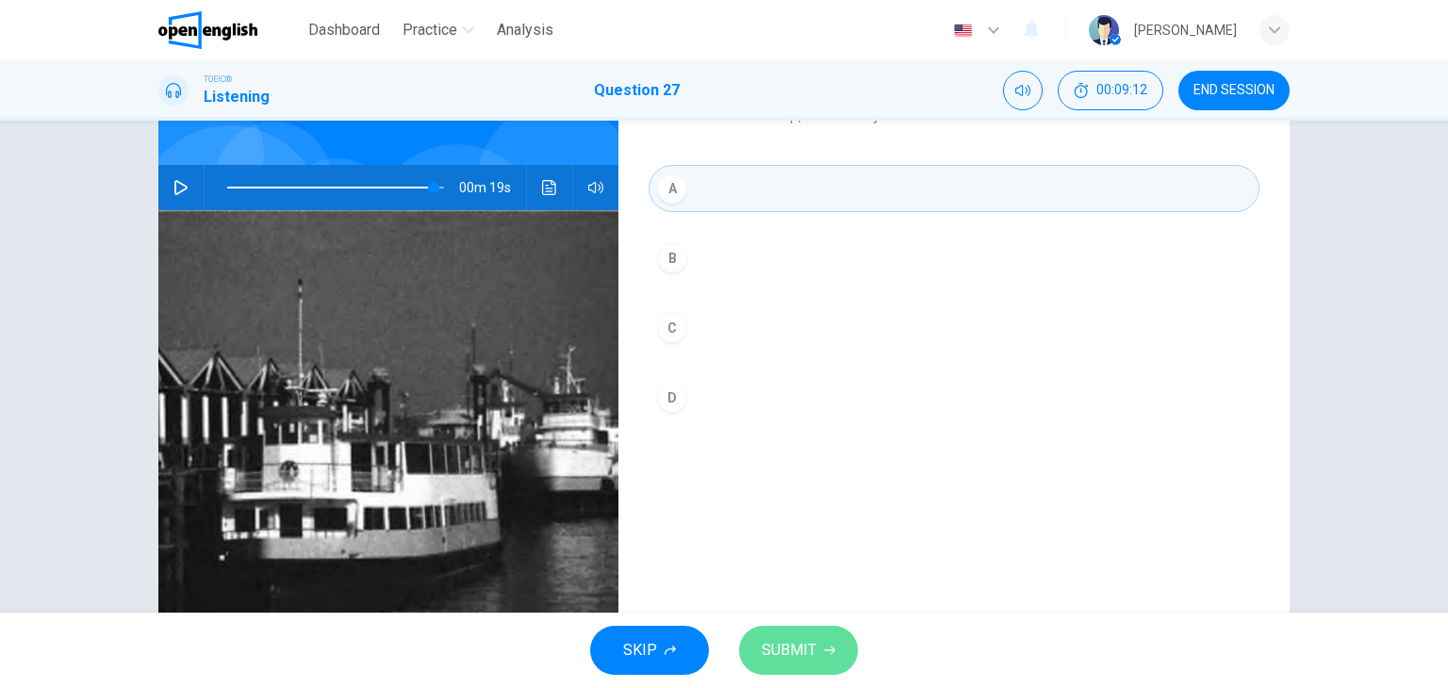
type input "*"
click at [807, 654] on span "SUBMIT" at bounding box center [789, 650] width 55 height 26
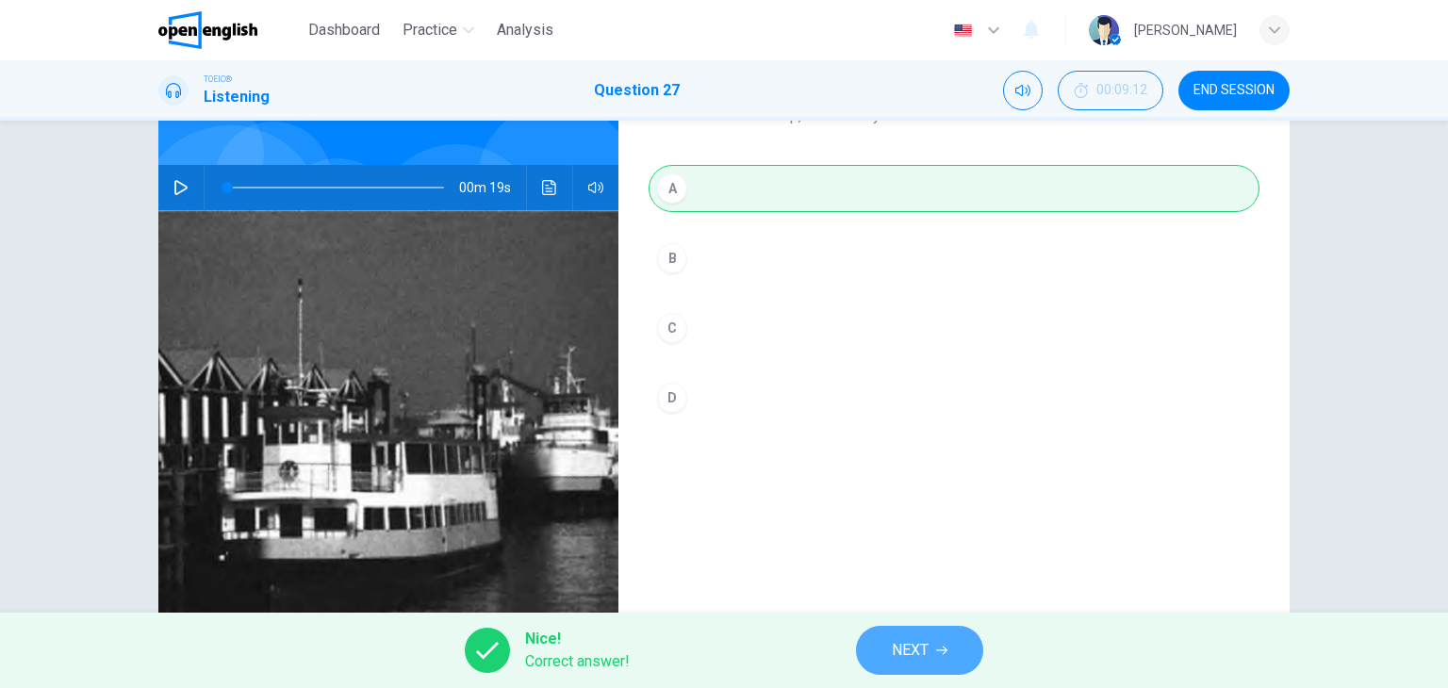
click at [941, 651] on icon "button" at bounding box center [941, 650] width 11 height 11
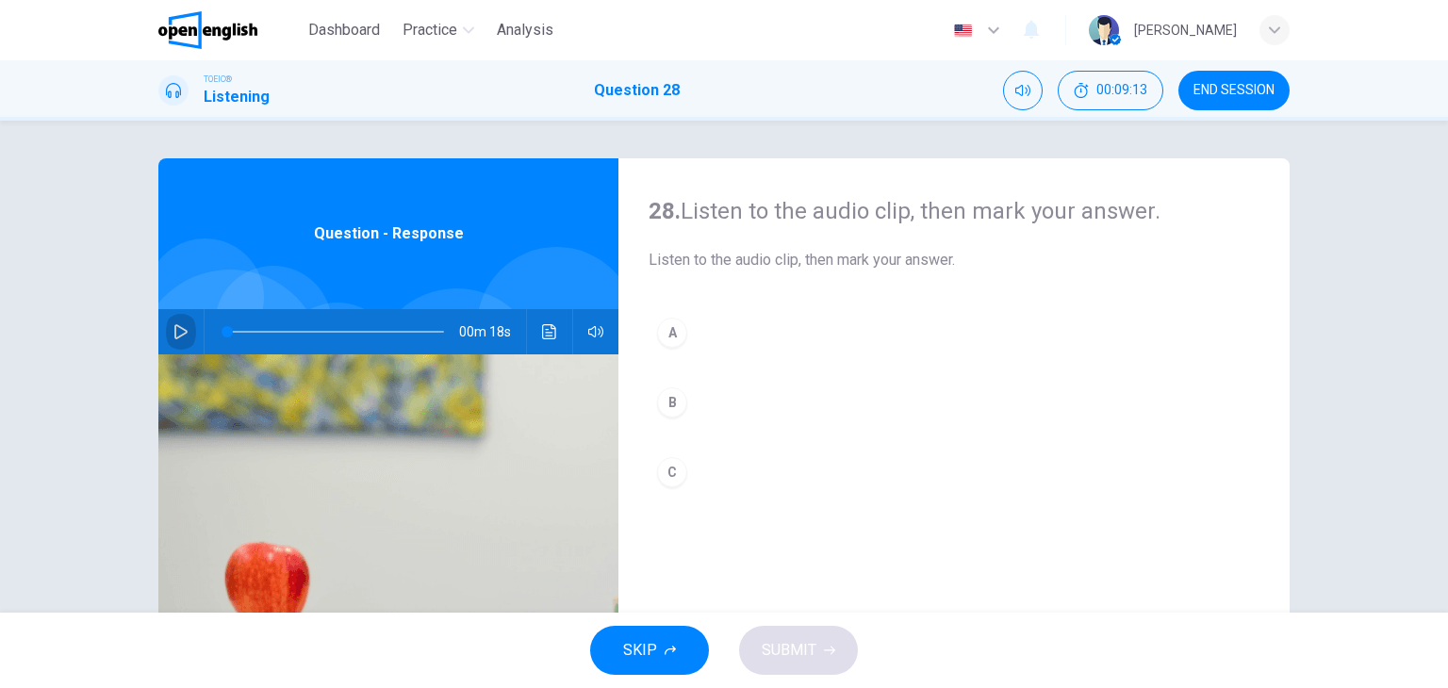
click at [178, 325] on icon "button" at bounding box center [180, 331] width 15 height 15
click at [664, 323] on div "A" at bounding box center [672, 333] width 30 height 30
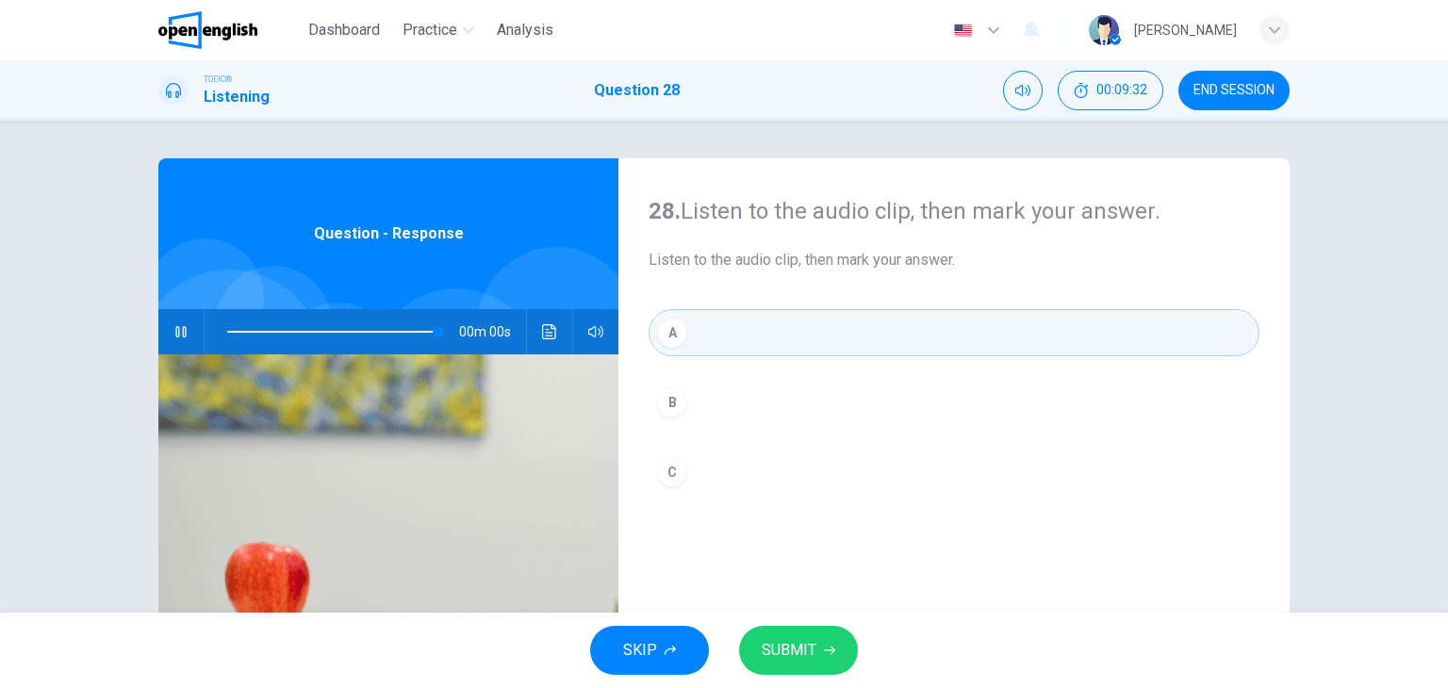
type input "*"
click at [810, 656] on span "SUBMIT" at bounding box center [789, 650] width 55 height 26
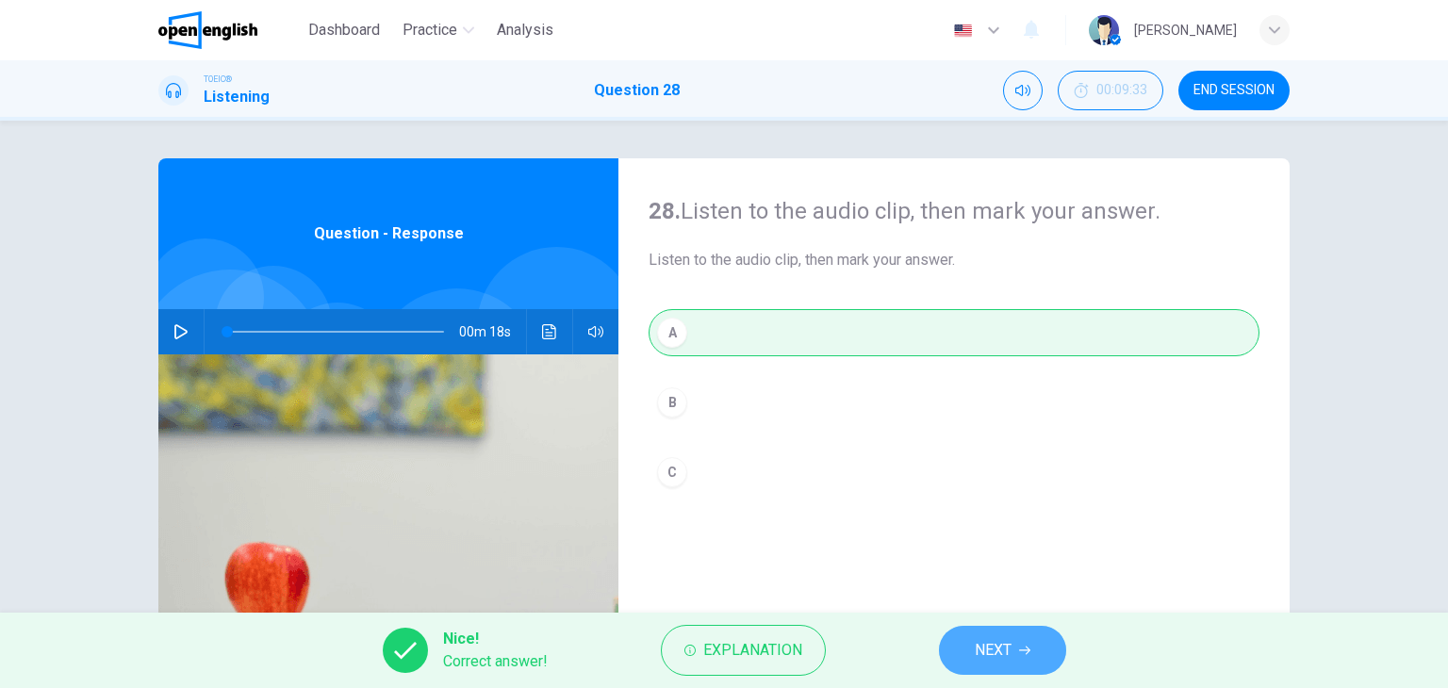
click at [1008, 630] on button "NEXT" at bounding box center [1002, 650] width 127 height 49
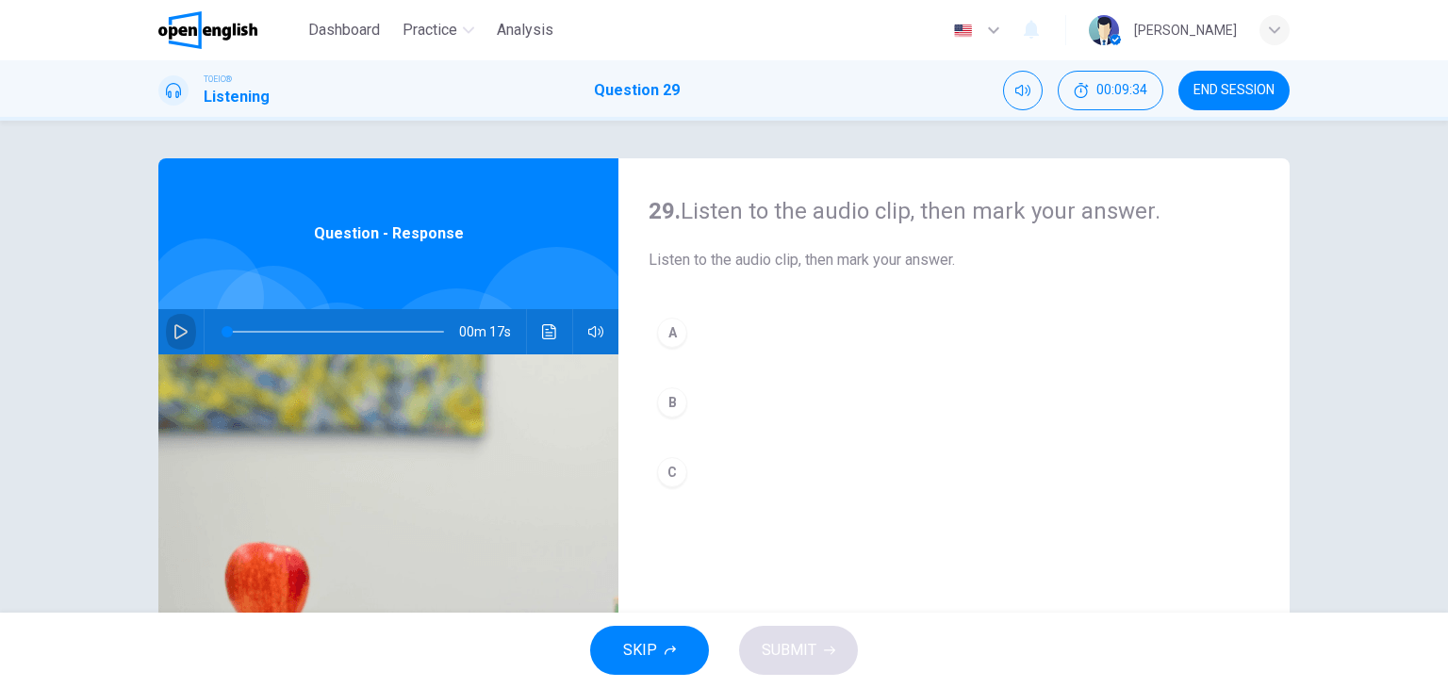
click at [185, 329] on button "button" at bounding box center [181, 331] width 30 height 45
click at [675, 398] on div "B" at bounding box center [672, 402] width 30 height 30
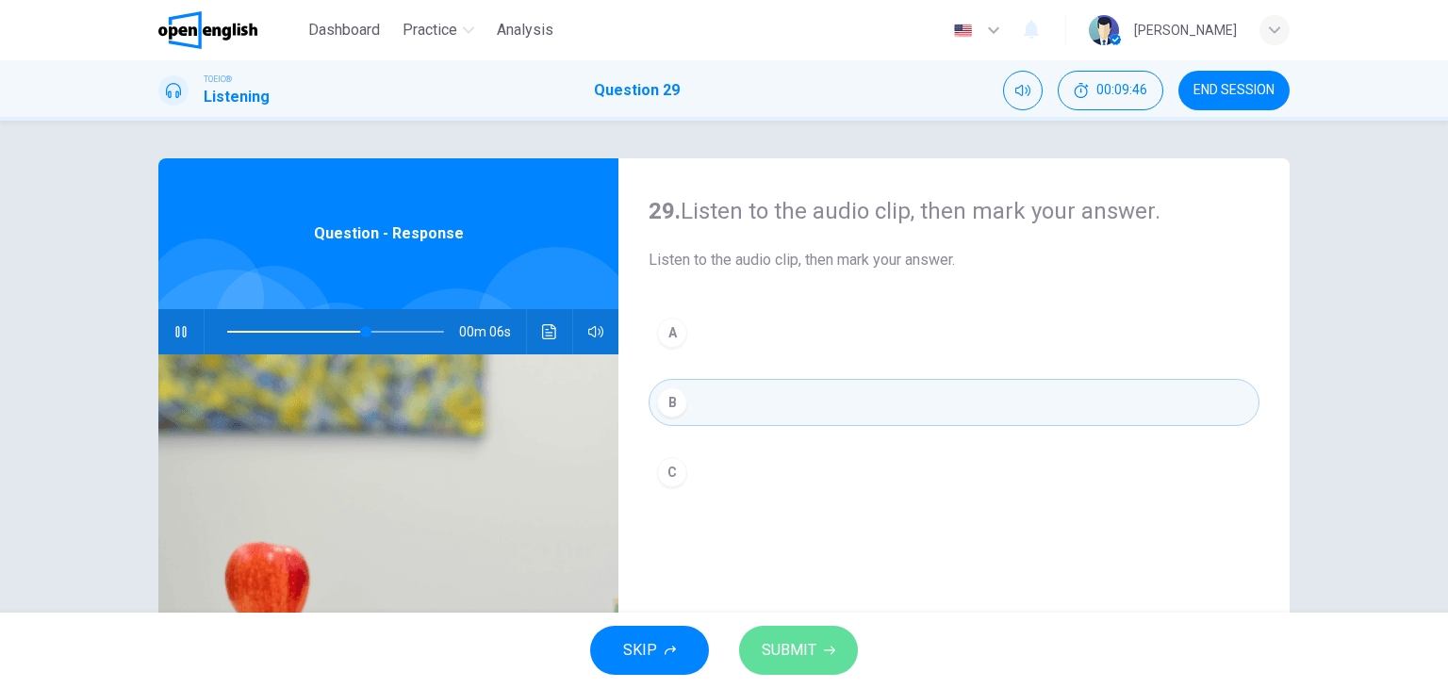
click at [775, 638] on span "SUBMIT" at bounding box center [789, 650] width 55 height 26
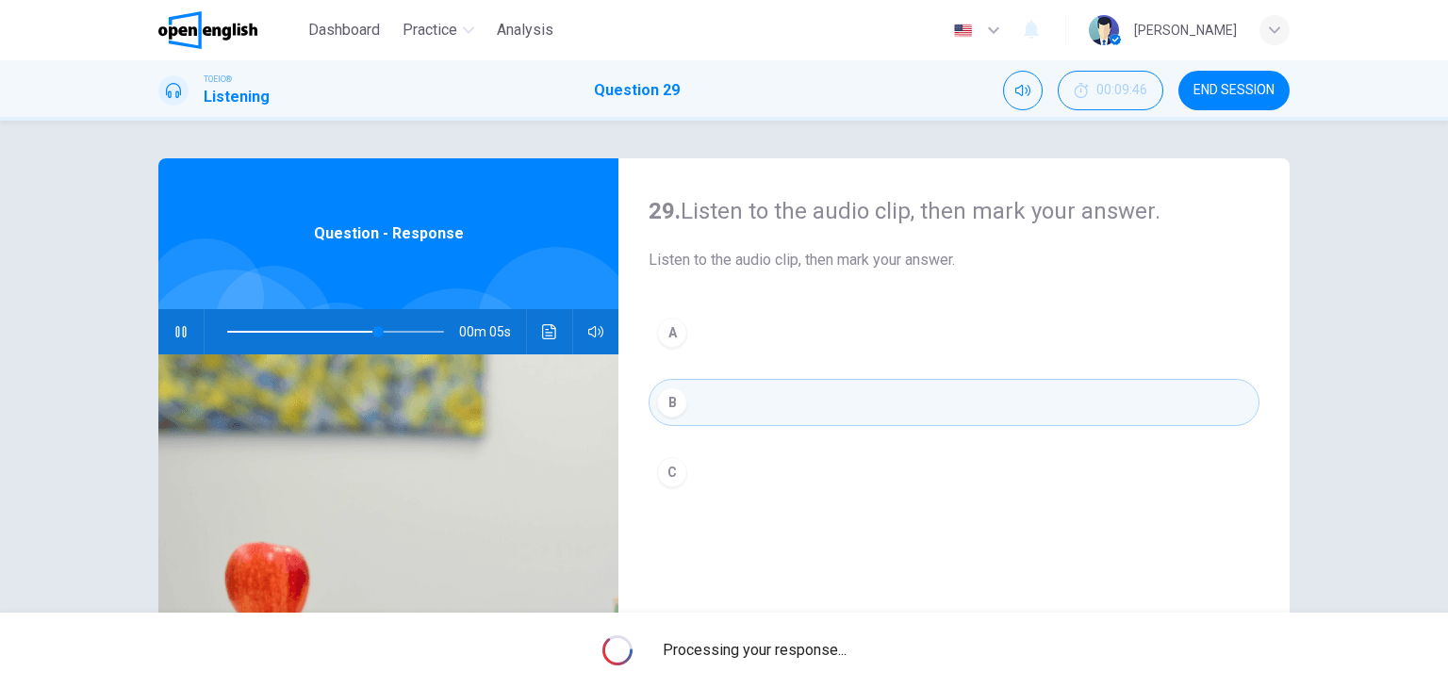
type input "**"
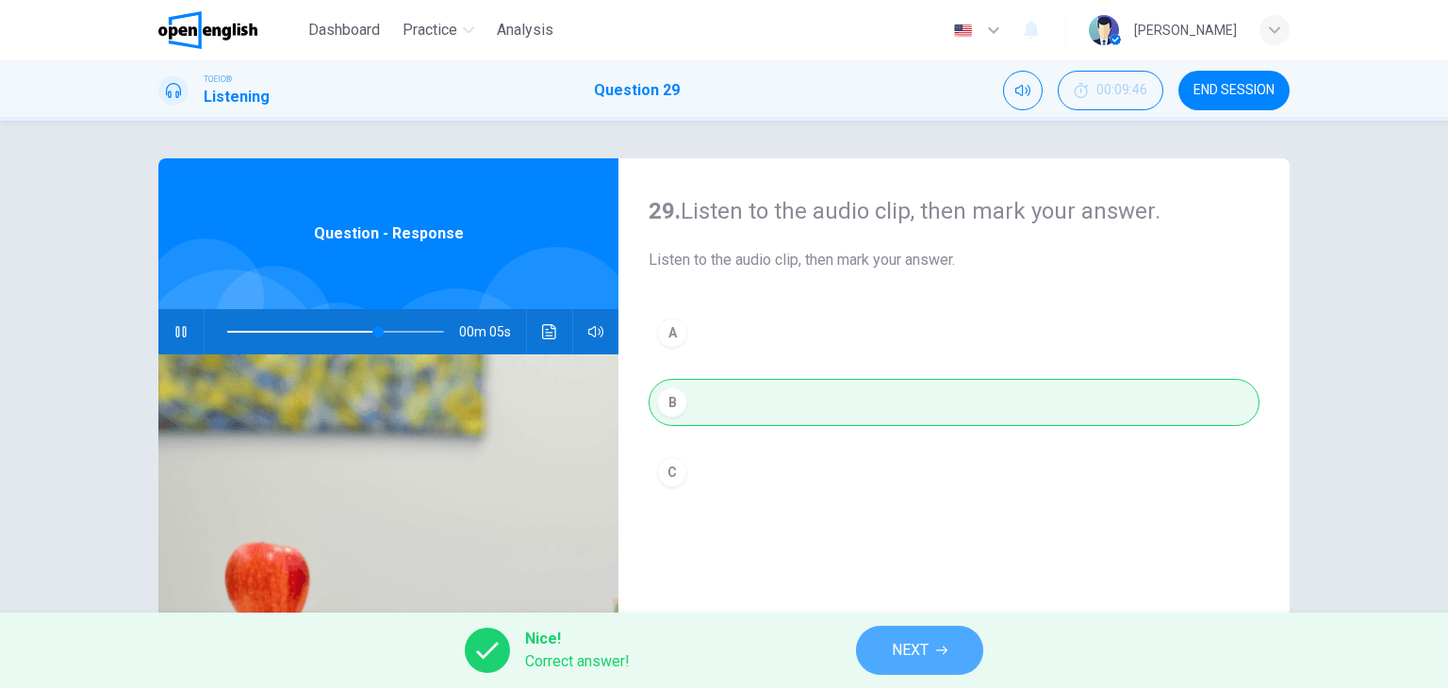
click at [928, 660] on span "NEXT" at bounding box center [910, 650] width 37 height 26
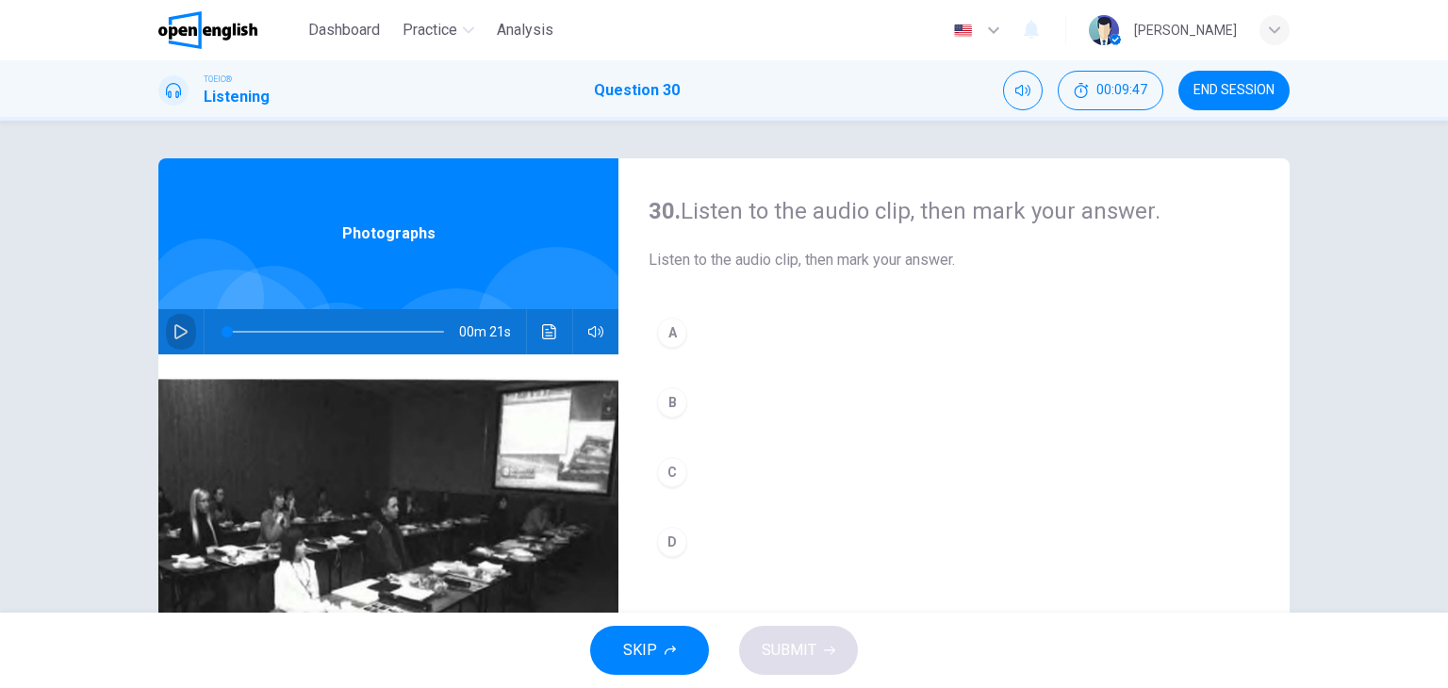
click at [181, 322] on button "button" at bounding box center [181, 331] width 30 height 45
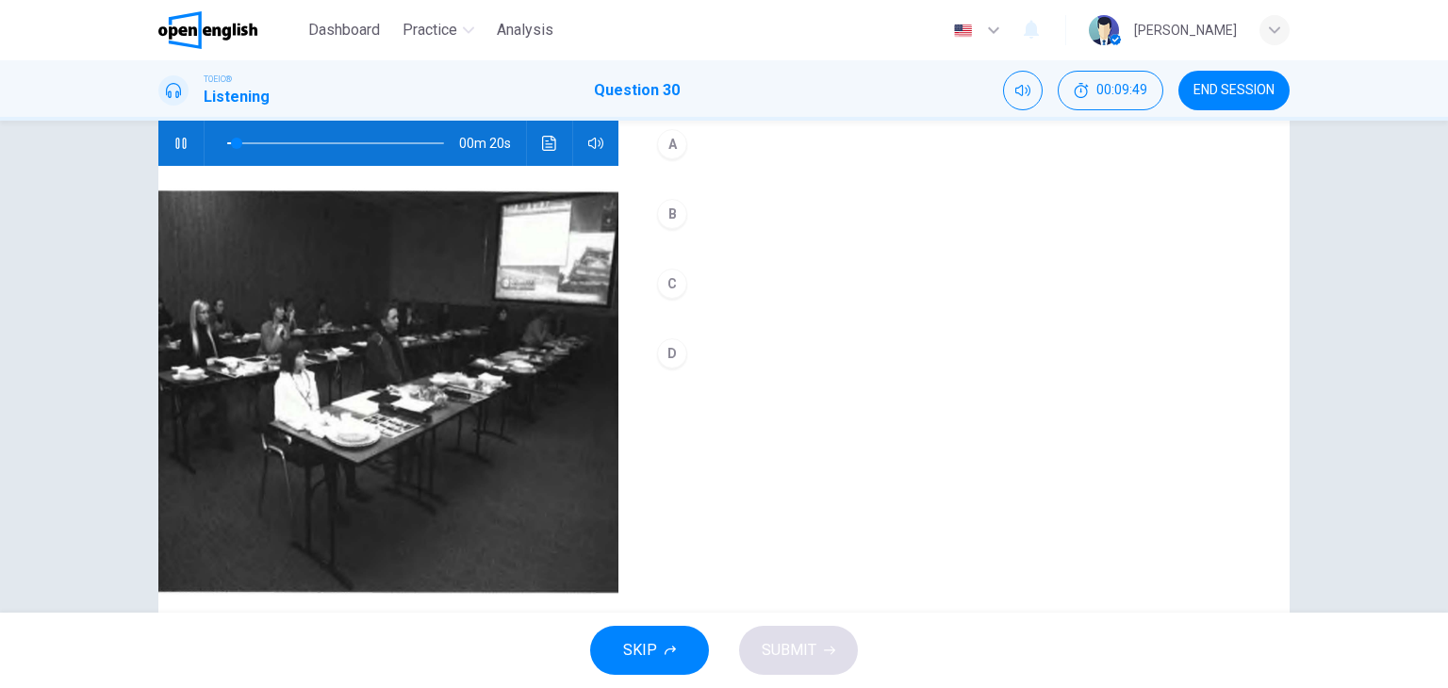
scroll to position [94, 0]
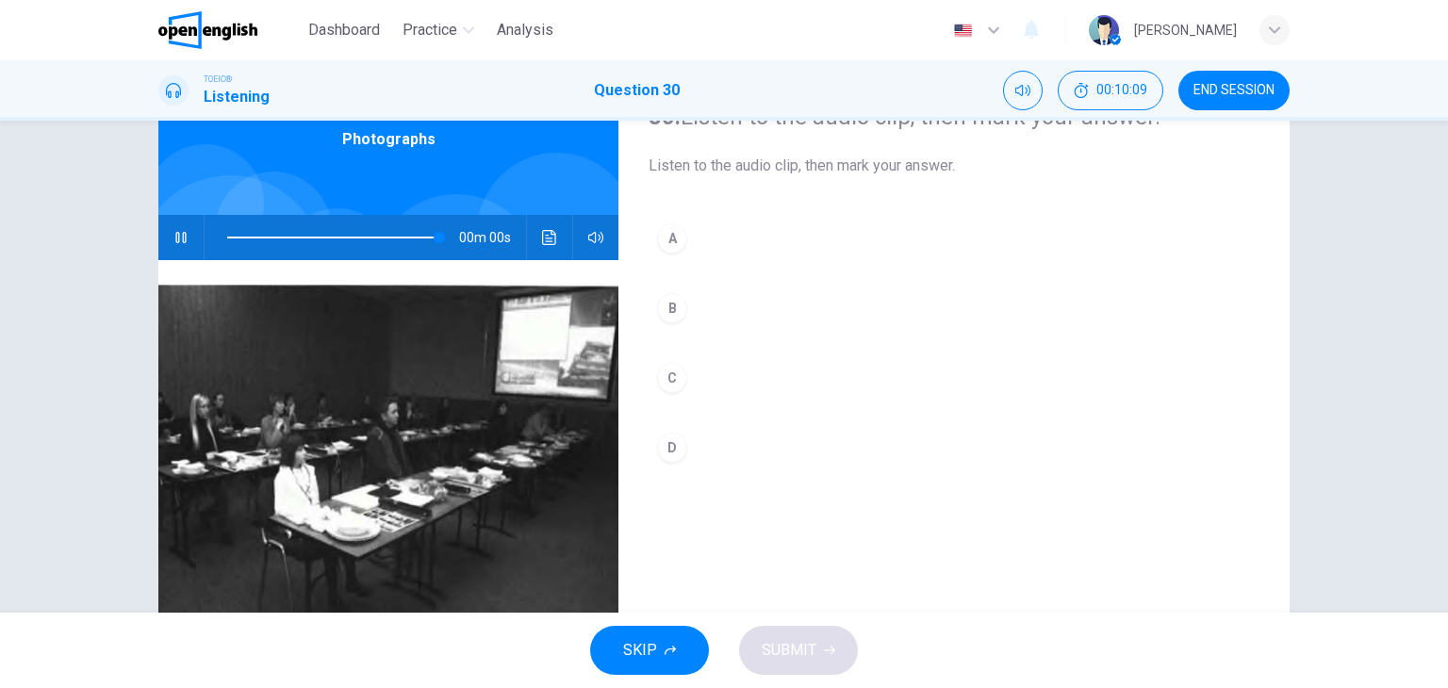
type input "*"
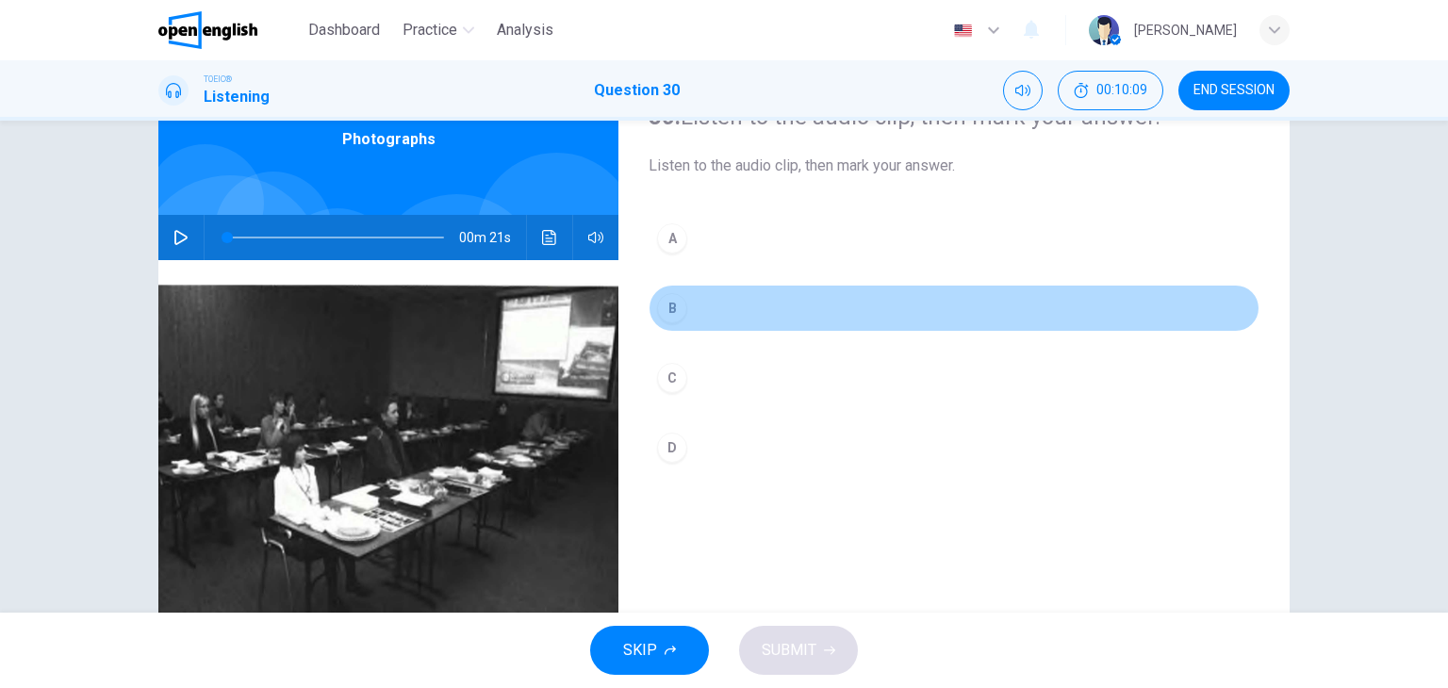
click at [671, 300] on div "B" at bounding box center [672, 308] width 30 height 30
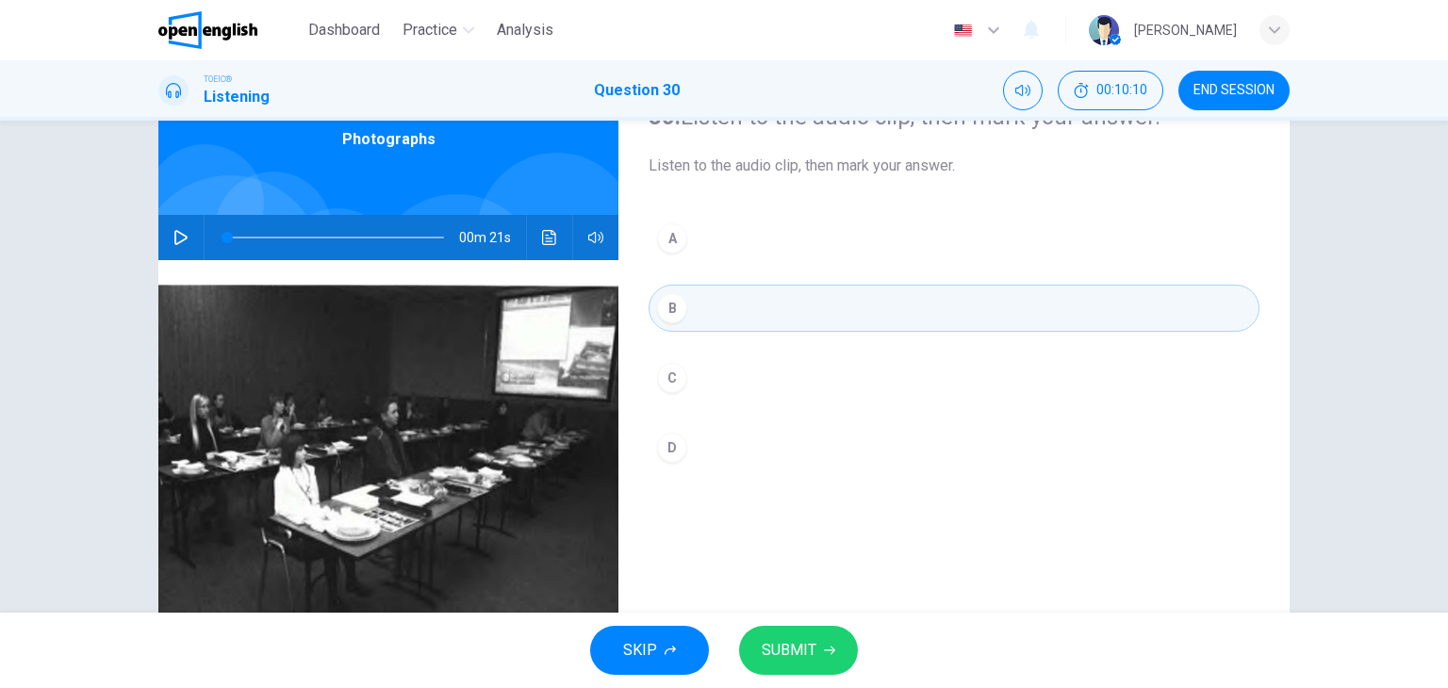
click at [811, 637] on span "SUBMIT" at bounding box center [789, 650] width 55 height 26
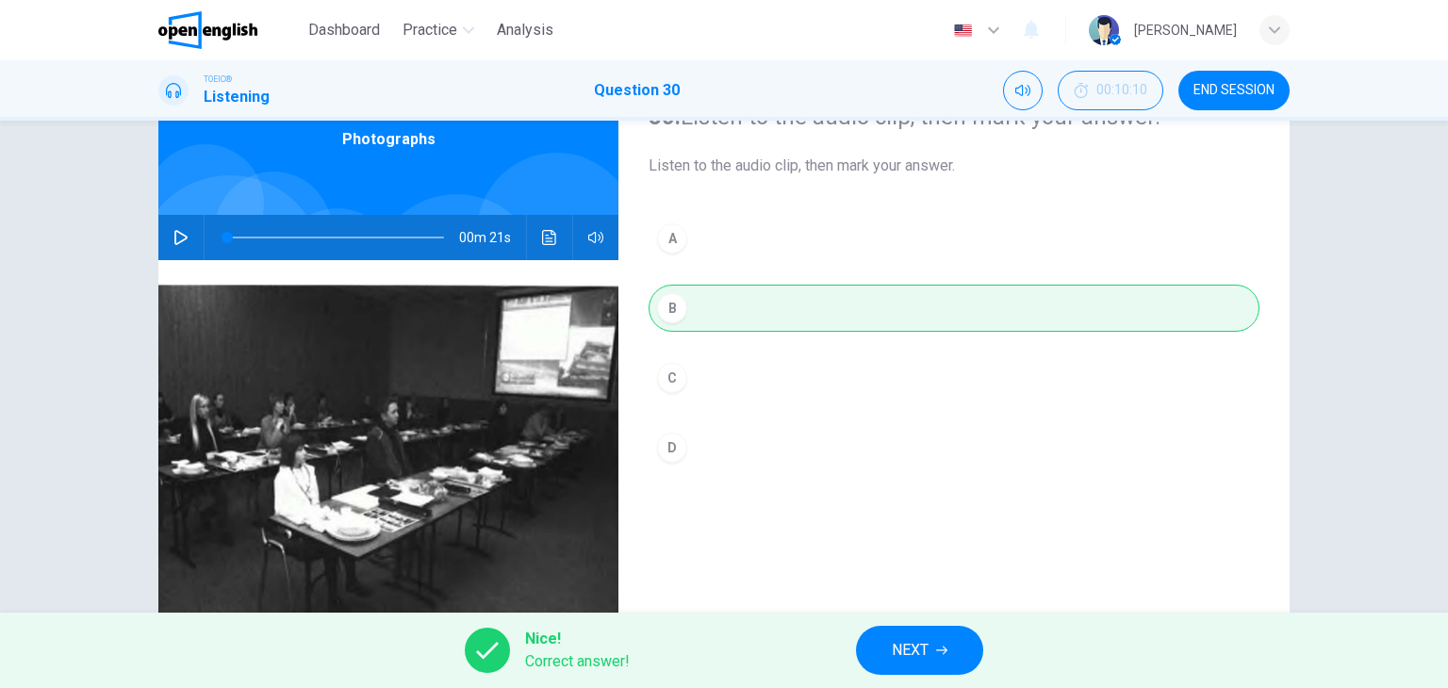
click at [935, 657] on button "NEXT" at bounding box center [919, 650] width 127 height 49
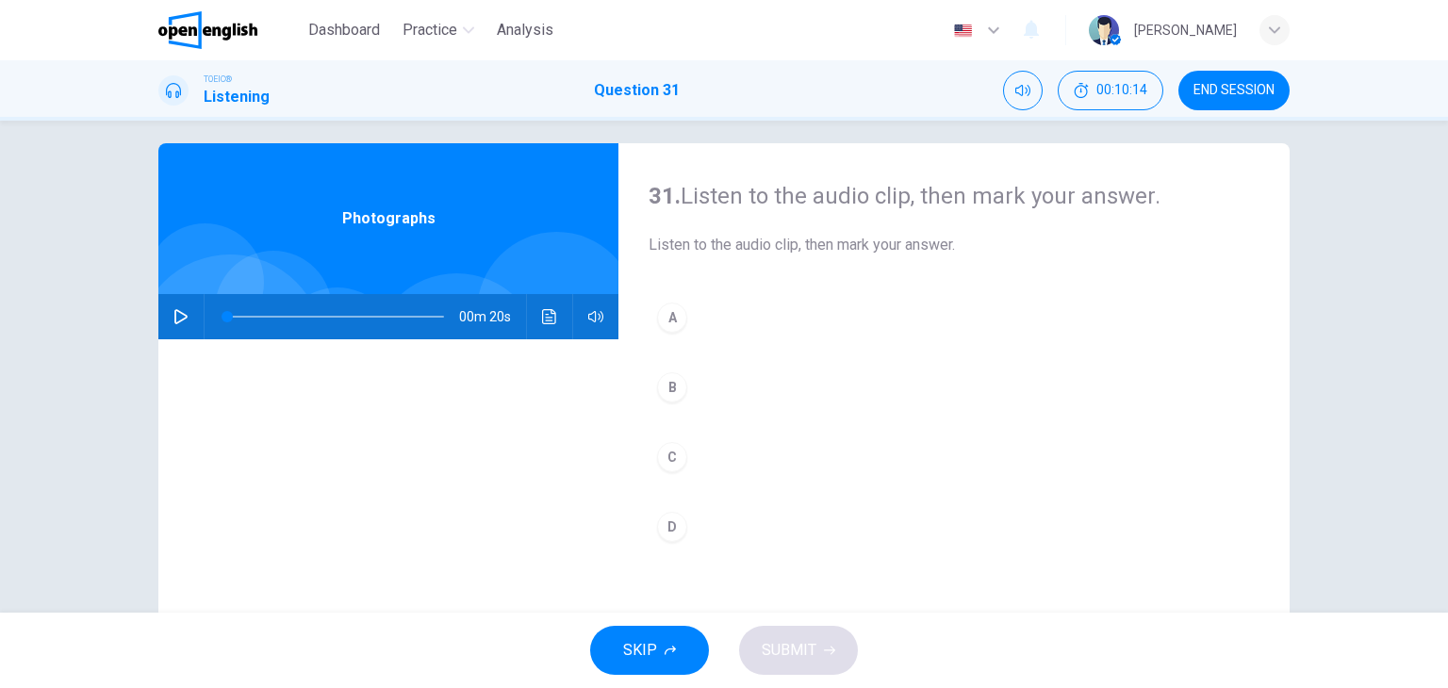
scroll to position [0, 0]
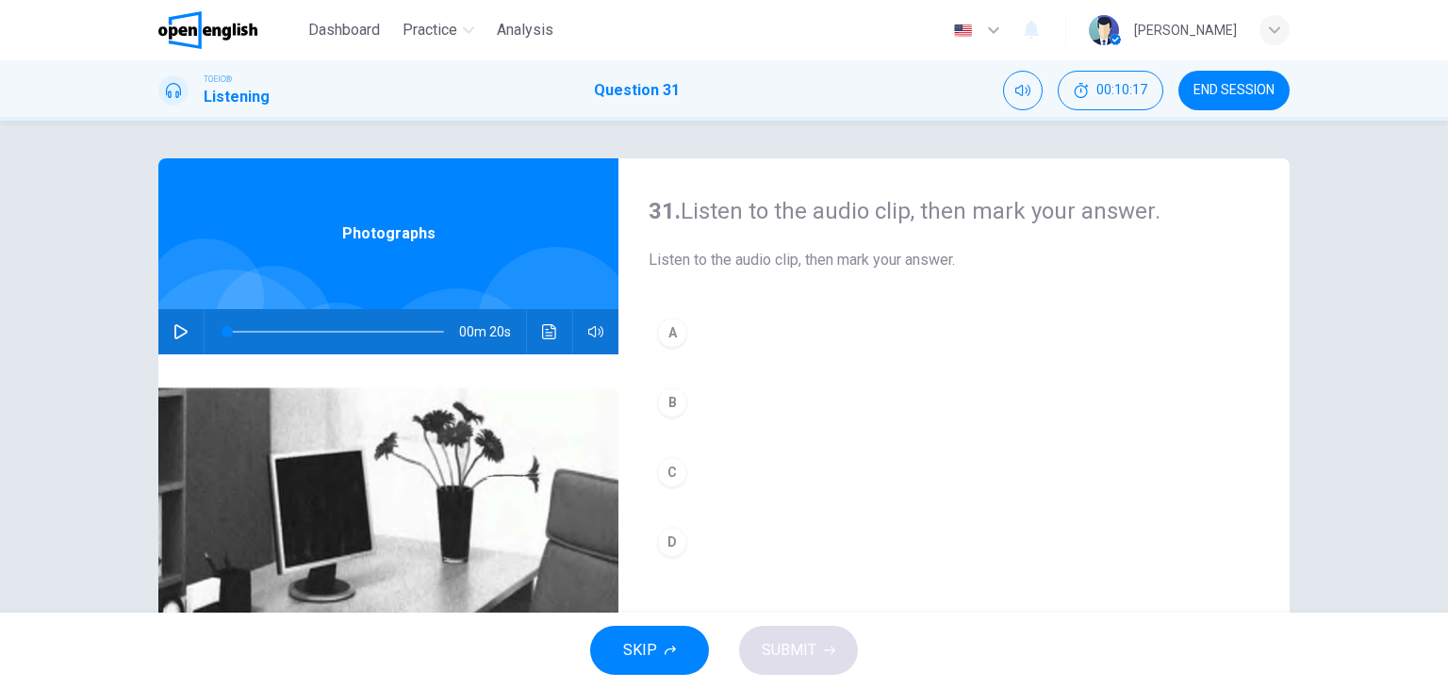
click at [175, 327] on icon "button" at bounding box center [180, 331] width 13 height 15
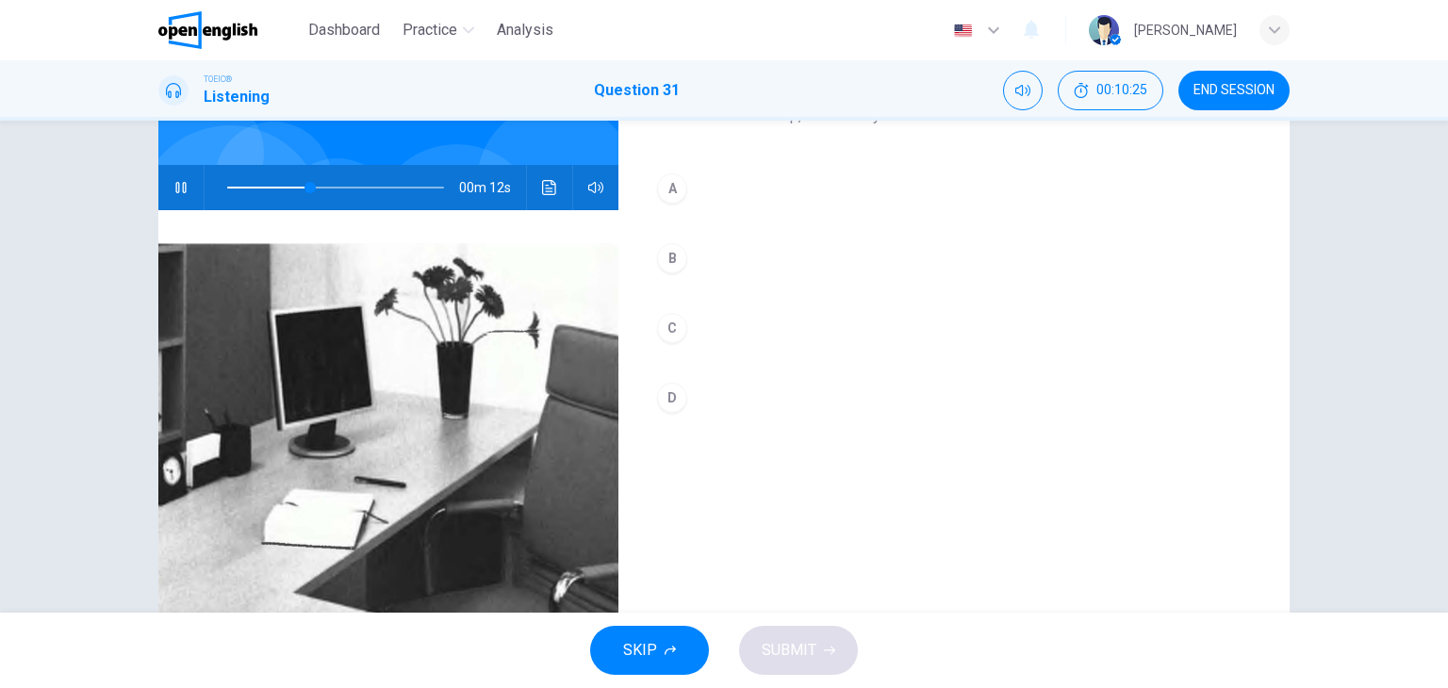
scroll to position [238, 0]
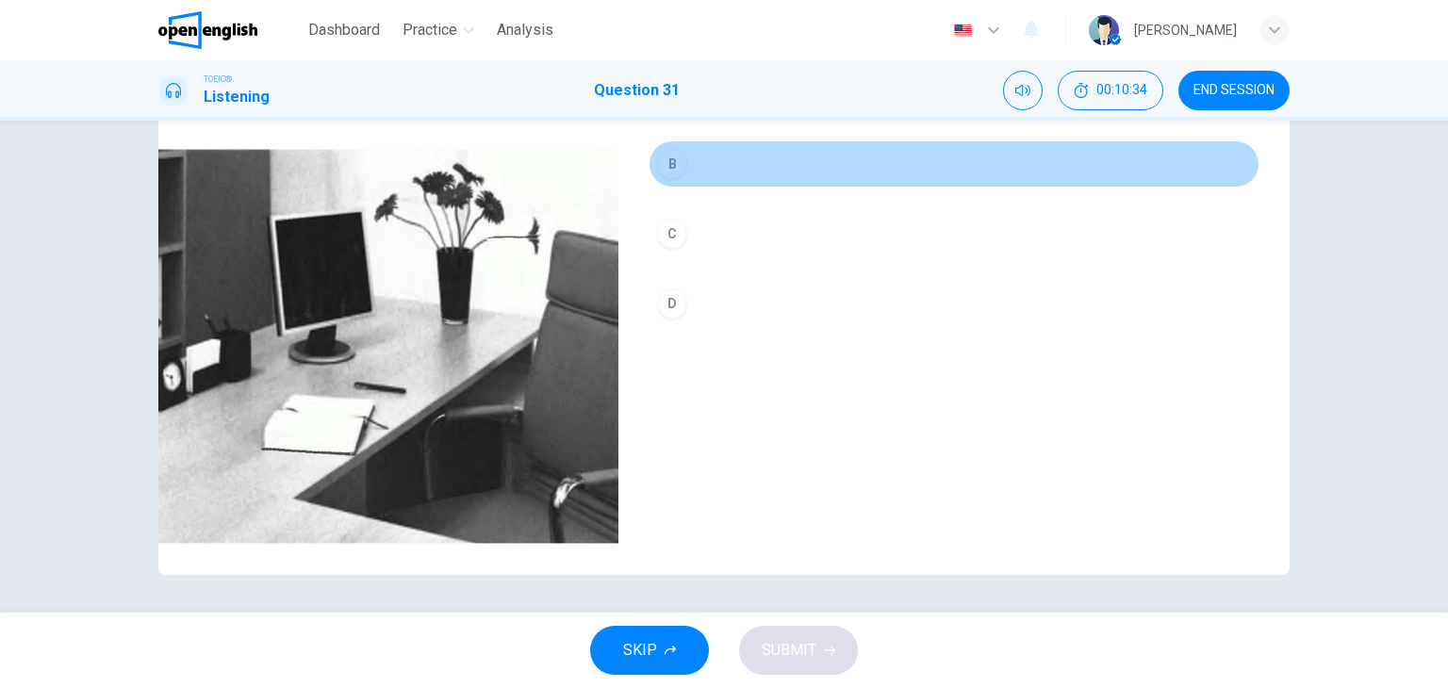
click at [661, 164] on div "B" at bounding box center [672, 164] width 30 height 30
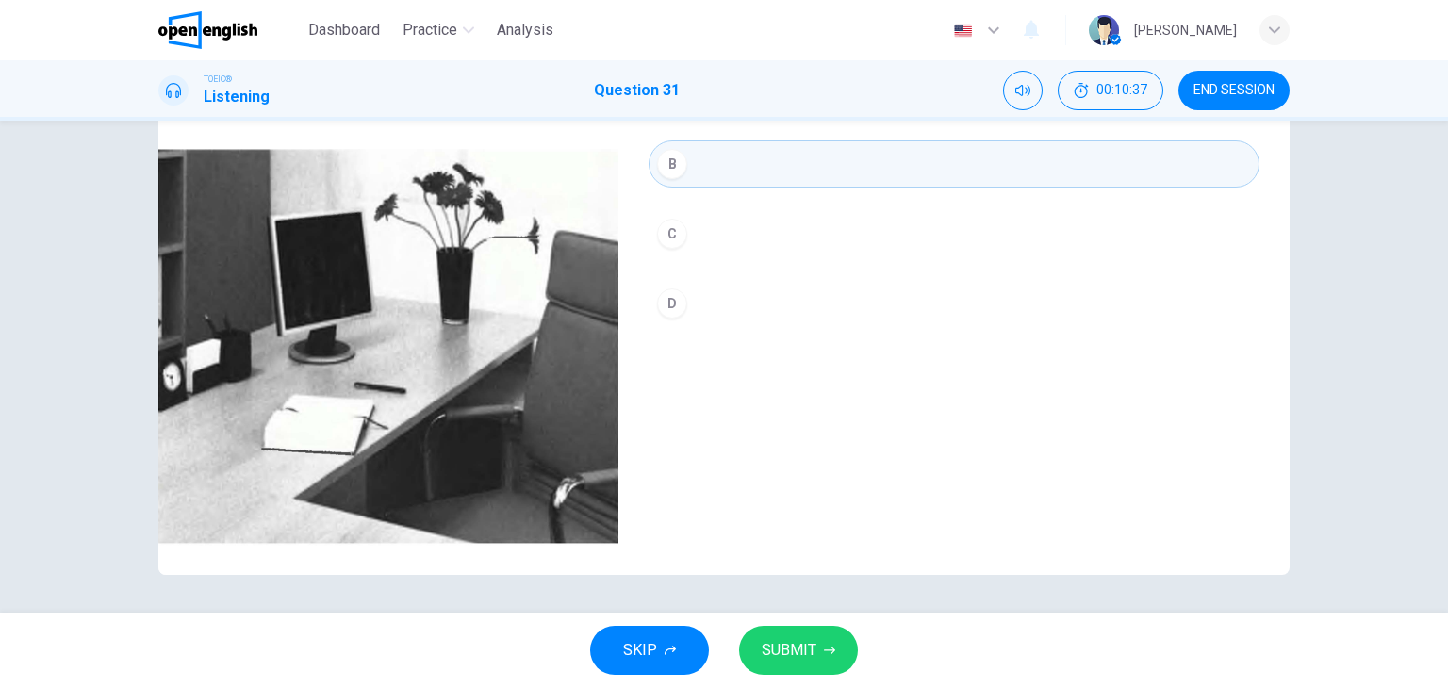
click at [826, 631] on button "SUBMIT" at bounding box center [798, 650] width 119 height 49
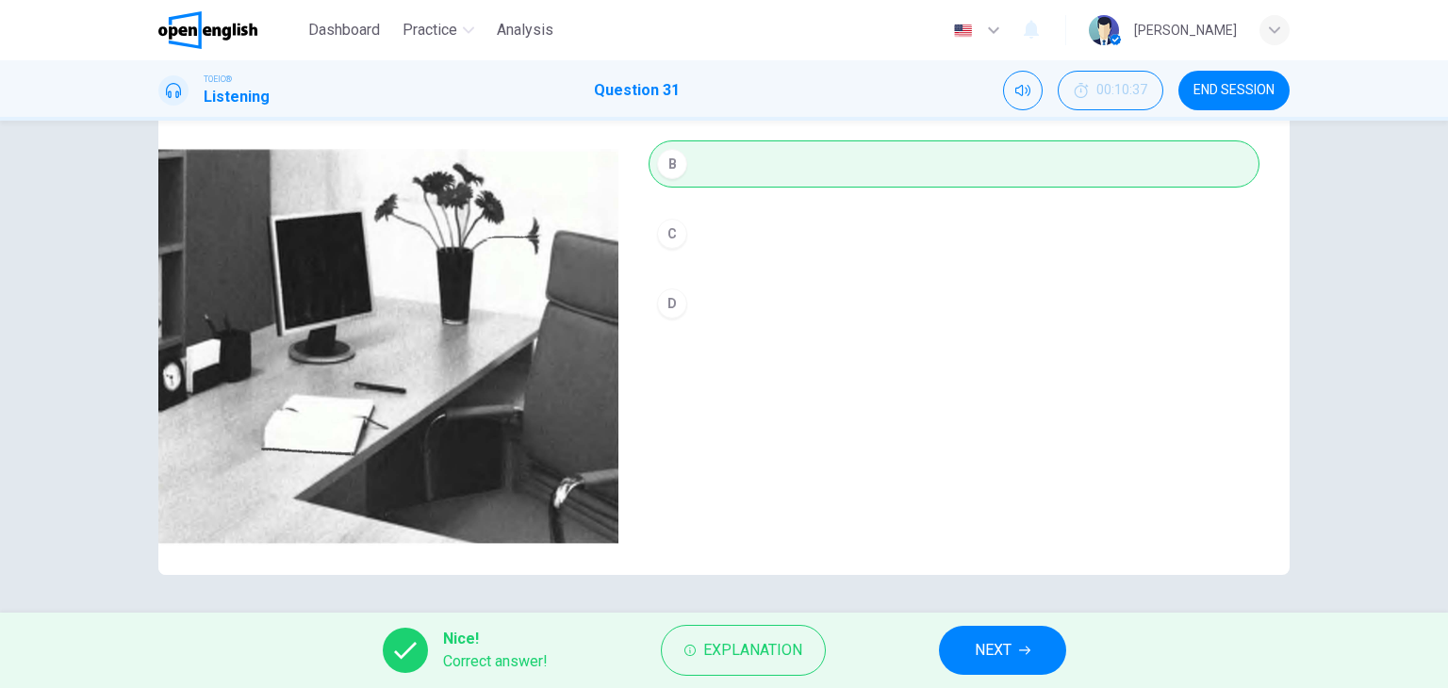
type input "*"
click at [999, 630] on button "NEXT" at bounding box center [1002, 650] width 127 height 49
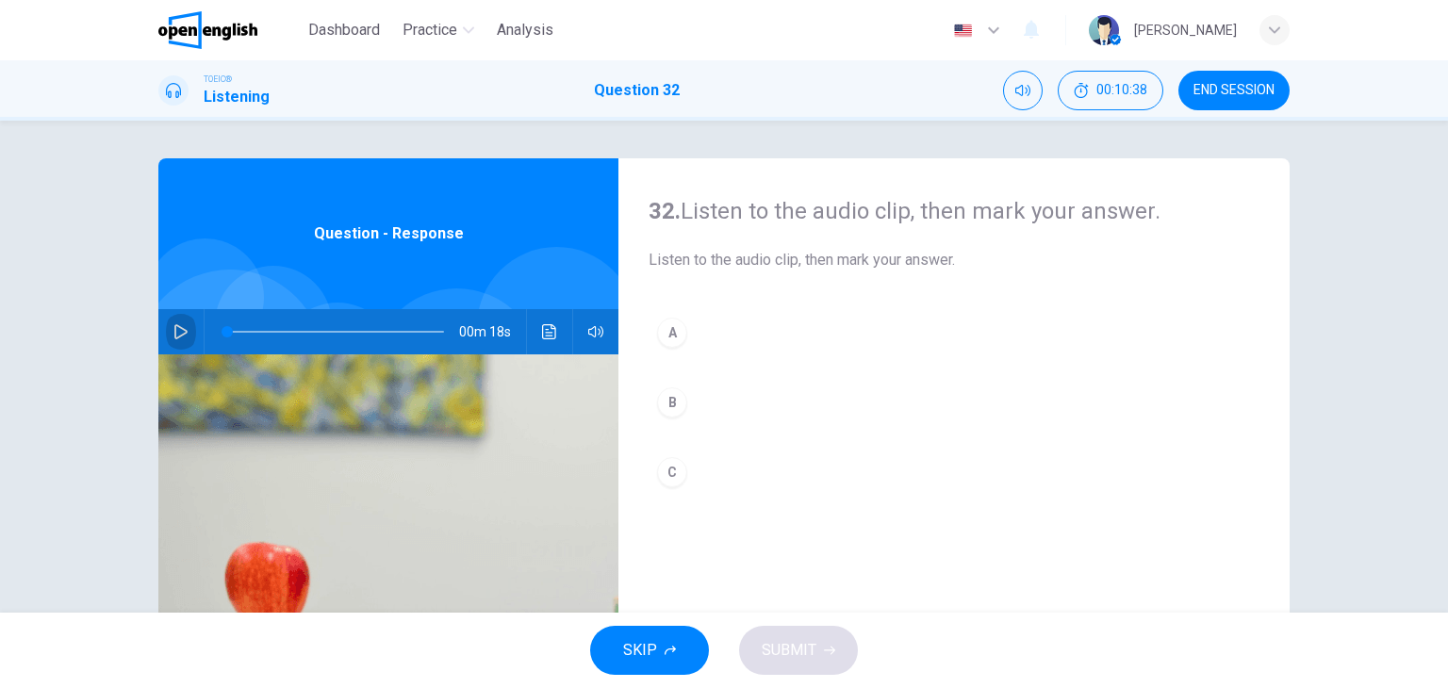
click at [170, 321] on button "button" at bounding box center [181, 331] width 30 height 45
click at [667, 402] on div "B" at bounding box center [672, 402] width 30 height 30
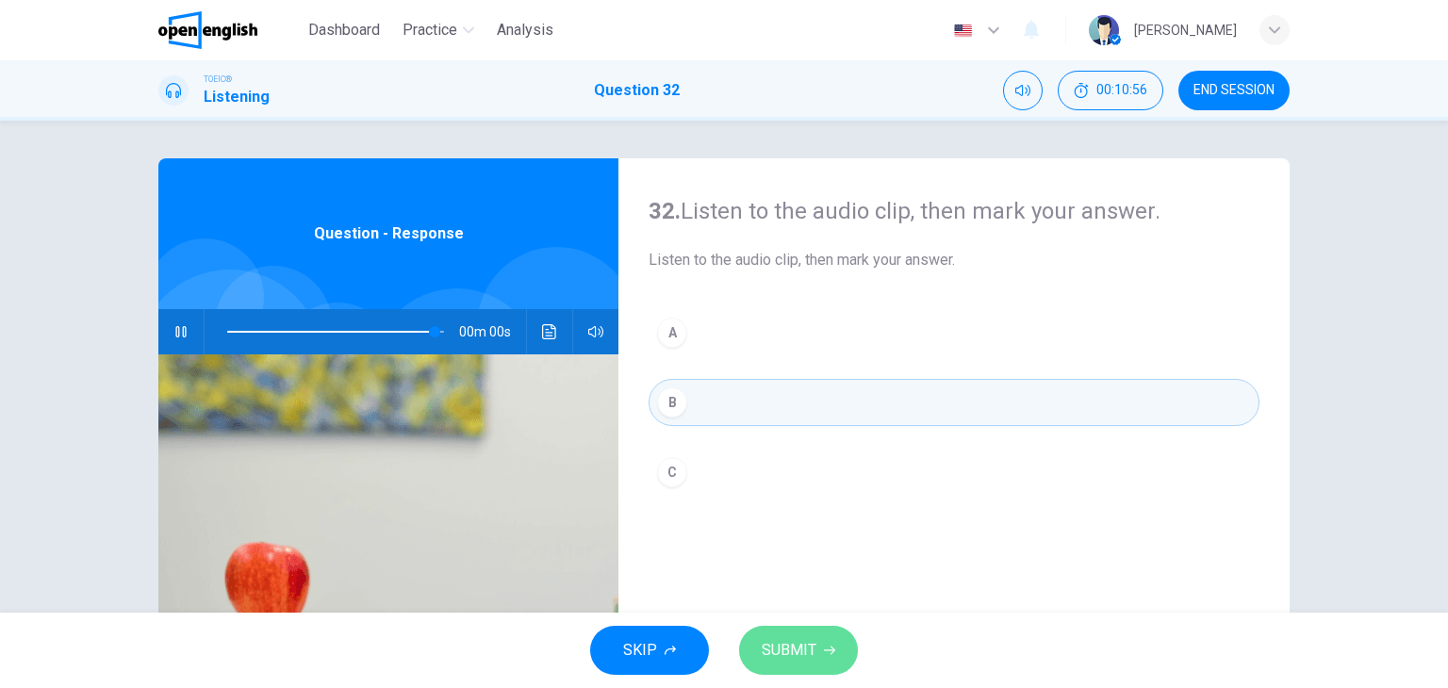
type input "*"
click at [822, 638] on button "SUBMIT" at bounding box center [798, 650] width 119 height 49
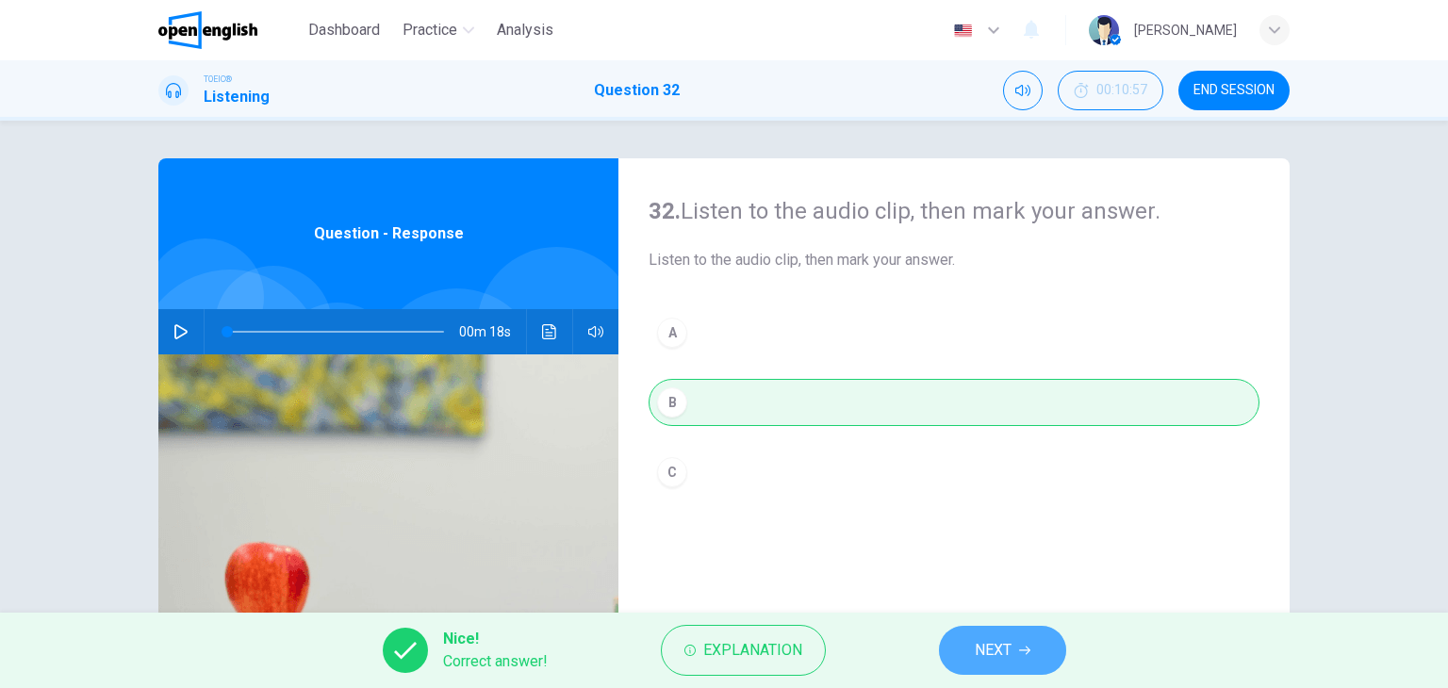
click at [976, 657] on span "NEXT" at bounding box center [993, 650] width 37 height 26
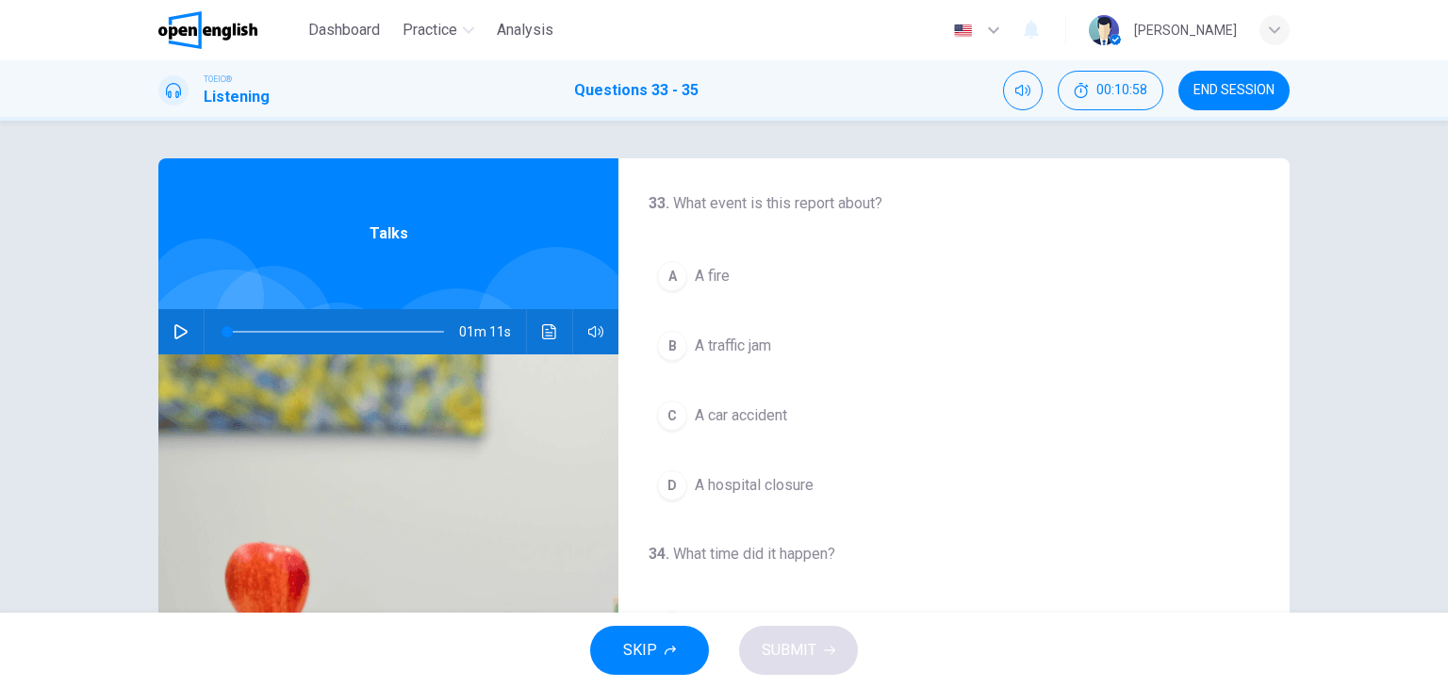
click at [173, 324] on icon "button" at bounding box center [180, 331] width 15 height 15
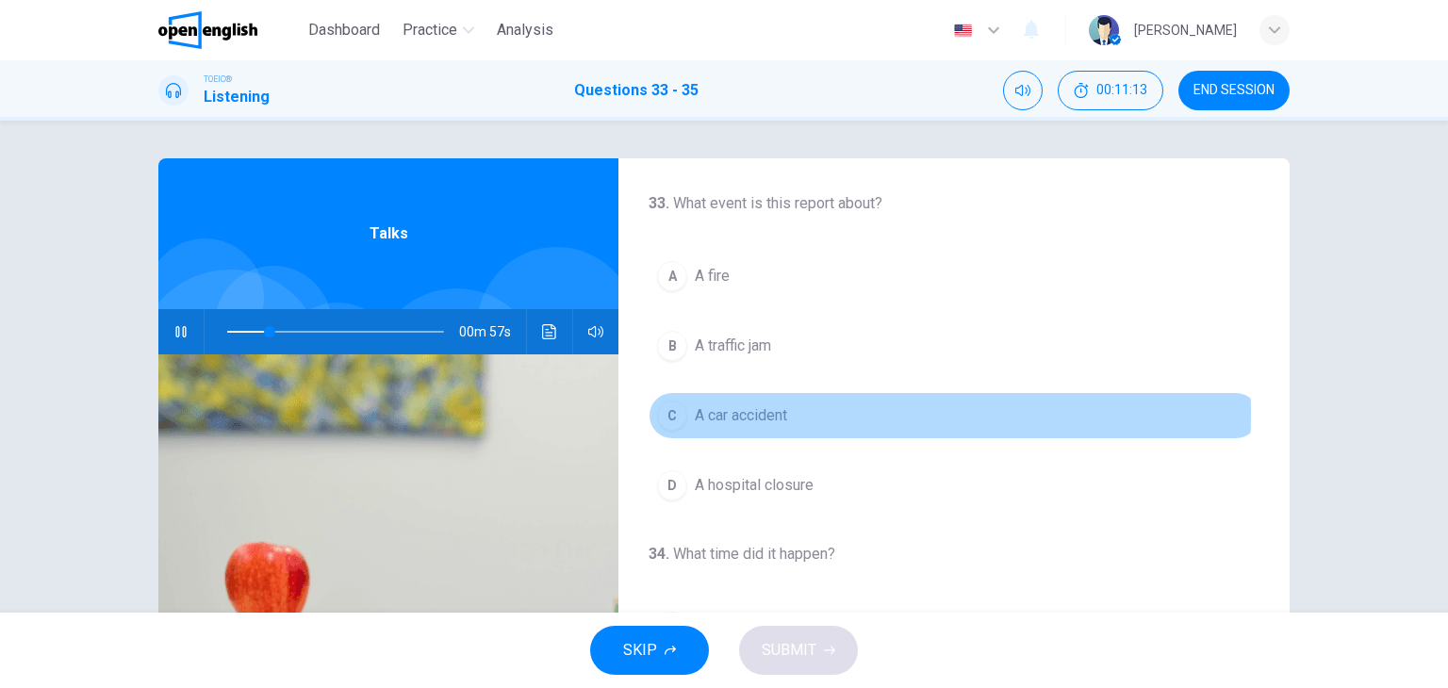
click at [664, 412] on div "C" at bounding box center [672, 416] width 30 height 30
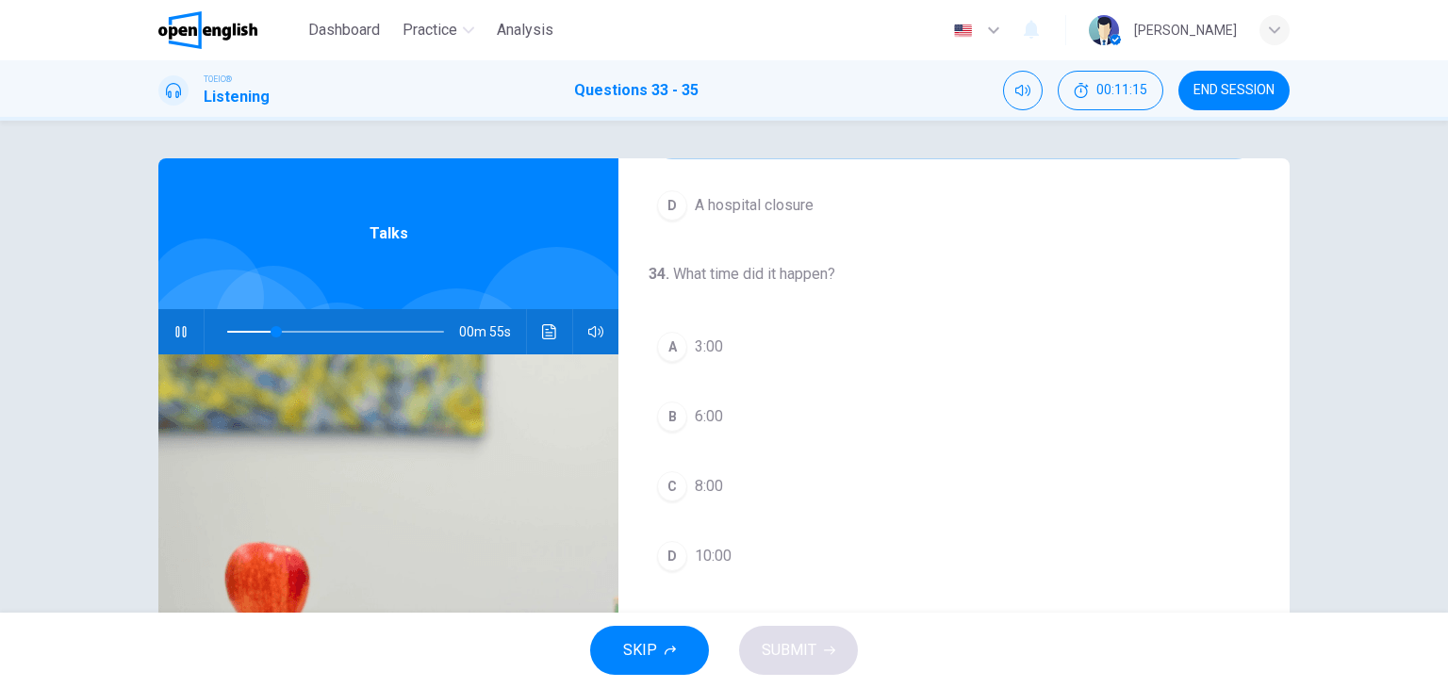
scroll to position [283, 0]
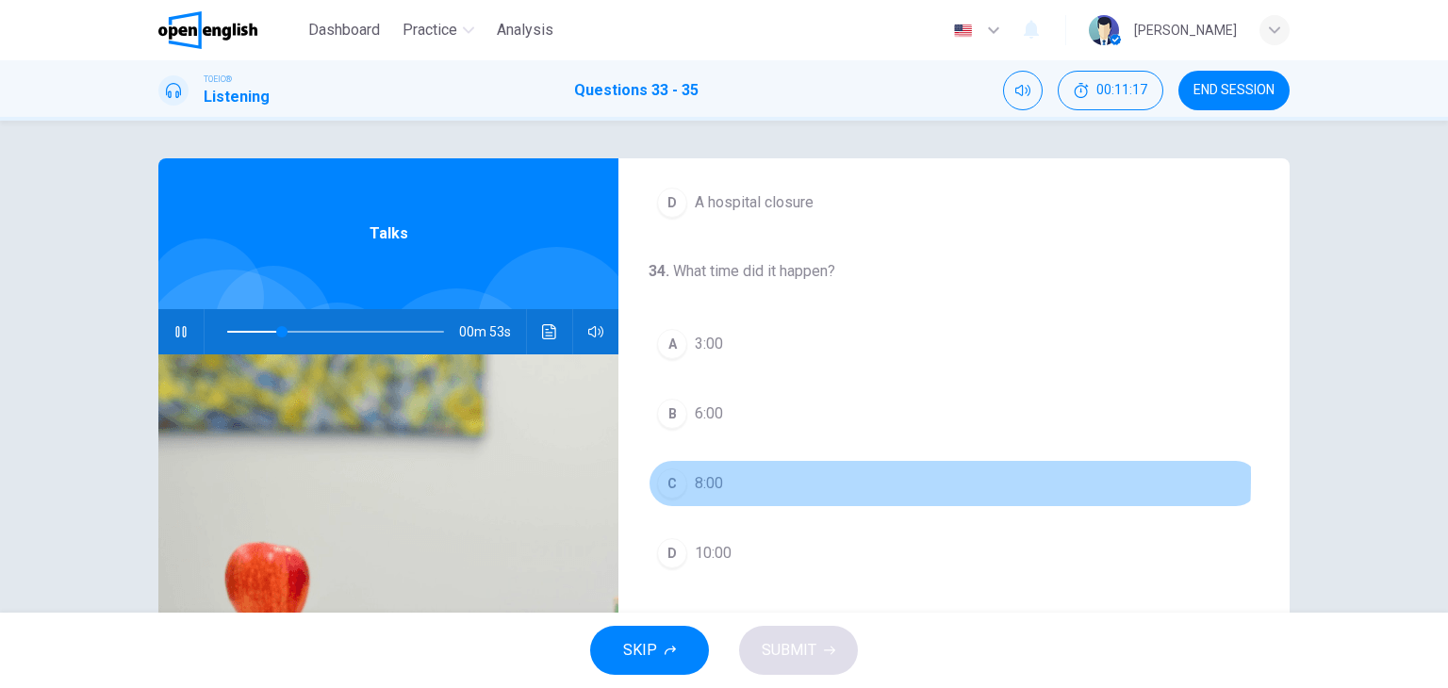
click at [658, 474] on div "C" at bounding box center [672, 483] width 30 height 30
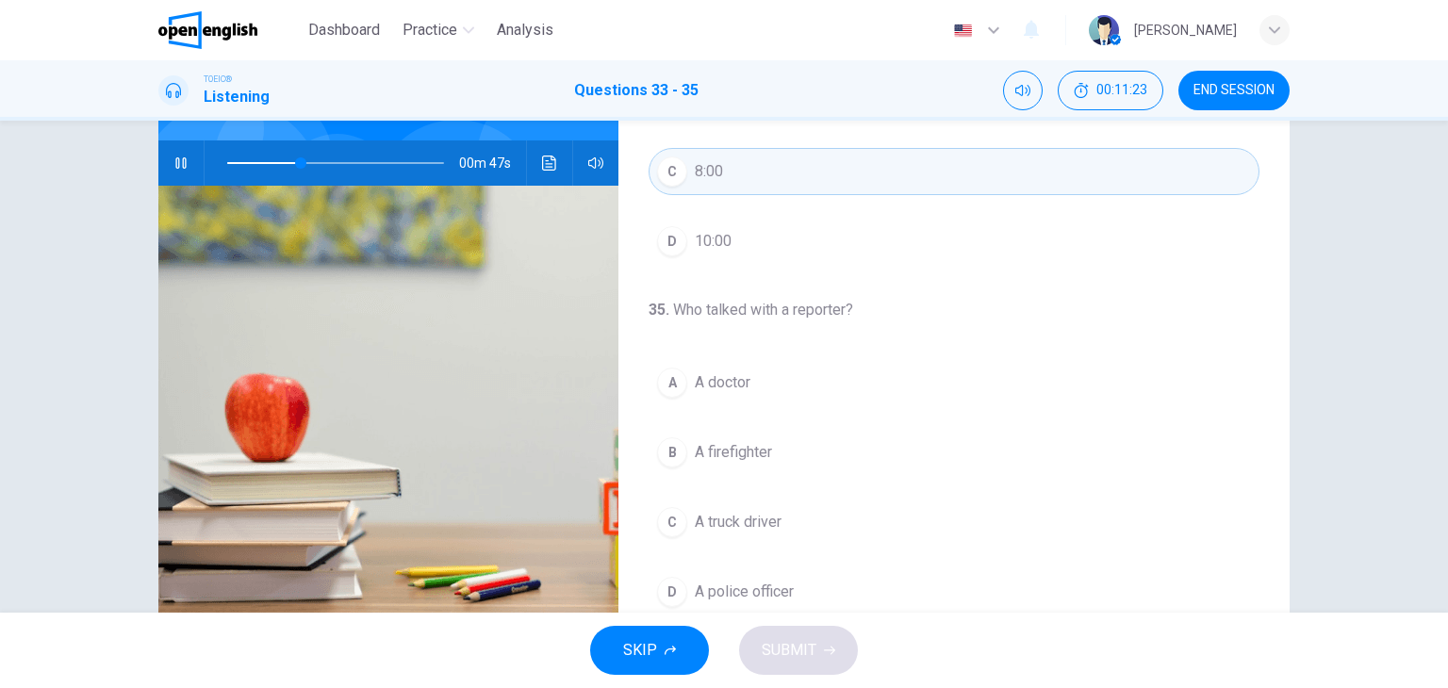
scroll to position [189, 0]
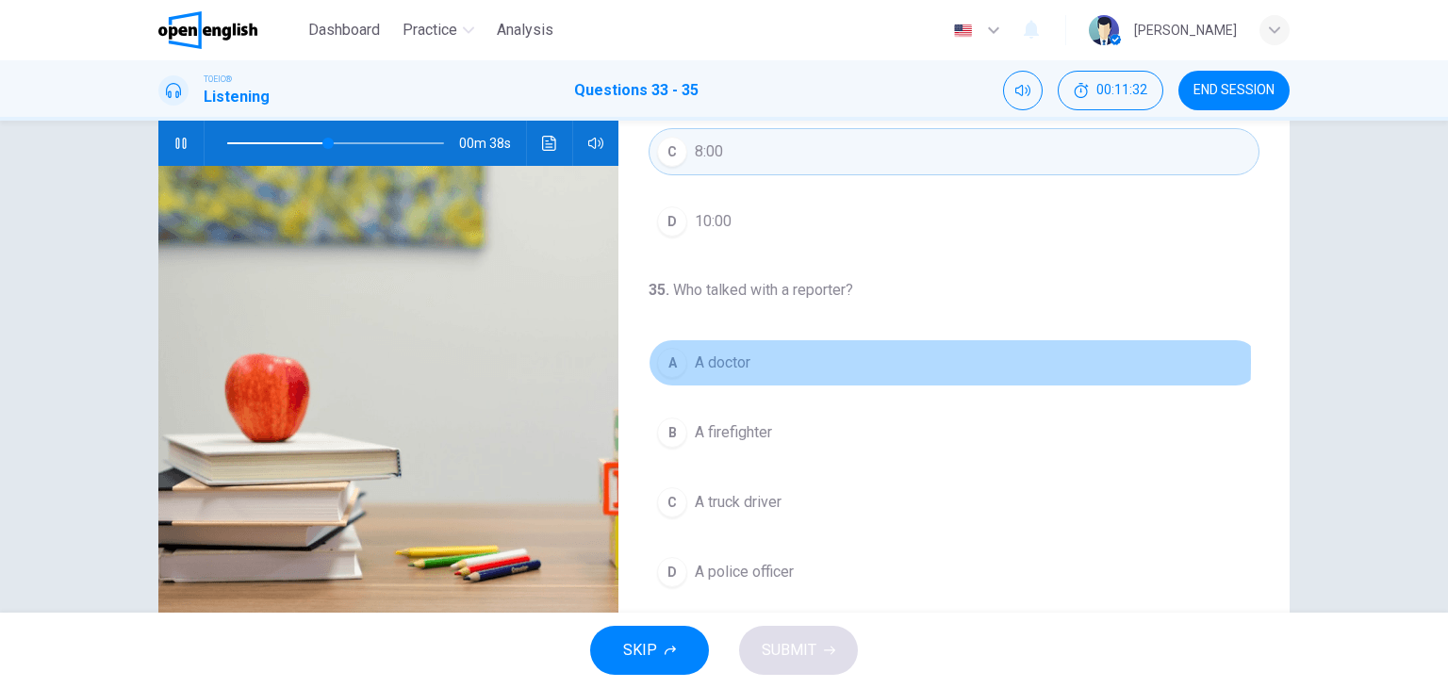
click at [678, 358] on div "A" at bounding box center [672, 363] width 30 height 30
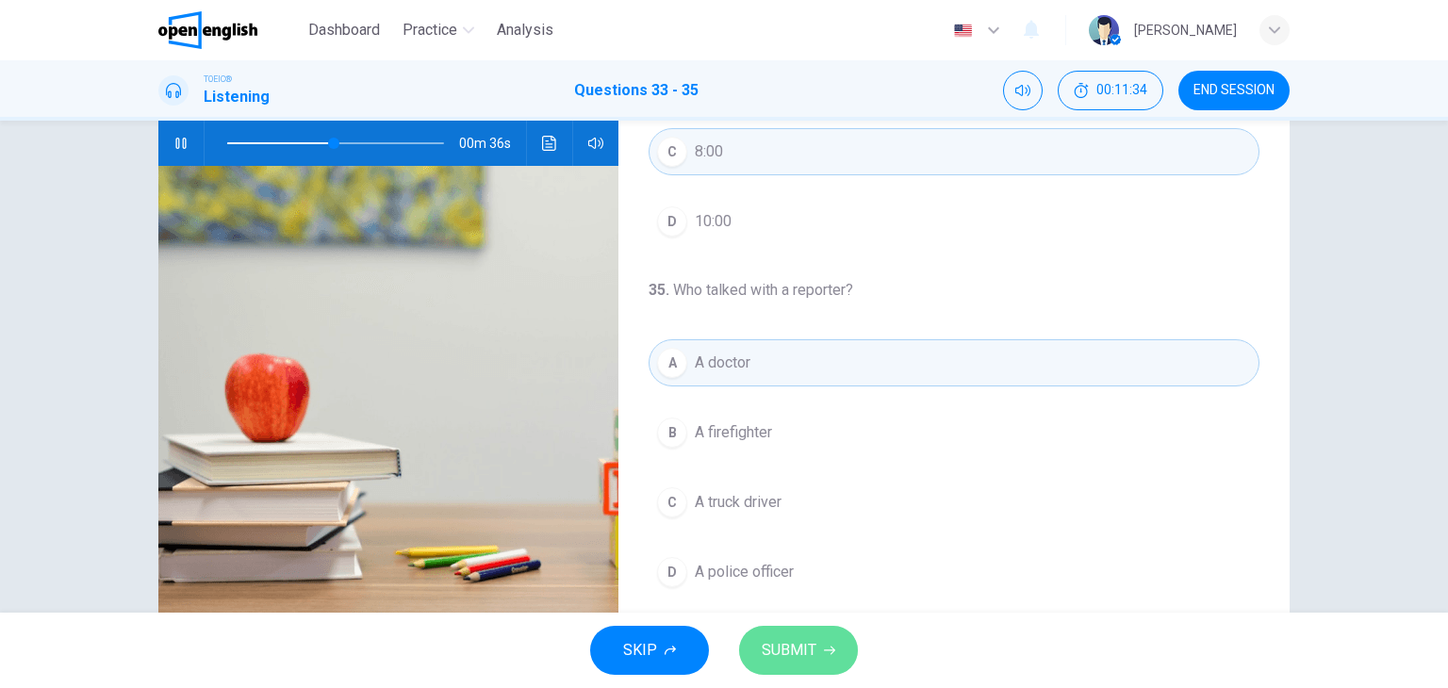
click at [803, 649] on span "SUBMIT" at bounding box center [789, 650] width 55 height 26
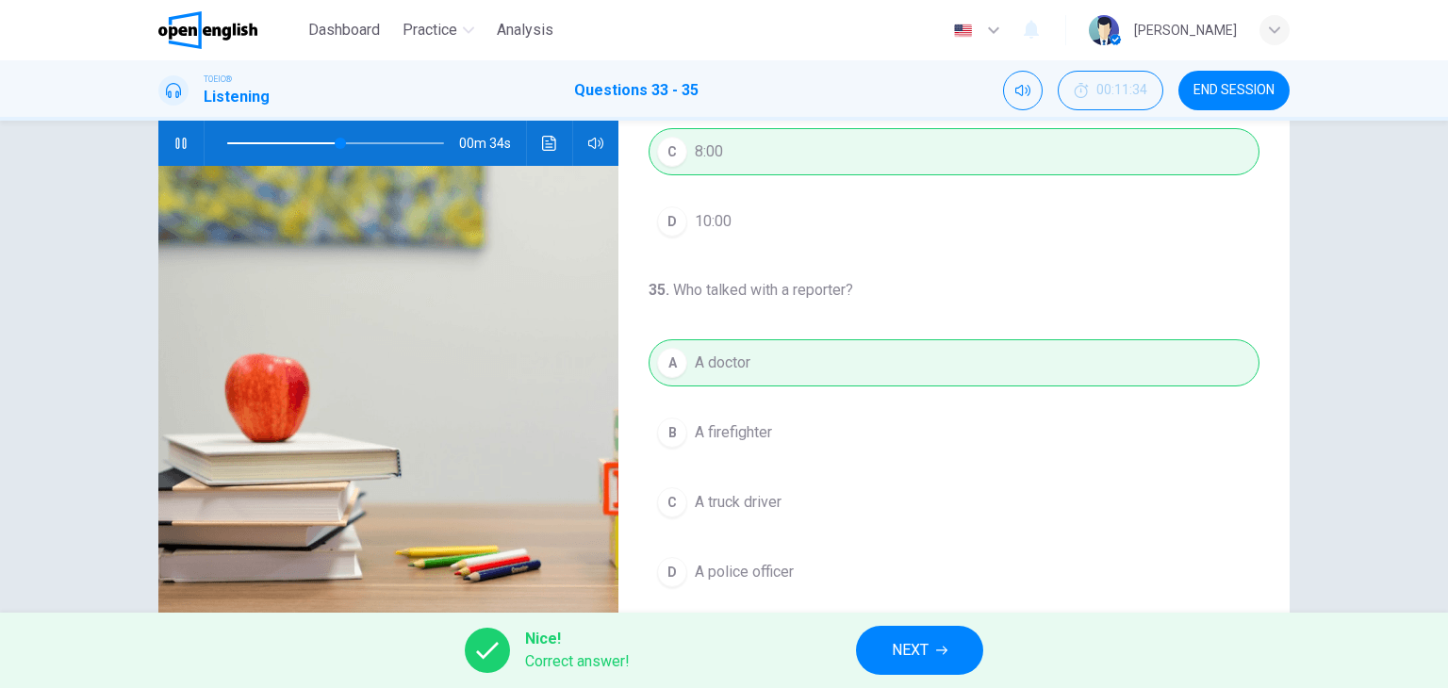
type input "**"
click at [934, 646] on button "NEXT" at bounding box center [919, 650] width 127 height 49
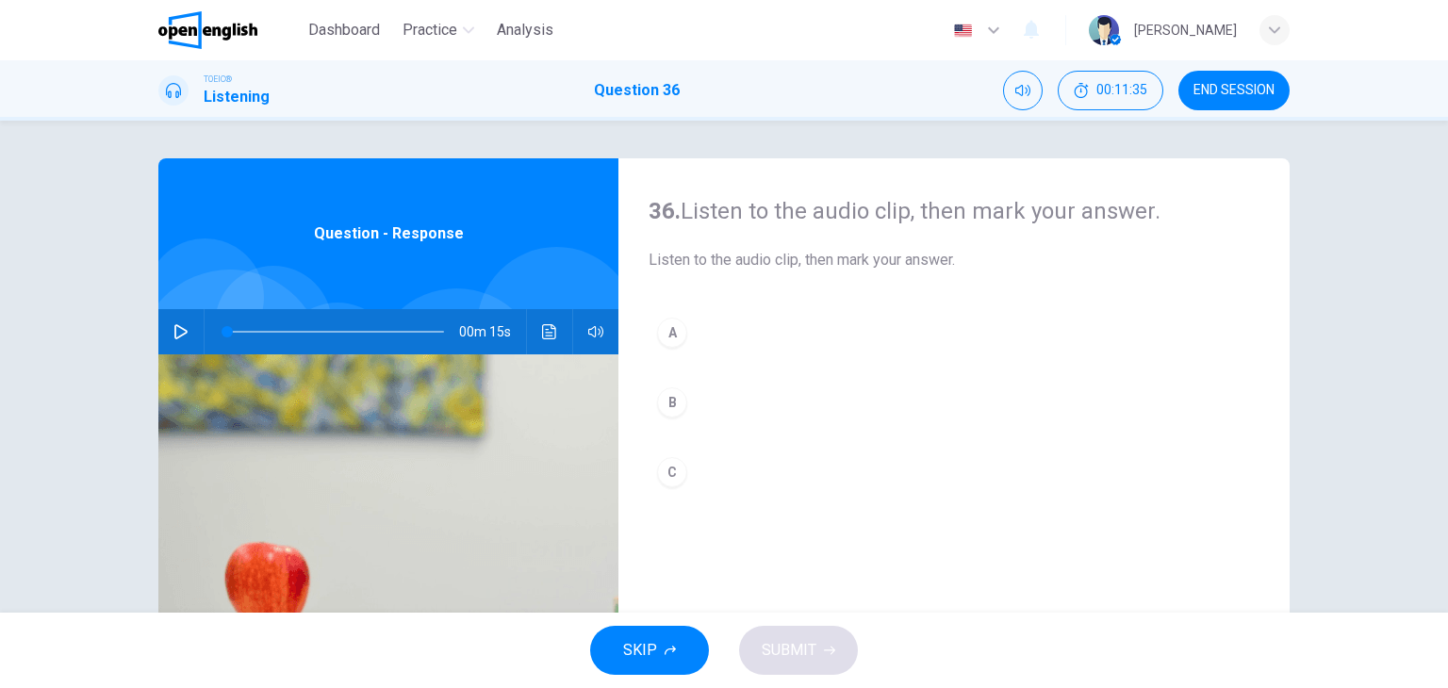
click at [176, 330] on icon "button" at bounding box center [180, 331] width 15 height 15
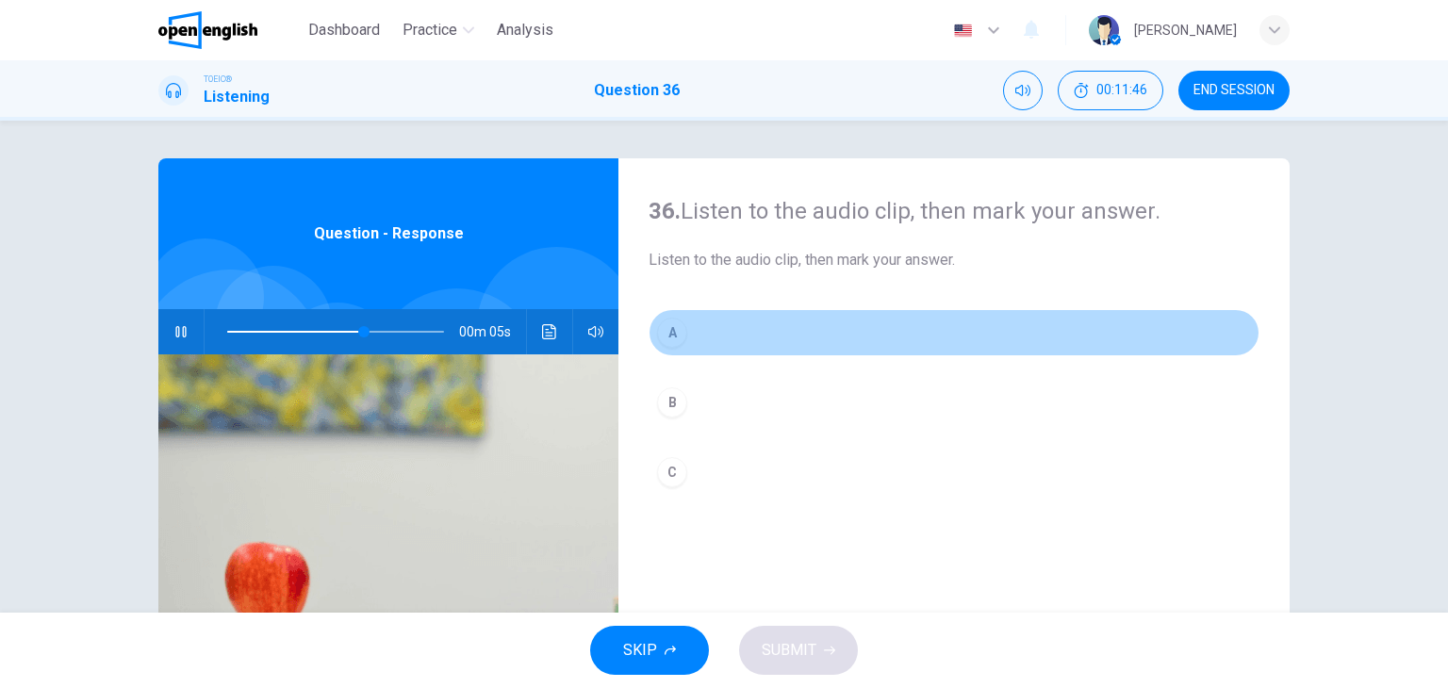
click at [668, 328] on div "A" at bounding box center [672, 333] width 30 height 30
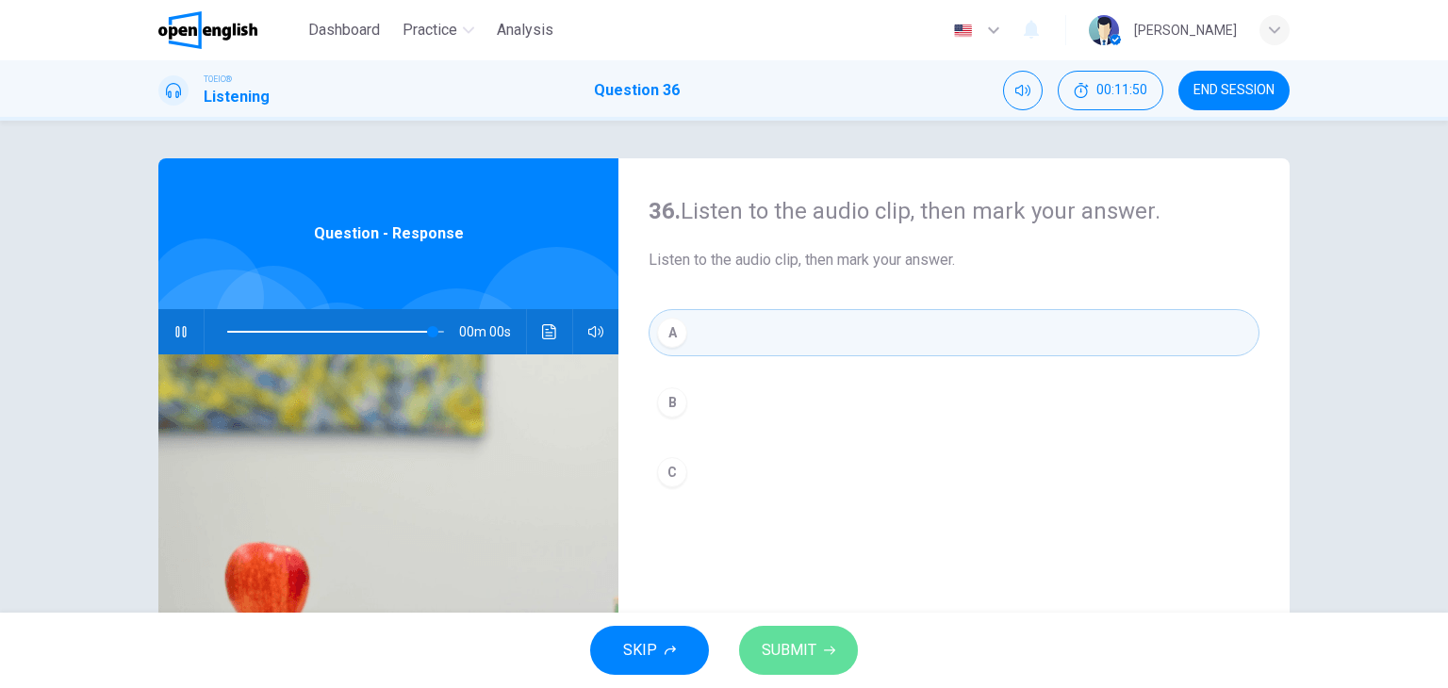
click at [824, 646] on icon "button" at bounding box center [829, 650] width 11 height 11
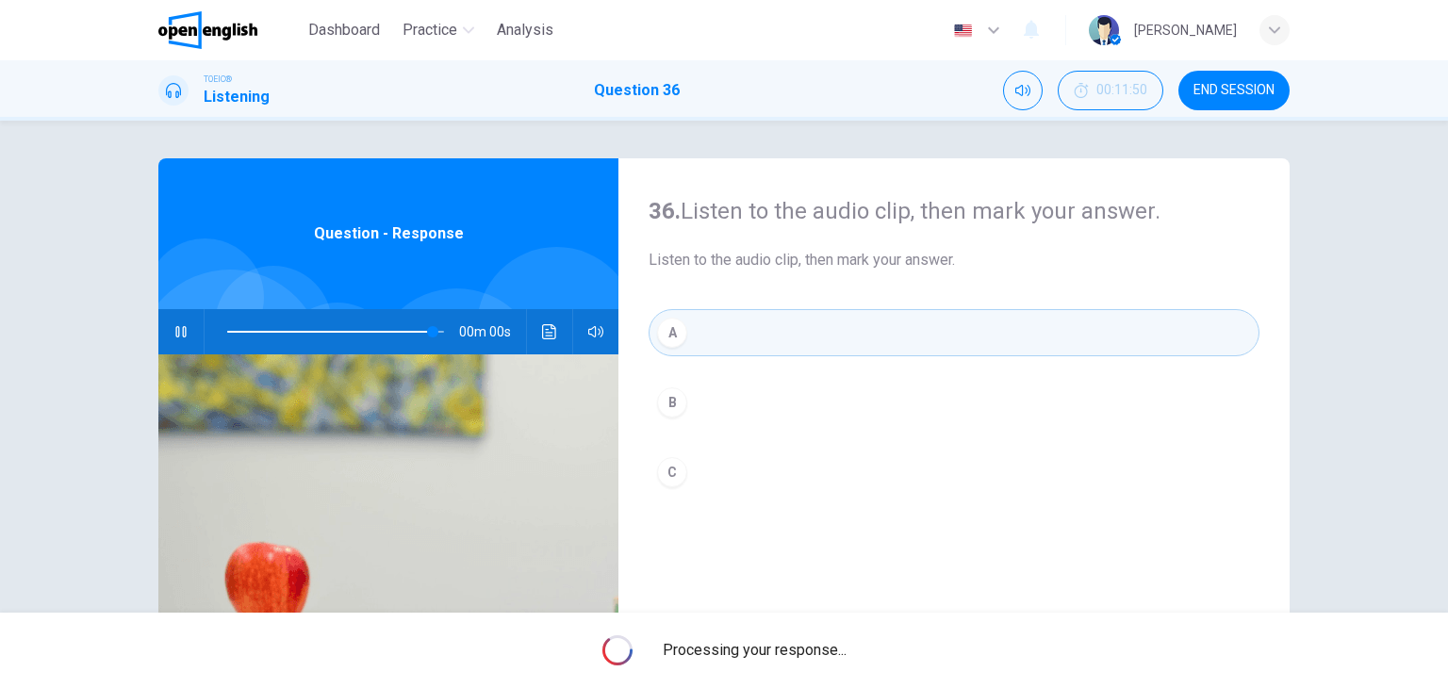
type input "*"
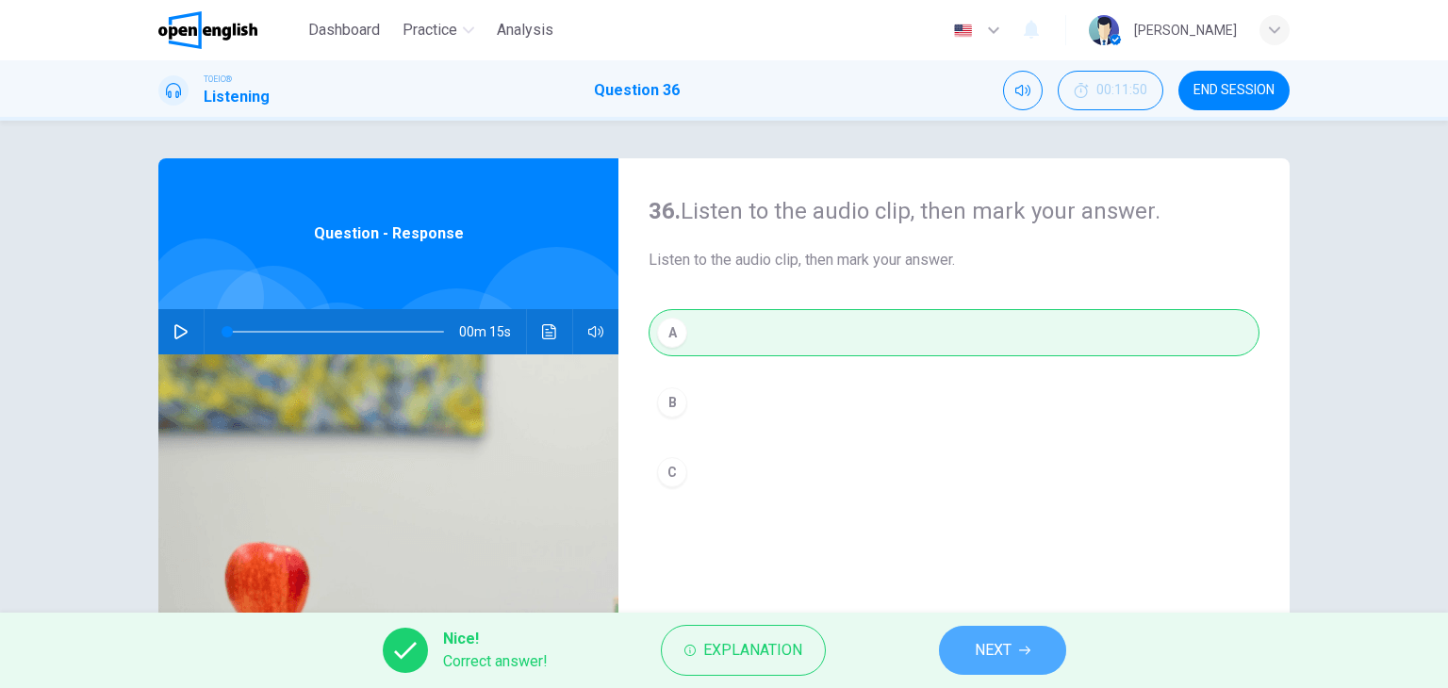
click at [1001, 642] on span "NEXT" at bounding box center [993, 650] width 37 height 26
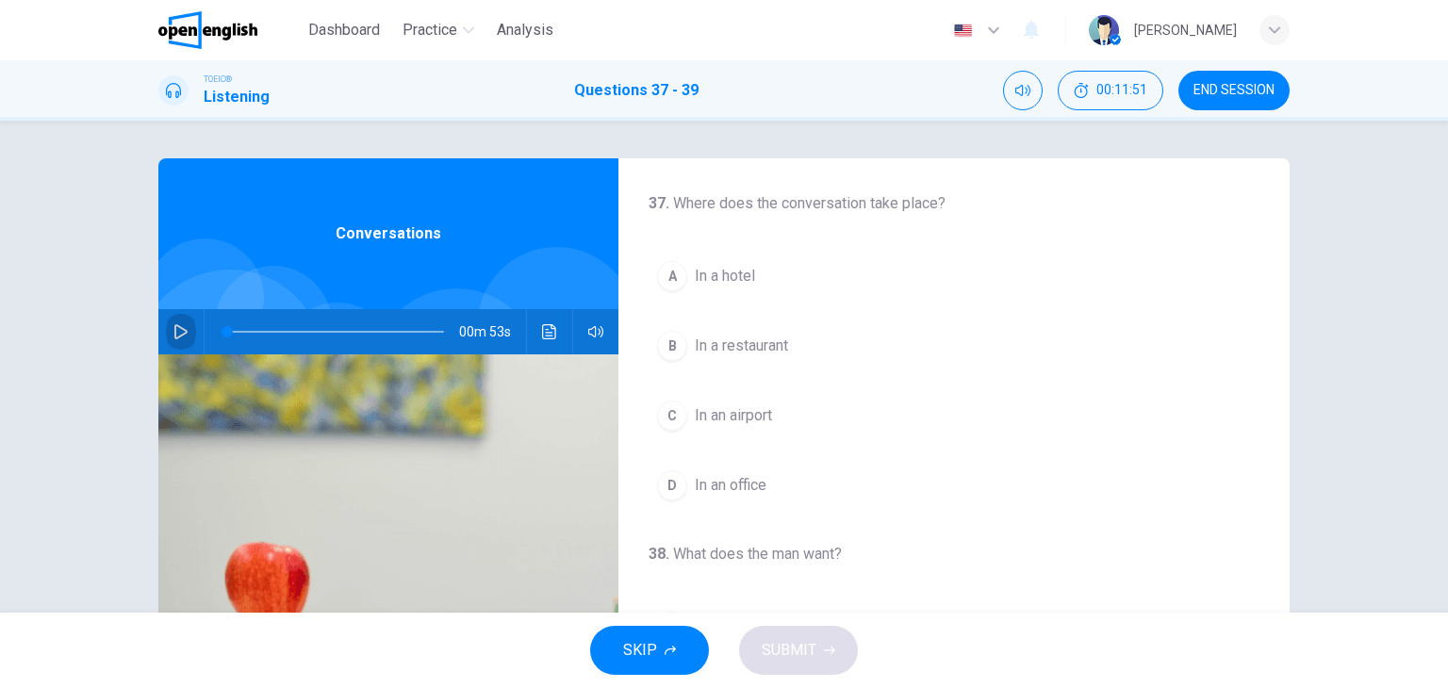
click at [173, 329] on icon "button" at bounding box center [180, 331] width 15 height 15
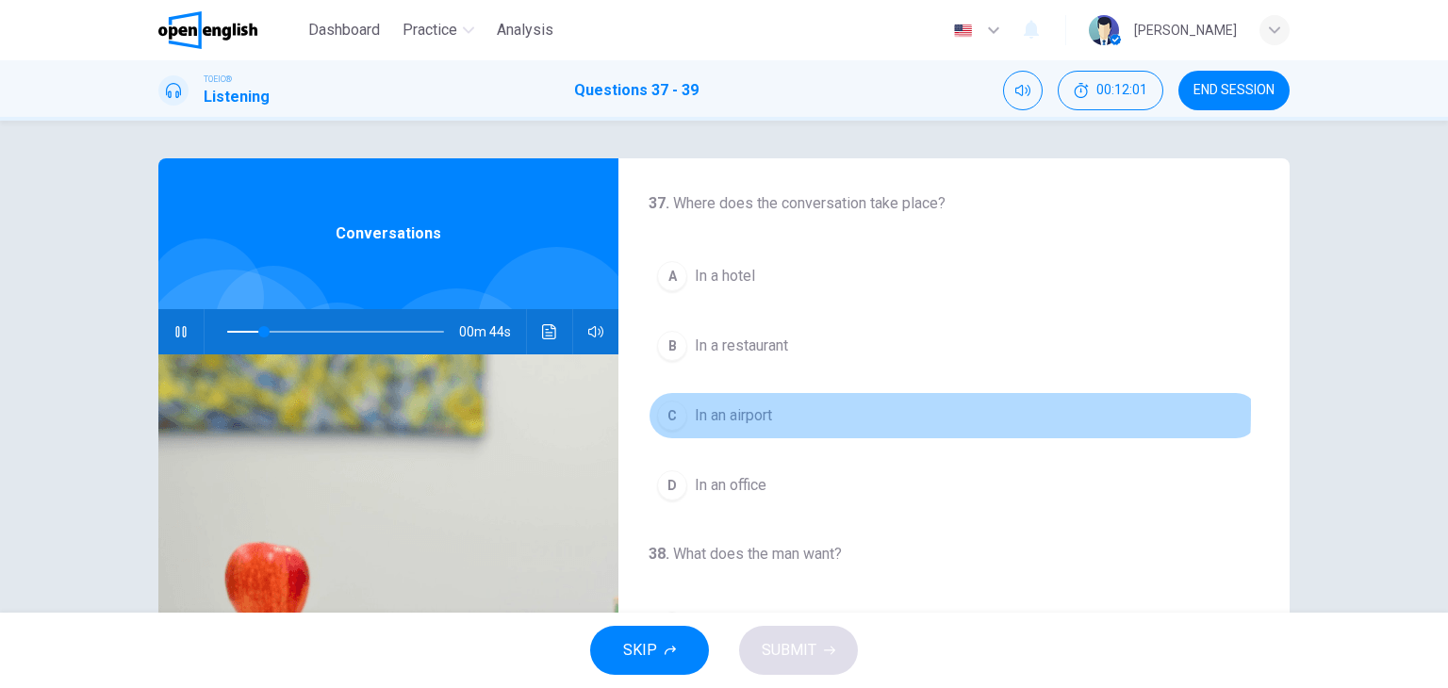
click at [667, 408] on div "C" at bounding box center [672, 416] width 30 height 30
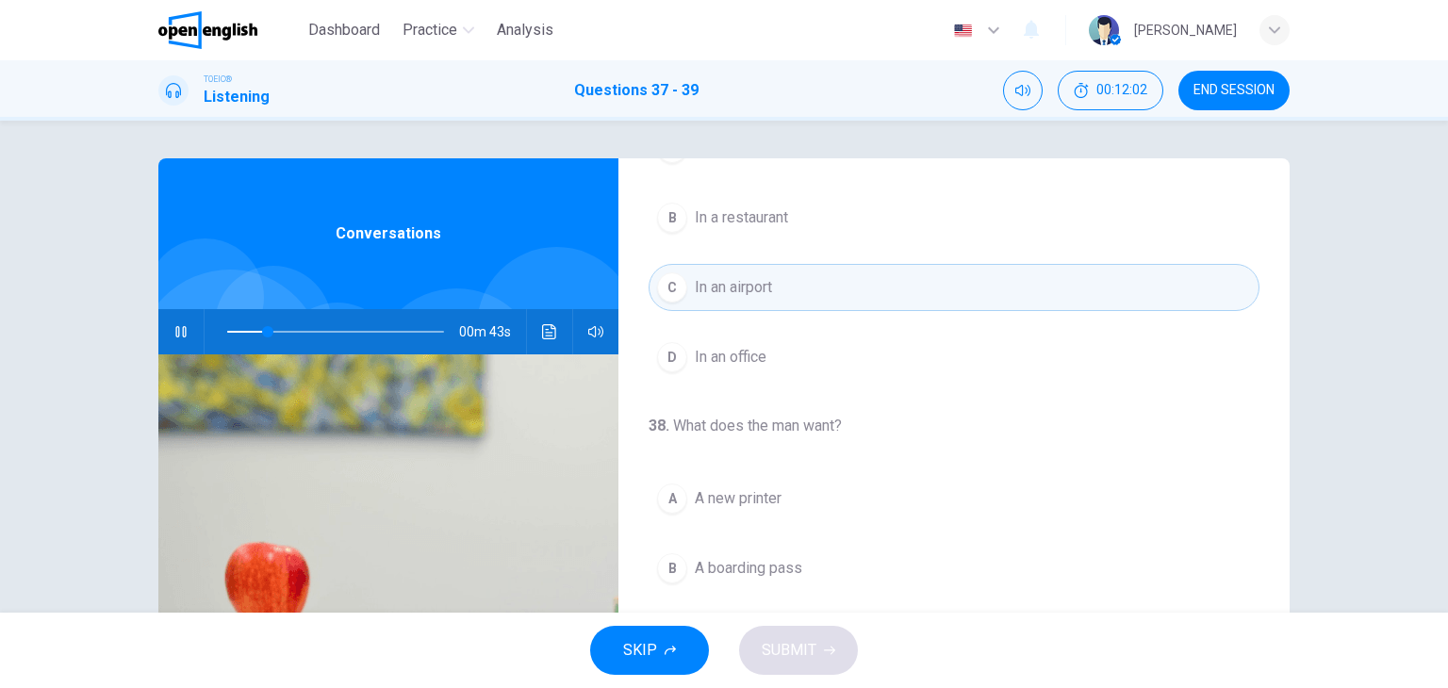
scroll to position [283, 0]
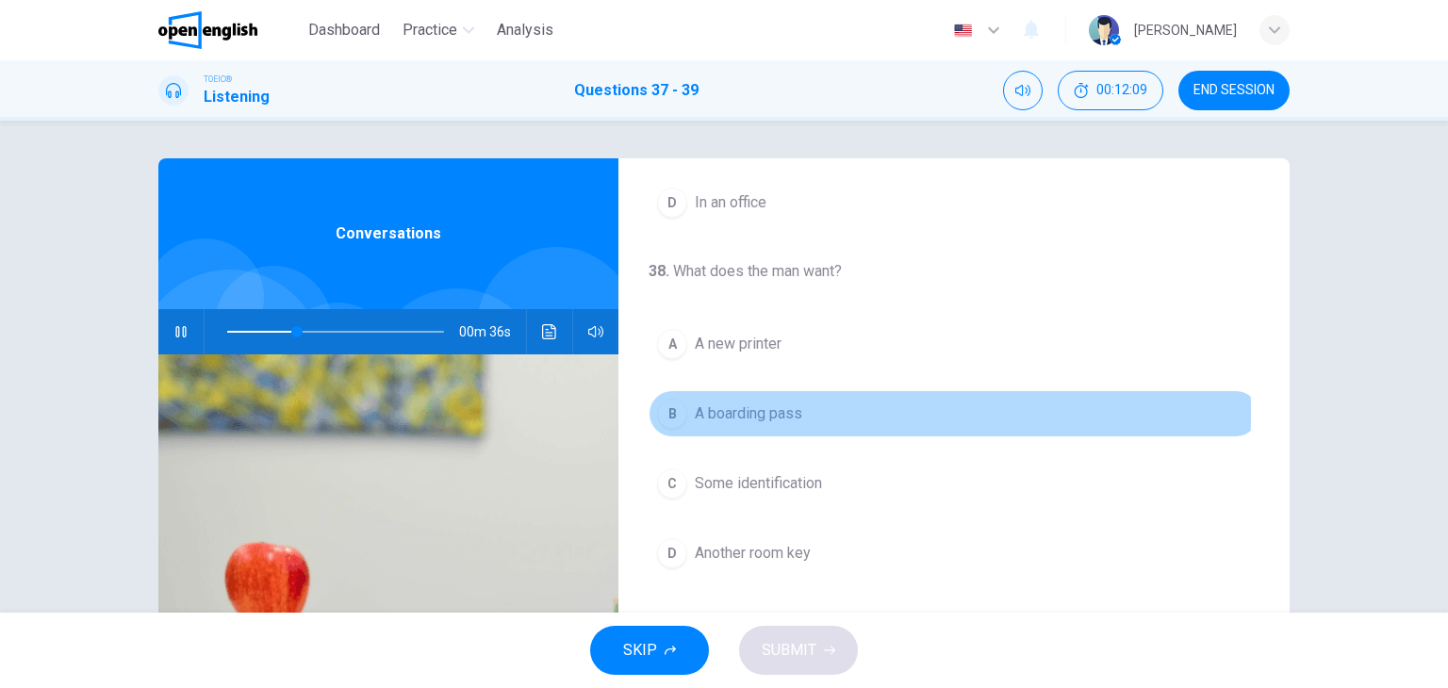
click at [660, 411] on div "B" at bounding box center [672, 414] width 30 height 30
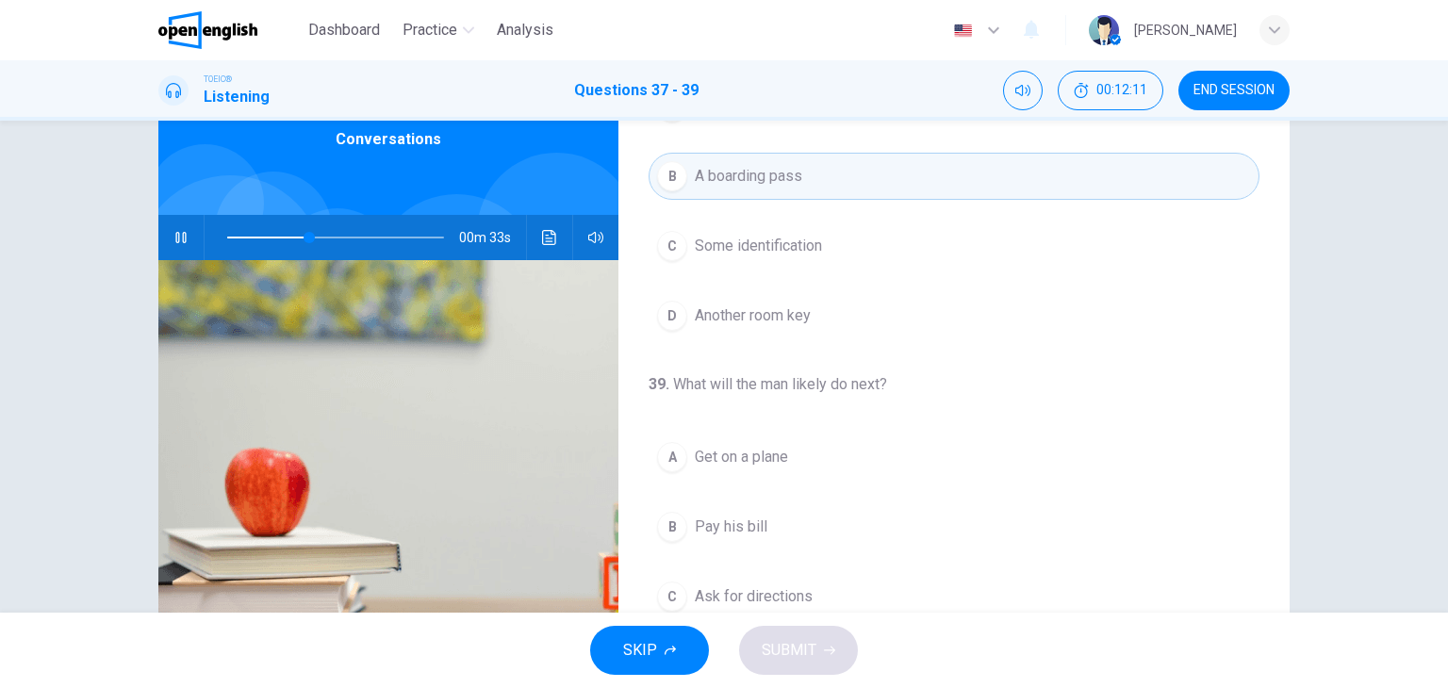
scroll to position [189, 0]
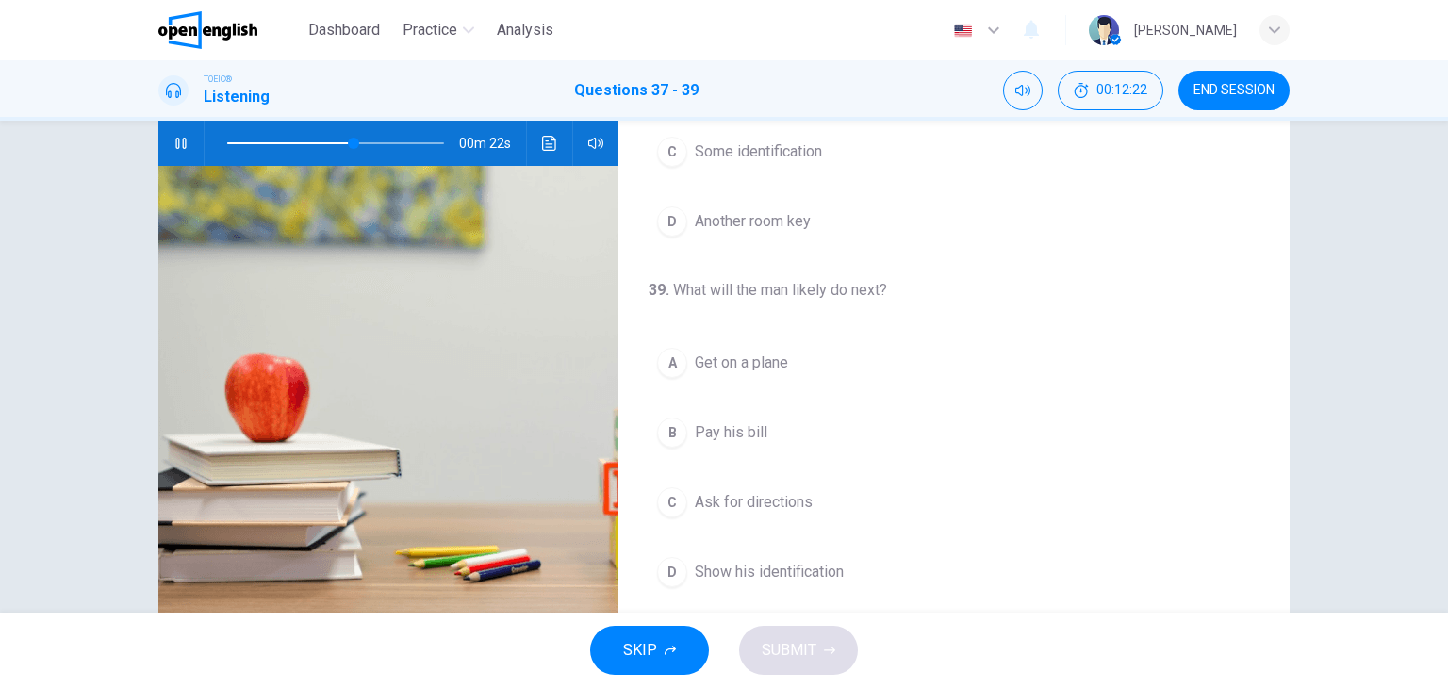
click at [664, 569] on div "D" at bounding box center [672, 572] width 30 height 30
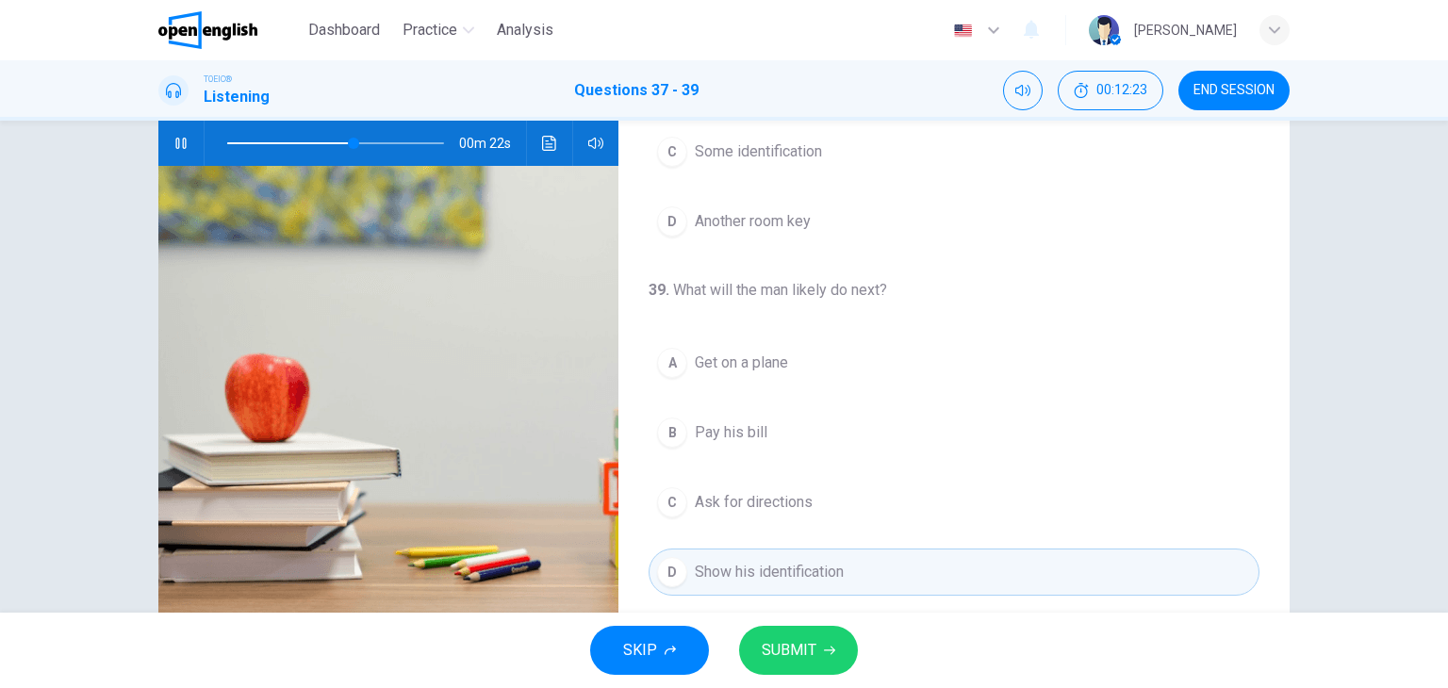
click at [799, 649] on span "SUBMIT" at bounding box center [789, 650] width 55 height 26
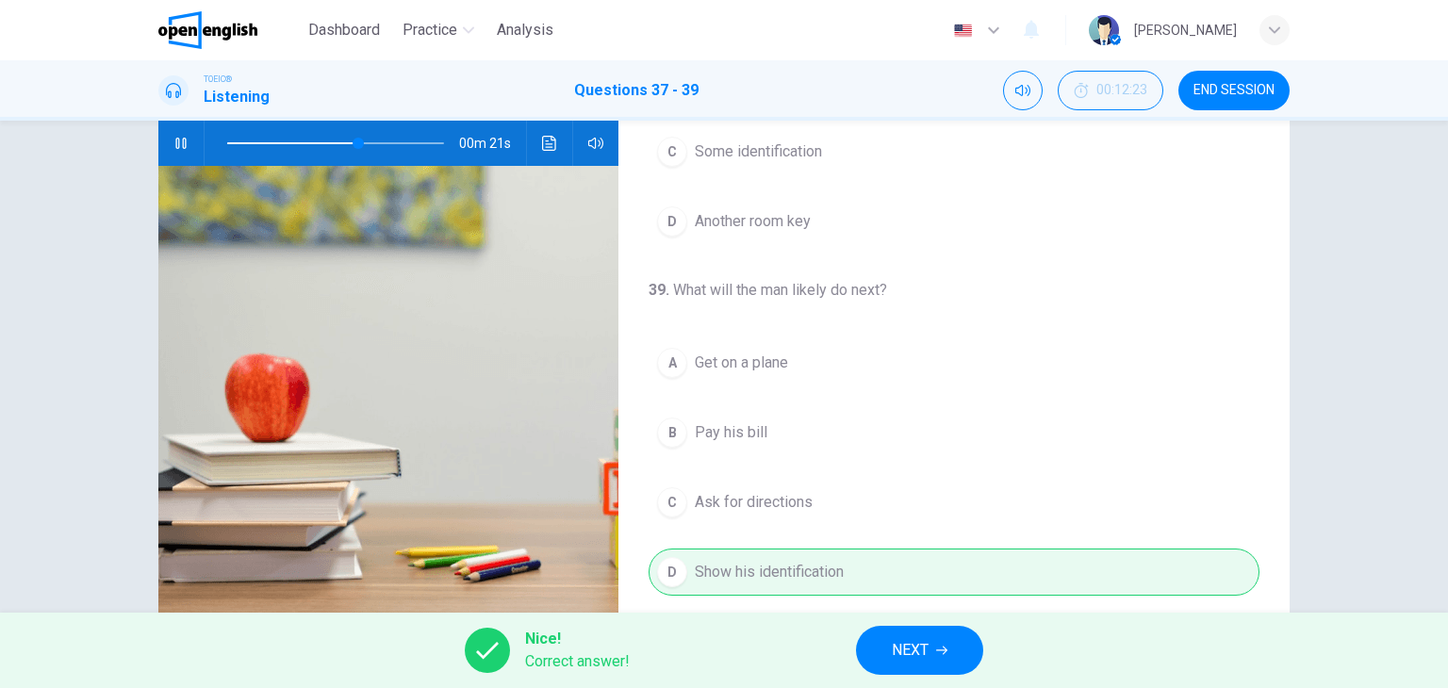
type input "**"
click at [922, 644] on span "NEXT" at bounding box center [910, 650] width 37 height 26
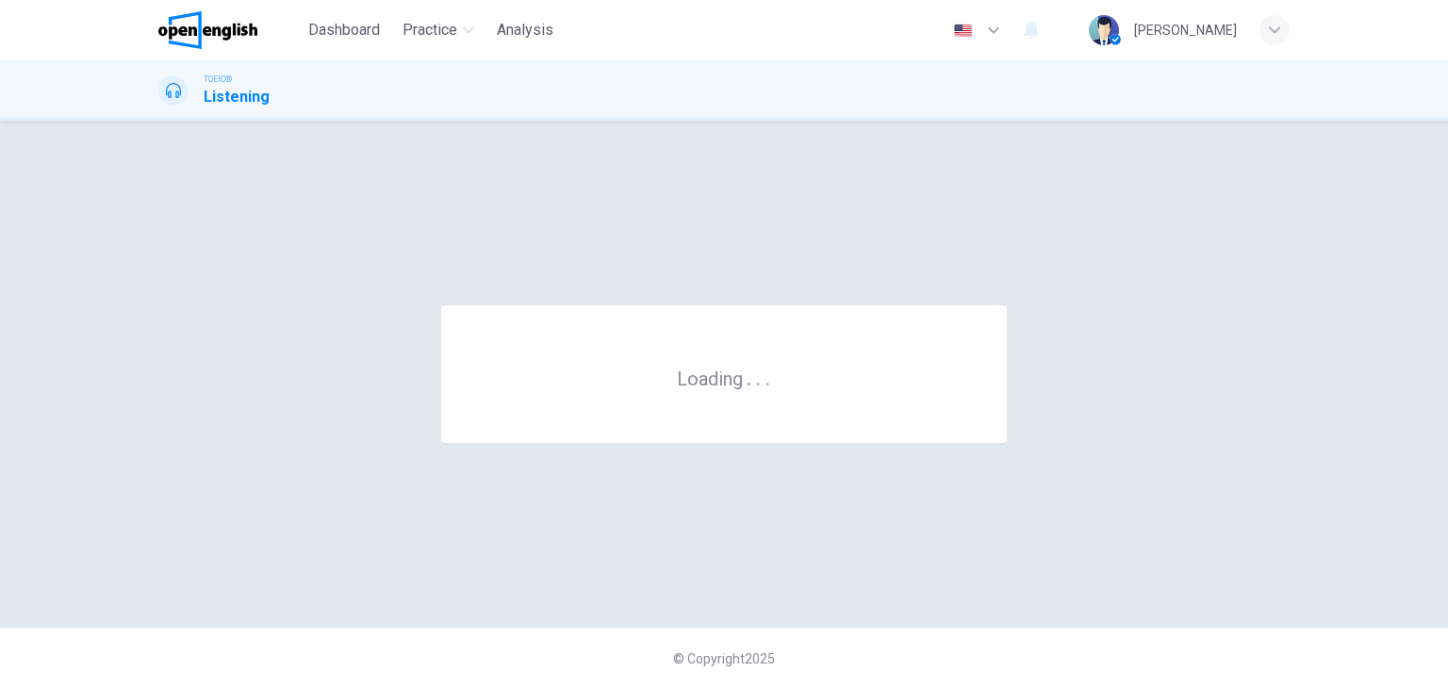
scroll to position [0, 0]
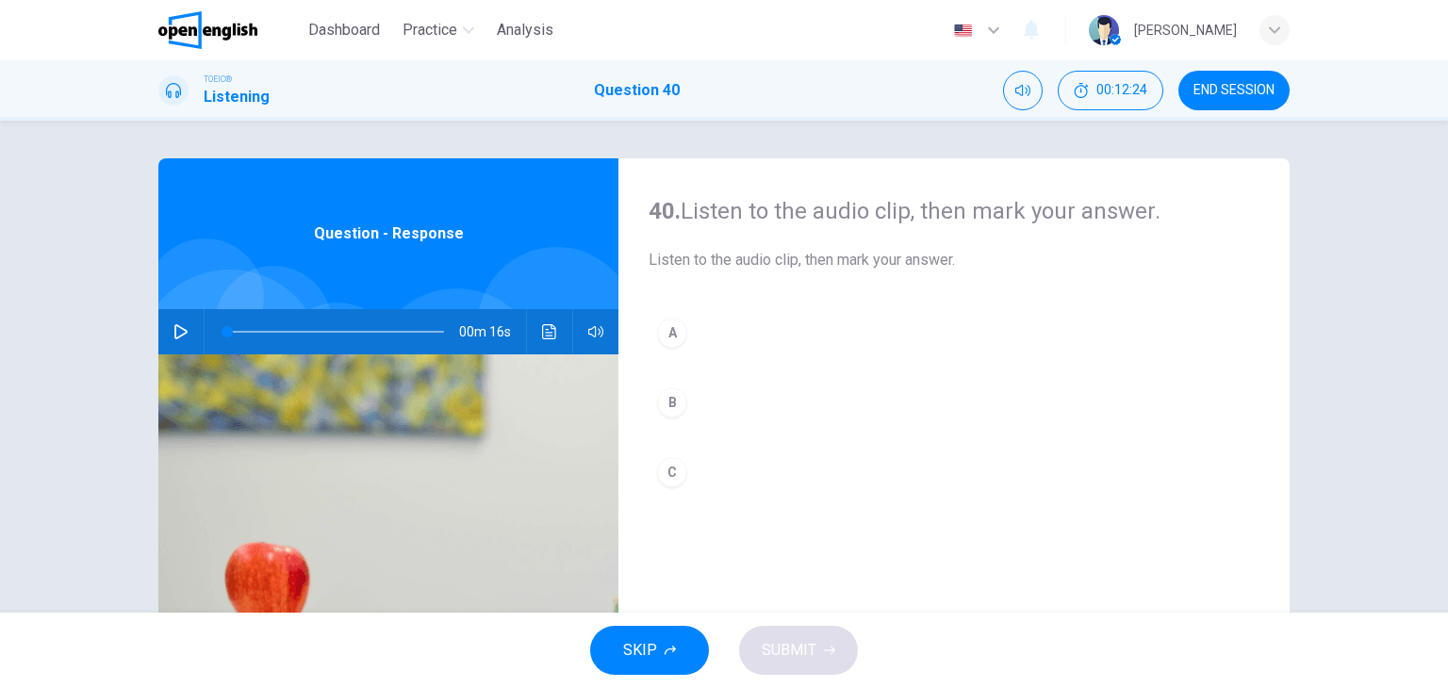
click at [173, 325] on icon "button" at bounding box center [180, 331] width 15 height 15
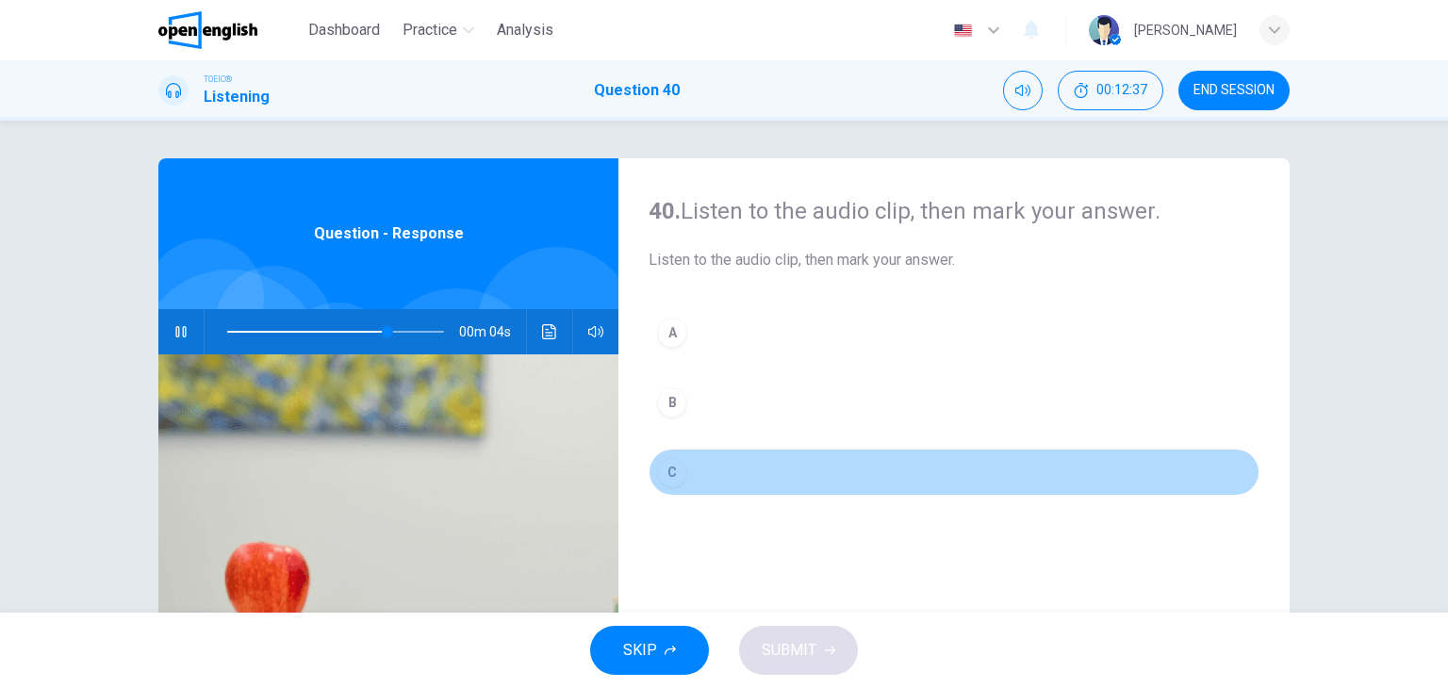
click at [669, 473] on div "C" at bounding box center [672, 472] width 30 height 30
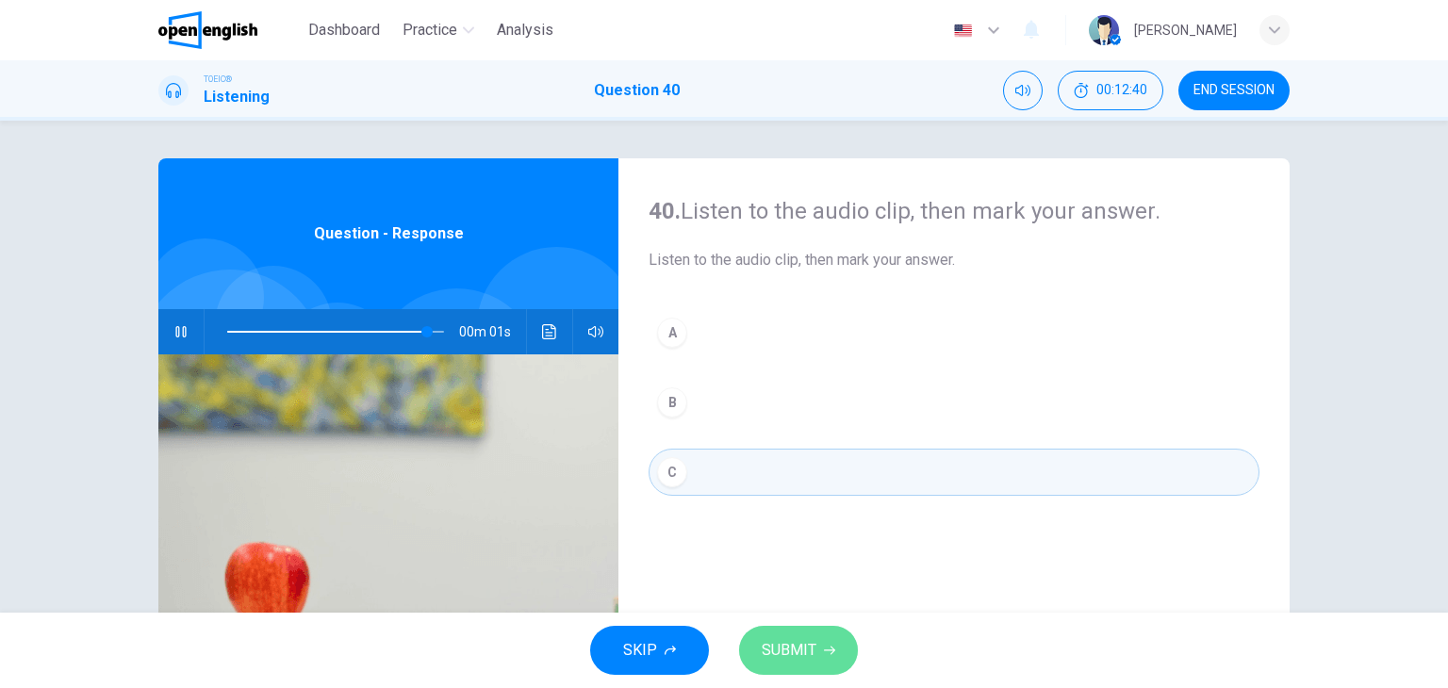
click at [796, 649] on span "SUBMIT" at bounding box center [789, 650] width 55 height 26
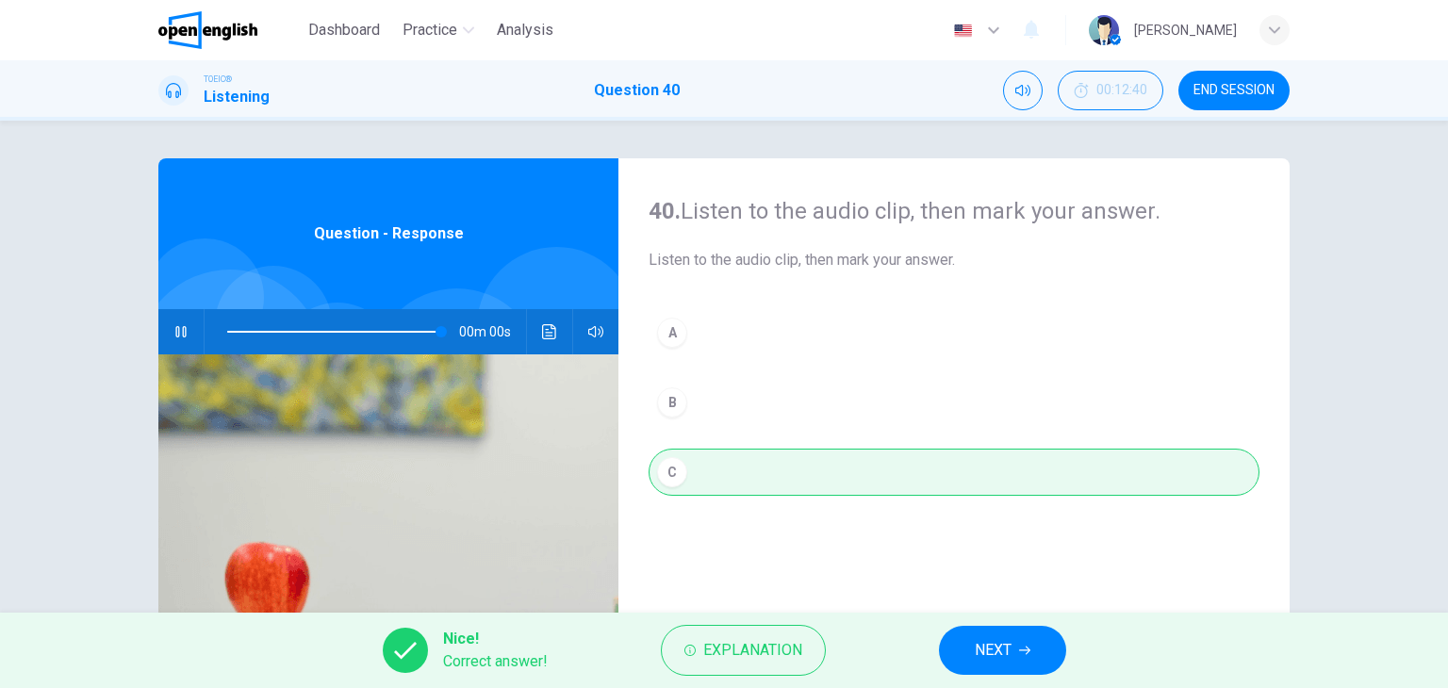
type input "*"
click at [1032, 649] on button "NEXT" at bounding box center [1002, 650] width 127 height 49
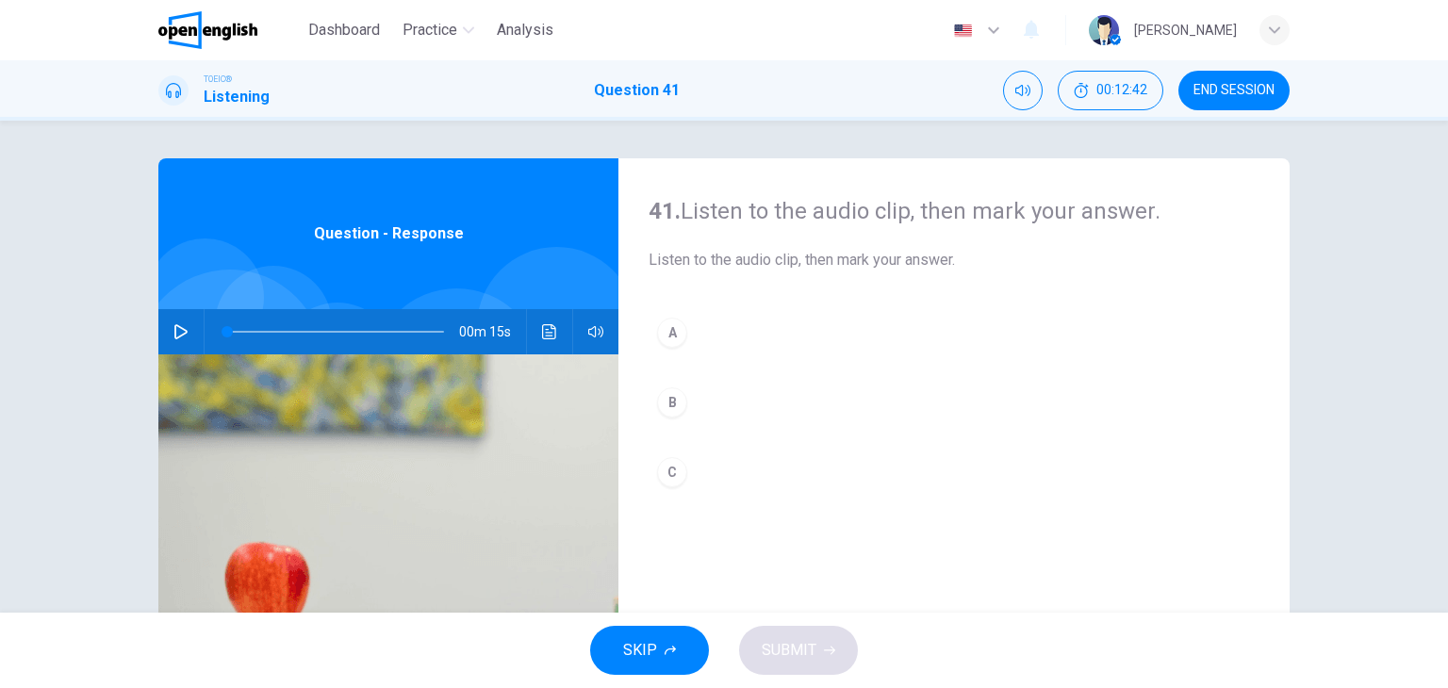
click at [174, 333] on icon "button" at bounding box center [180, 331] width 15 height 15
click at [671, 474] on div "C" at bounding box center [672, 472] width 30 height 30
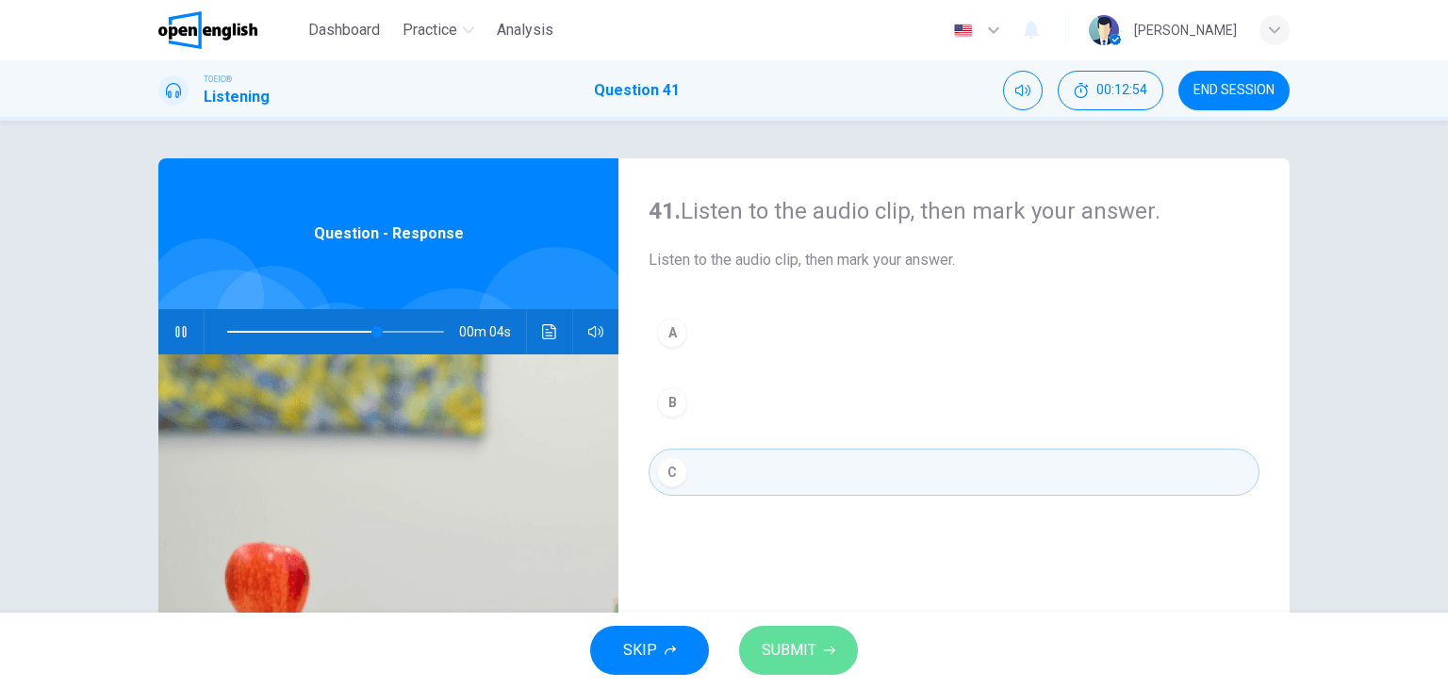
click at [806, 644] on span "SUBMIT" at bounding box center [789, 650] width 55 height 26
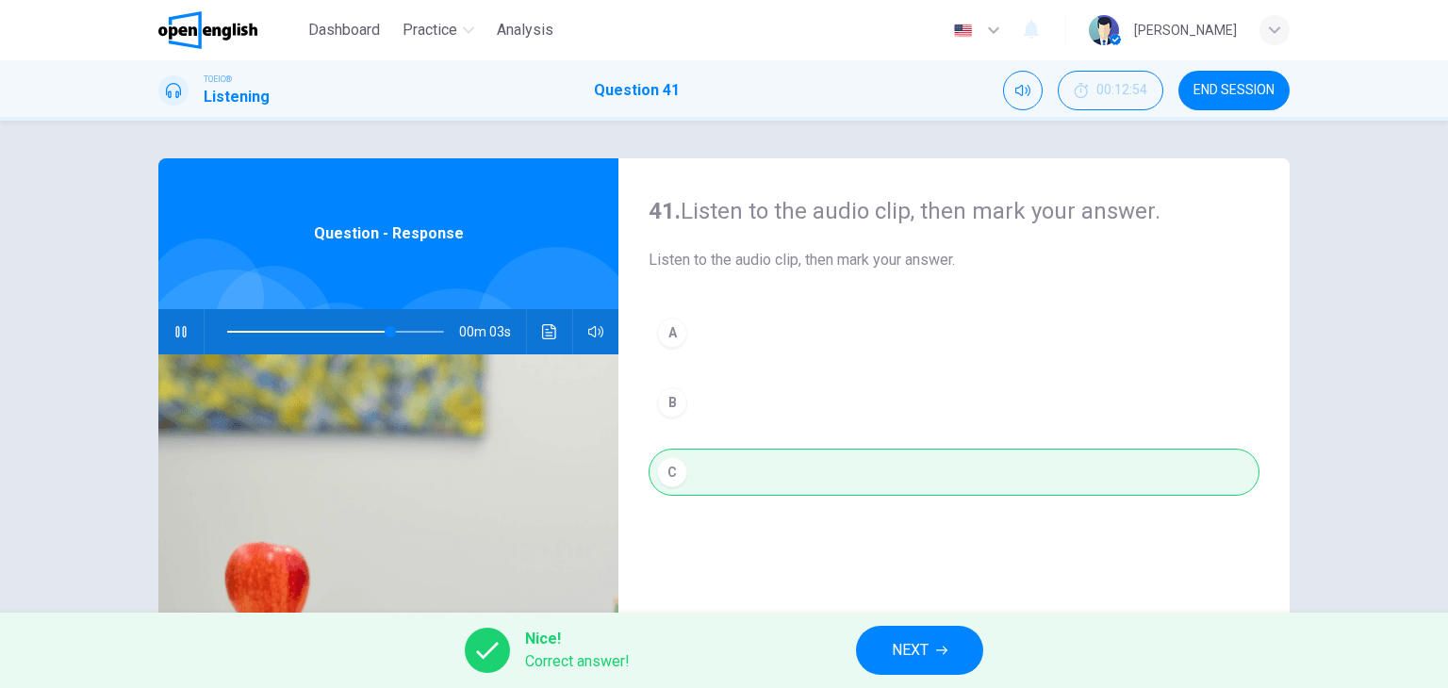
type input "**"
click at [950, 652] on button "NEXT" at bounding box center [919, 650] width 127 height 49
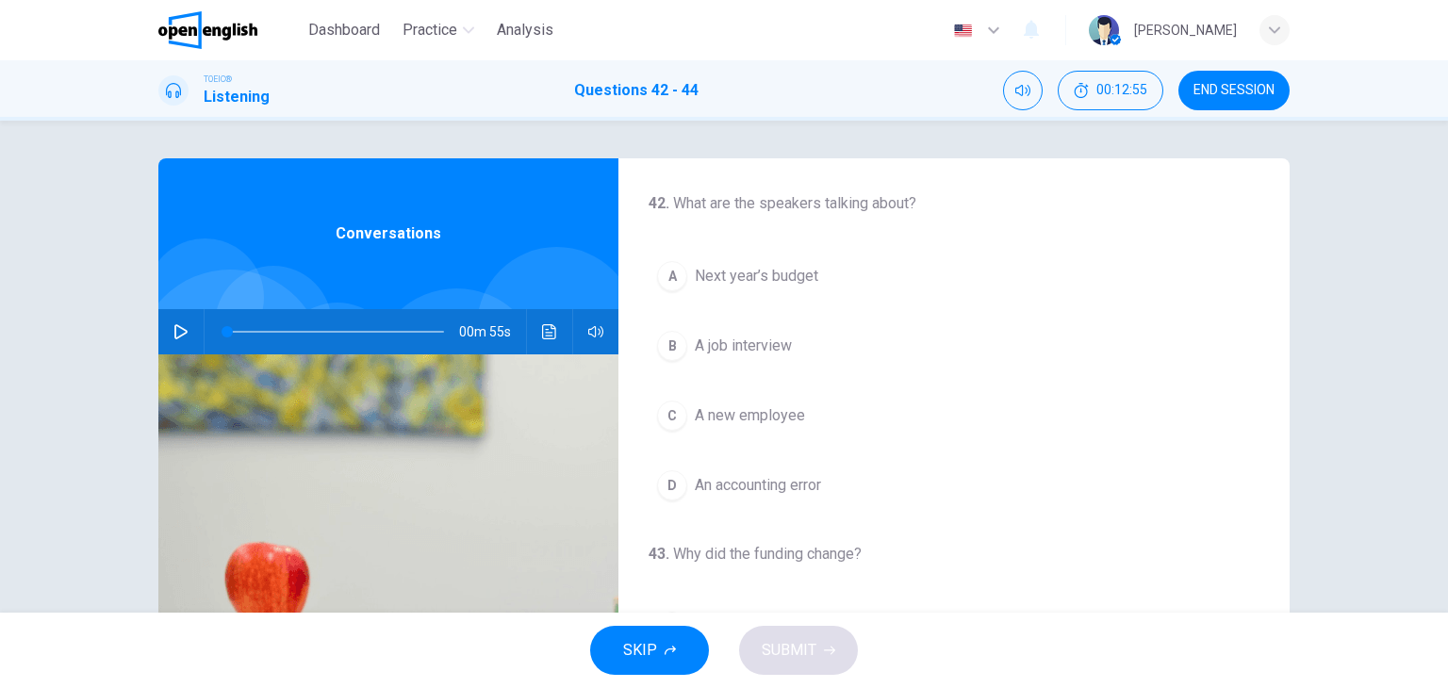
click at [174, 327] on icon "button" at bounding box center [180, 331] width 13 height 15
click at [667, 274] on div "A" at bounding box center [672, 276] width 30 height 30
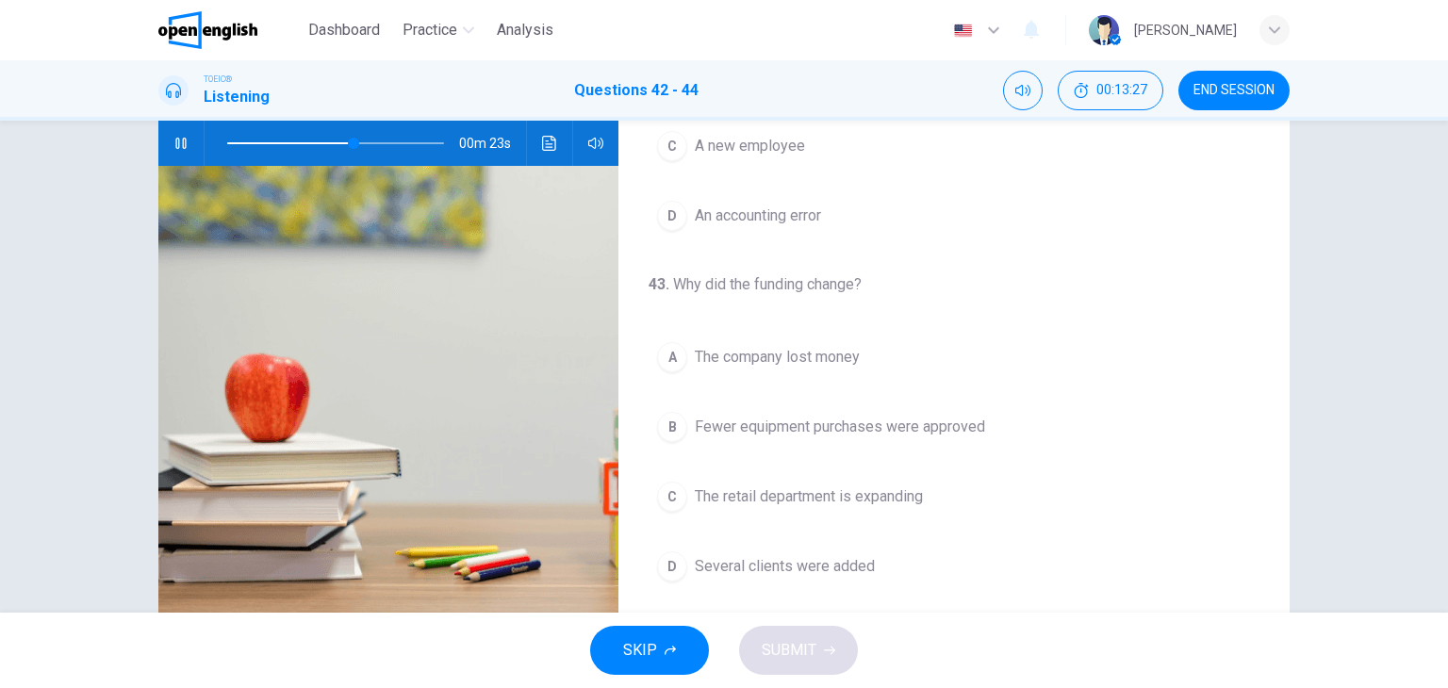
scroll to position [49, 0]
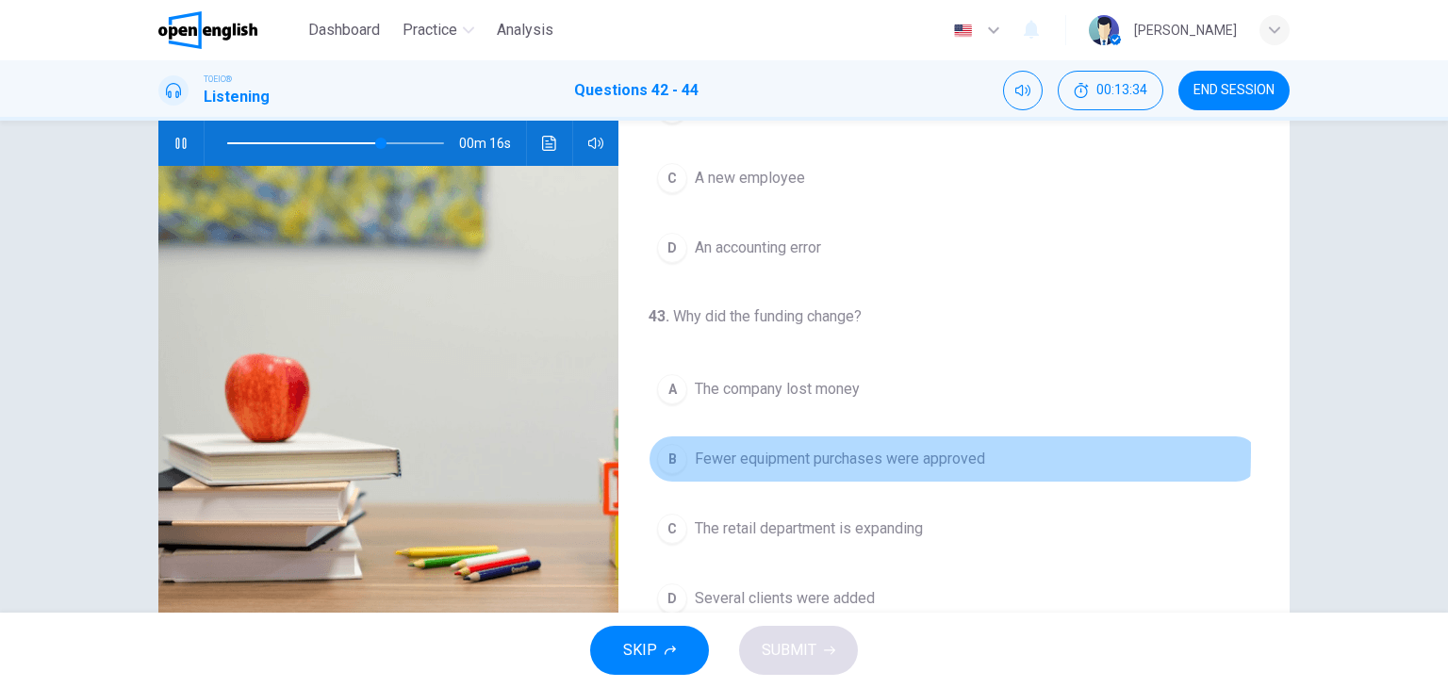
click at [686, 450] on button "B Fewer equipment purchases were approved" at bounding box center [953, 458] width 611 height 47
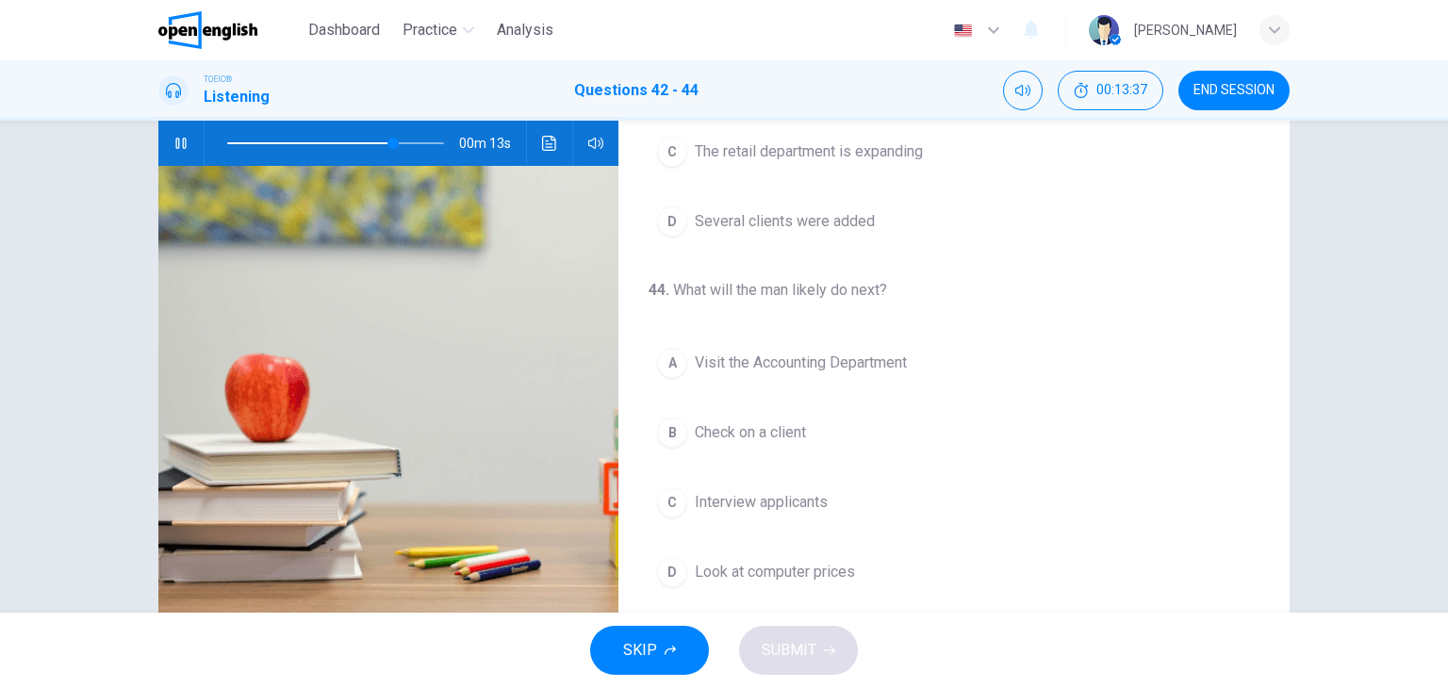
scroll to position [238, 0]
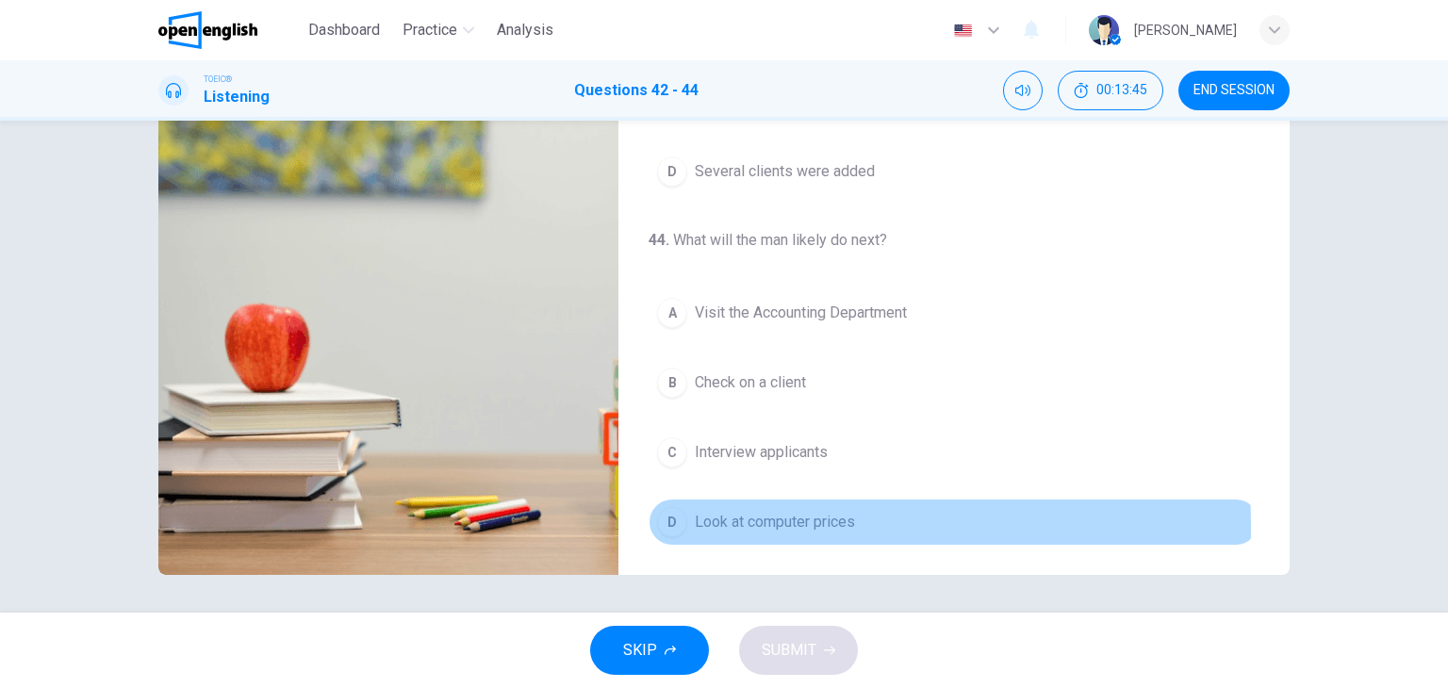
click at [670, 521] on div "D" at bounding box center [672, 522] width 30 height 30
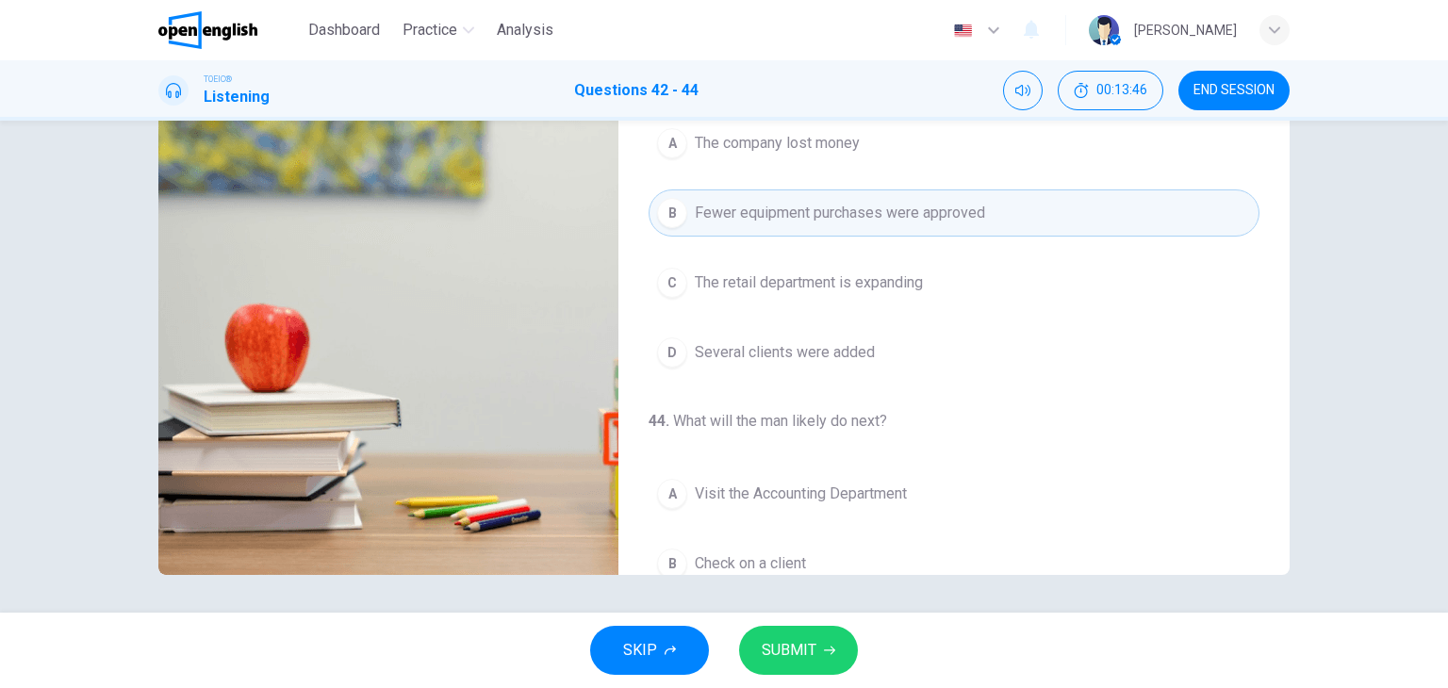
scroll to position [238, 0]
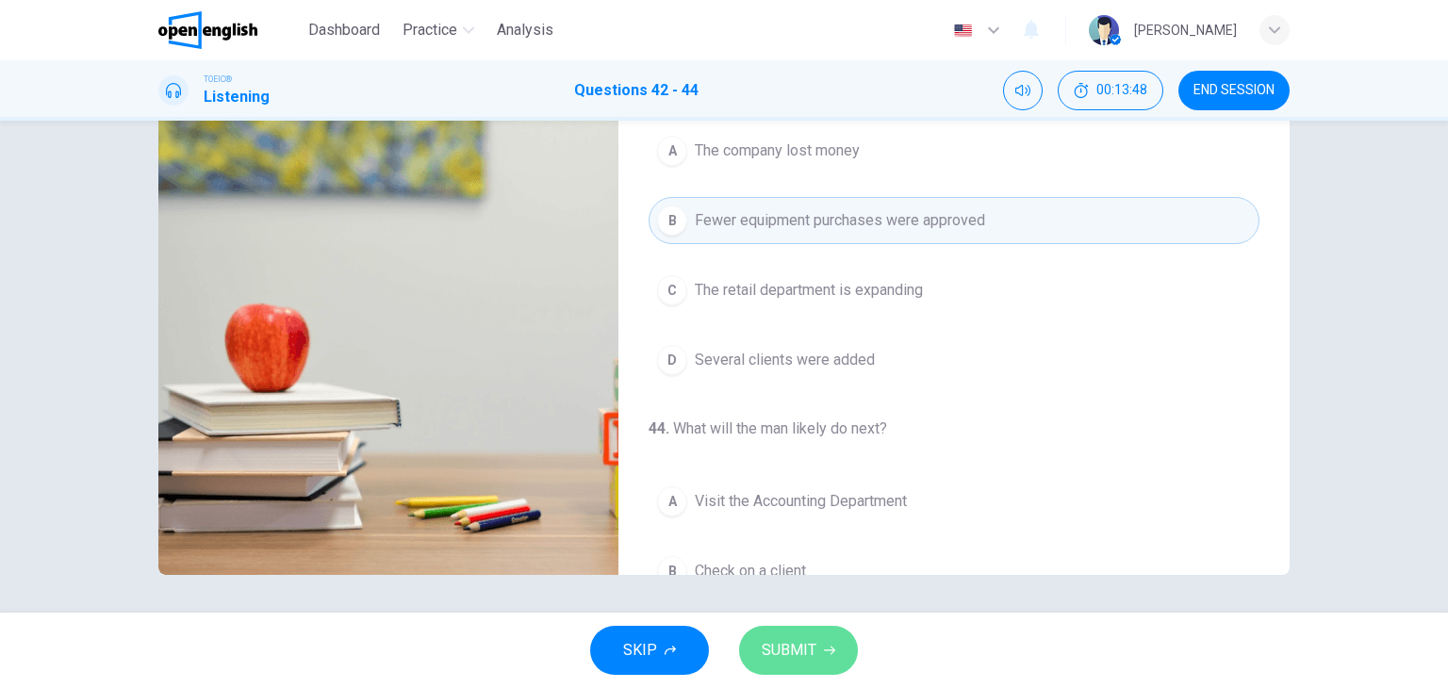
click at [821, 649] on button "SUBMIT" at bounding box center [798, 650] width 119 height 49
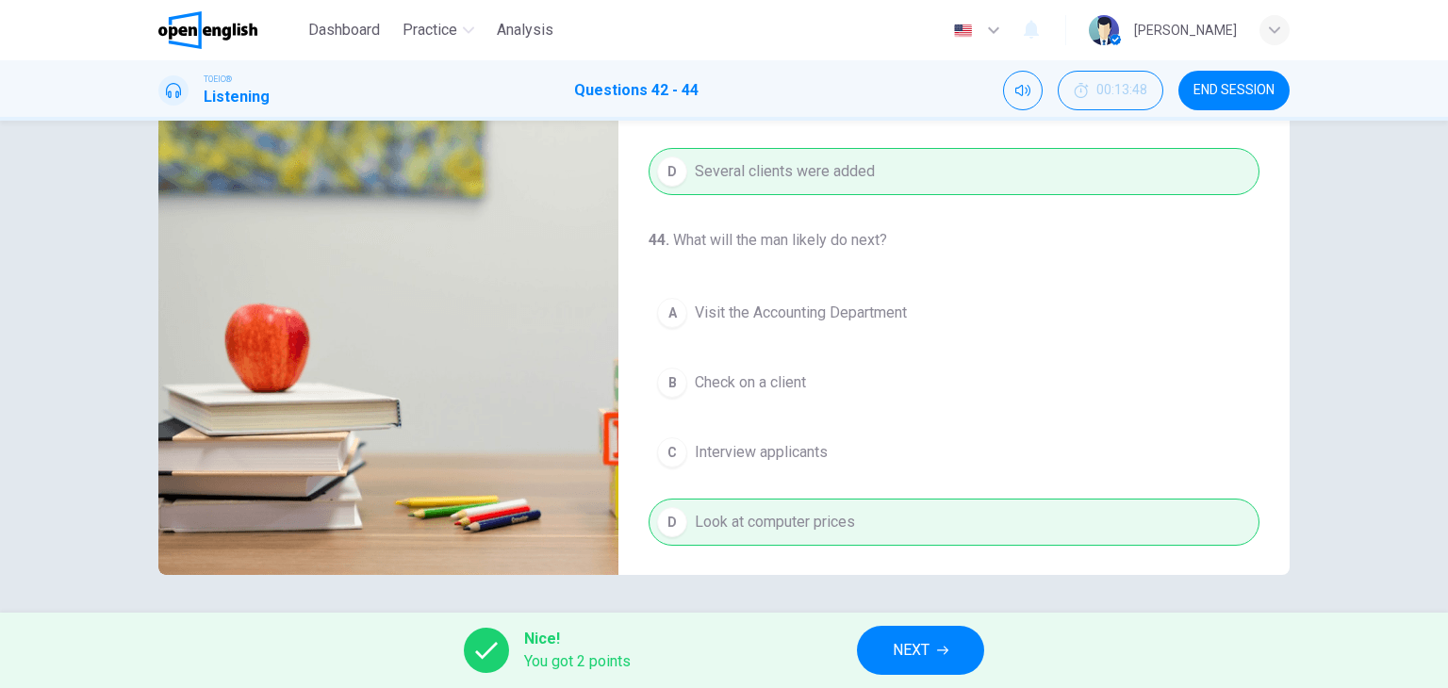
type input "*"
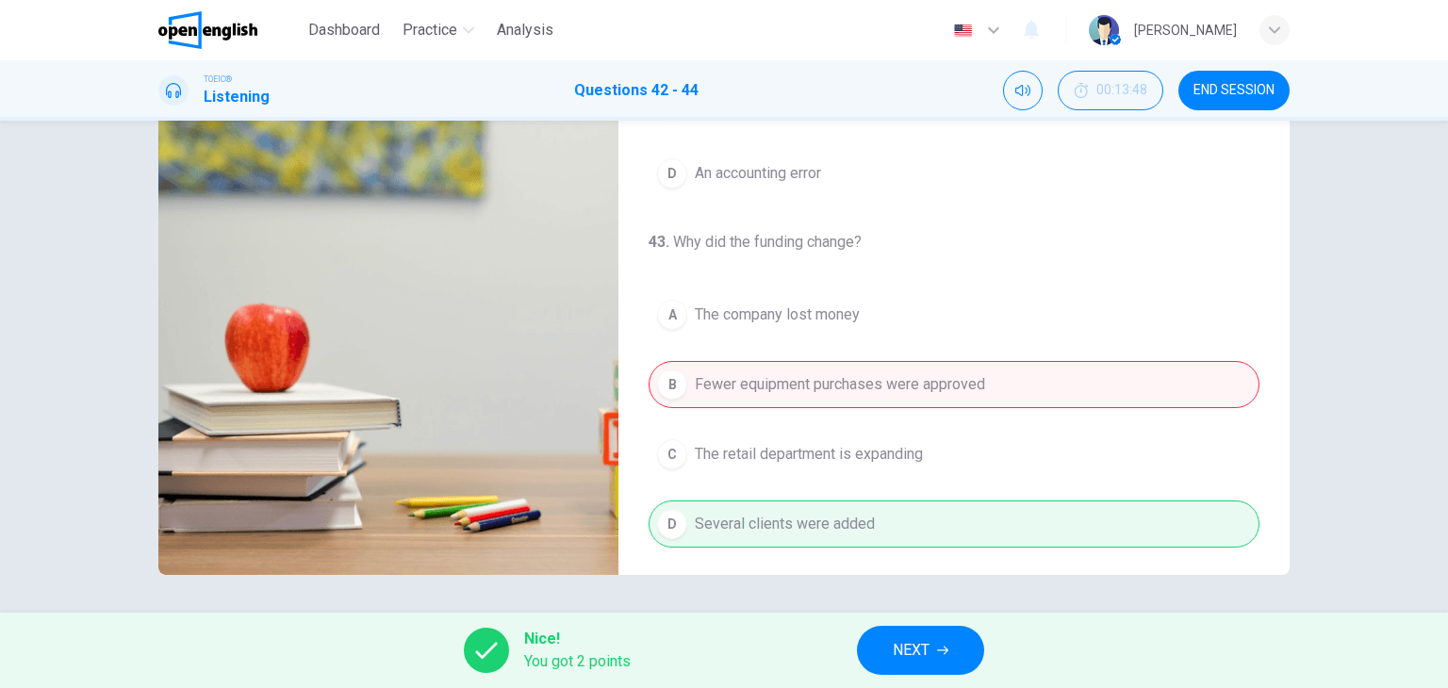
scroll to position [189, 0]
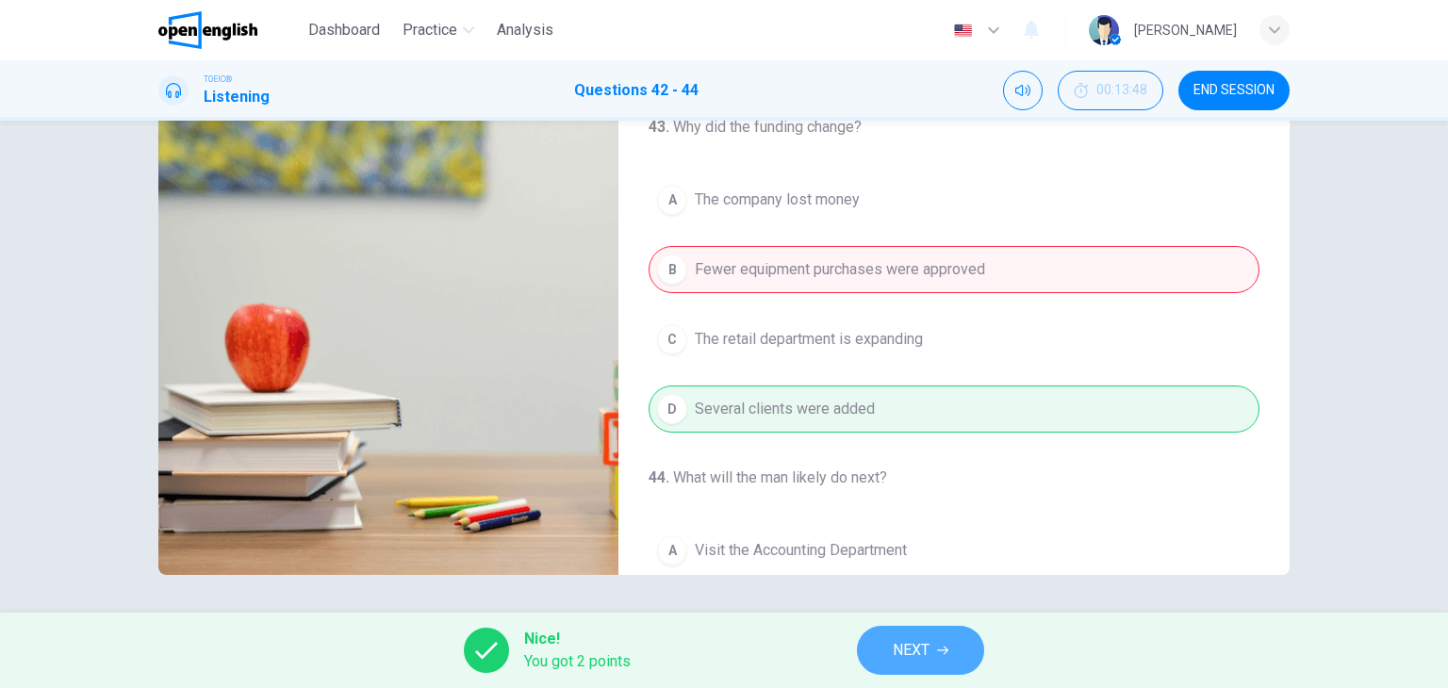
click at [925, 649] on span "NEXT" at bounding box center [911, 650] width 37 height 26
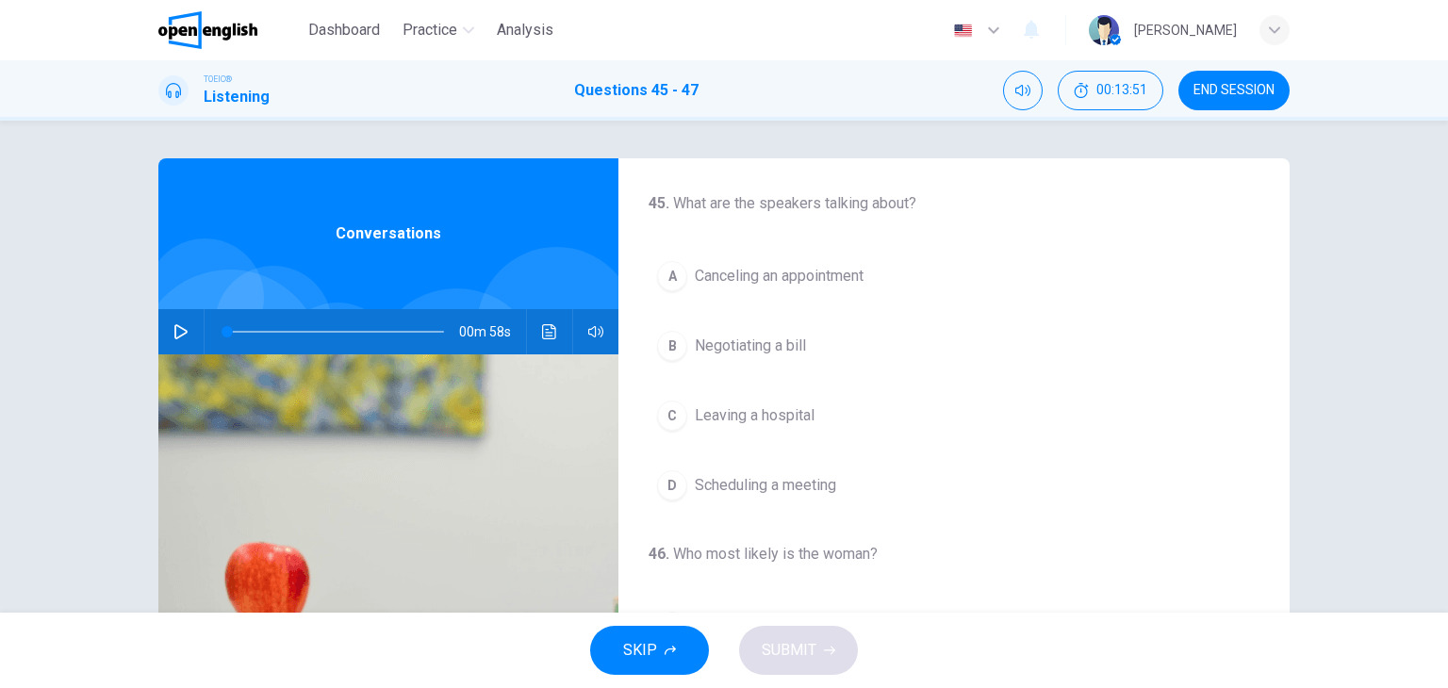
click at [158, 324] on div "00m 58s" at bounding box center [388, 331] width 460 height 45
click at [184, 336] on button "button" at bounding box center [181, 331] width 30 height 45
click at [668, 491] on div "D" at bounding box center [672, 485] width 30 height 30
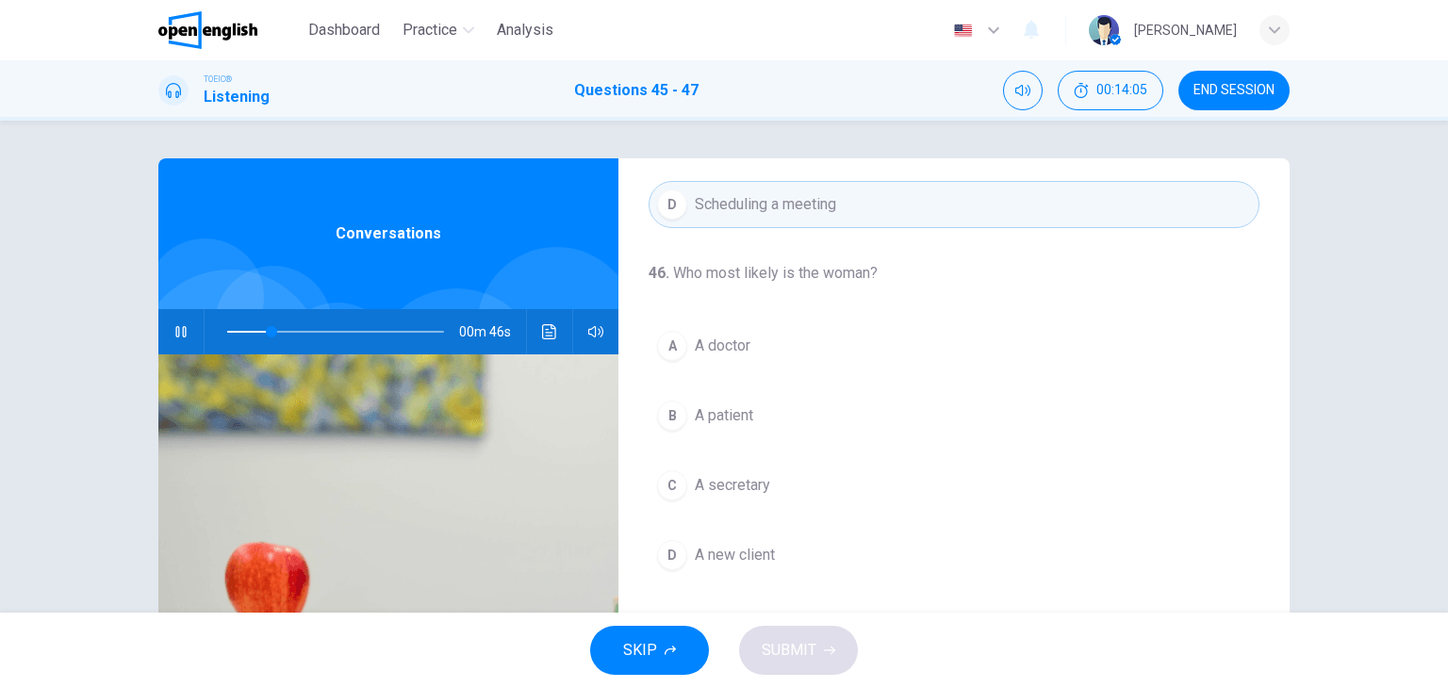
scroll to position [283, 0]
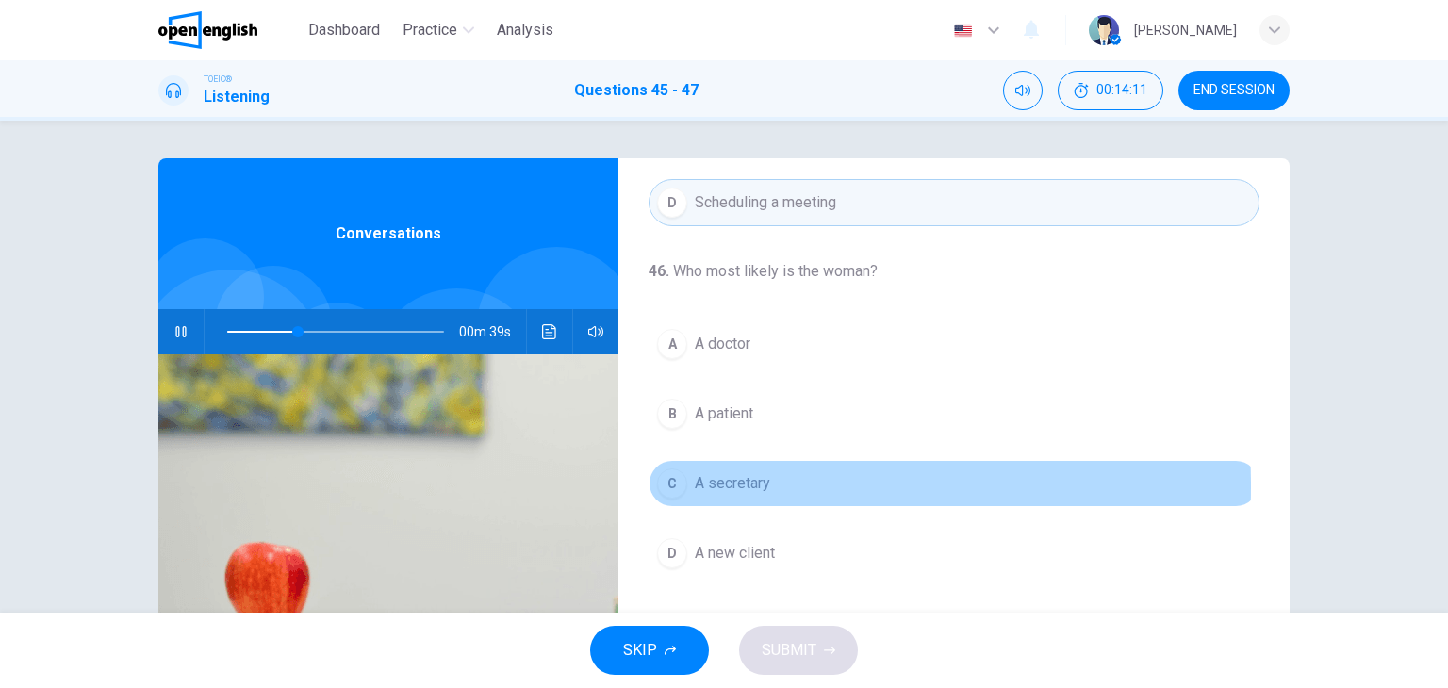
click at [670, 484] on div "C" at bounding box center [672, 483] width 30 height 30
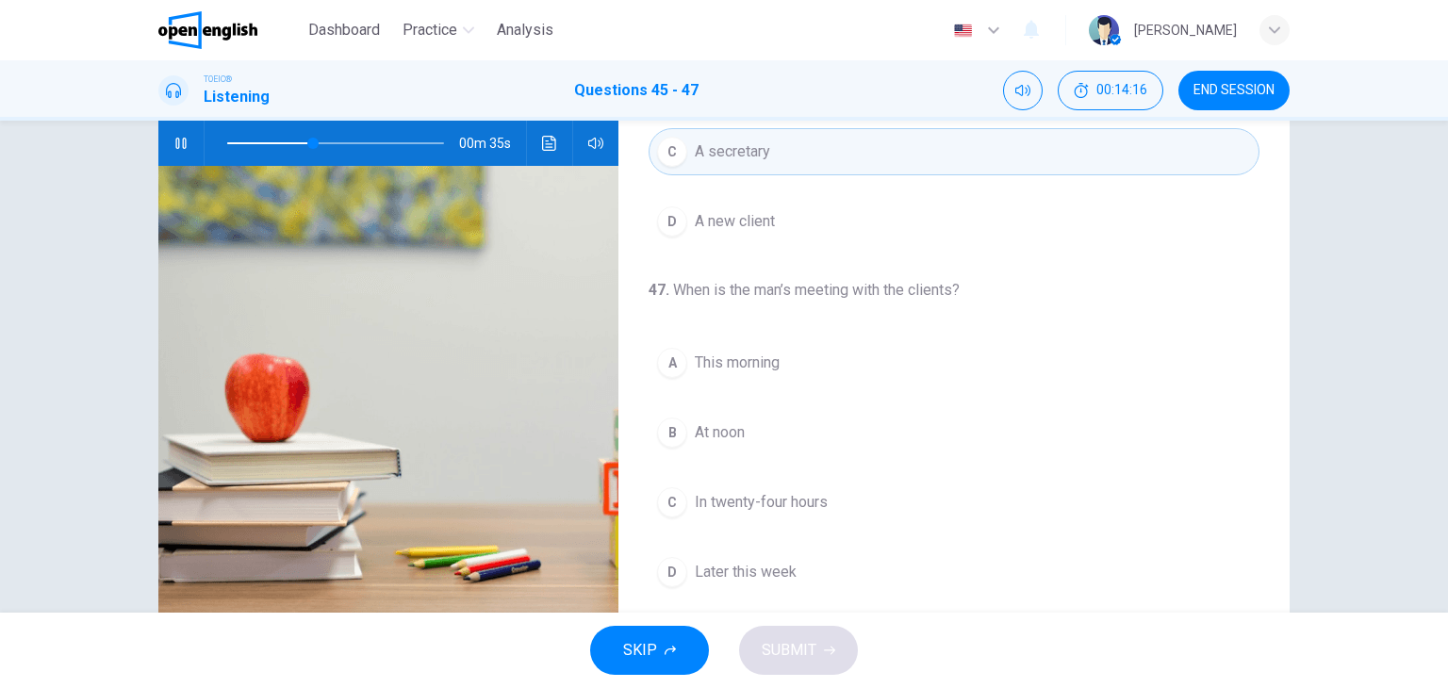
scroll to position [238, 0]
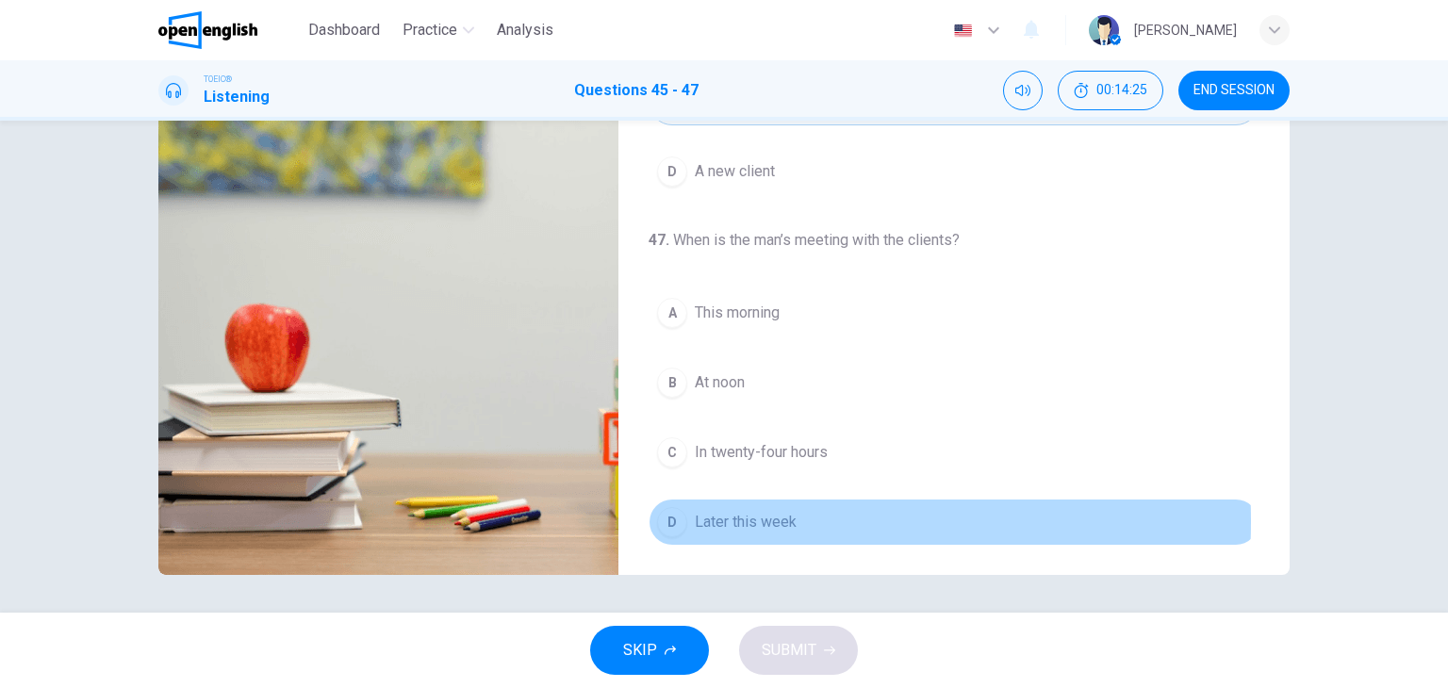
click at [674, 516] on div "D" at bounding box center [672, 522] width 30 height 30
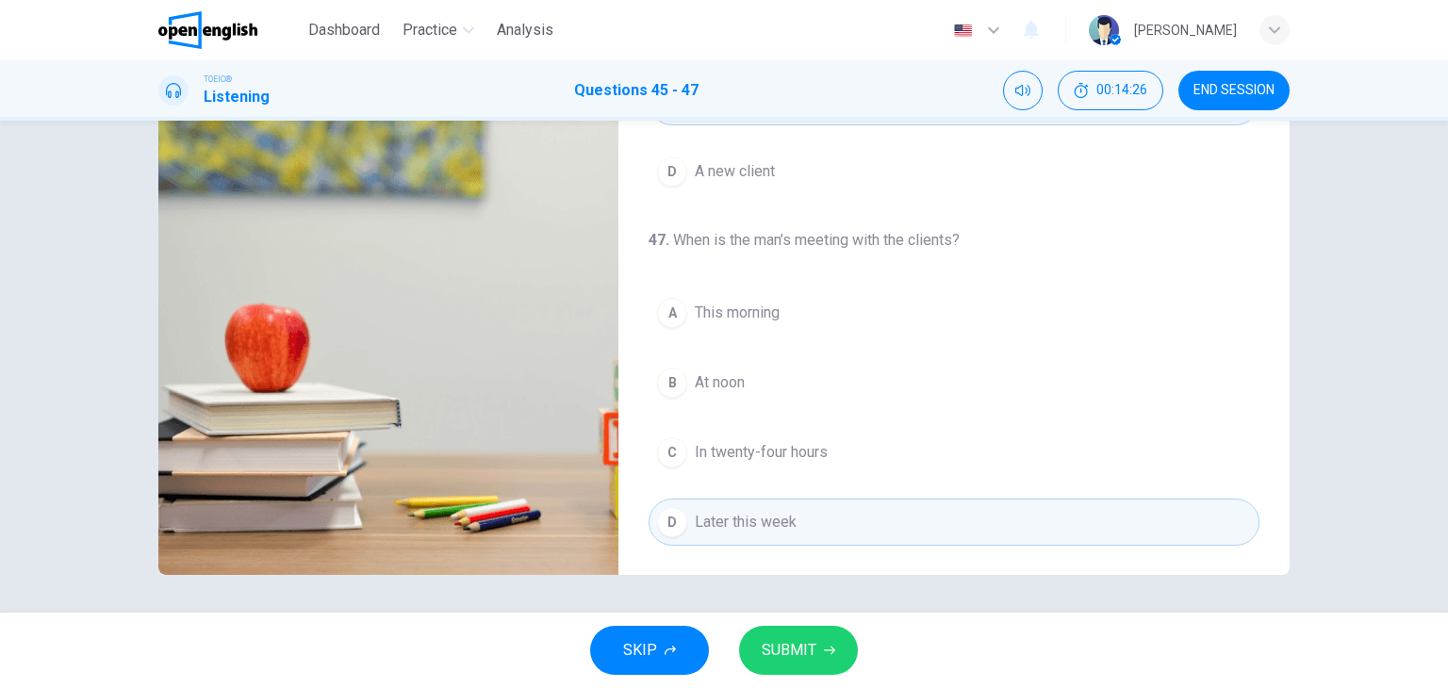
click at [795, 657] on span "SUBMIT" at bounding box center [789, 650] width 55 height 26
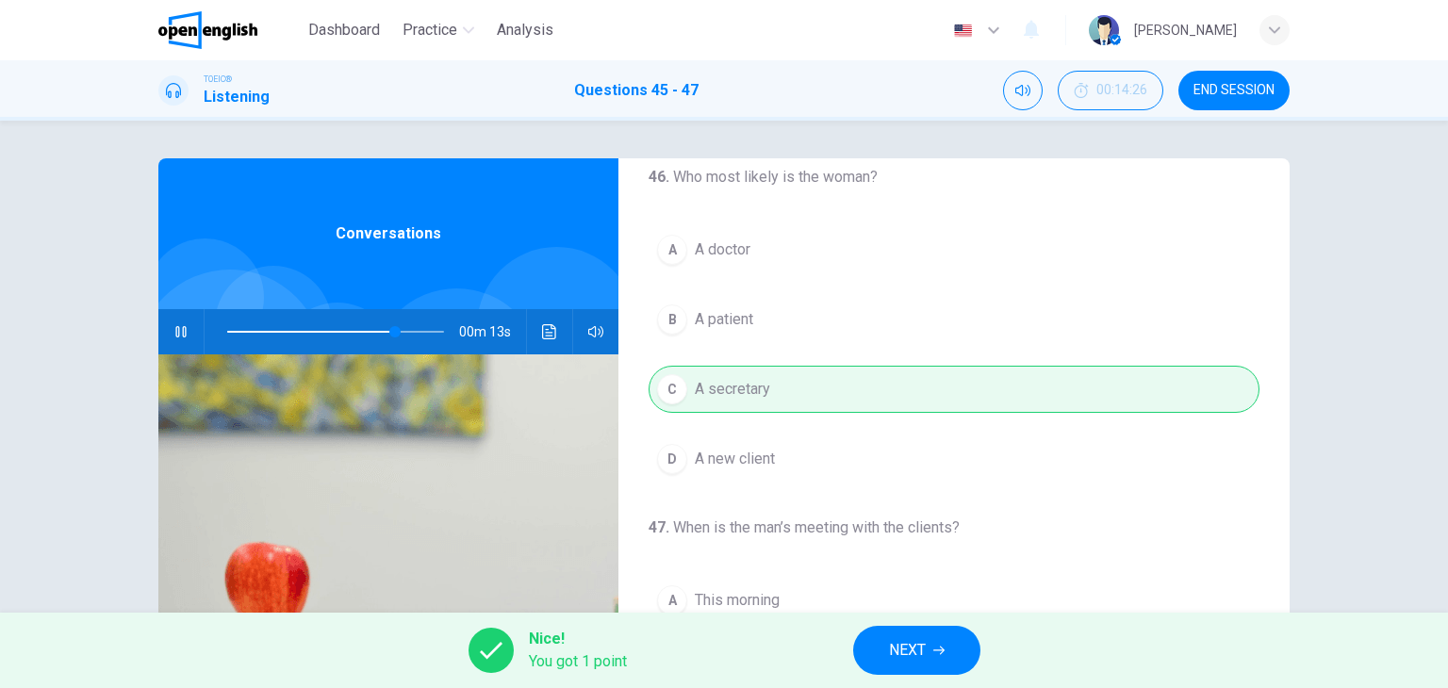
scroll to position [426, 0]
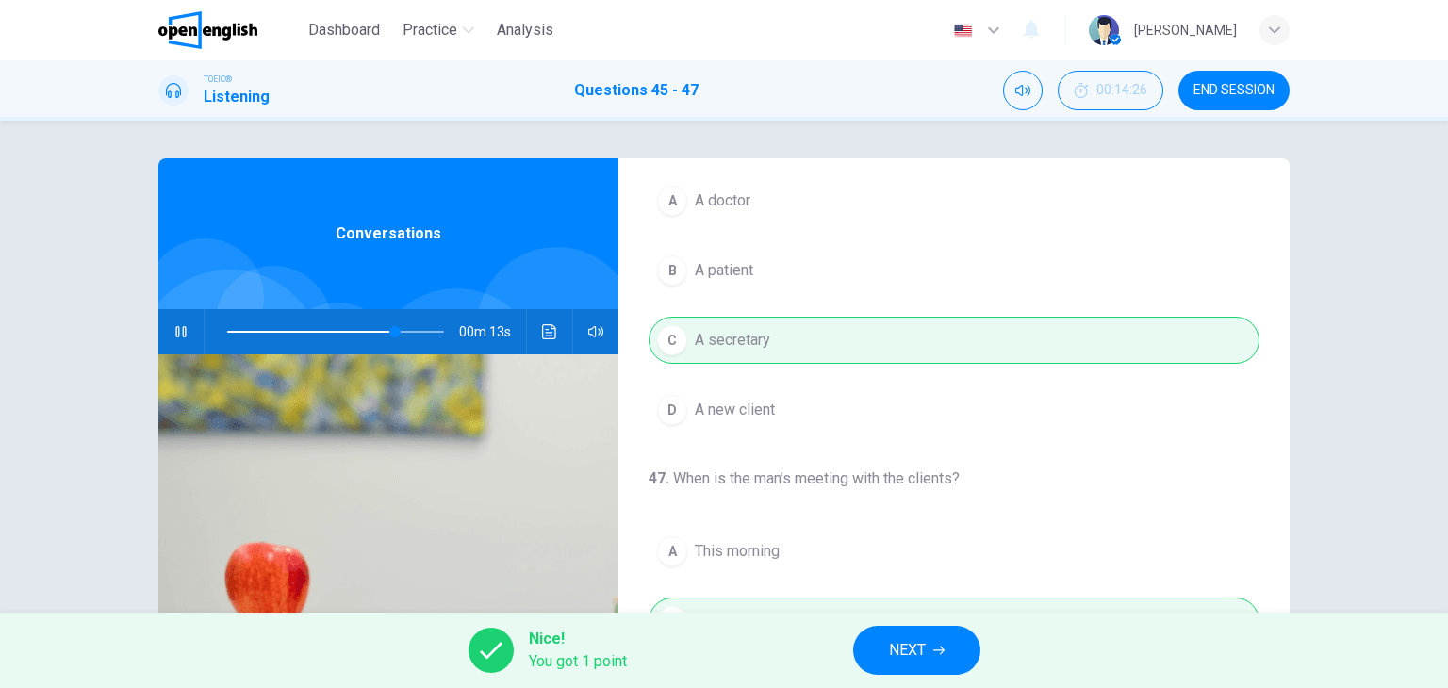
type input "**"
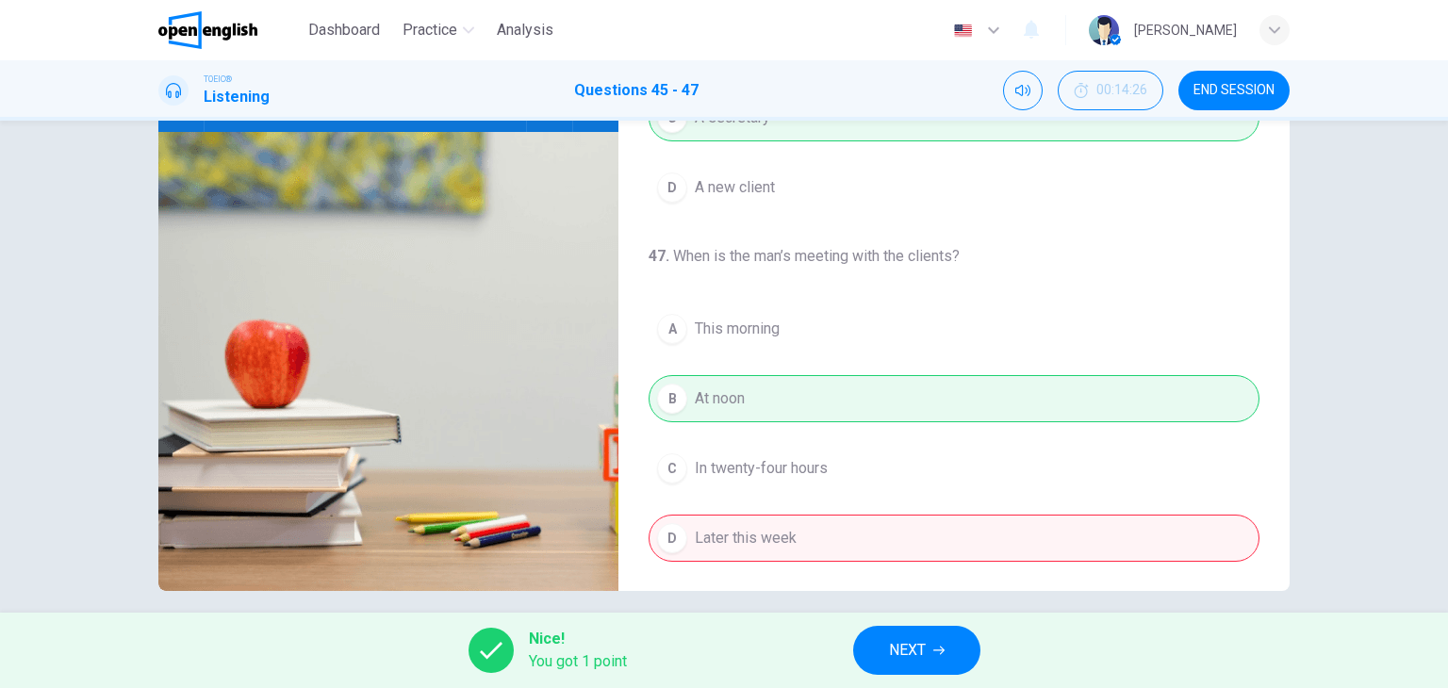
scroll to position [238, 0]
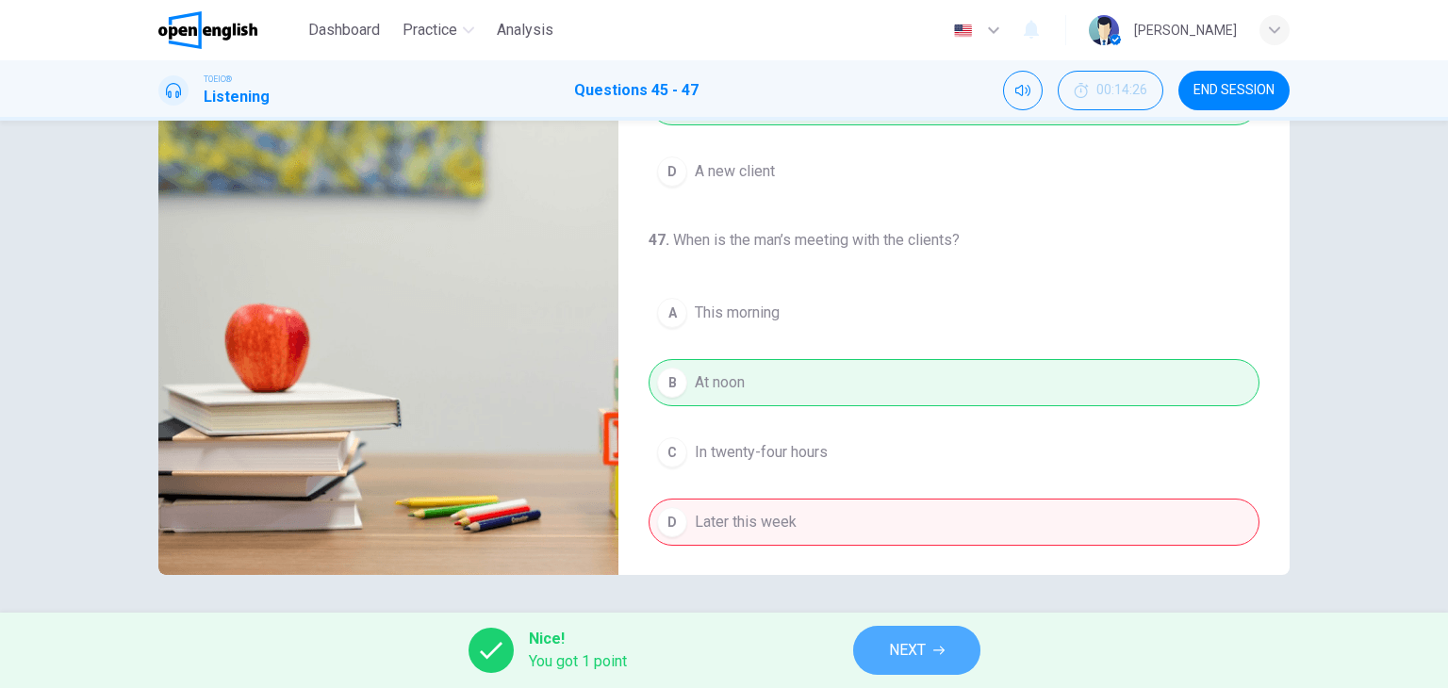
click at [943, 635] on button "NEXT" at bounding box center [916, 650] width 127 height 49
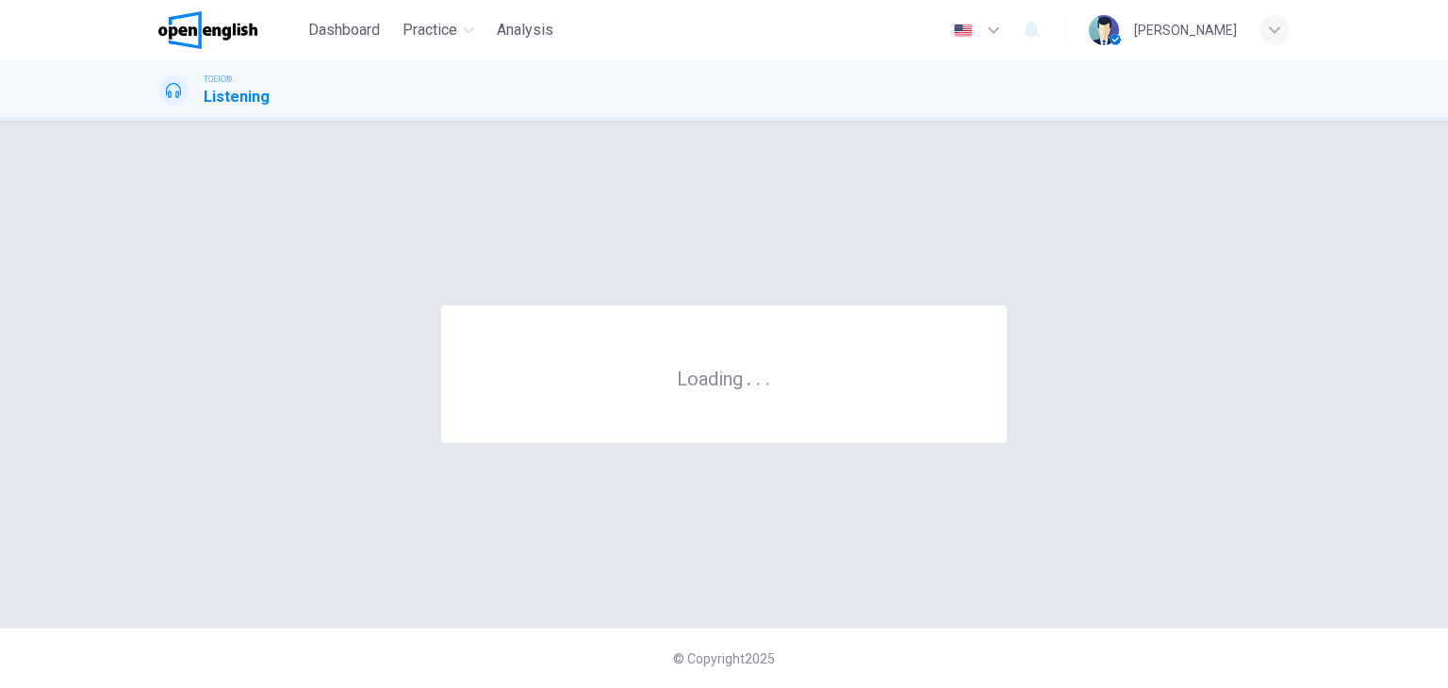
scroll to position [0, 0]
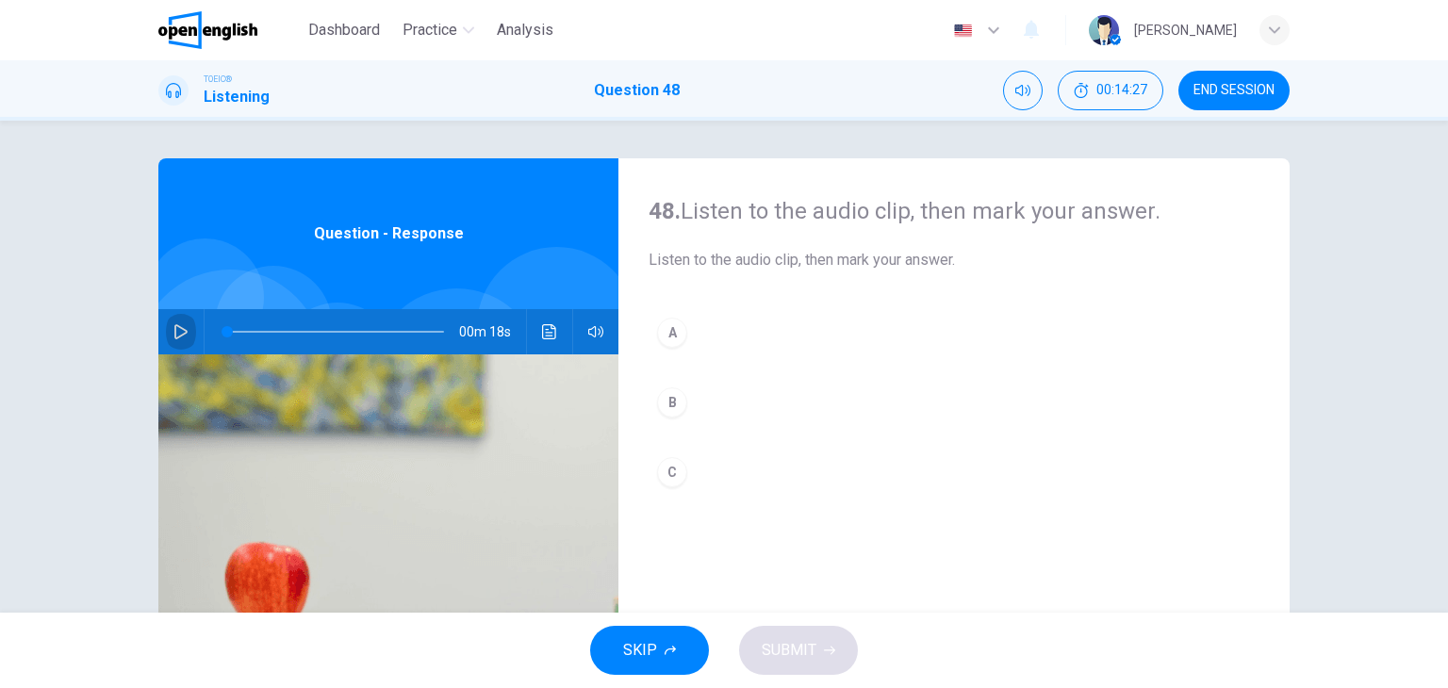
click at [181, 330] on icon "button" at bounding box center [180, 331] width 13 height 15
click at [664, 329] on div "A" at bounding box center [672, 333] width 30 height 30
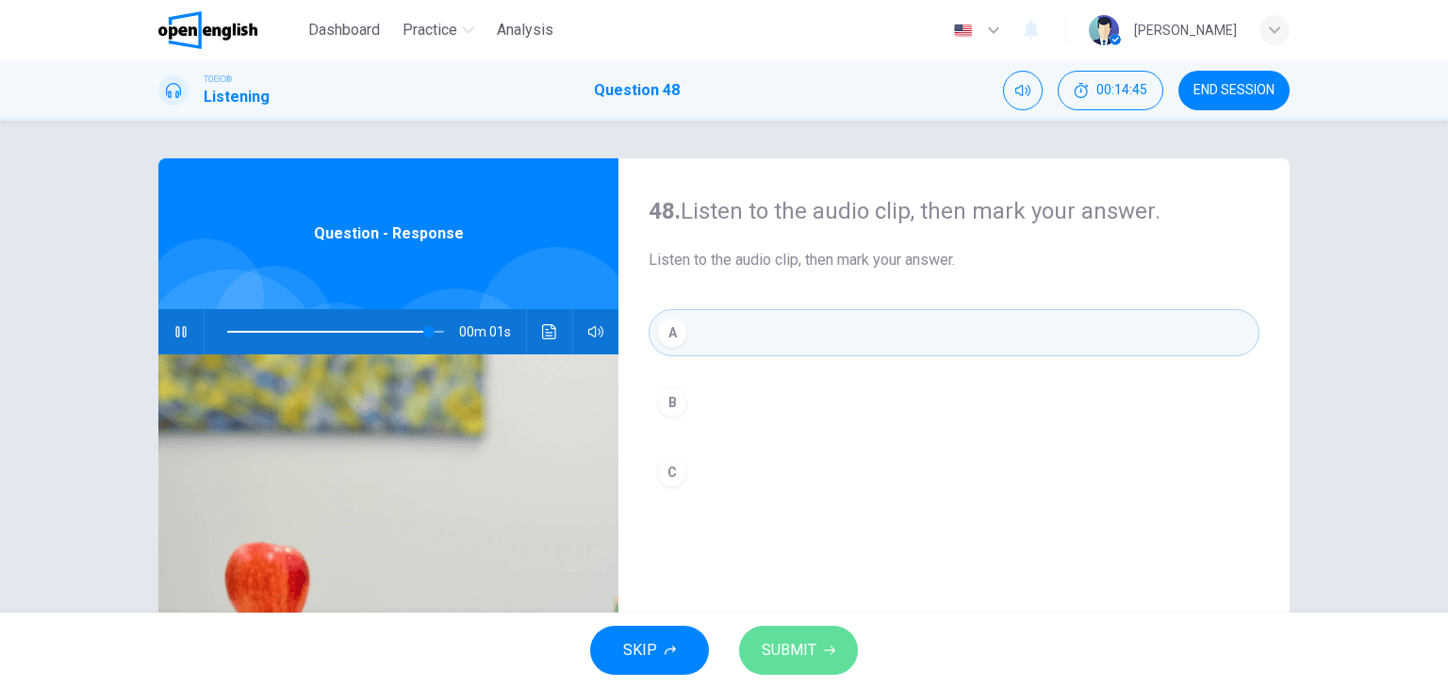
click at [823, 633] on button "SUBMIT" at bounding box center [798, 650] width 119 height 49
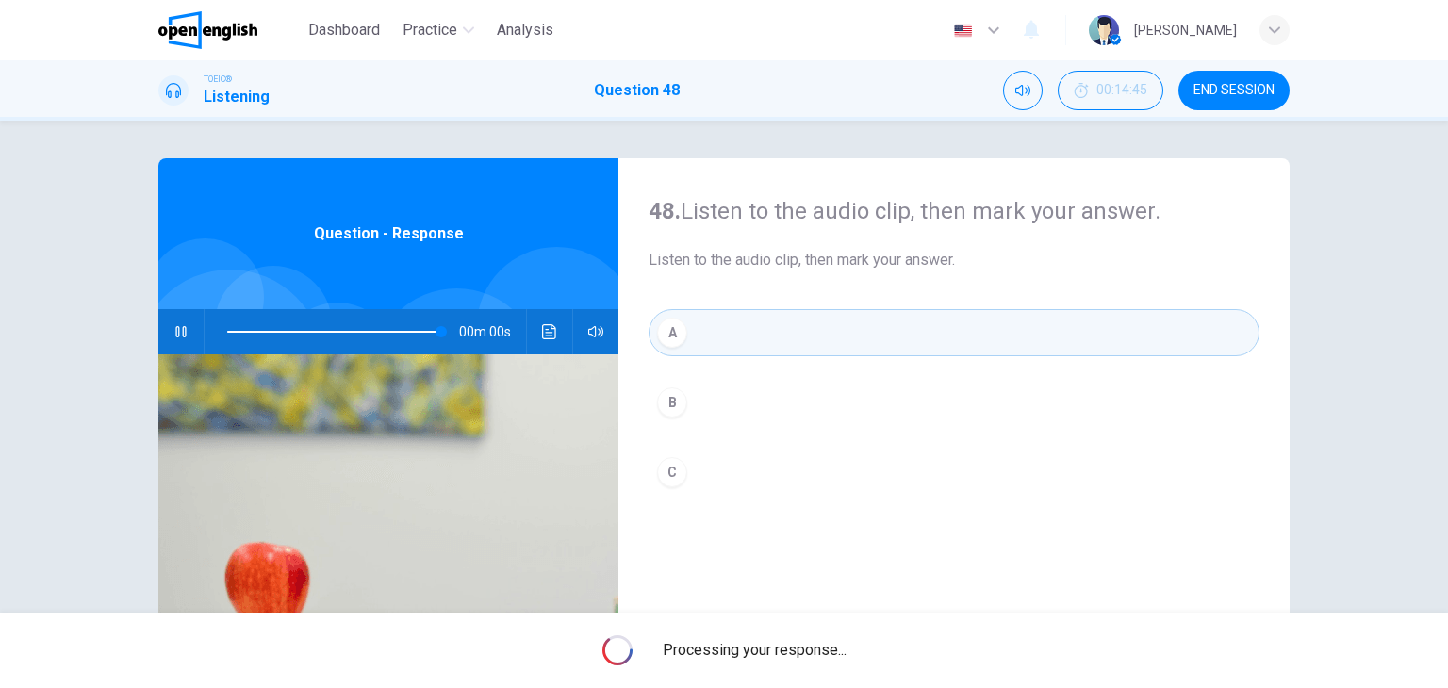
type input "*"
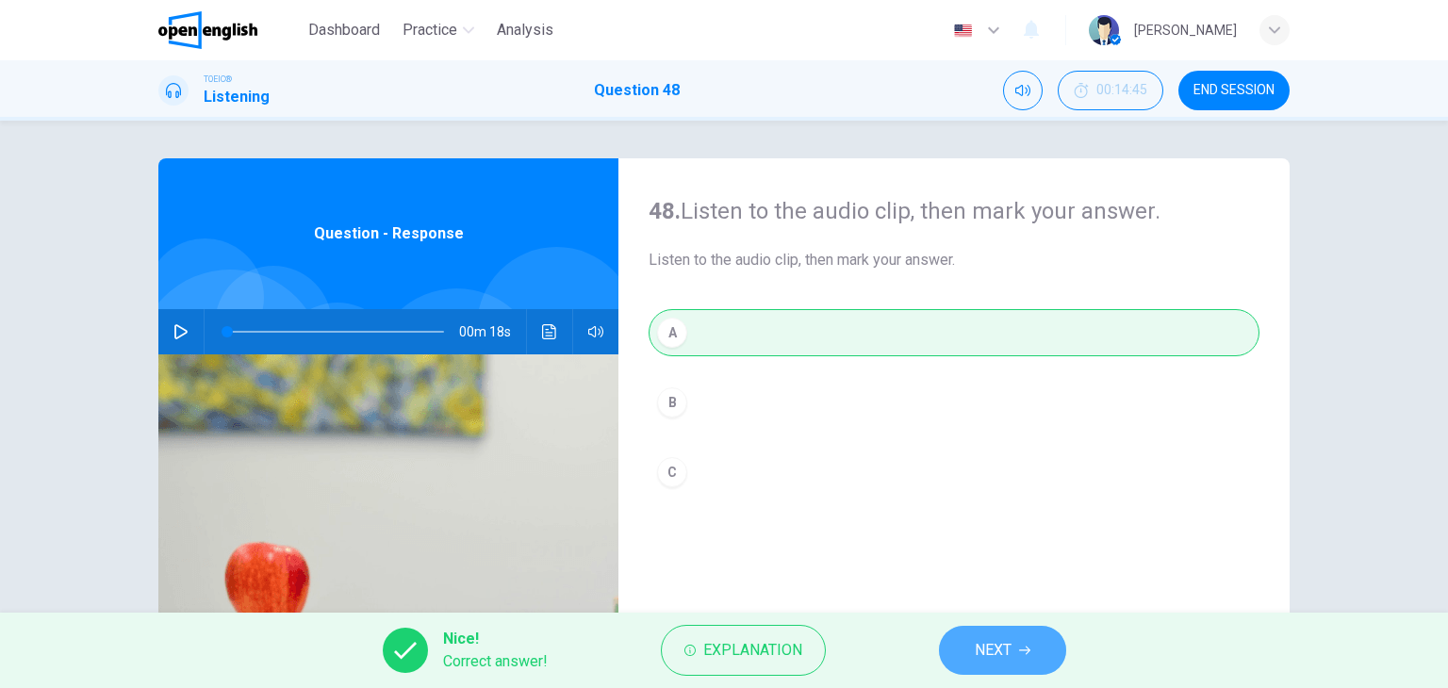
click at [1007, 657] on span "NEXT" at bounding box center [993, 650] width 37 height 26
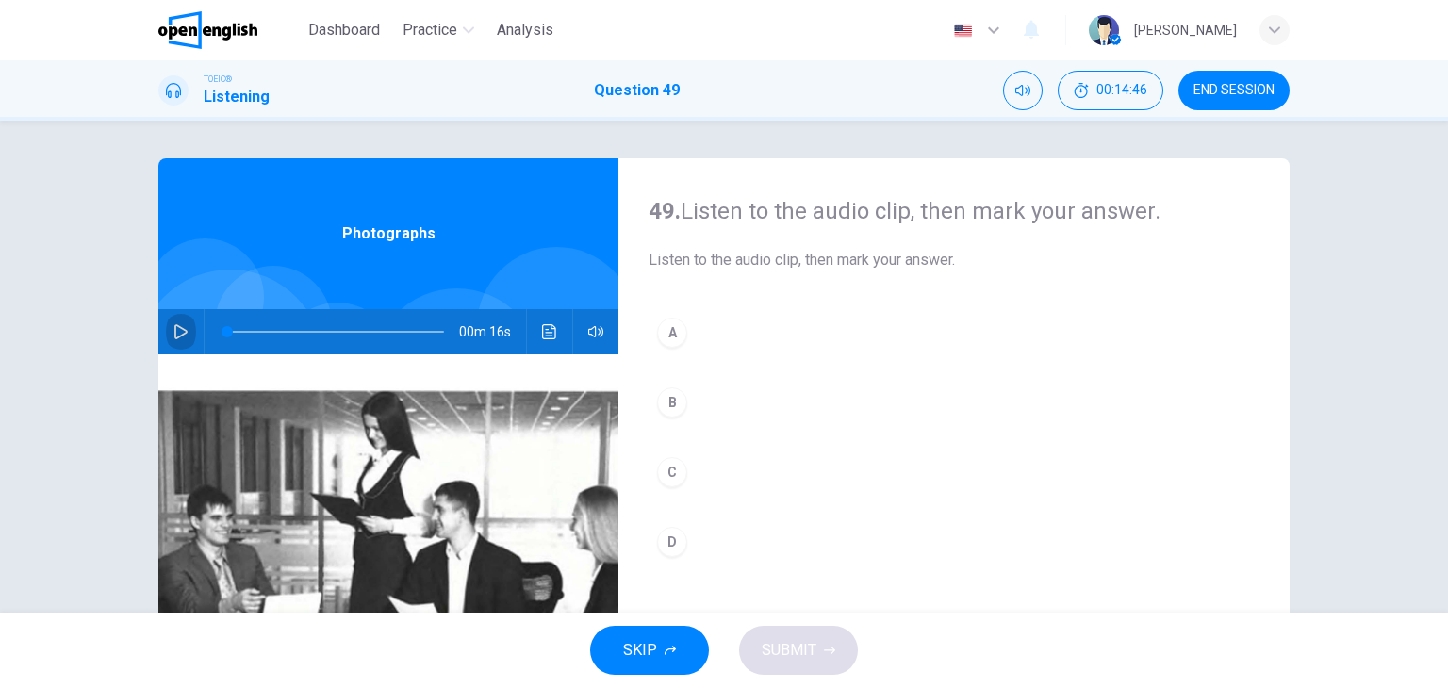
click at [168, 323] on button "button" at bounding box center [181, 331] width 30 height 45
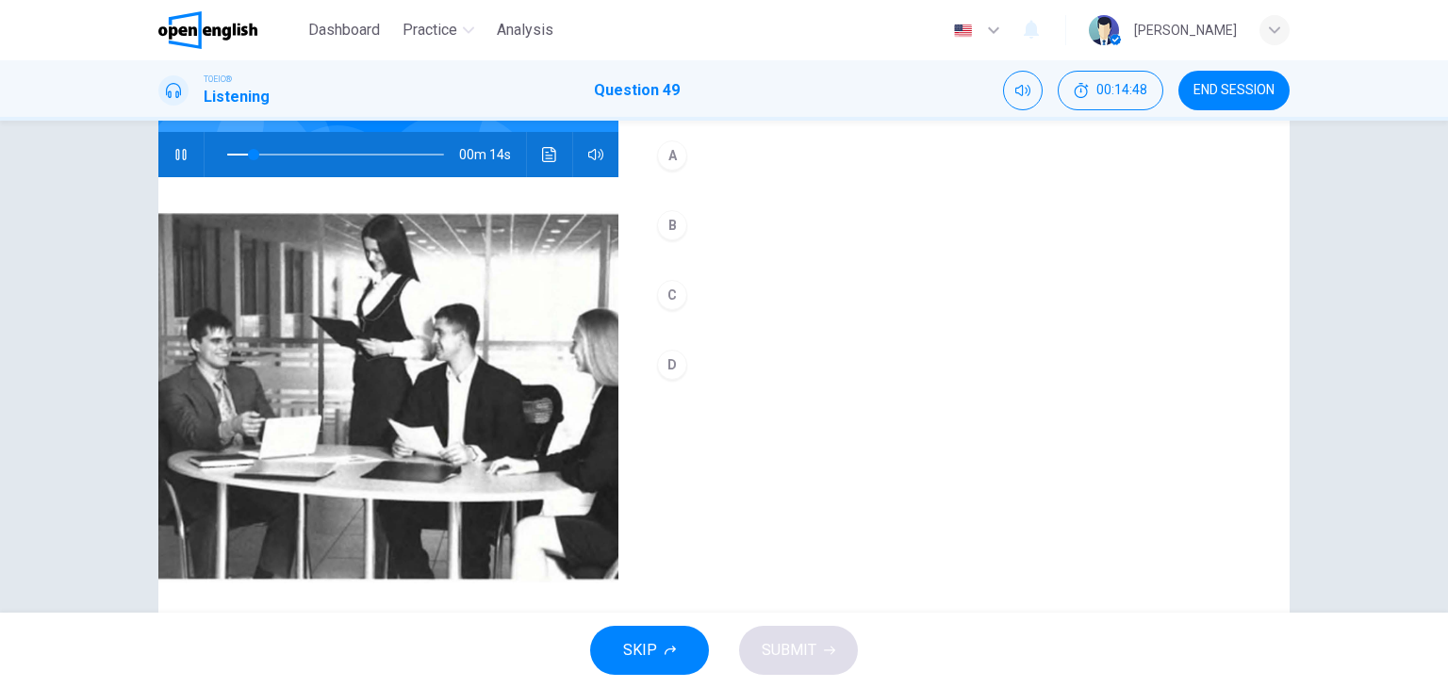
scroll to position [144, 0]
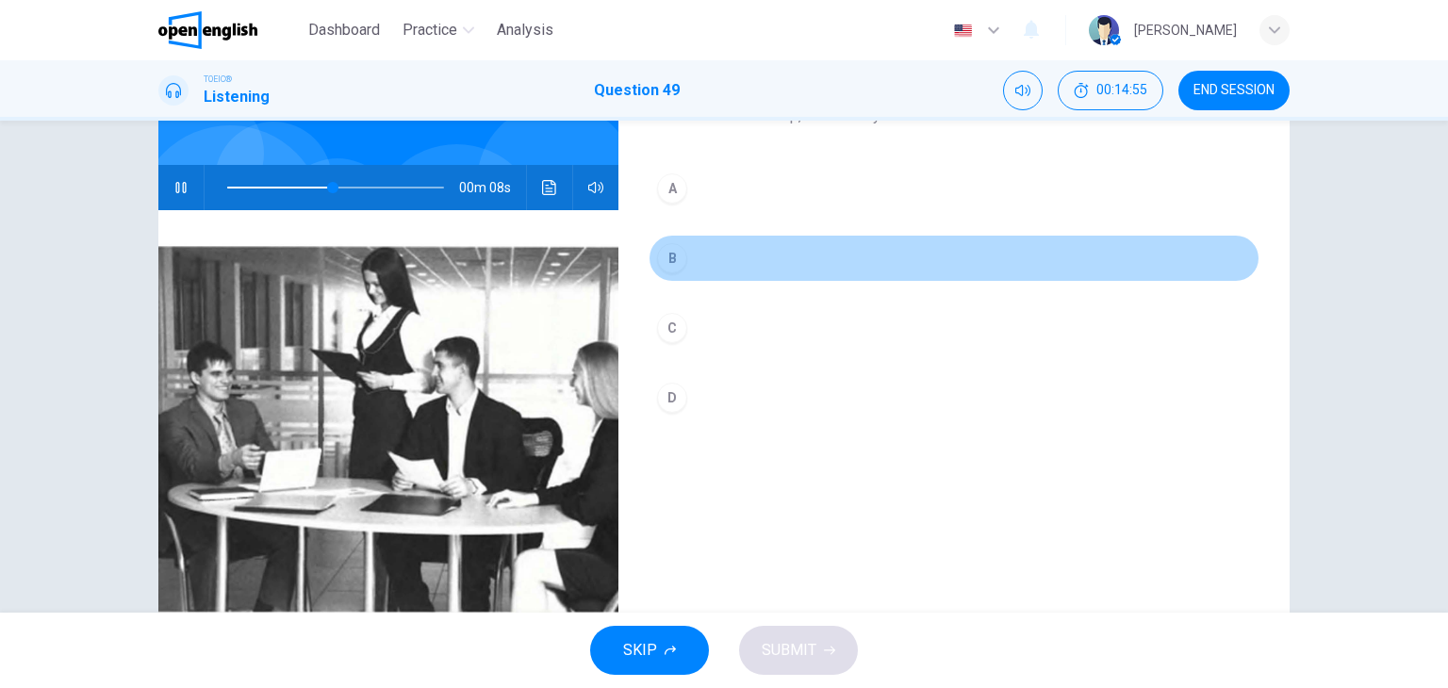
click at [670, 258] on div "B" at bounding box center [672, 258] width 30 height 30
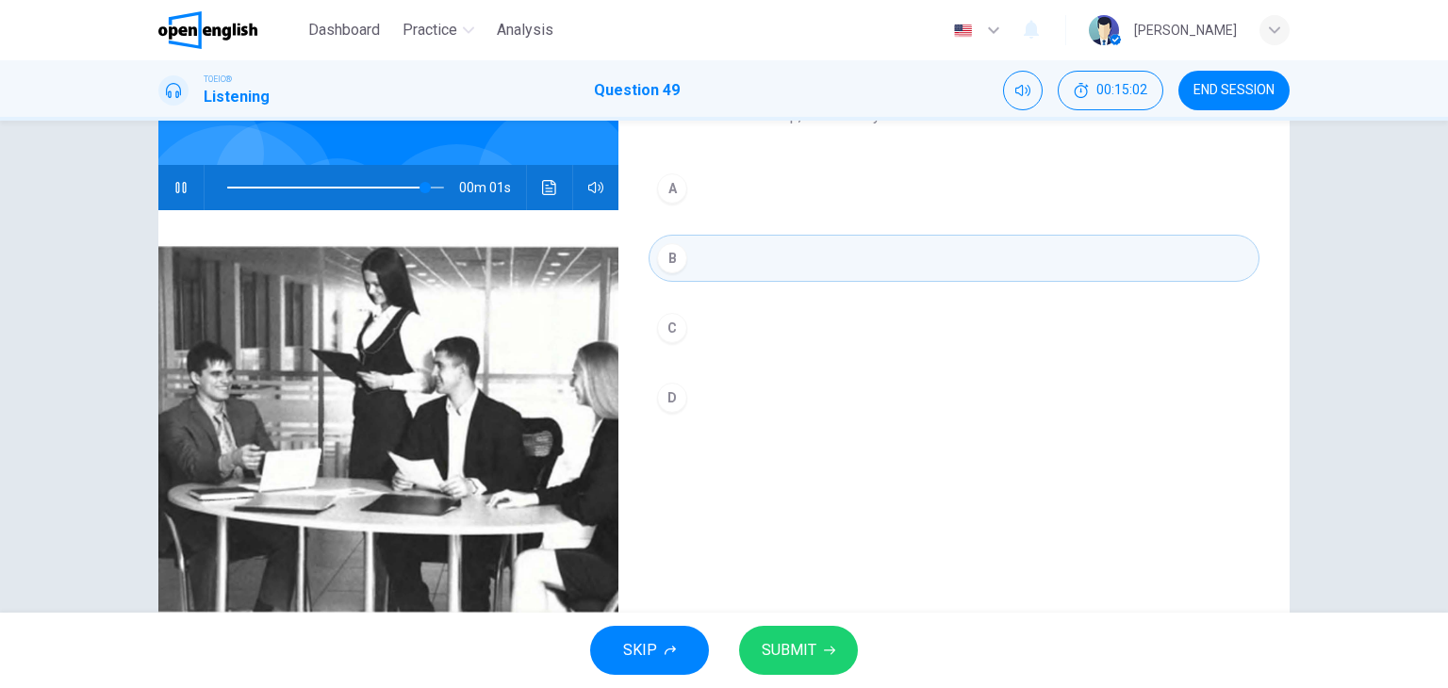
click at [824, 650] on icon "button" at bounding box center [829, 650] width 11 height 11
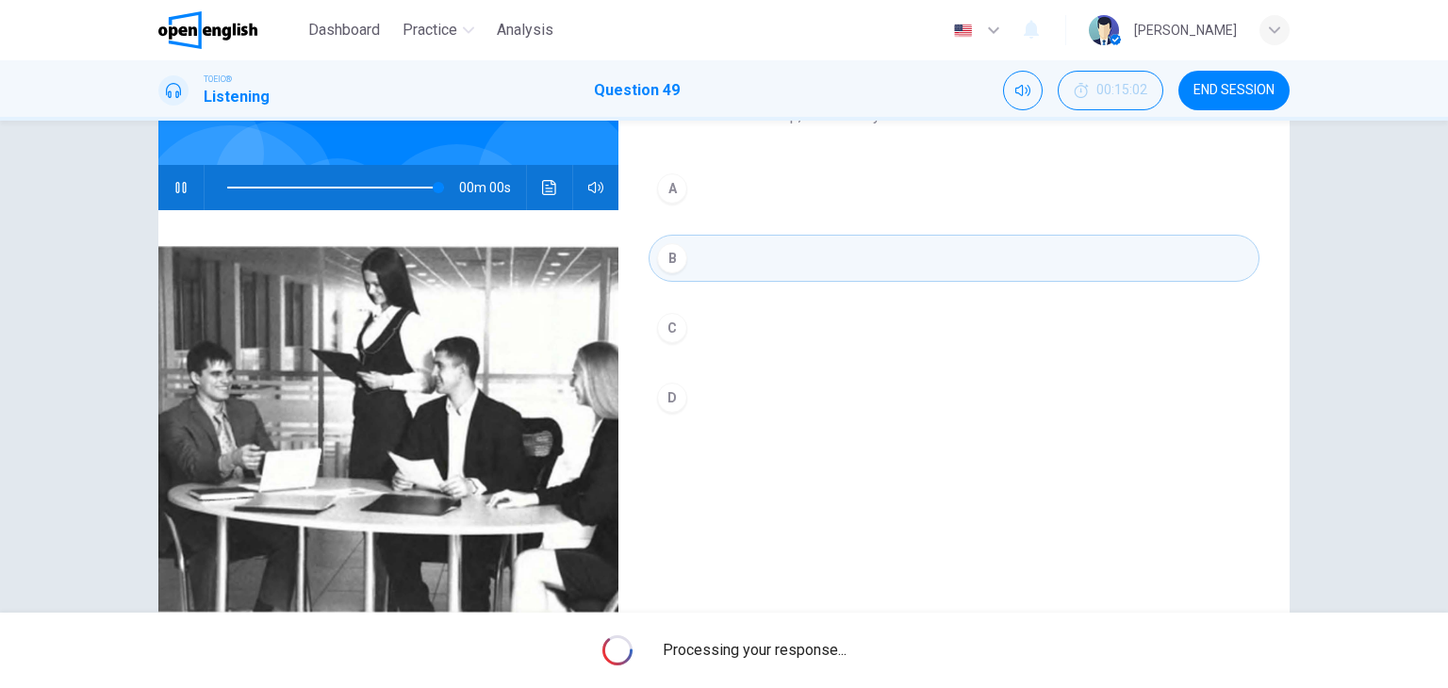
type input "*"
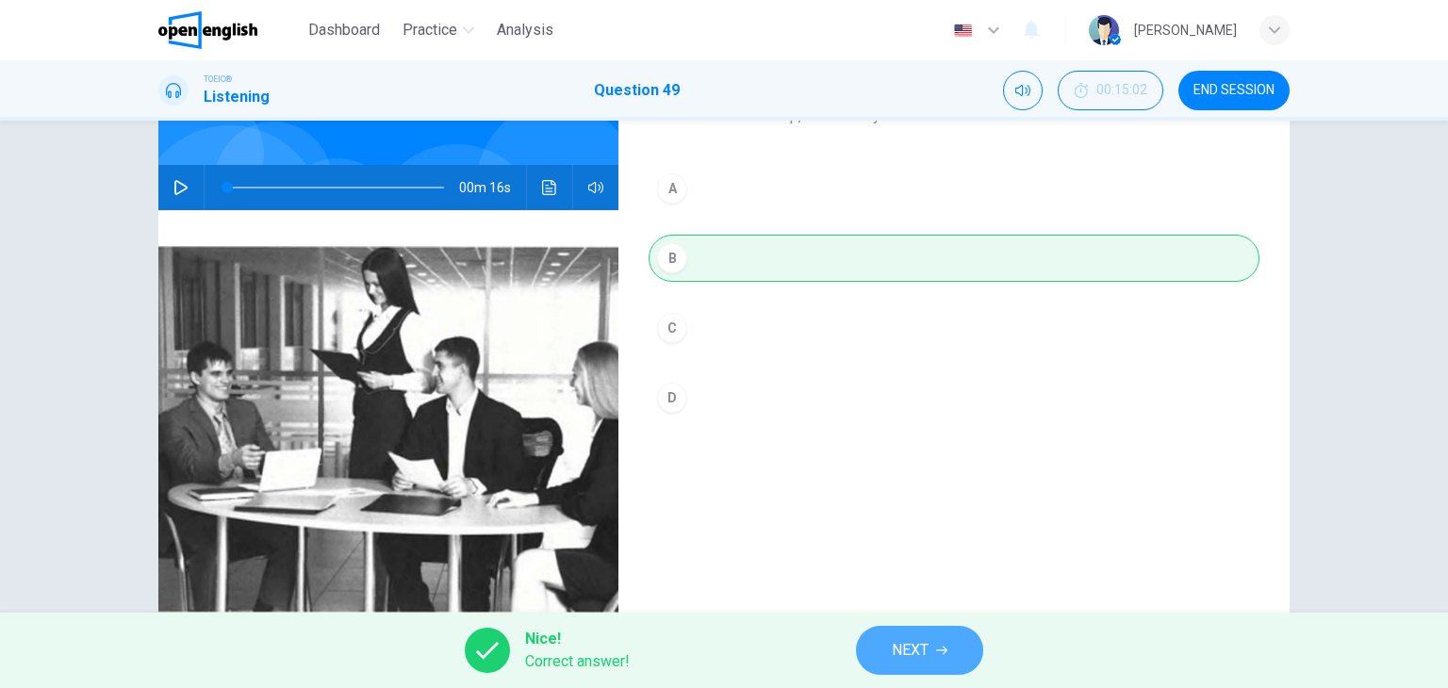
click at [944, 643] on button "NEXT" at bounding box center [919, 650] width 127 height 49
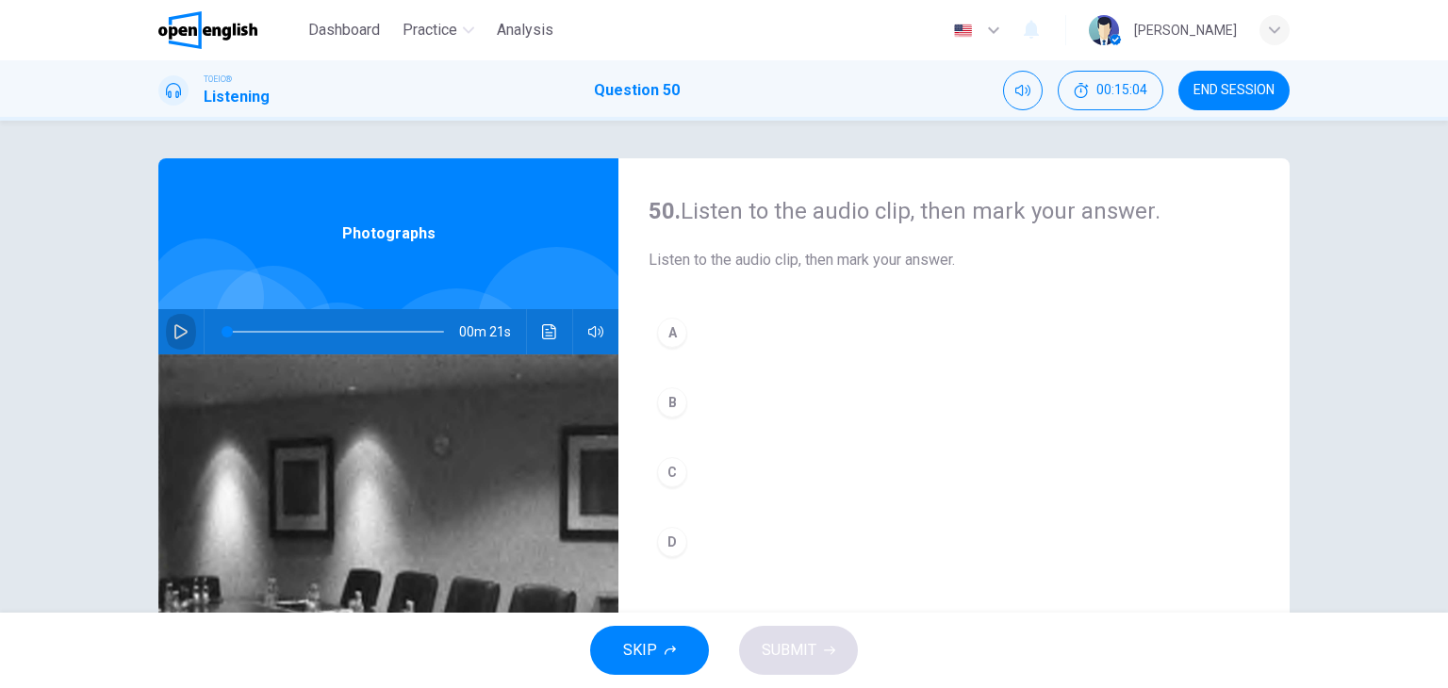
click at [173, 325] on icon "button" at bounding box center [180, 331] width 15 height 15
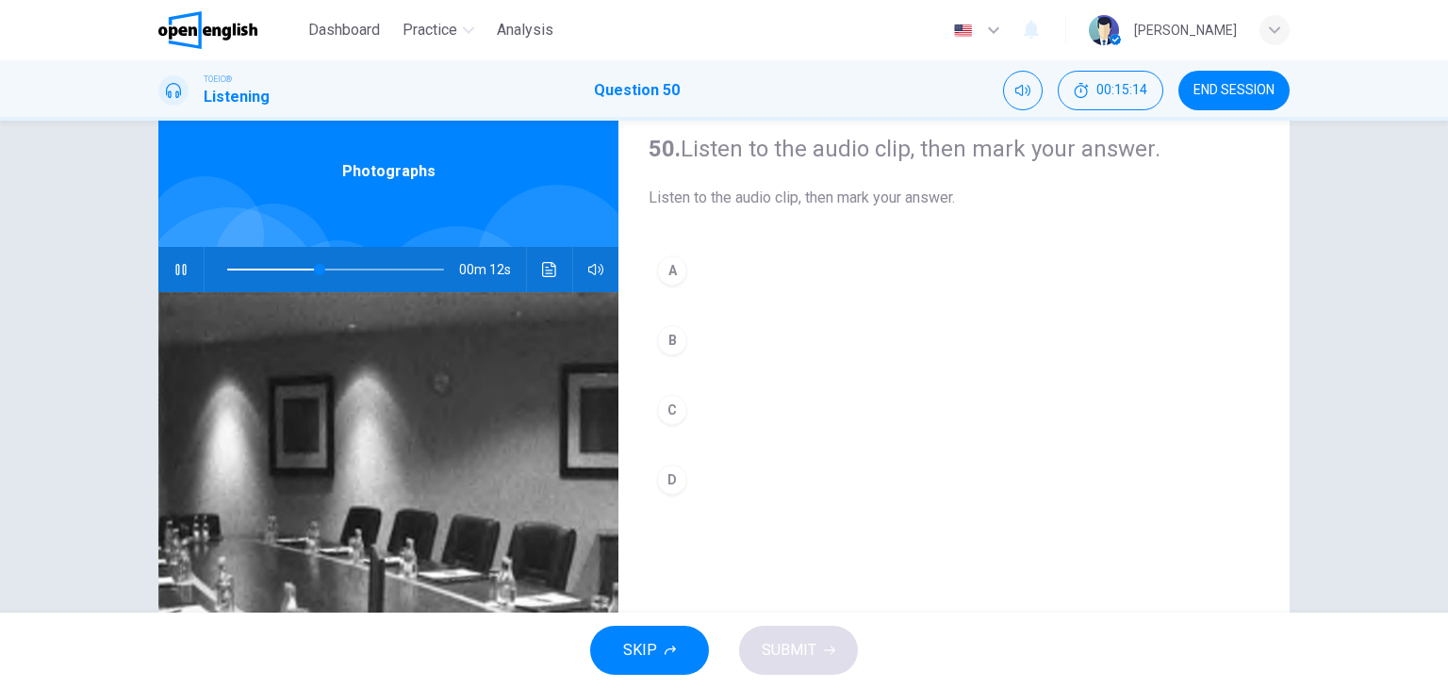
scroll to position [189, 0]
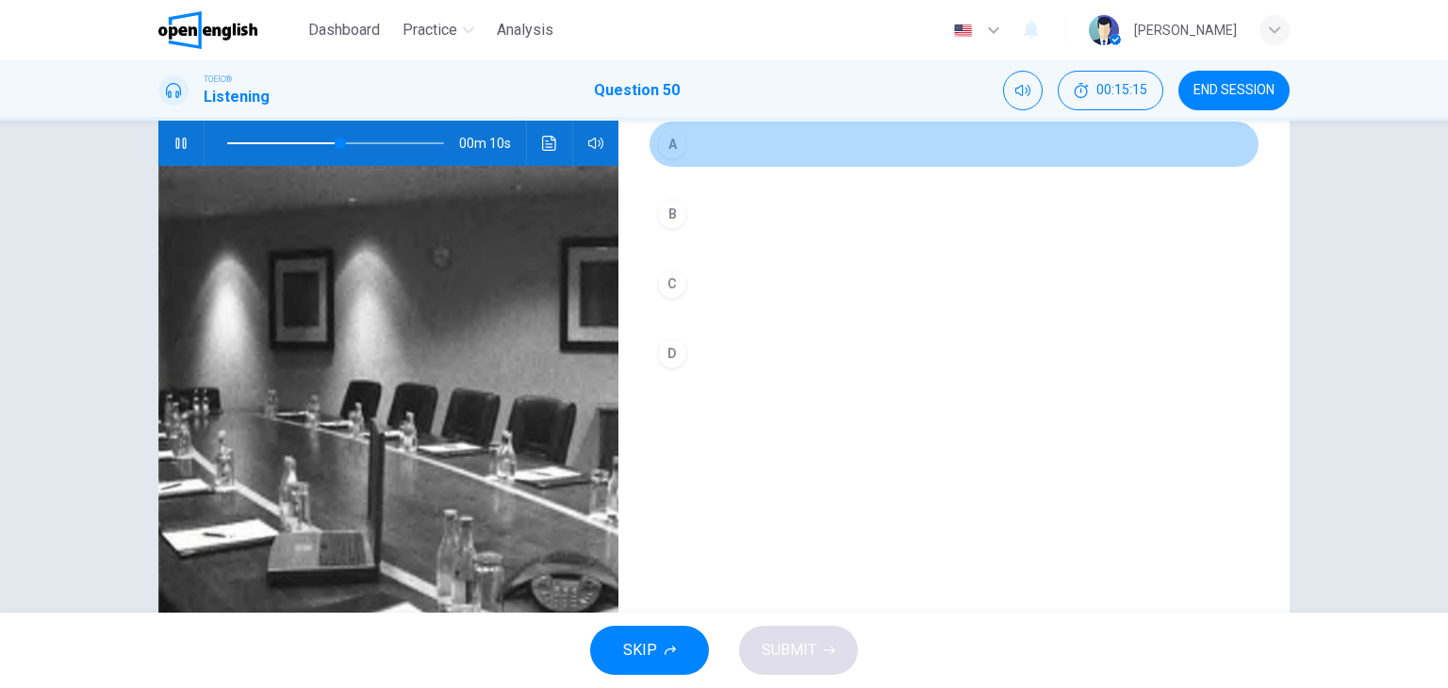
click at [667, 135] on div "A" at bounding box center [672, 144] width 30 height 30
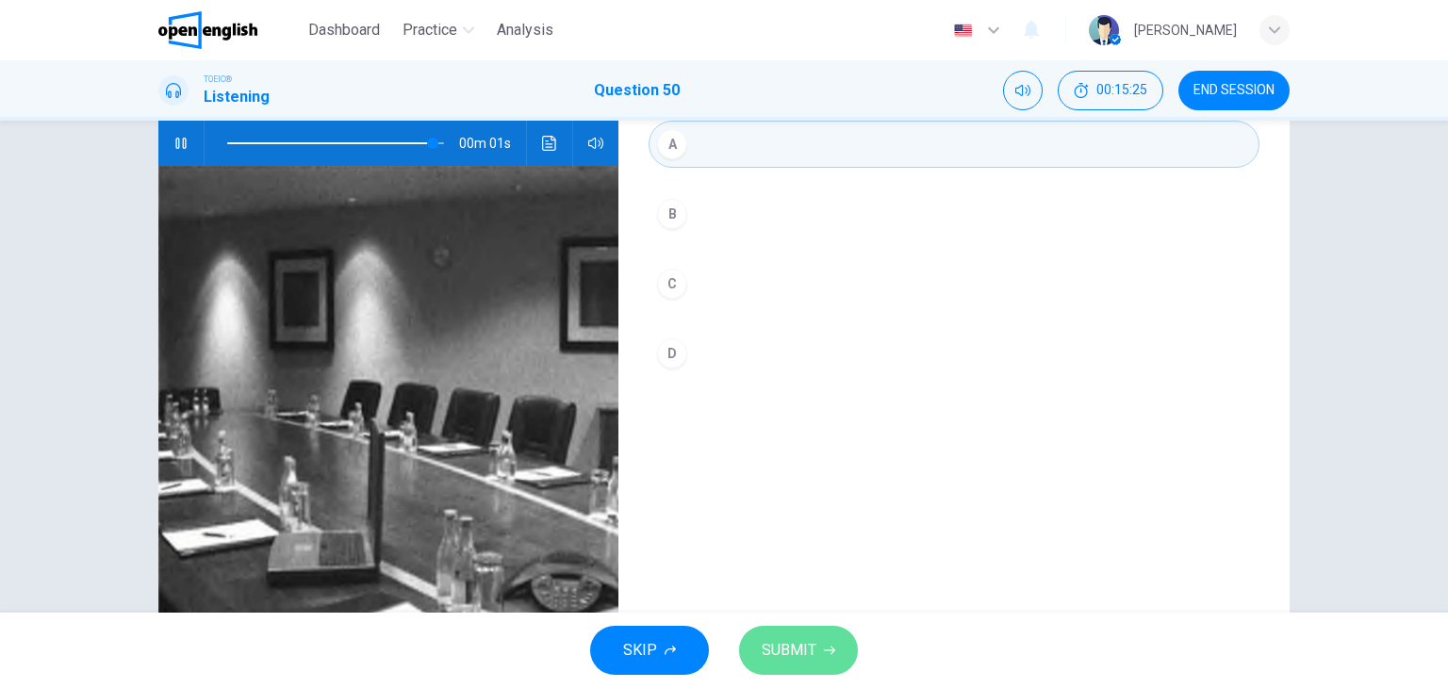
click at [831, 637] on button "SUBMIT" at bounding box center [798, 650] width 119 height 49
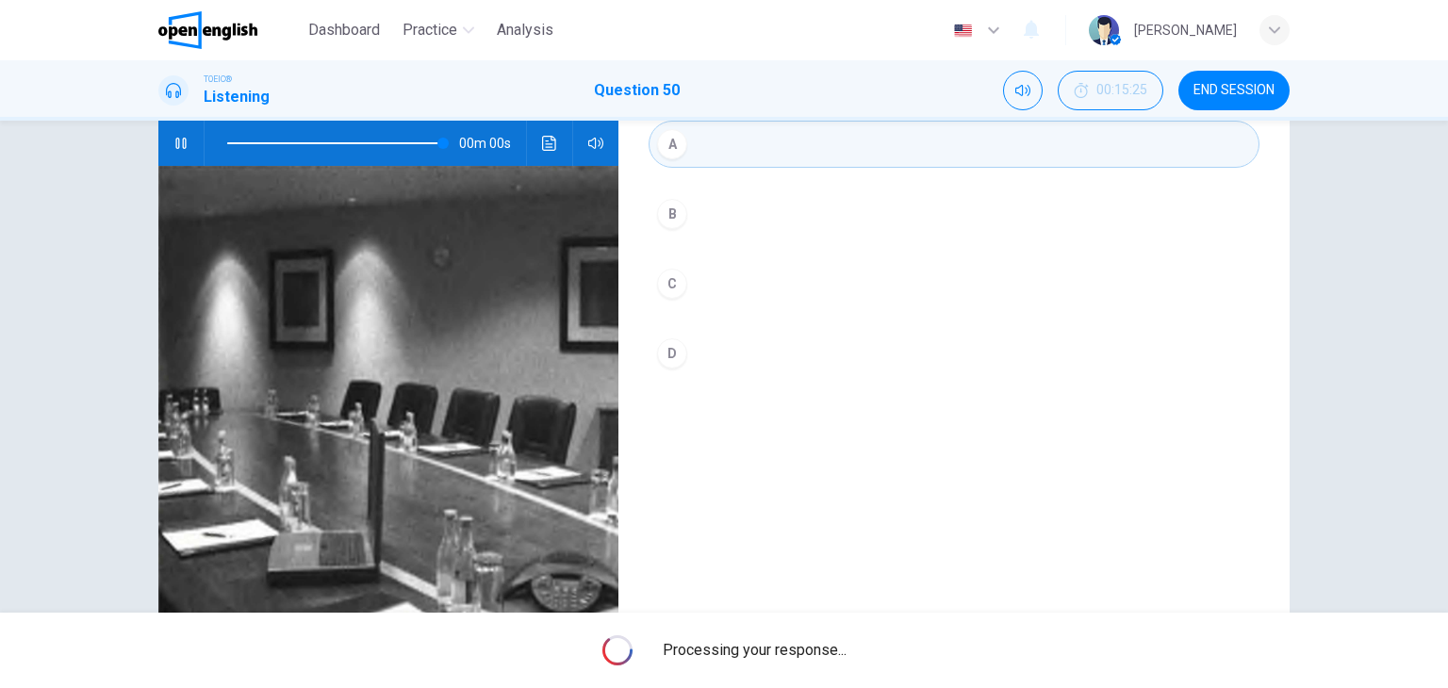
type input "*"
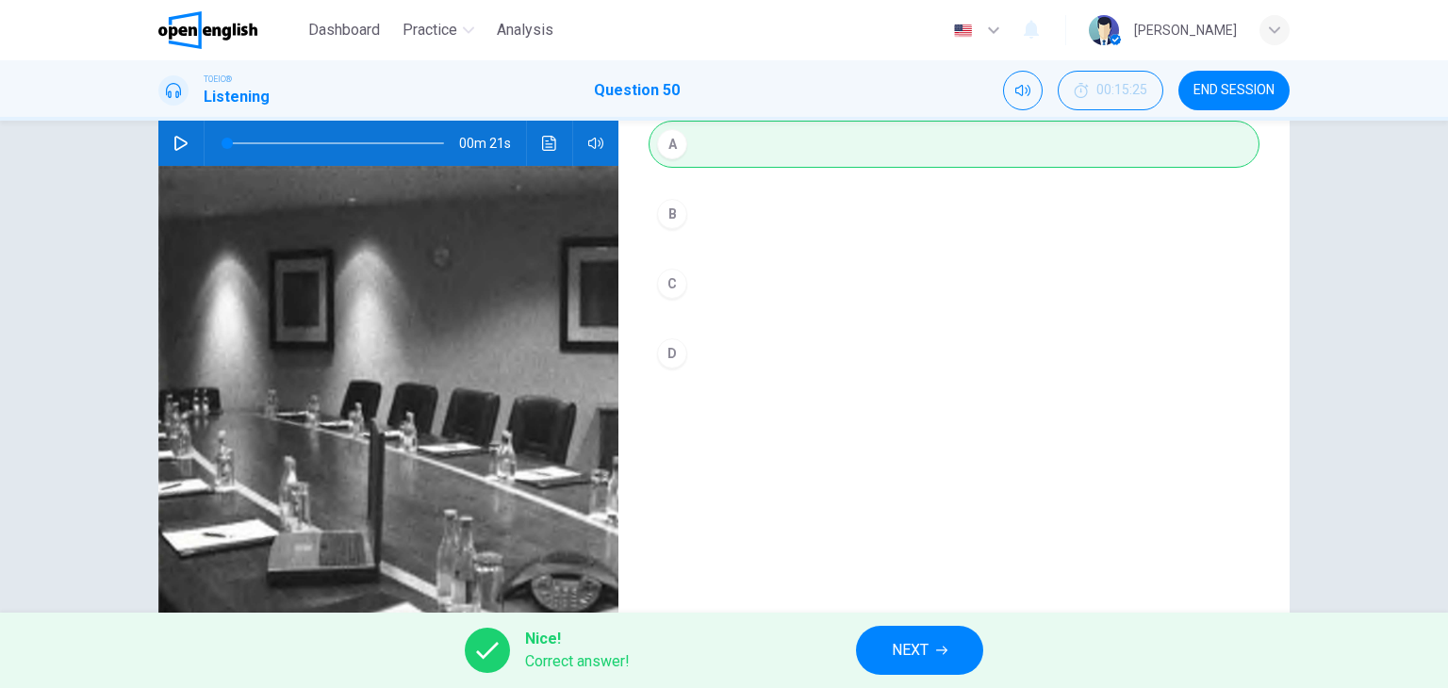
click at [936, 640] on button "NEXT" at bounding box center [919, 650] width 127 height 49
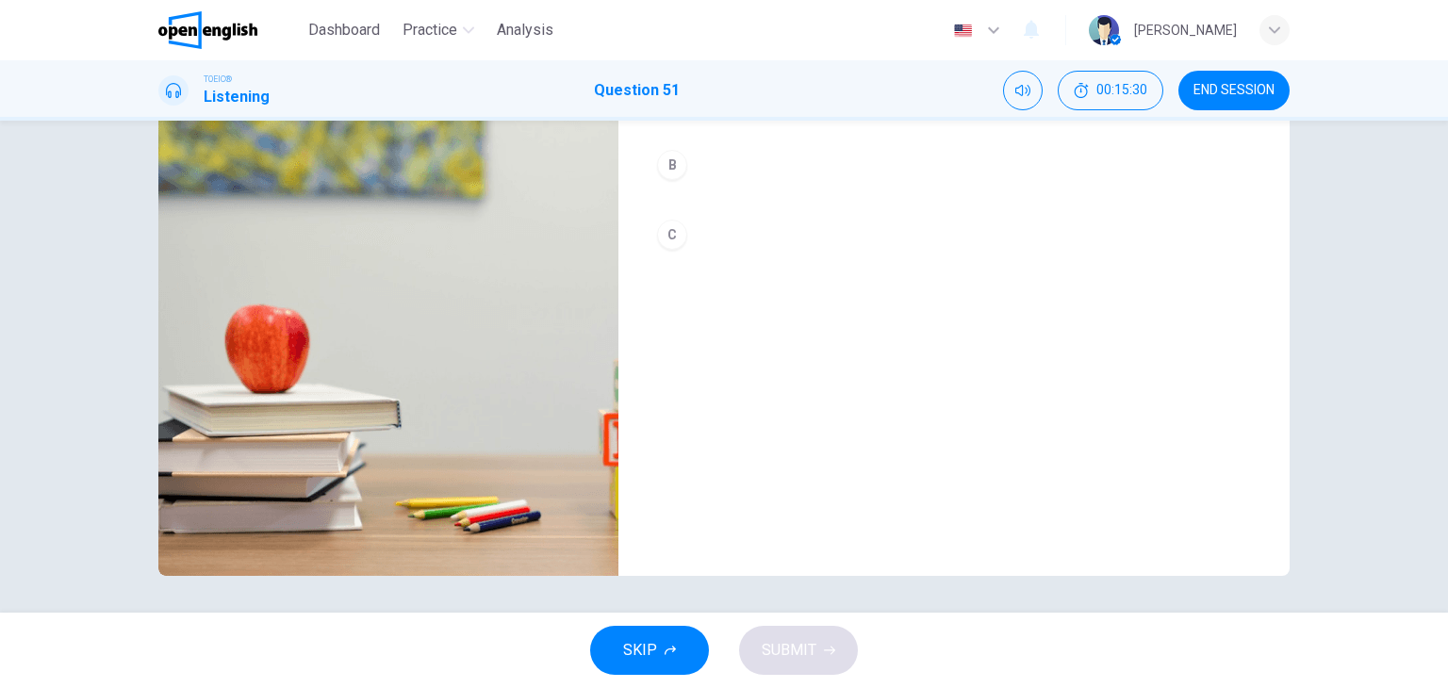
scroll to position [238, 0]
click at [1231, 85] on span "END SESSION" at bounding box center [1233, 90] width 81 height 15
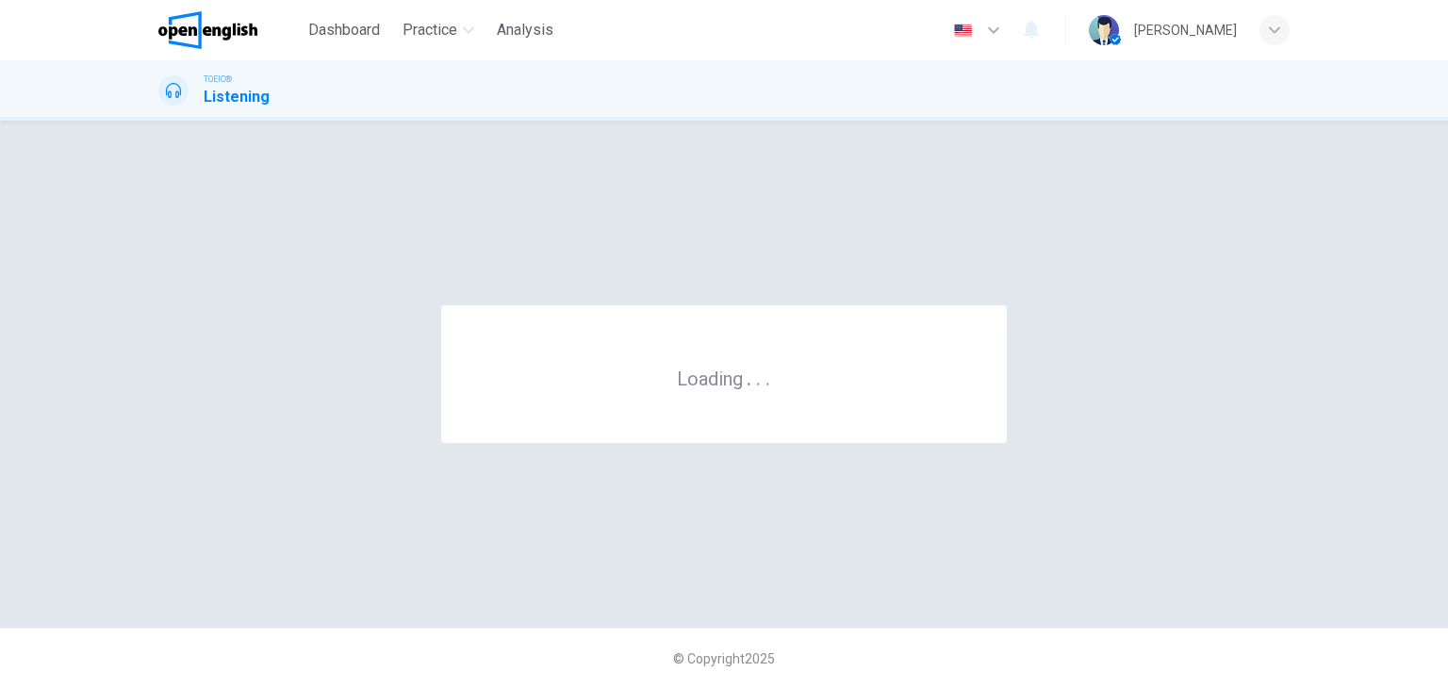
scroll to position [0, 0]
